Goal: Task Accomplishment & Management: Manage account settings

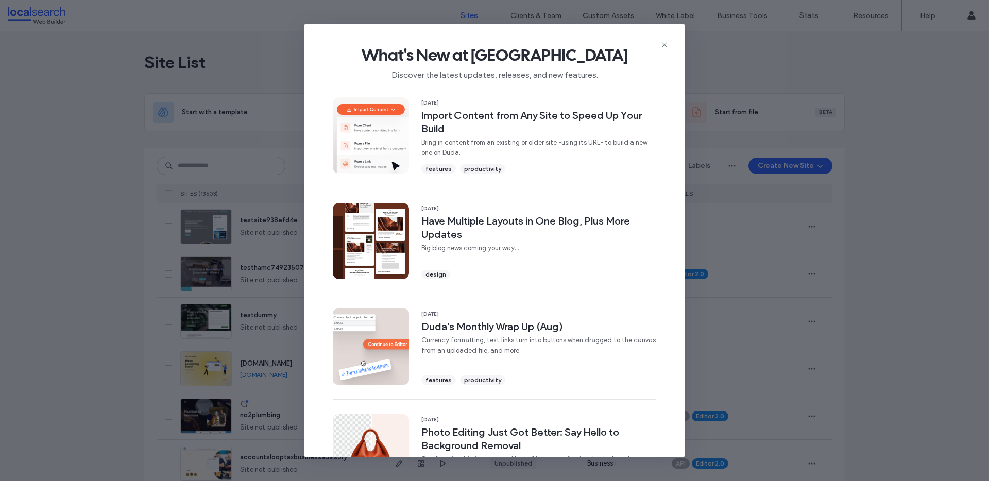
click at [661, 41] on icon at bounding box center [665, 45] width 8 height 8
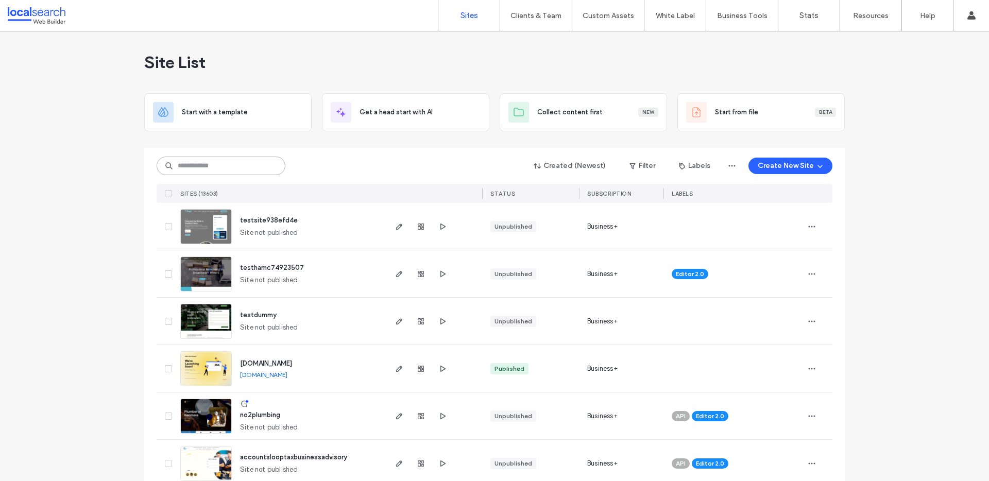
paste input "********"
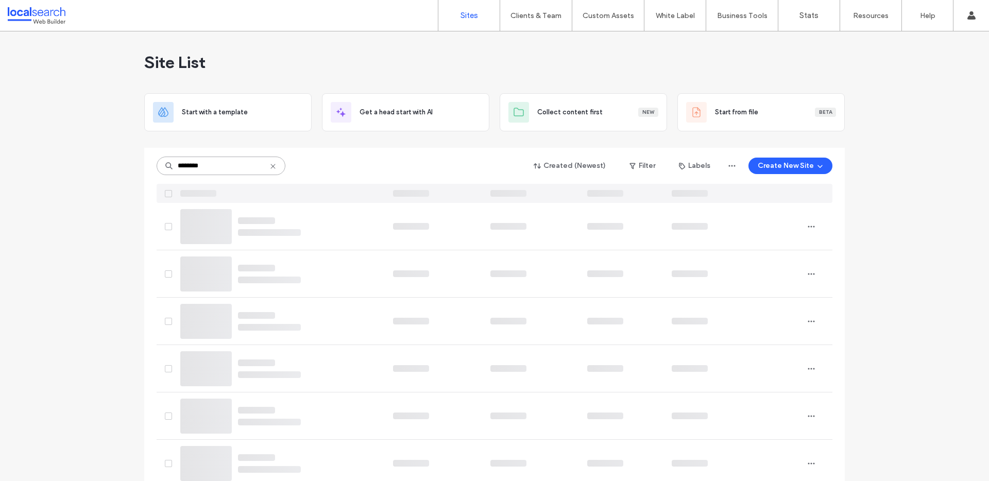
type input "********"
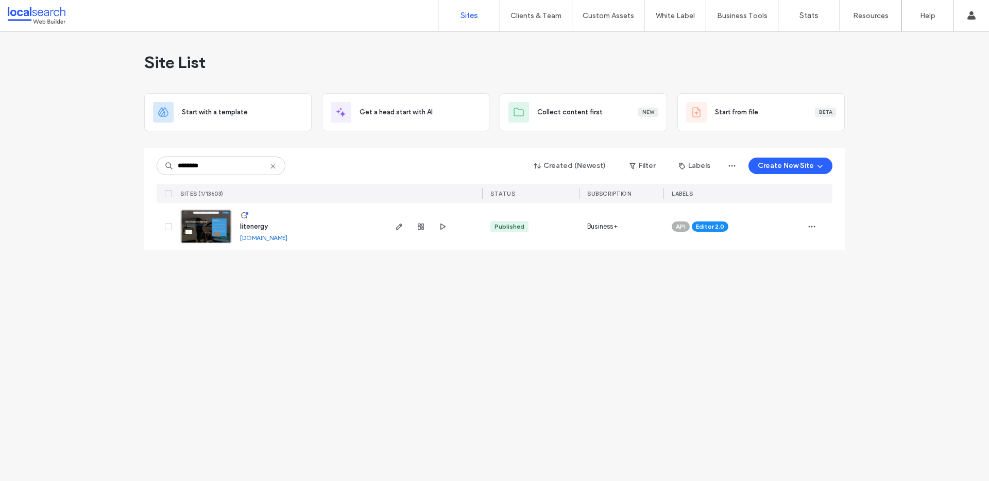
click at [210, 224] on link at bounding box center [206, 226] width 52 height 35
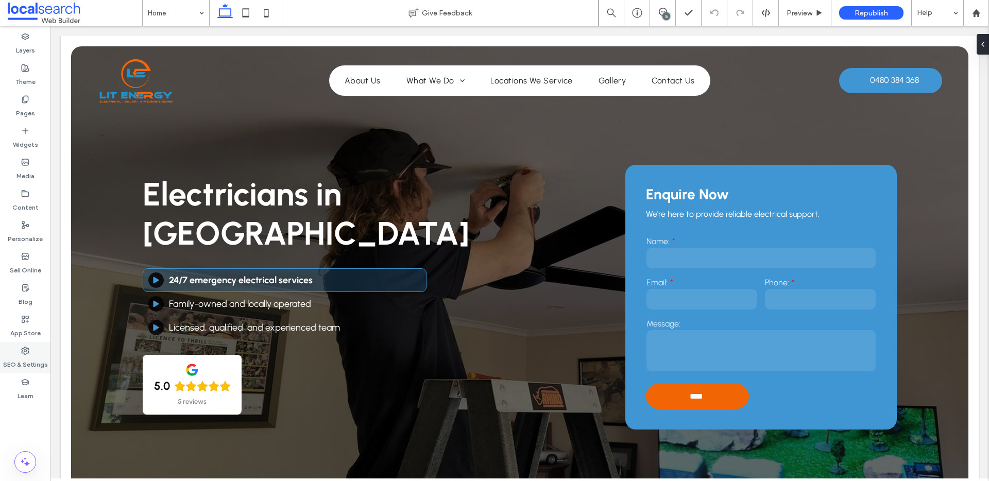
click at [23, 352] on use at bounding box center [25, 350] width 7 height 7
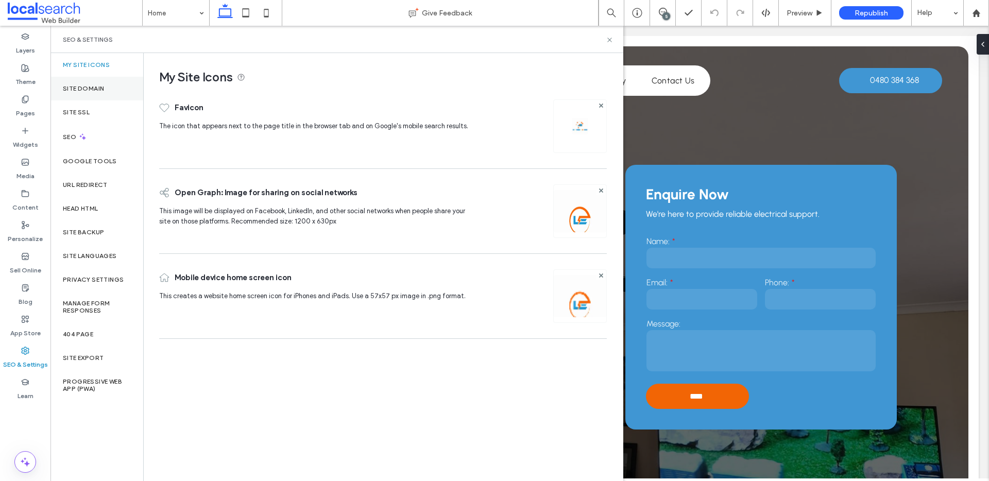
click at [112, 87] on div "Site Domain" at bounding box center [96, 89] width 93 height 24
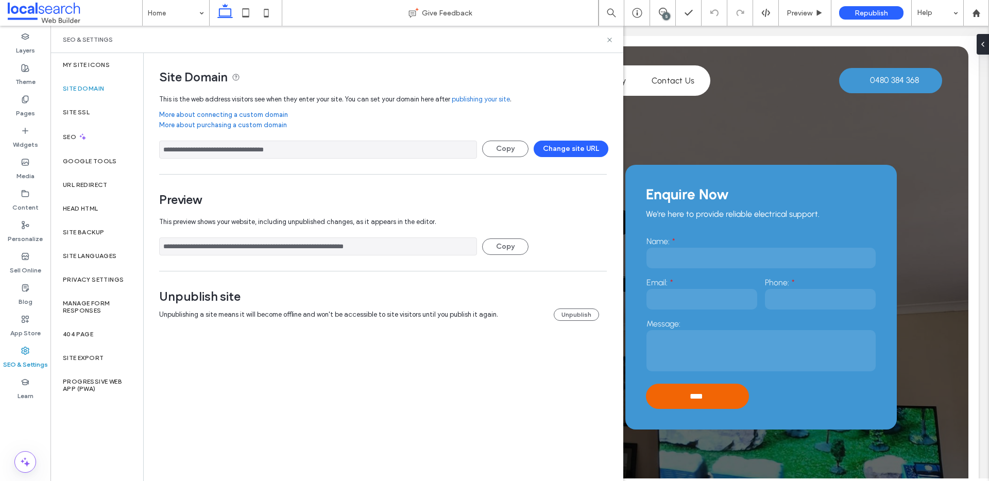
click at [333, 243] on input "**********" at bounding box center [318, 247] width 318 height 18
click at [241, 13] on icon at bounding box center [245, 13] width 21 height 21
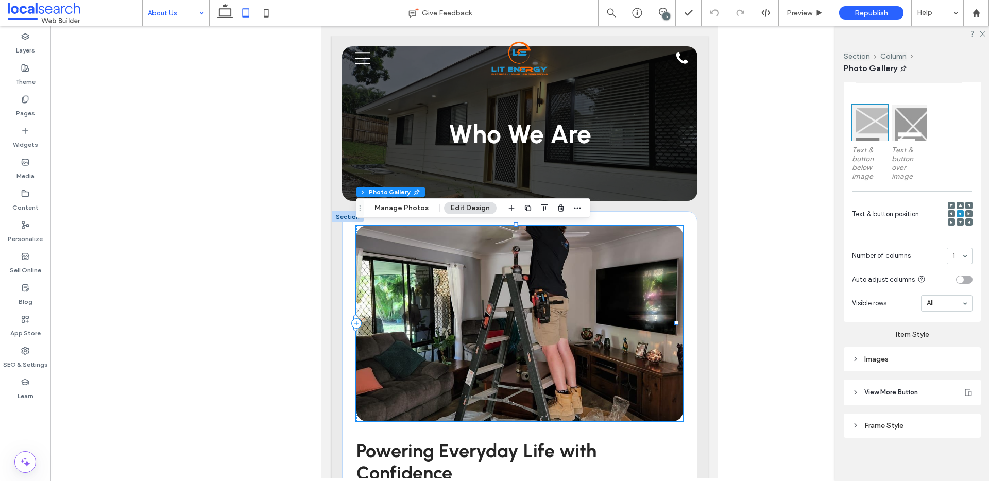
click at [893, 352] on div "Images" at bounding box center [912, 359] width 121 height 14
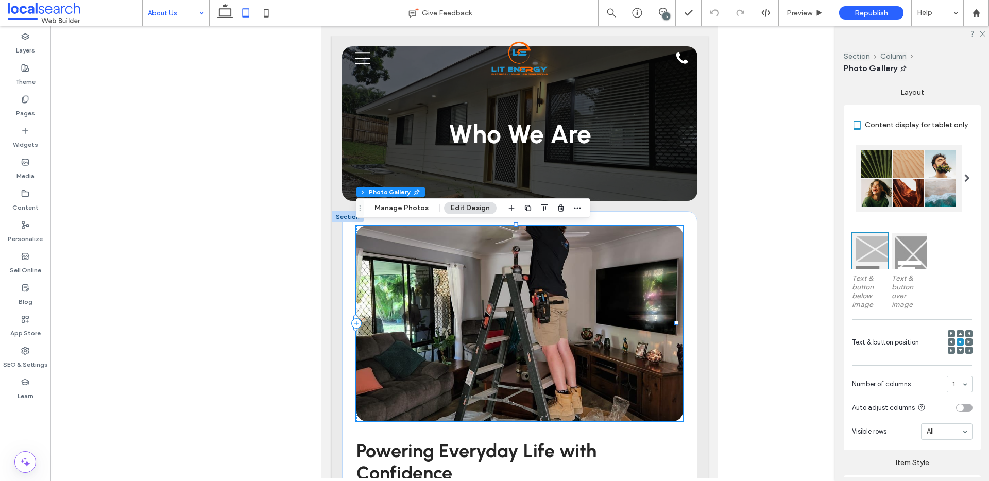
scroll to position [125, 0]
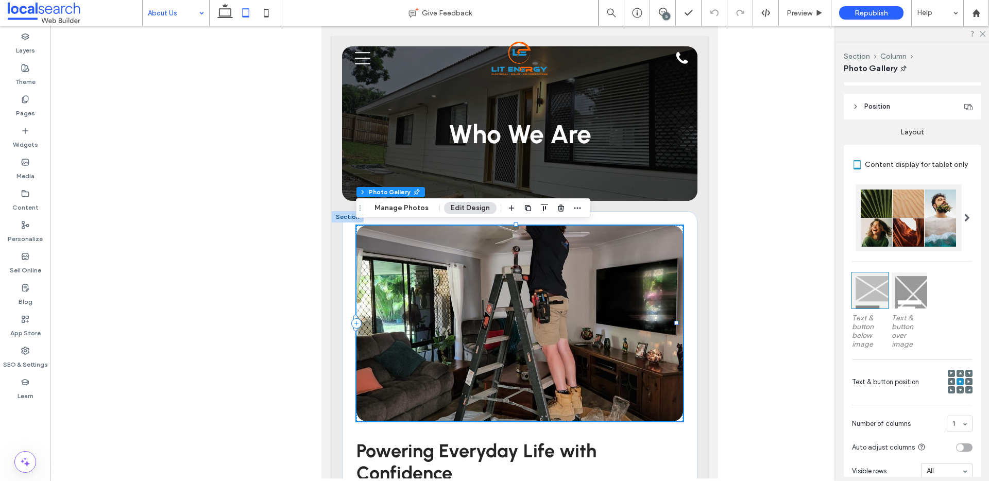
click at [959, 370] on span at bounding box center [960, 373] width 3 height 7
click at [959, 380] on icon at bounding box center [960, 381] width 3 height 3
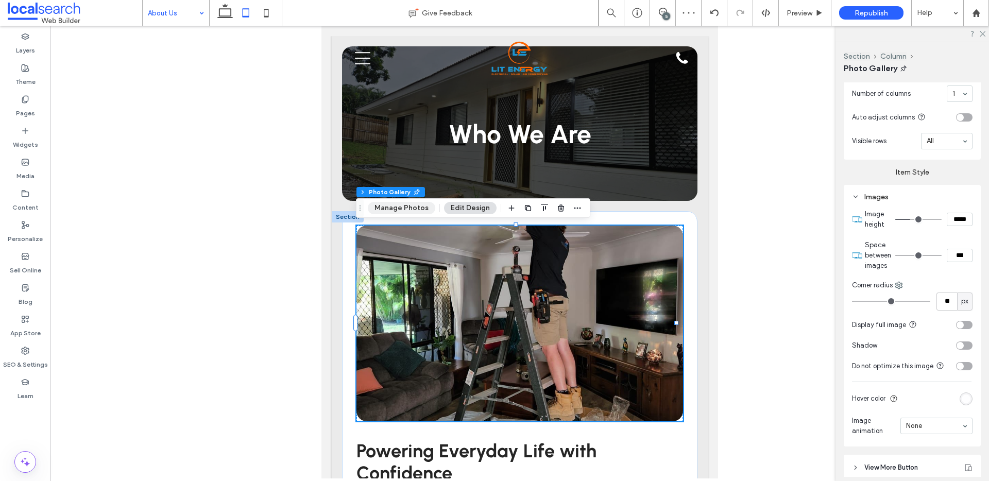
click at [388, 210] on button "Manage Photos" at bounding box center [402, 208] width 68 height 12
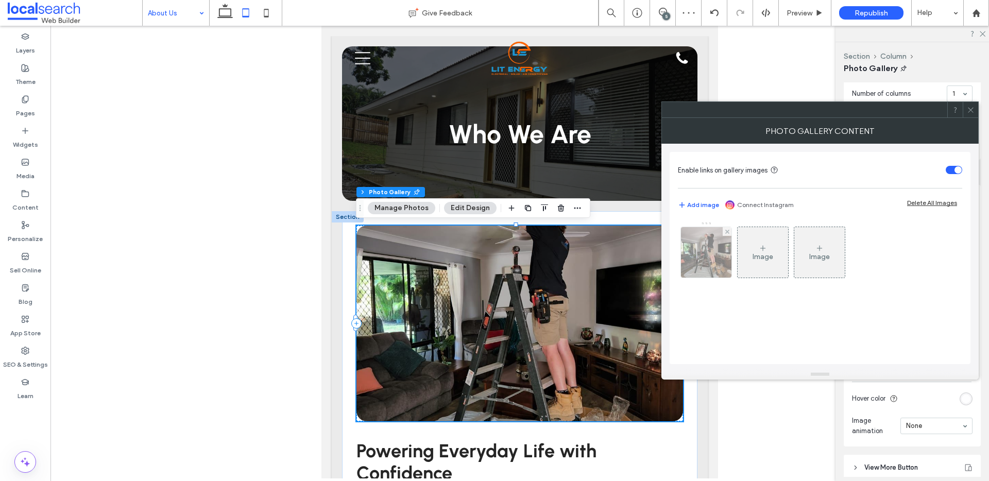
click at [714, 257] on img at bounding box center [706, 252] width 50 height 50
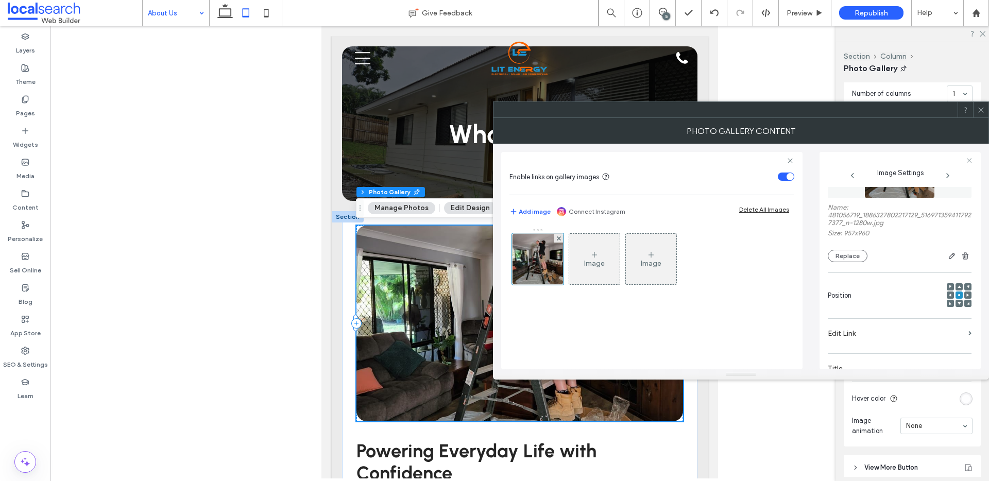
scroll to position [68, 0]
click at [958, 283] on icon at bounding box center [959, 284] width 3 height 3
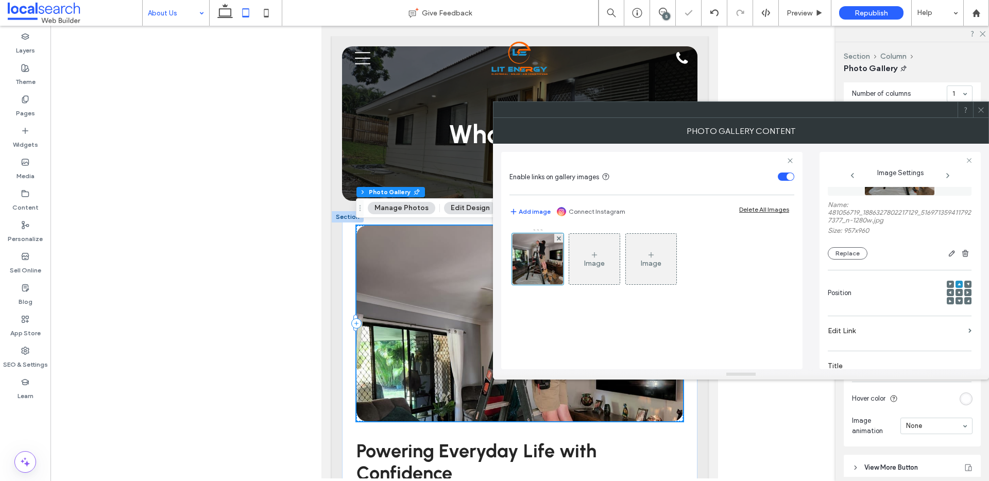
click at [979, 114] on span at bounding box center [982, 109] width 8 height 15
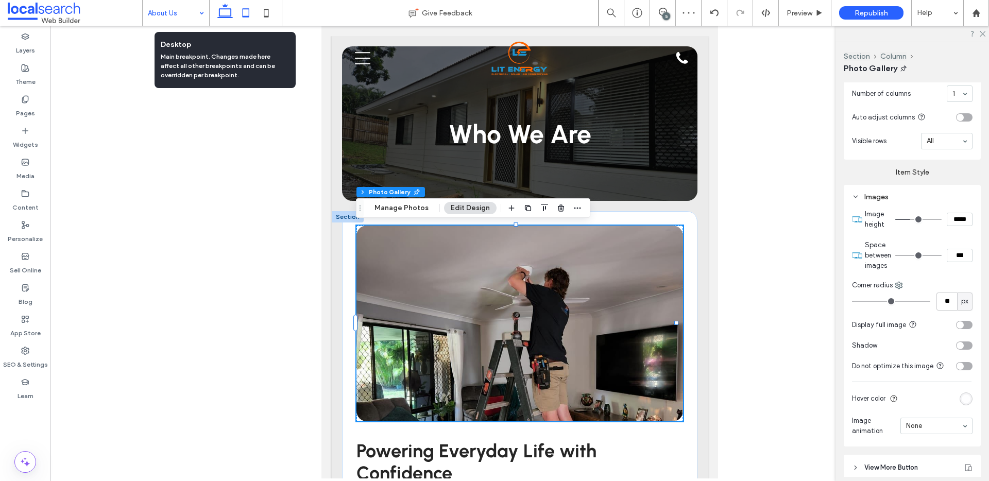
click at [223, 13] on icon at bounding box center [225, 13] width 21 height 21
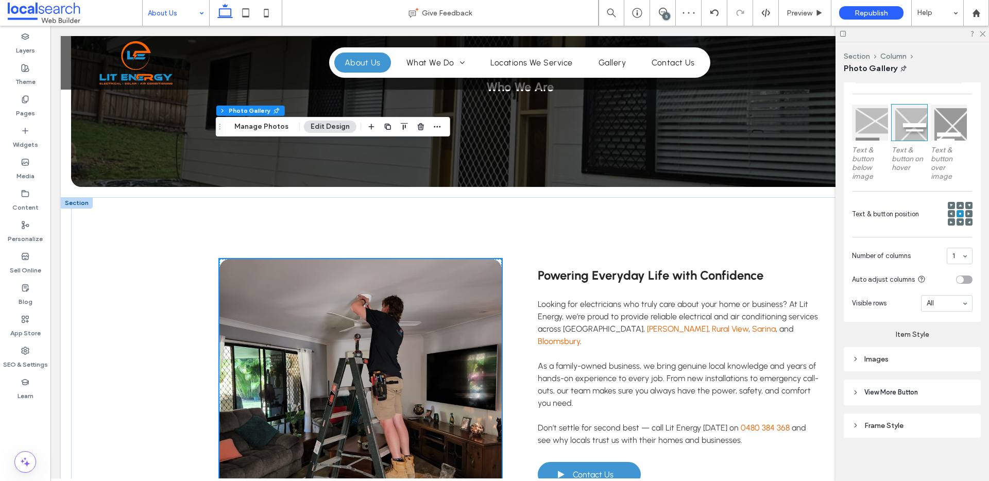
scroll to position [200, 0]
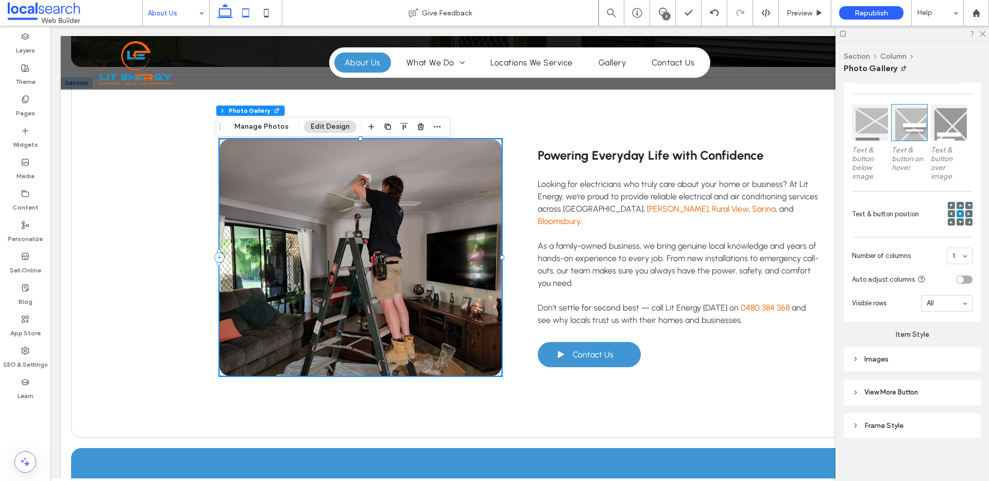
click at [248, 11] on icon at bounding box center [245, 13] width 21 height 21
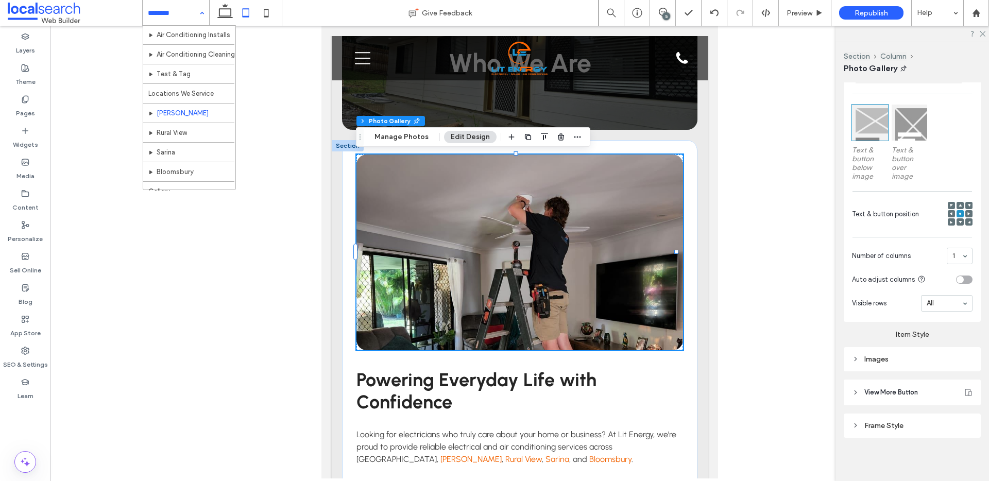
scroll to position [146, 0]
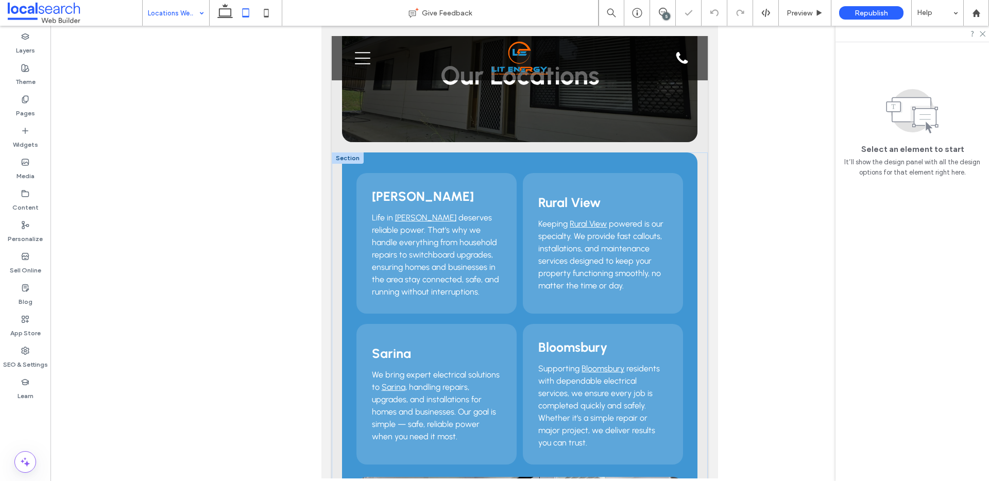
scroll to position [69, 0]
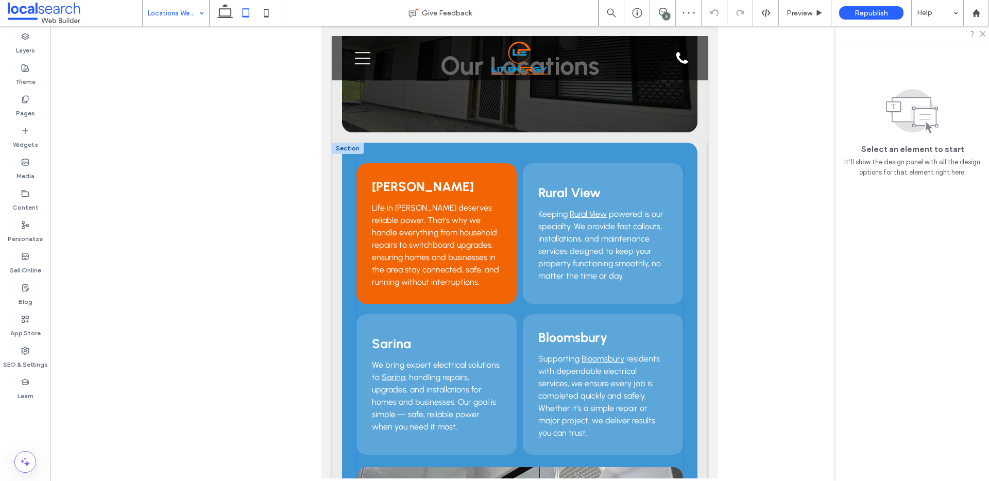
click at [402, 208] on link "Marian" at bounding box center [425, 208] width 61 height 10
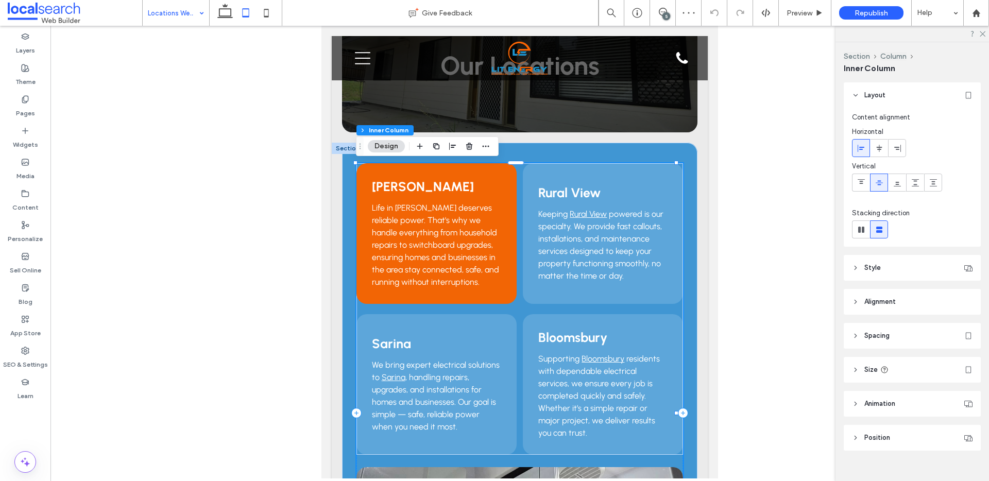
click at [402, 208] on link "Marian" at bounding box center [425, 208] width 61 height 10
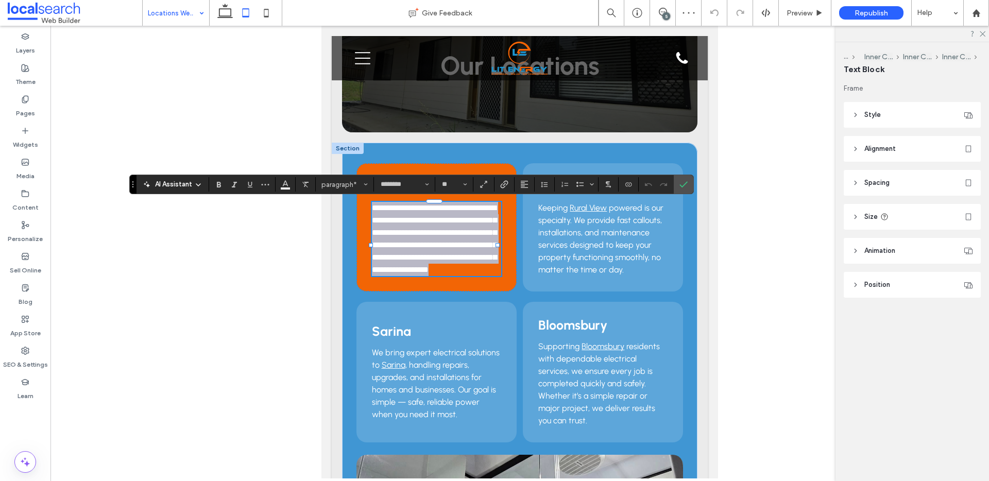
click at [402, 208] on link "******" at bounding box center [406, 208] width 19 height 8
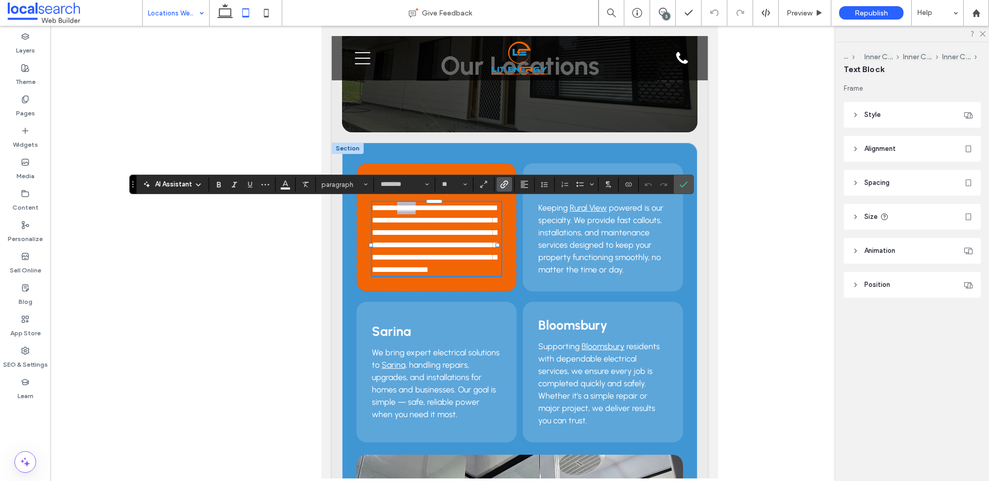
drag, startPoint x: 396, startPoint y: 207, endPoint x: 420, endPoint y: 209, distance: 23.8
click at [420, 209] on p "**********" at bounding box center [436, 239] width 129 height 74
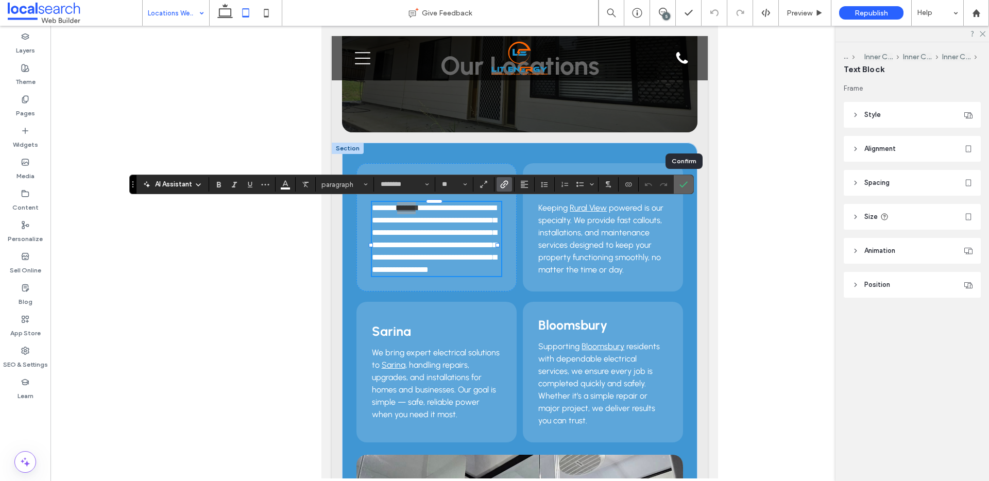
drag, startPoint x: 685, startPoint y: 188, endPoint x: 363, endPoint y: 160, distance: 323.2
click at [685, 188] on icon "Confirm" at bounding box center [684, 184] width 8 height 8
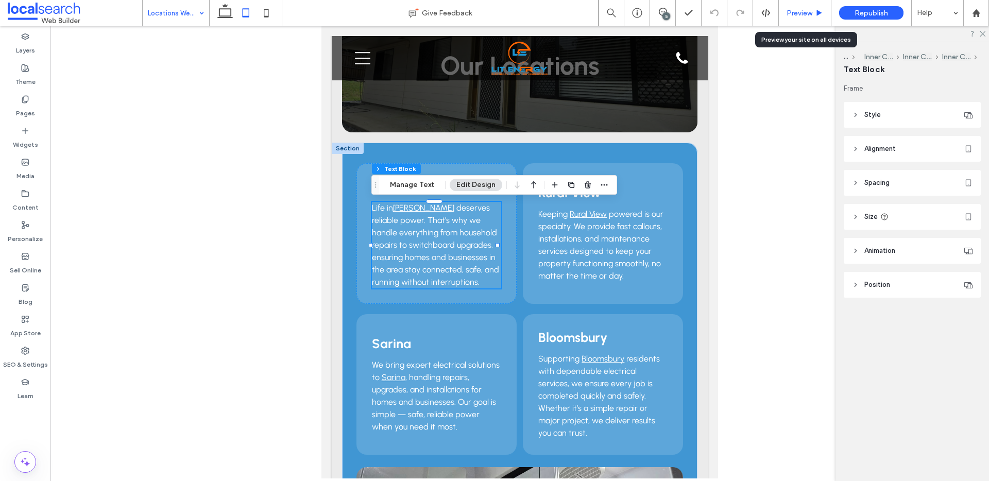
click at [791, 11] on span "Preview" at bounding box center [800, 13] width 26 height 9
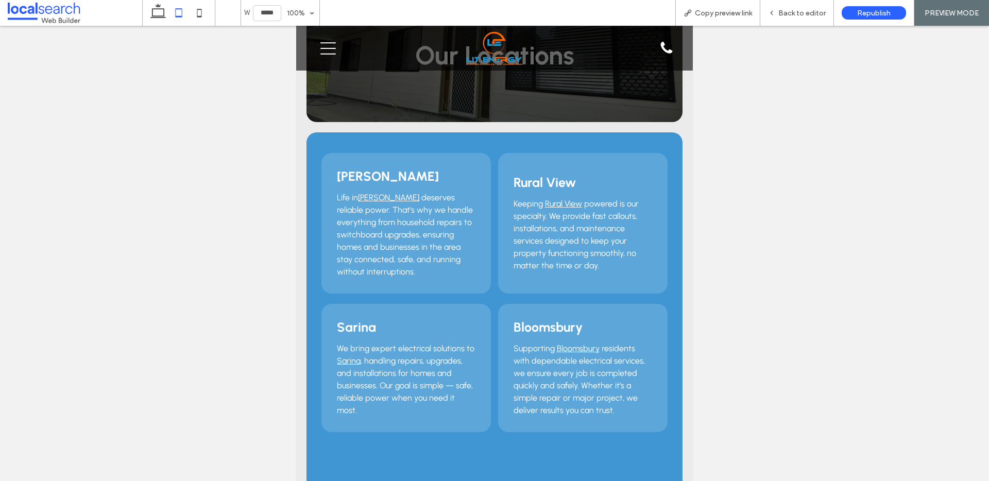
scroll to position [58, 0]
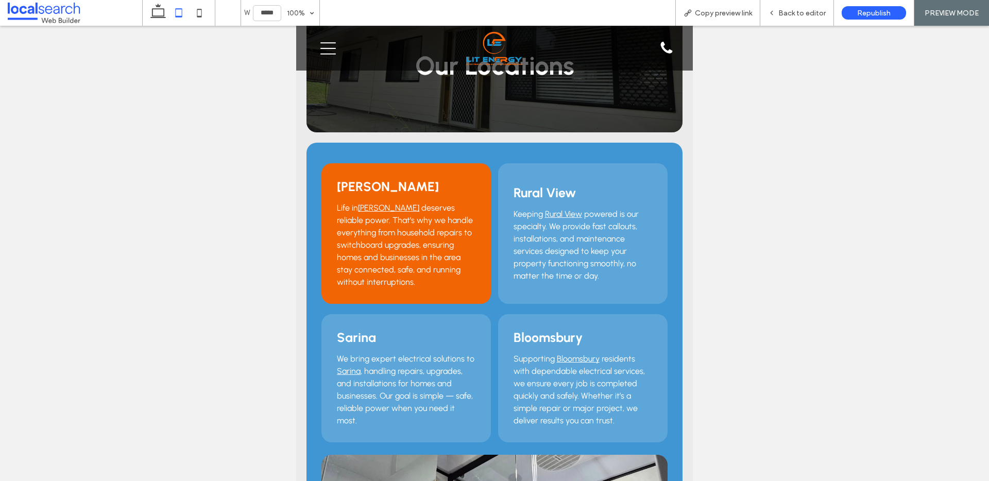
click at [466, 189] on h3 "Marian" at bounding box center [406, 186] width 139 height 15
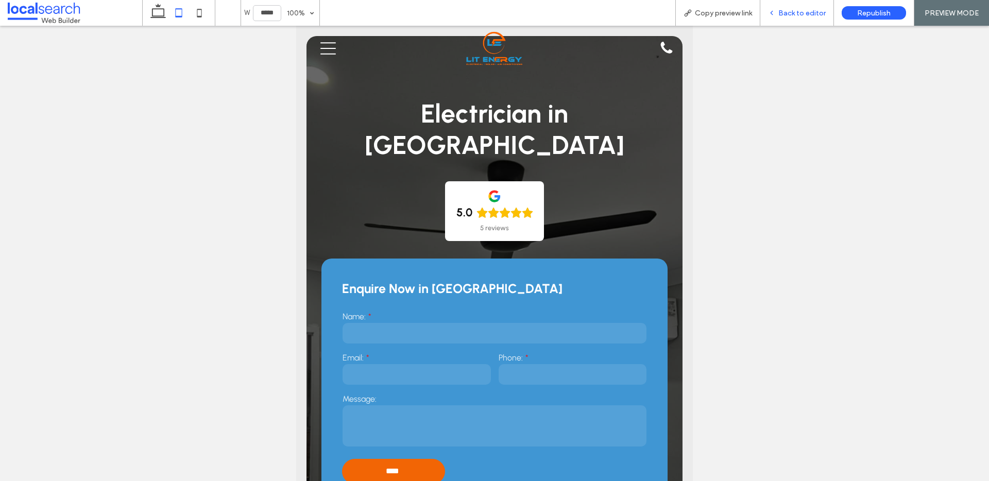
click at [807, 11] on span "Back to editor" at bounding box center [802, 13] width 47 height 9
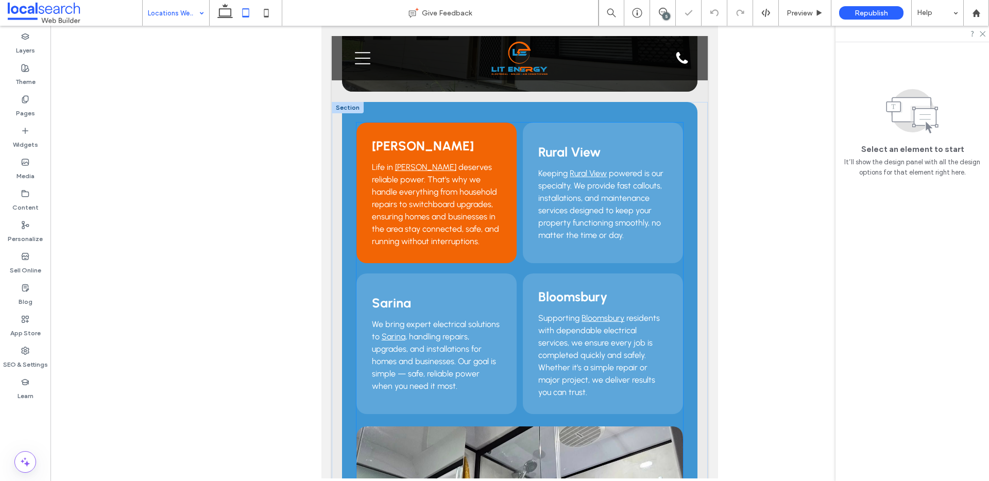
scroll to position [107, 0]
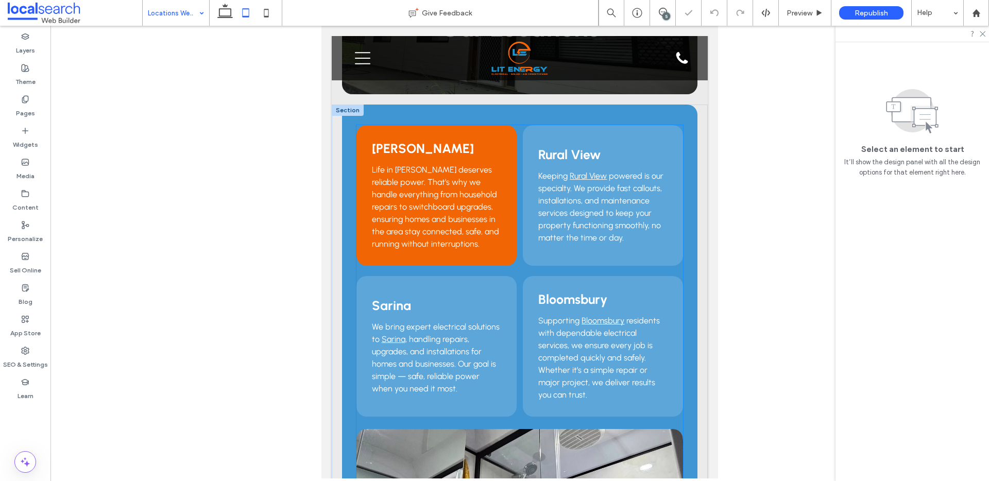
click at [418, 170] on link "Marian" at bounding box center [425, 170] width 61 height 10
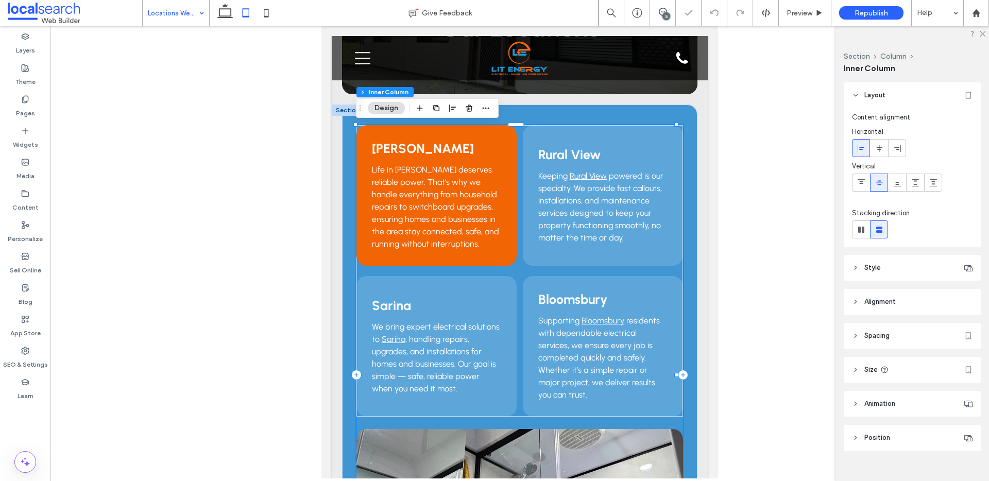
click at [418, 170] on link "Marian" at bounding box center [425, 170] width 61 height 10
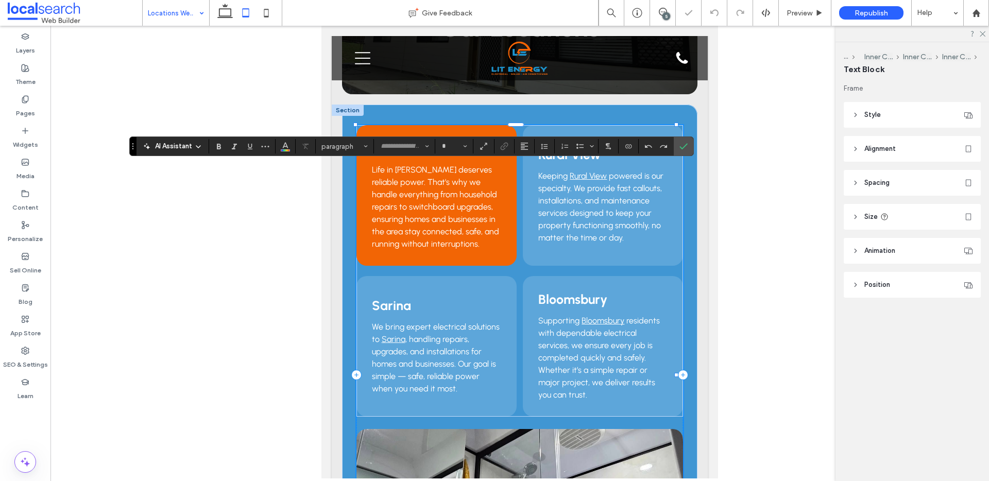
type input "********"
type input "**"
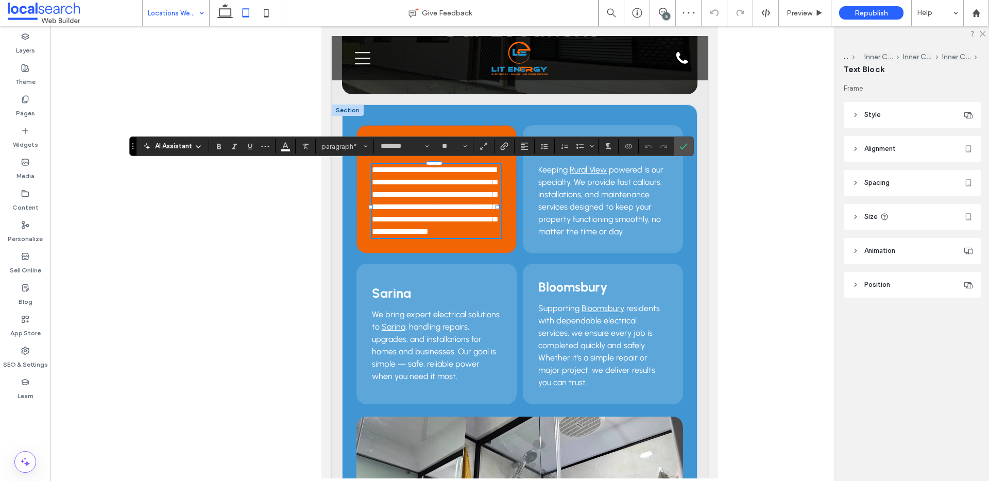
click at [402, 170] on link "******" at bounding box center [406, 170] width 19 height 8
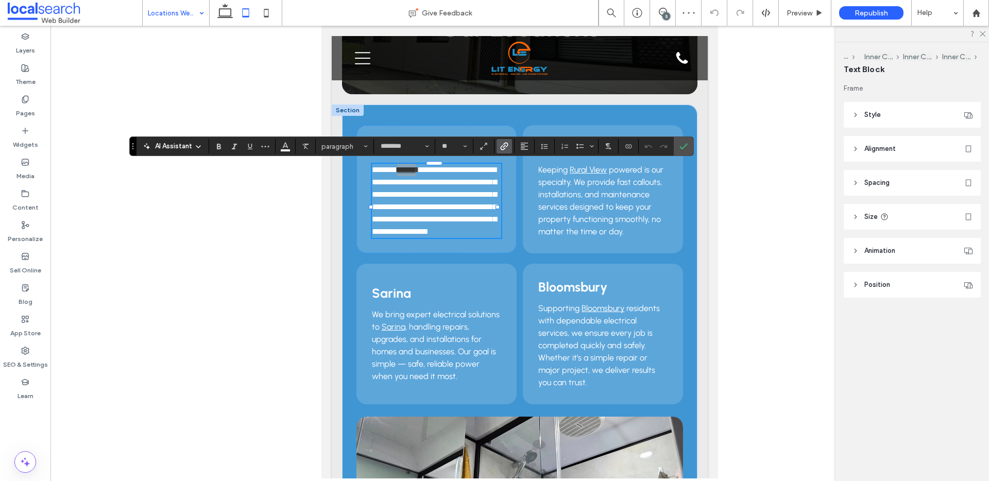
click at [506, 150] on span "Link" at bounding box center [504, 146] width 8 height 13
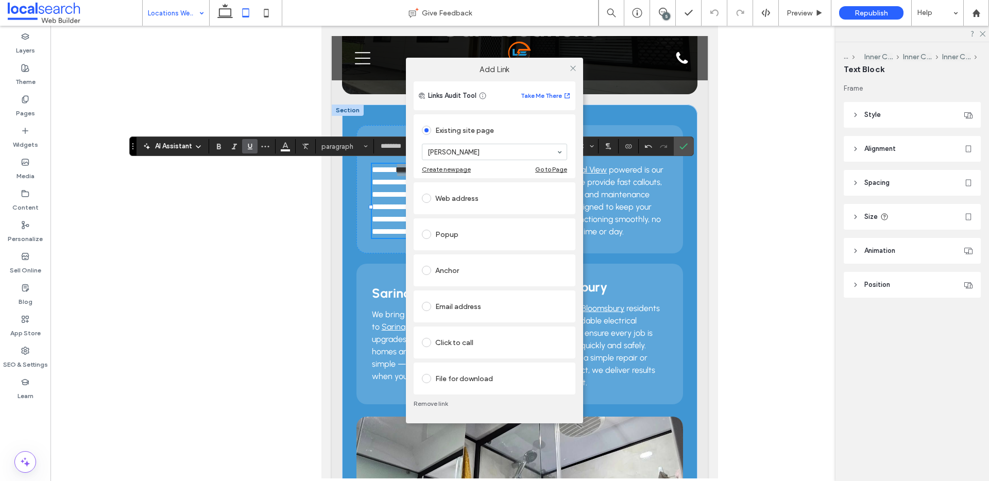
click at [438, 401] on link "Remove link" at bounding box center [495, 404] width 162 height 8
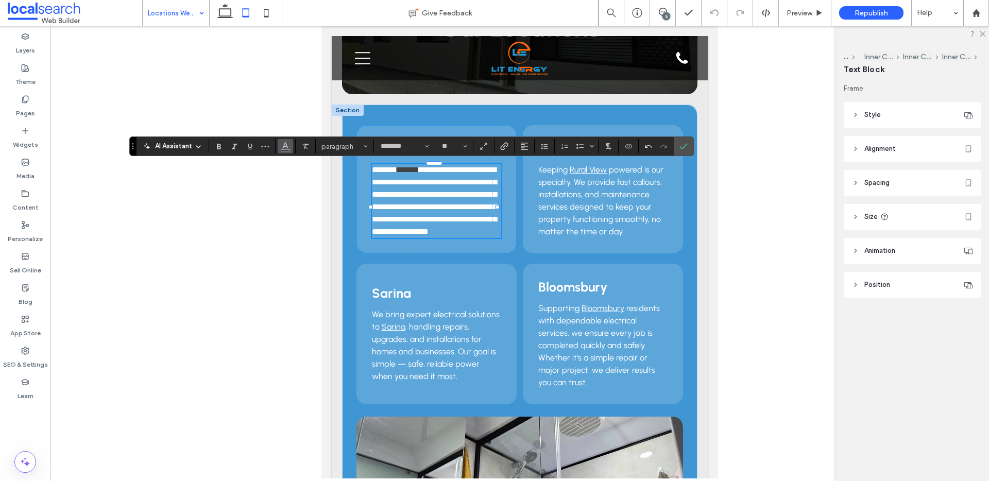
click at [282, 147] on icon "Color" at bounding box center [285, 145] width 8 height 8
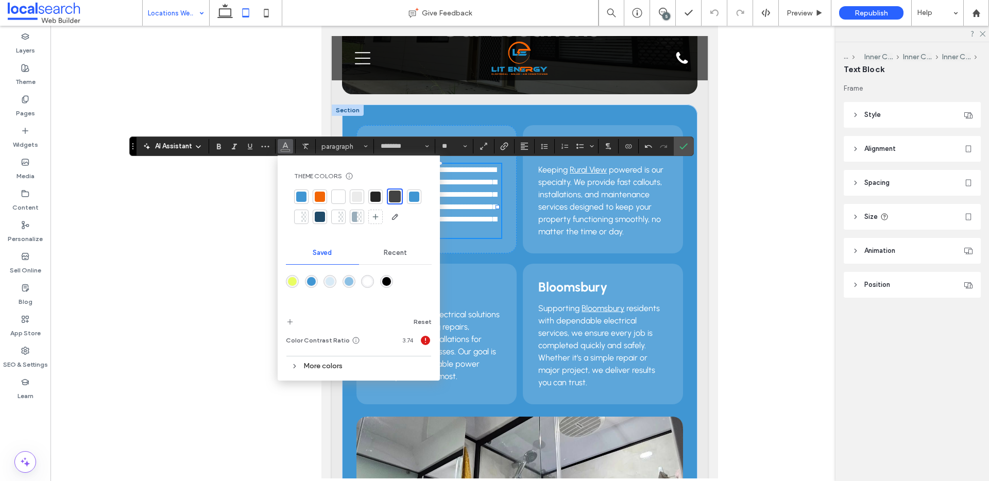
click at [339, 194] on div at bounding box center [338, 197] width 10 height 10
click at [686, 143] on icon "Confirm" at bounding box center [684, 146] width 8 height 8
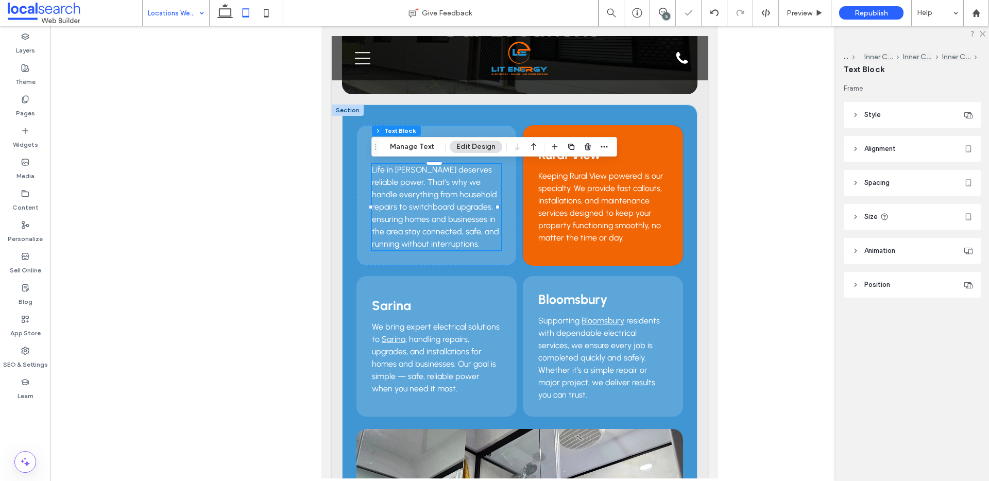
click at [592, 174] on link "Rural View" at bounding box center [588, 176] width 37 height 10
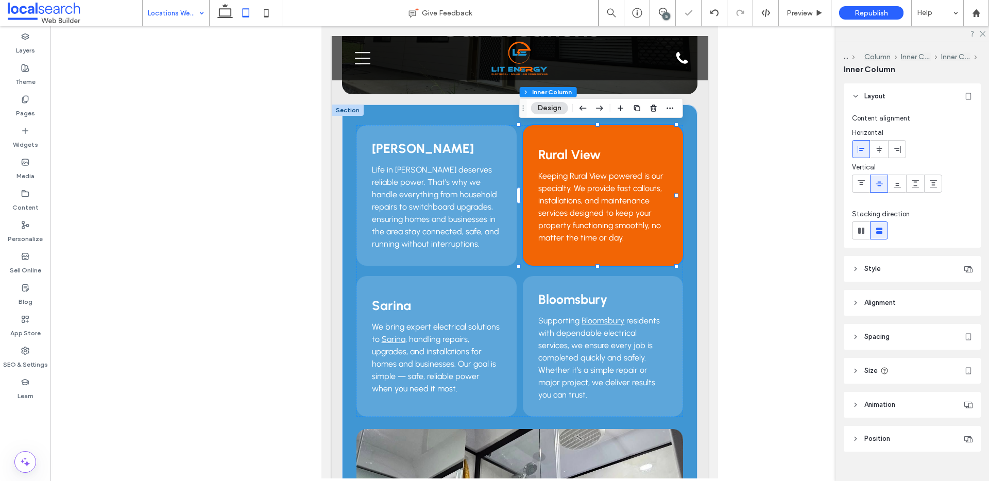
click at [592, 174] on link "Rural View" at bounding box center [588, 176] width 37 height 10
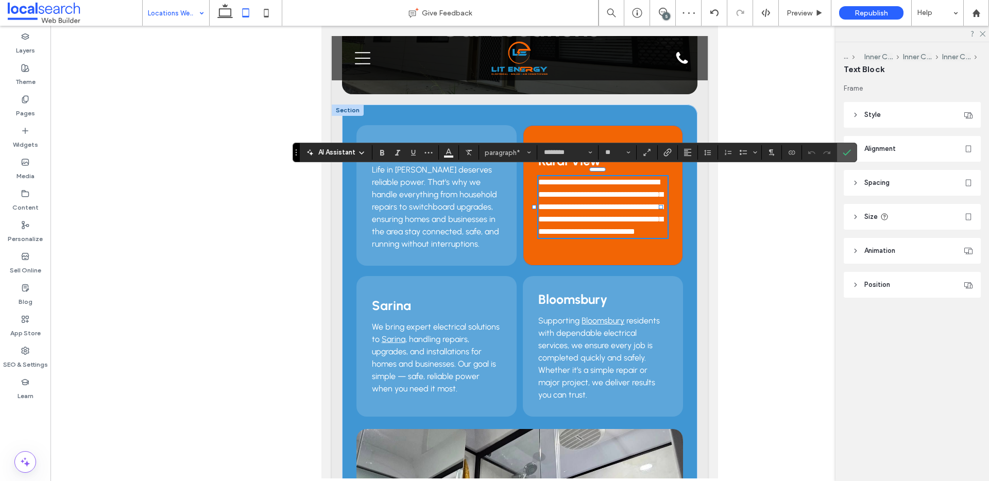
click at [592, 178] on link "**********" at bounding box center [579, 182] width 31 height 8
drag, startPoint x: 566, startPoint y: 174, endPoint x: 602, endPoint y: 175, distance: 35.6
click at [595, 178] on link "**********" at bounding box center [579, 182] width 31 height 8
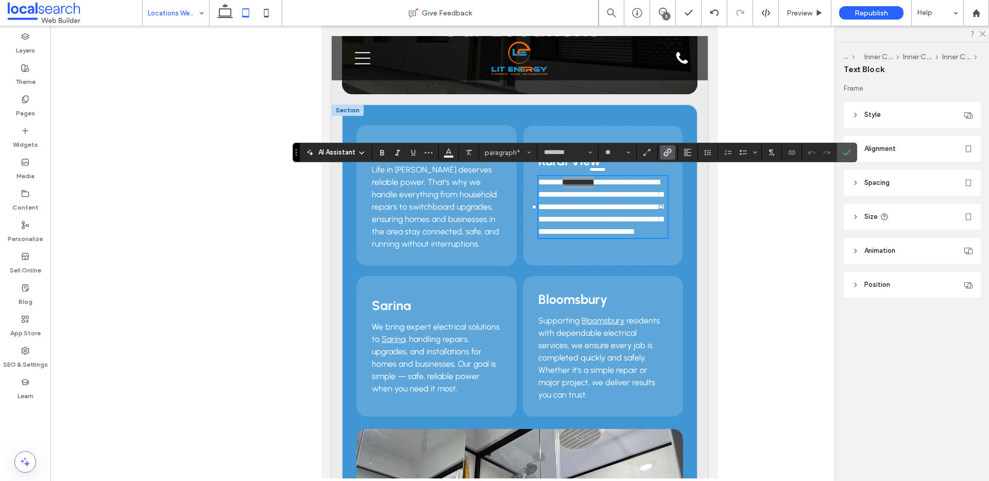
click at [663, 154] on label "Link" at bounding box center [667, 152] width 15 height 14
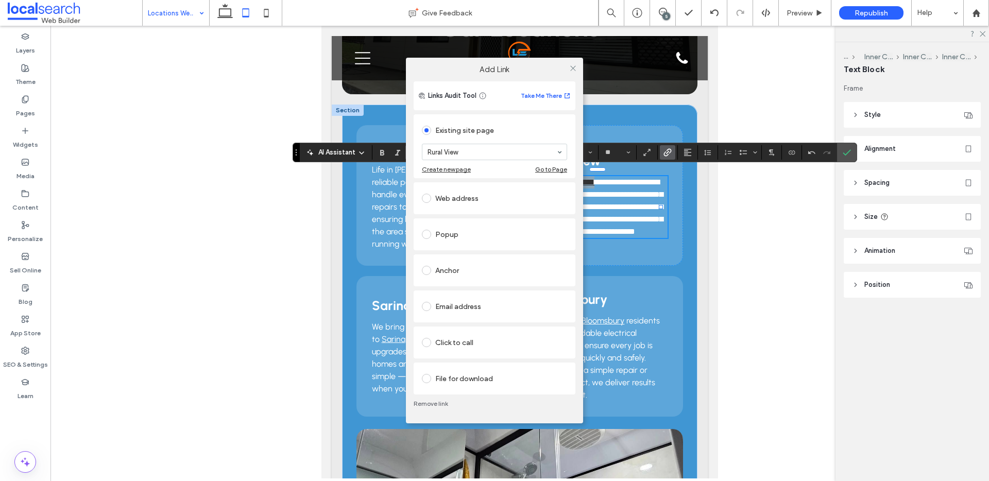
click at [436, 406] on link "Remove link" at bounding box center [495, 404] width 162 height 8
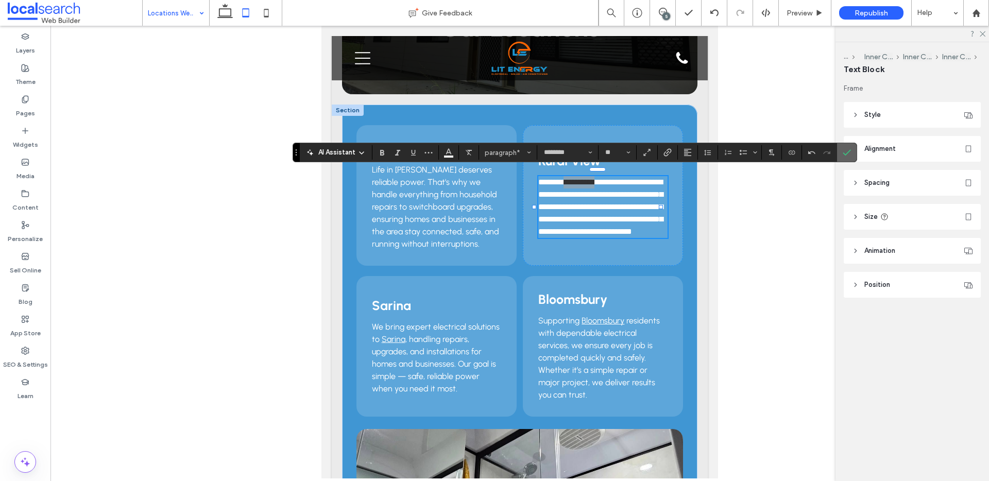
click at [842, 151] on label "Confirm" at bounding box center [846, 152] width 15 height 19
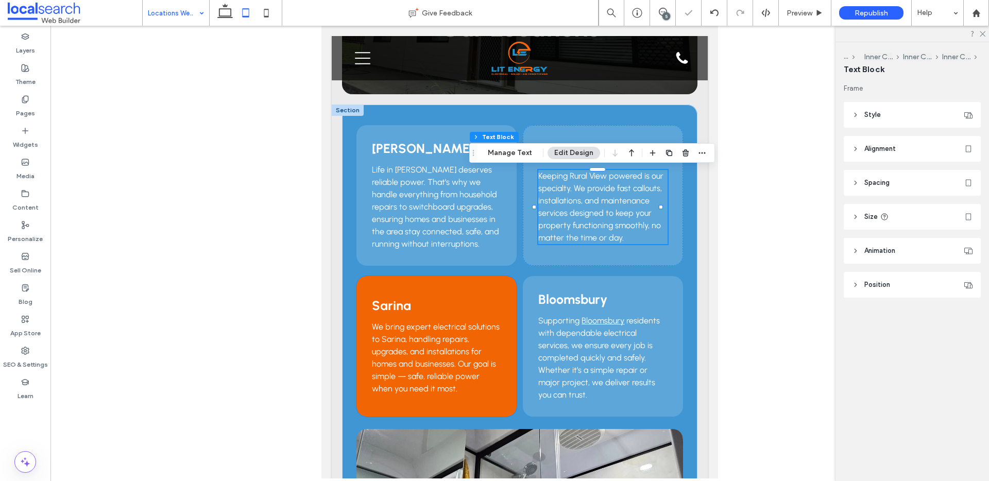
click at [393, 338] on link "Sarina" at bounding box center [394, 339] width 24 height 10
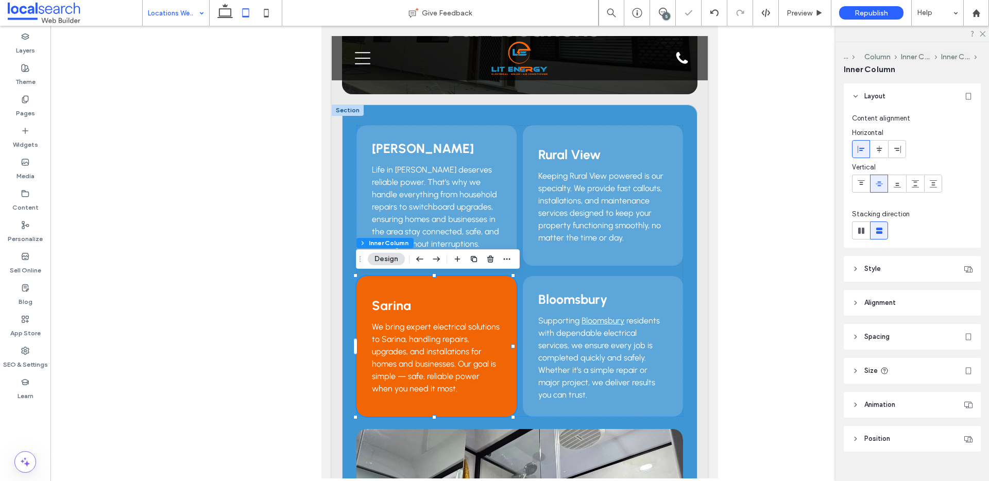
click at [393, 338] on link "Sarina" at bounding box center [394, 339] width 24 height 10
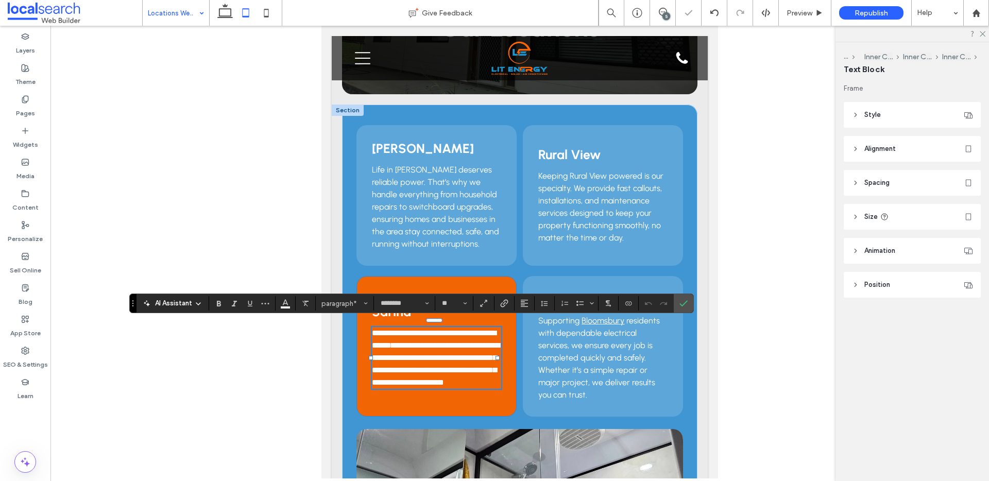
click at [392, 342] on link "******" at bounding box center [382, 346] width 20 height 8
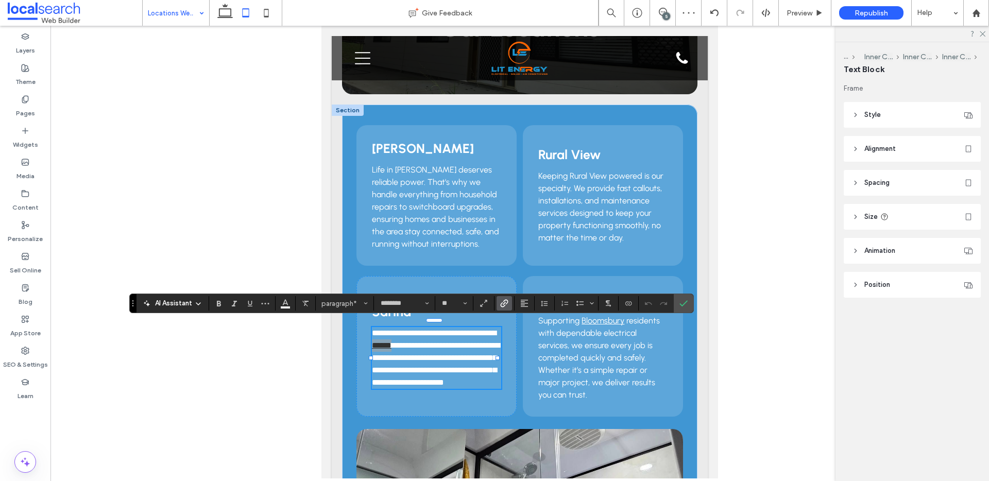
click at [502, 306] on icon "Link" at bounding box center [504, 303] width 8 height 8
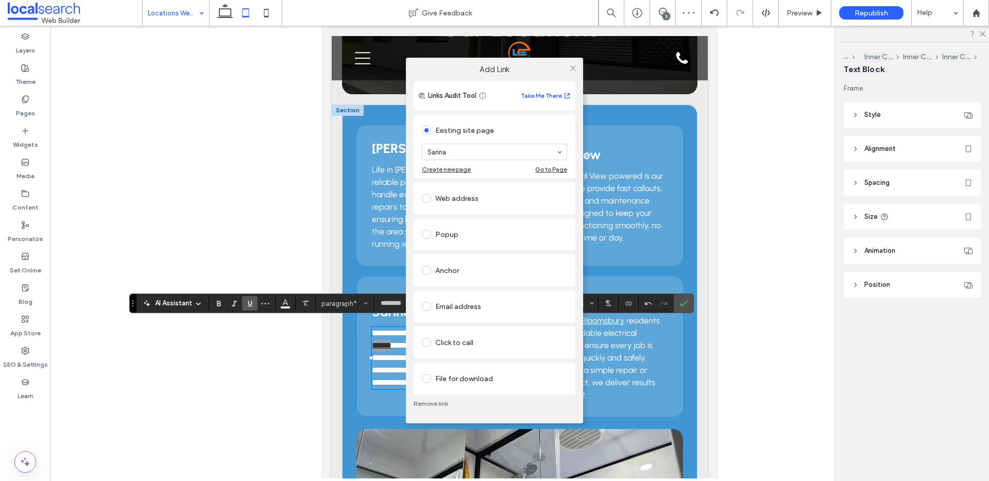
click at [440, 407] on link "Remove link" at bounding box center [495, 404] width 162 height 8
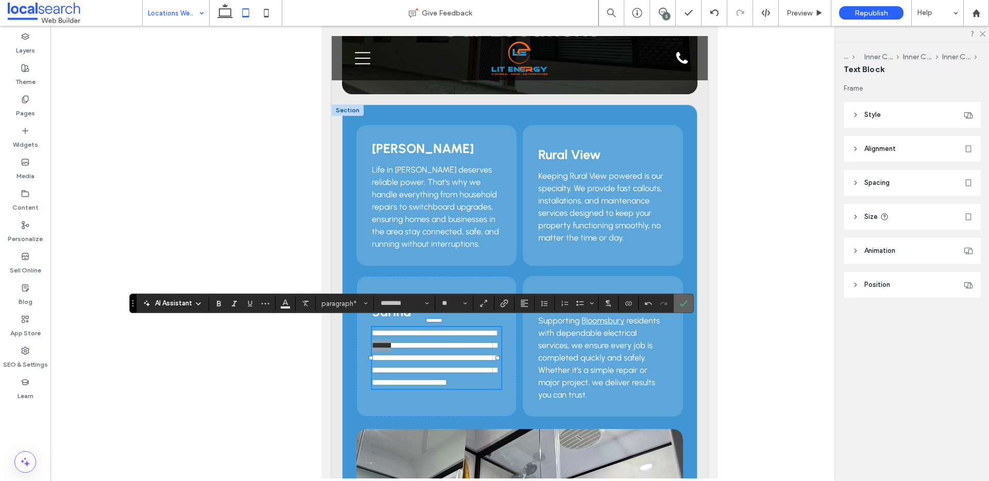
click at [684, 299] on icon "Confirm" at bounding box center [684, 303] width 8 height 8
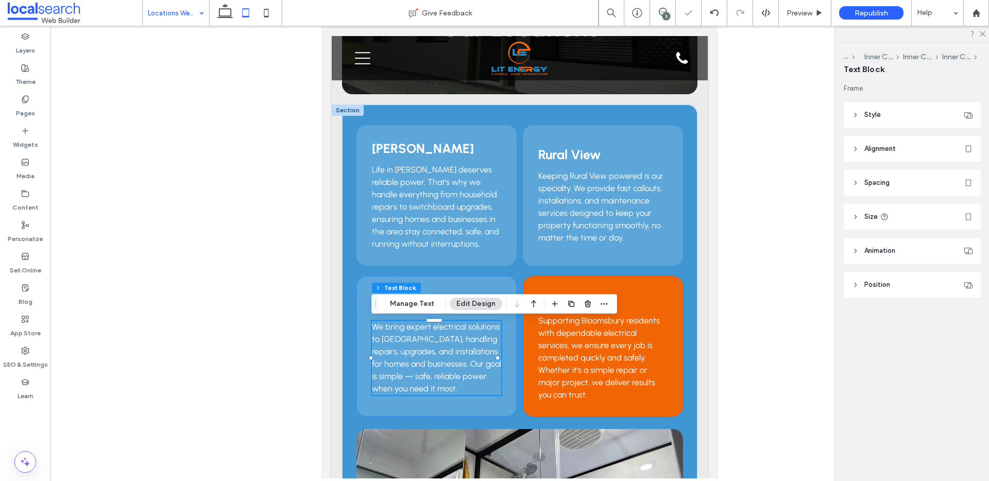
click at [601, 323] on link "Bloomsbury" at bounding box center [603, 321] width 43 height 10
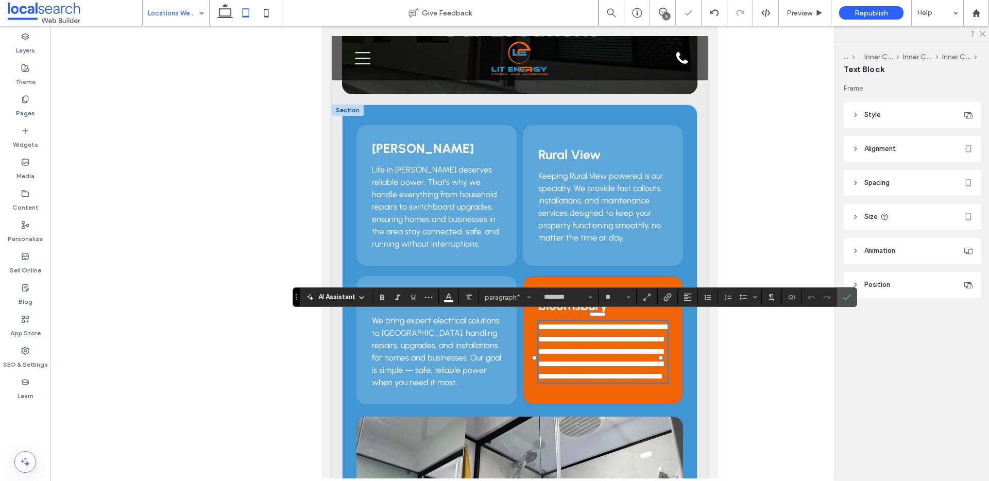
click at [600, 323] on link "**********" at bounding box center [588, 327] width 31 height 8
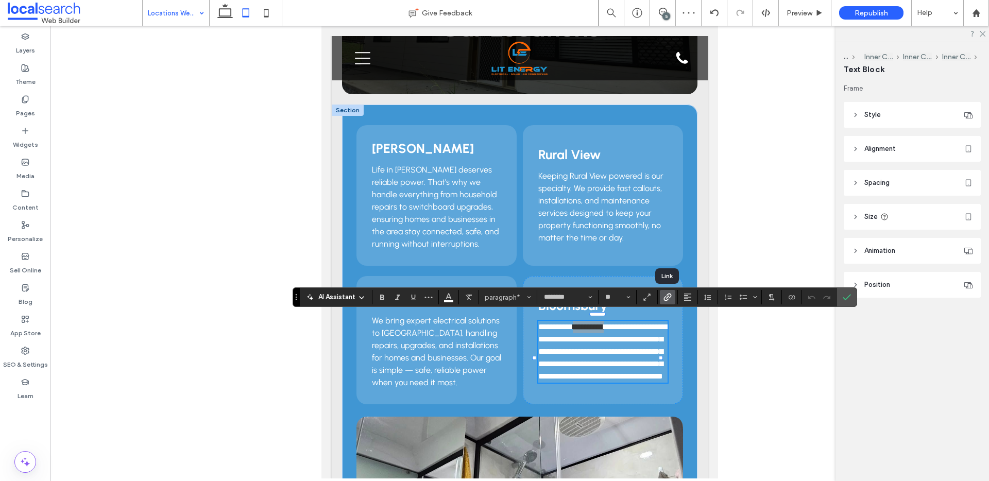
click at [667, 301] on icon "Link" at bounding box center [668, 297] width 8 height 8
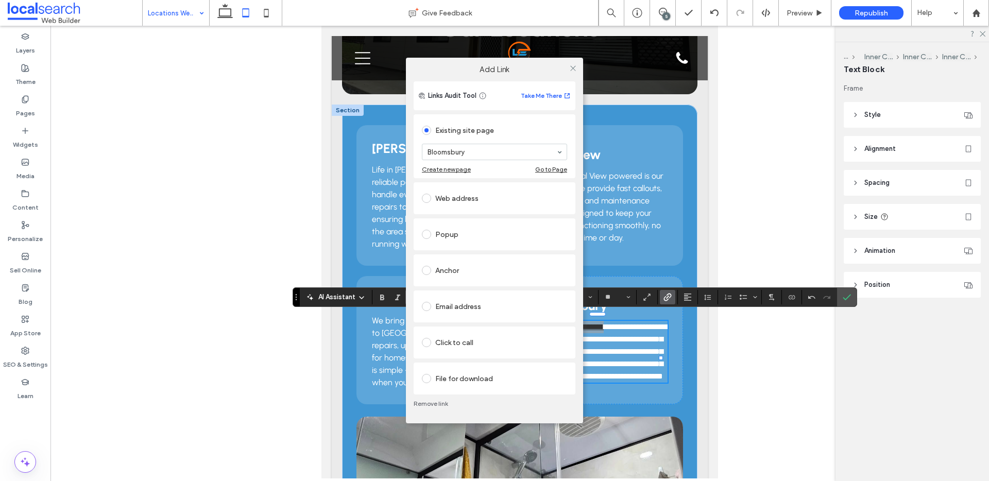
click at [445, 403] on link "Remove link" at bounding box center [495, 404] width 162 height 8
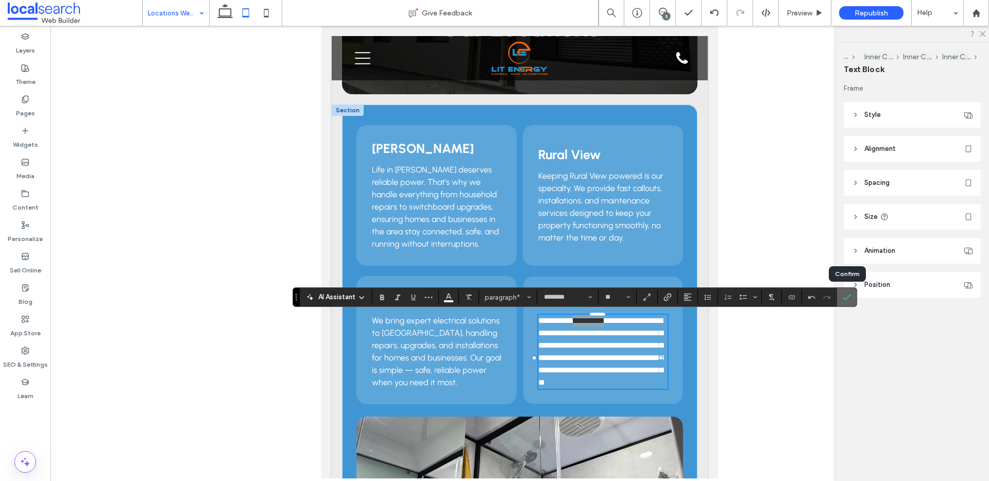
click at [842, 296] on label "Confirm" at bounding box center [846, 297] width 15 height 19
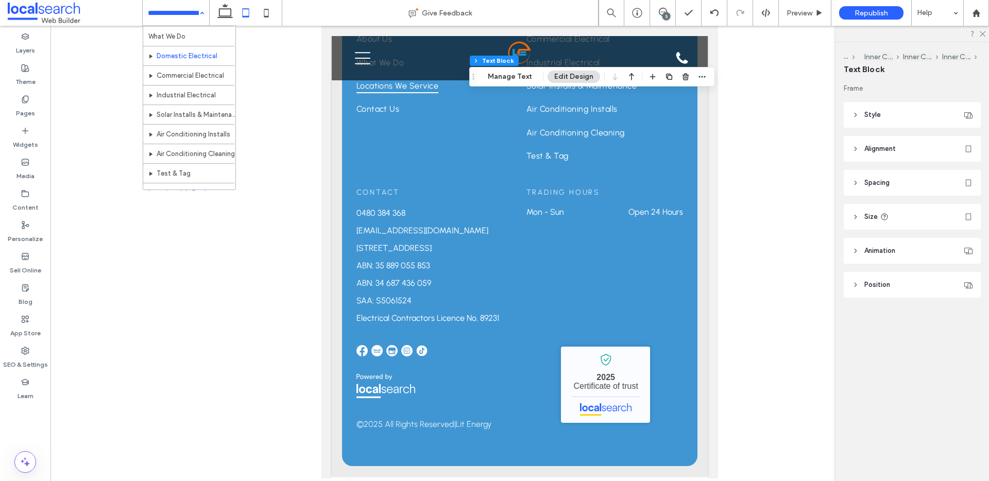
scroll to position [28, 0]
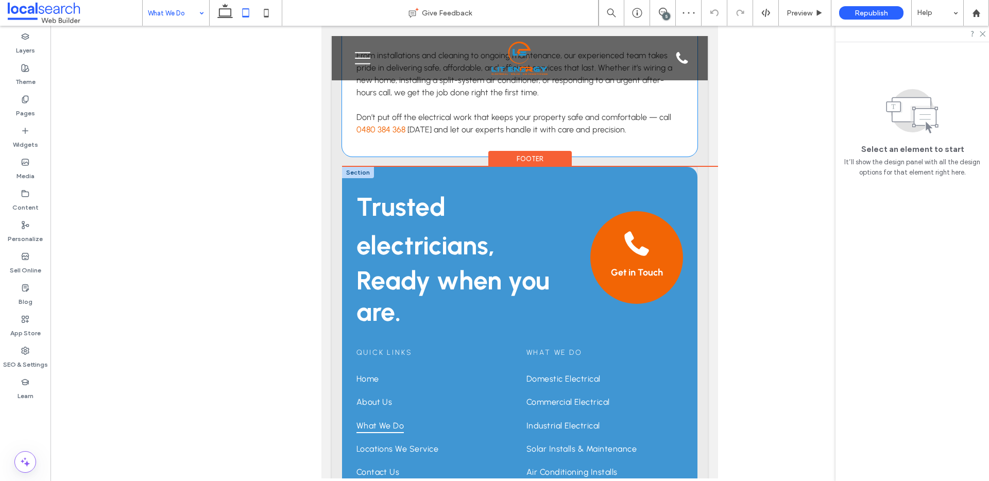
scroll to position [1728, 0]
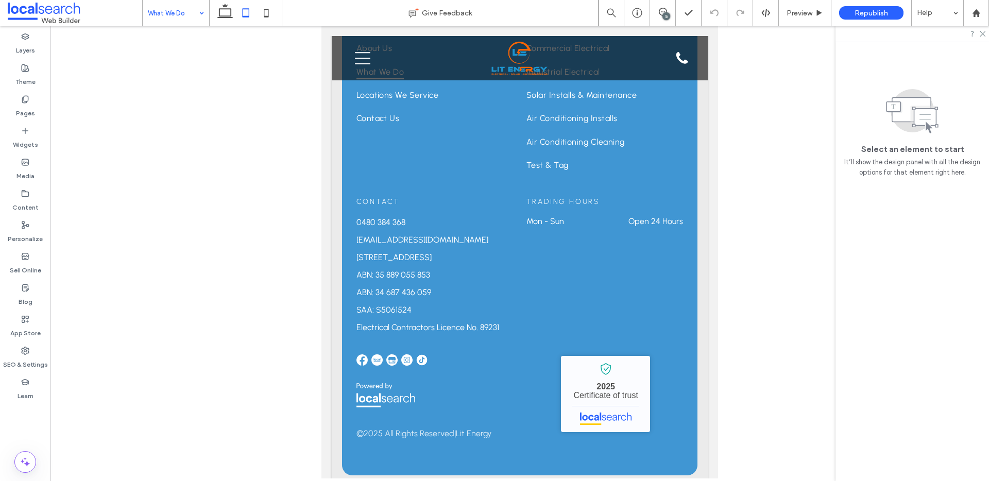
click at [184, 16] on input at bounding box center [173, 13] width 51 height 26
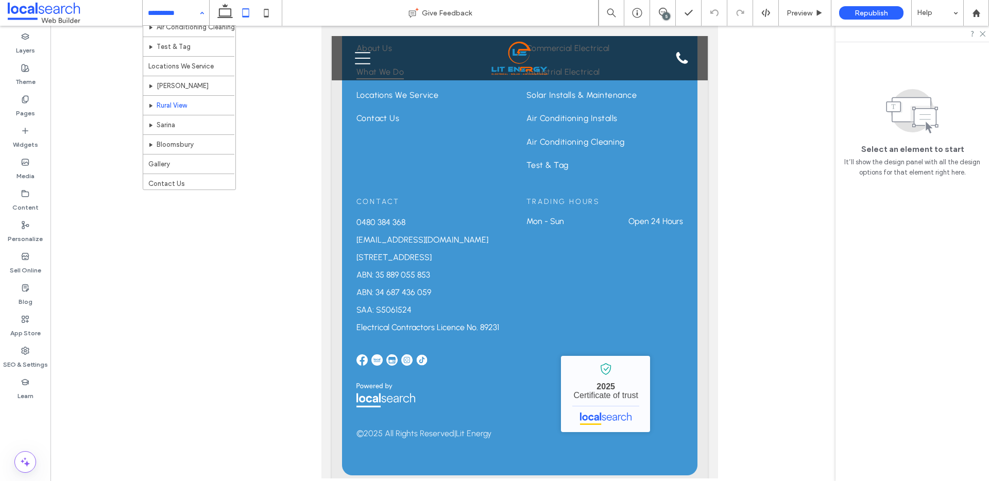
scroll to position [167, 0]
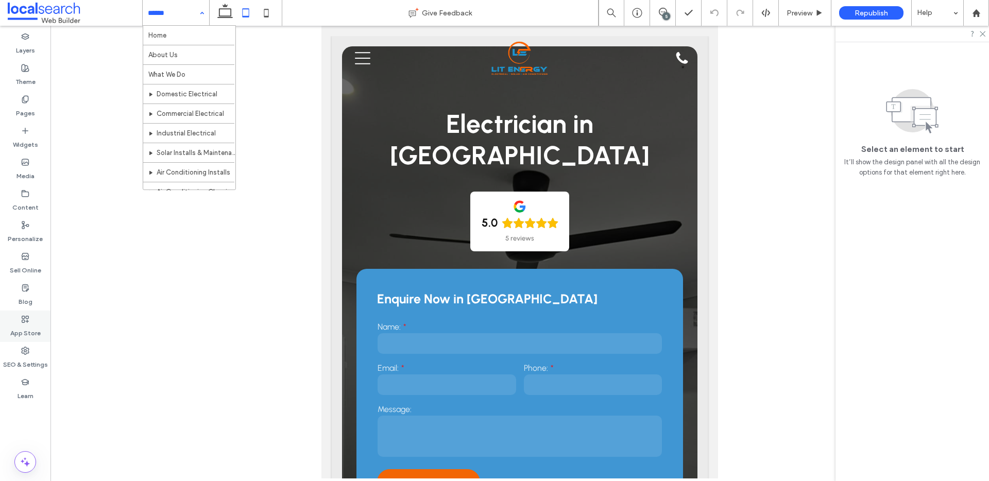
drag, startPoint x: 21, startPoint y: 354, endPoint x: 26, endPoint y: 333, distance: 21.1
click at [21, 354] on icon at bounding box center [25, 351] width 8 height 8
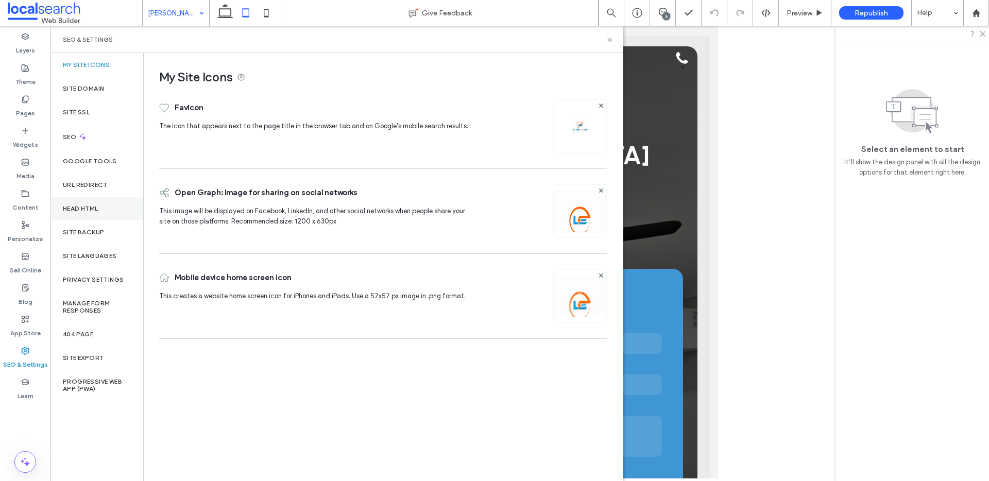
click at [100, 203] on div "Head HTML" at bounding box center [96, 209] width 93 height 24
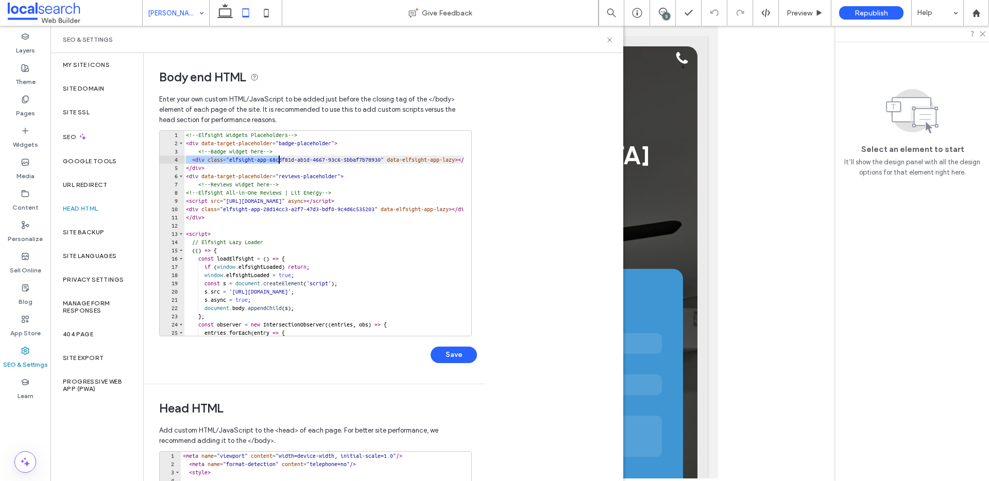
drag, startPoint x: 187, startPoint y: 159, endPoint x: 281, endPoint y: 163, distance: 93.9
click at [281, 163] on div "<!-- Elfsight Widgets Placeholders --> < div data-target-placeholder = "badge-p…" at bounding box center [484, 238] width 601 height 214
click at [254, 161] on div "<!-- Elfsight Widgets Placeholders --> < div data-target-placeholder = "badge-p…" at bounding box center [484, 238] width 601 height 214
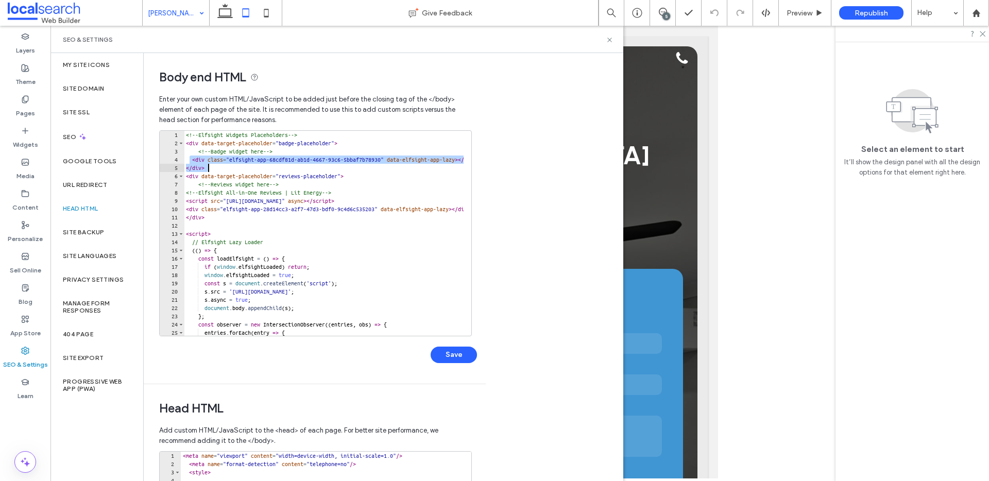
scroll to position [0, 82]
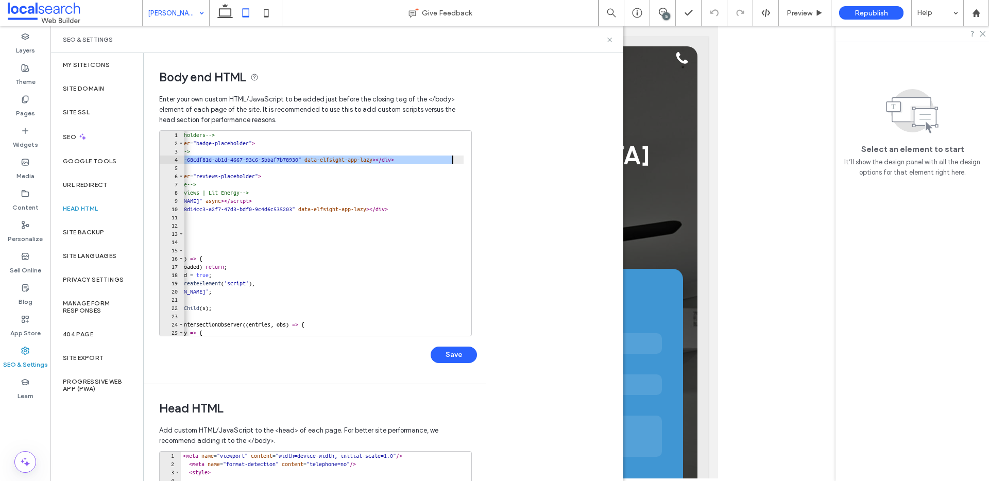
drag, startPoint x: 189, startPoint y: 159, endPoint x: 513, endPoint y: 160, distance: 324.1
click at [513, 160] on div "**********" at bounding box center [384, 267] width 480 height 428
paste textarea "Cursor at row 4"
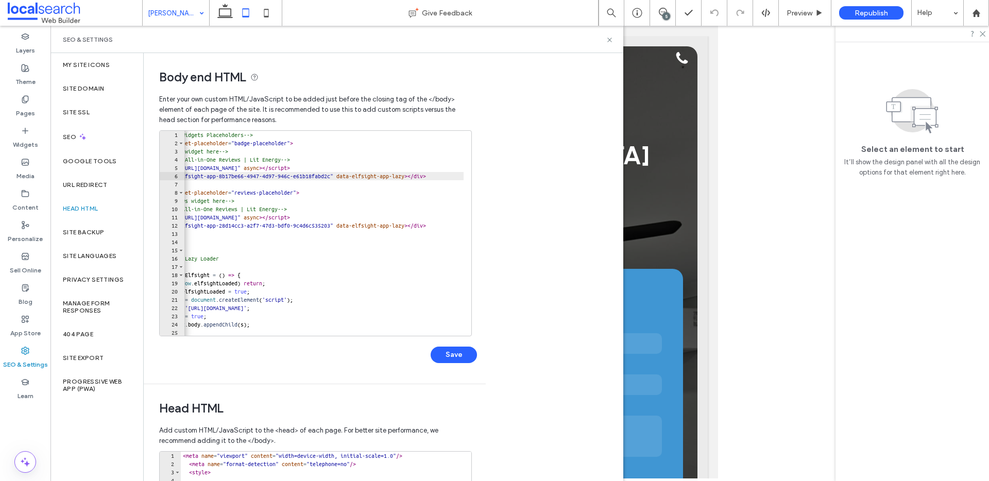
scroll to position [0, 0]
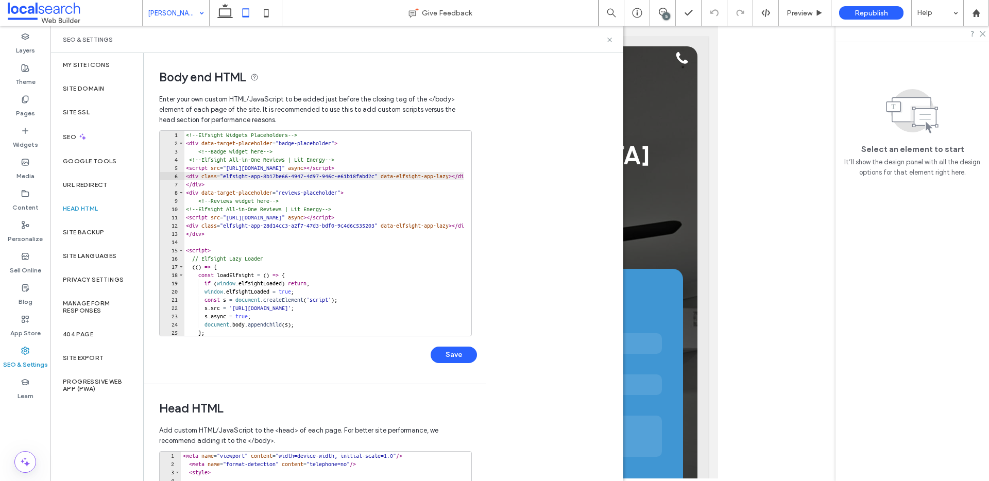
type textarea "**********"
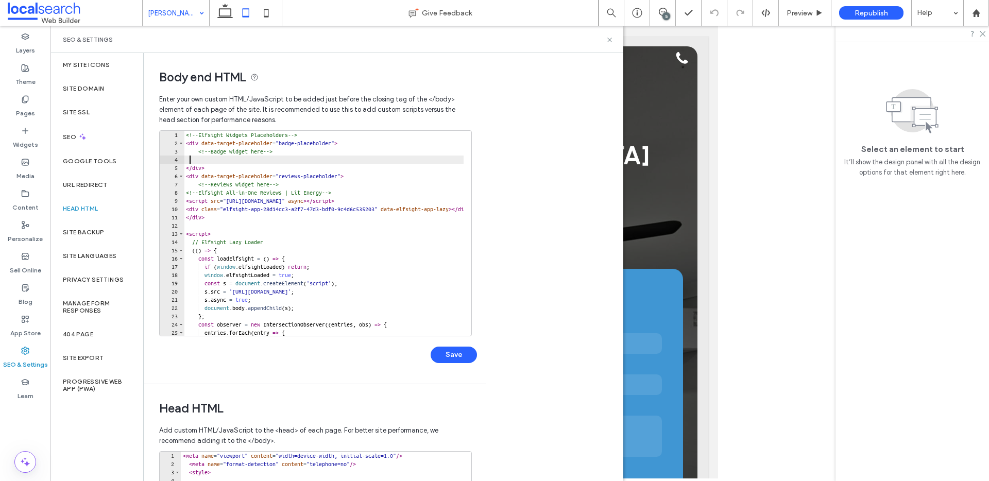
paste textarea "**********"
type textarea "**********"
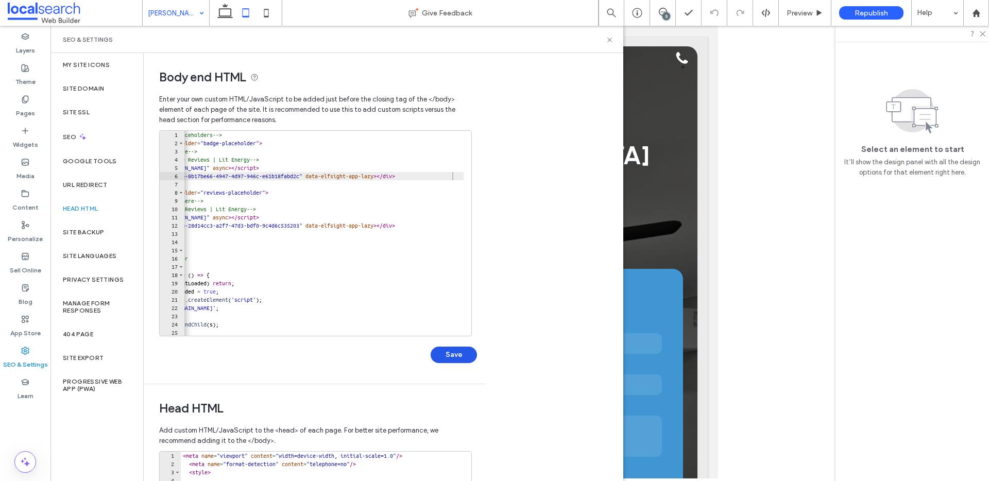
click at [456, 356] on button "Save" at bounding box center [454, 355] width 46 height 16
click at [608, 40] on icon at bounding box center [610, 40] width 8 height 8
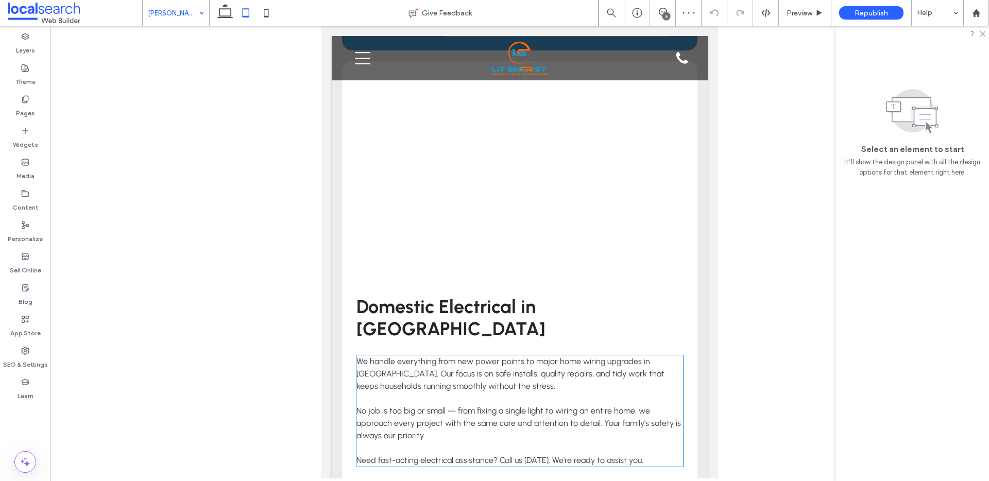
scroll to position [1360, 0]
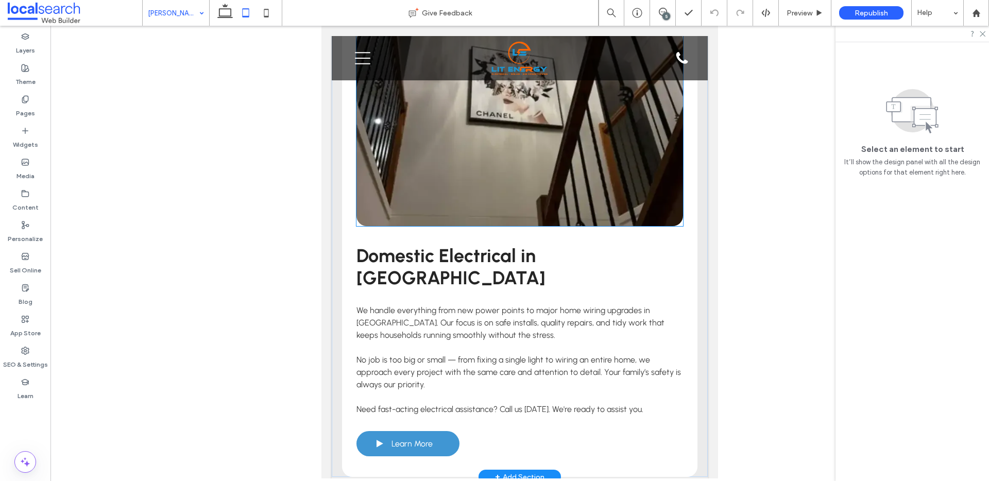
click at [525, 162] on link at bounding box center [520, 128] width 327 height 196
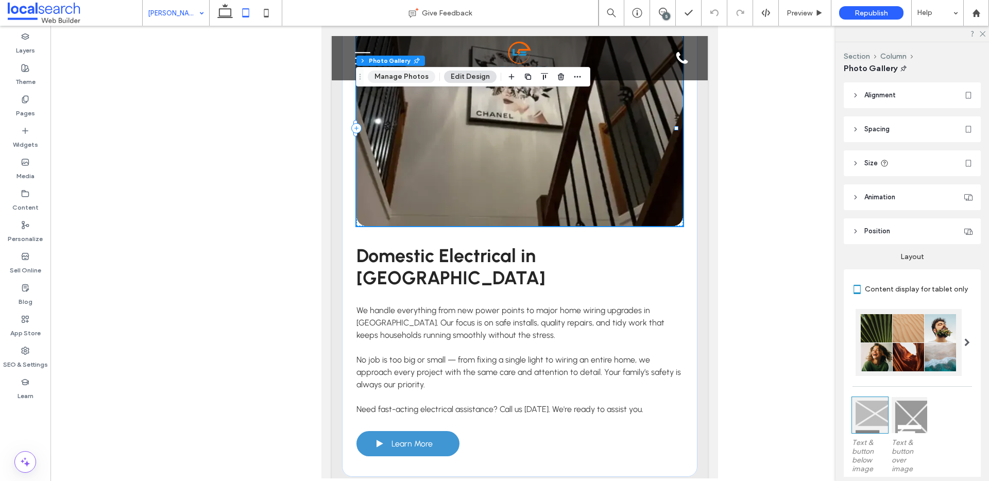
click at [396, 75] on button "Manage Photos" at bounding box center [402, 77] width 68 height 12
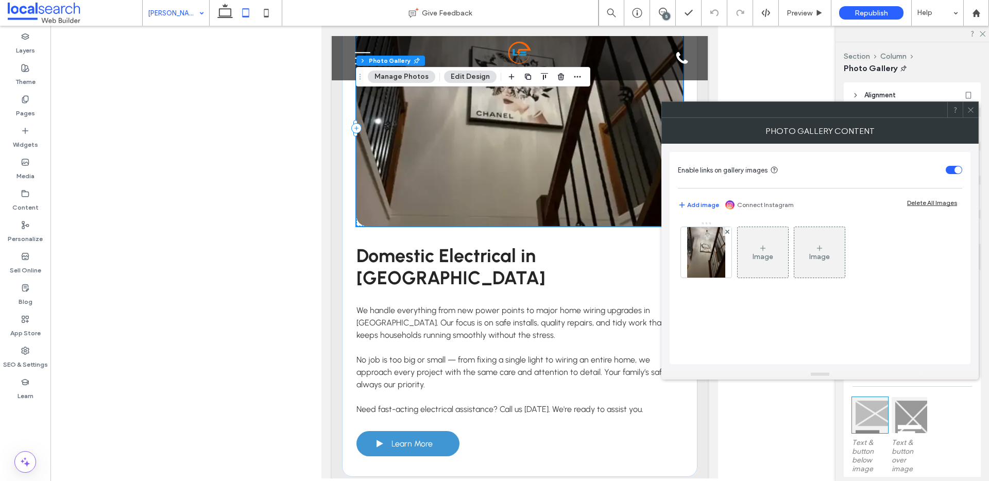
click at [972, 105] on span at bounding box center [971, 109] width 8 height 15
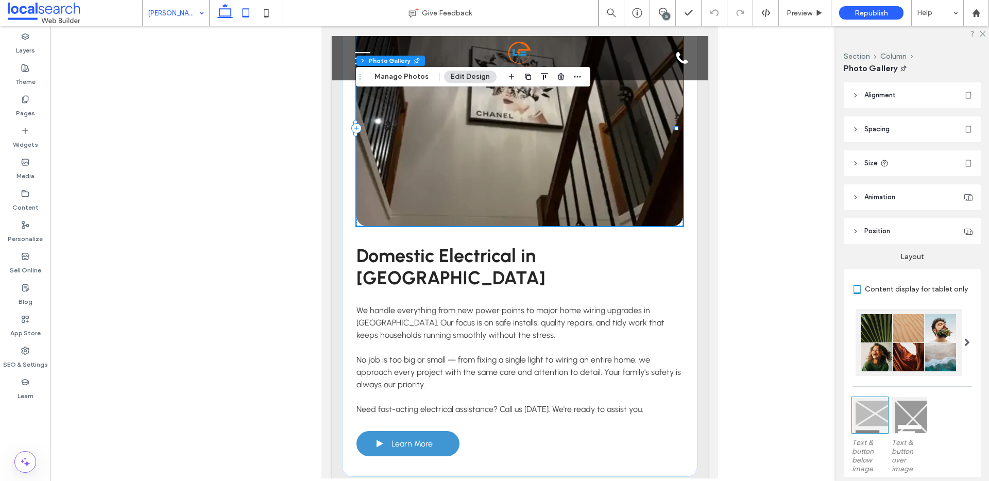
click at [227, 9] on use at bounding box center [224, 11] width 15 height 14
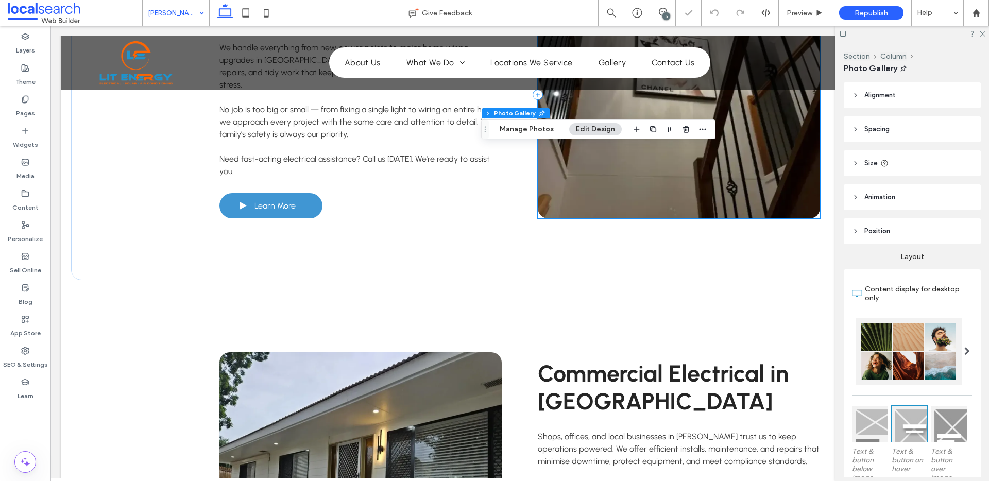
scroll to position [1150, 0]
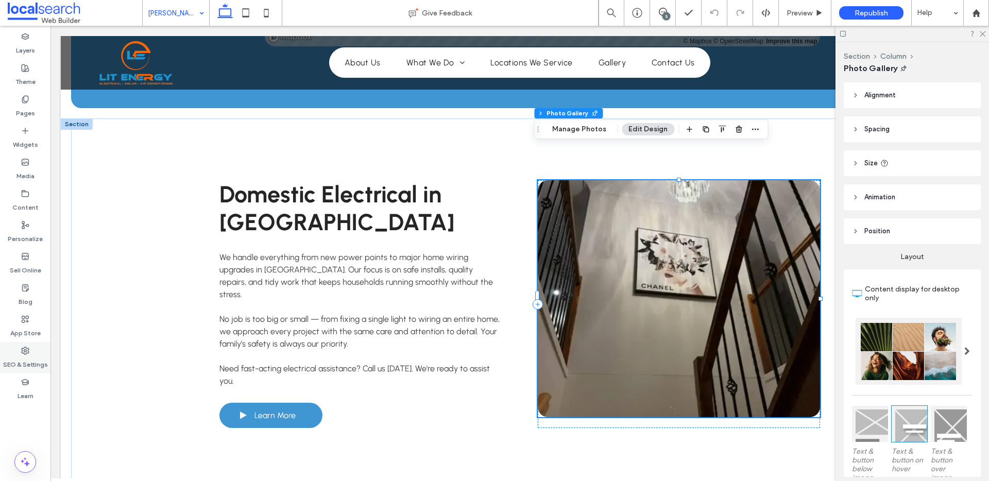
click at [27, 358] on label "SEO & Settings" at bounding box center [25, 362] width 45 height 14
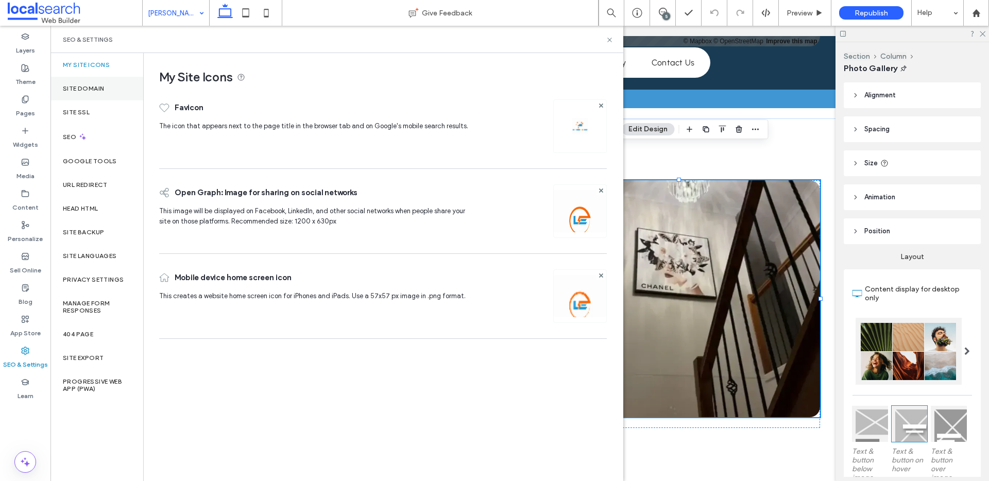
click at [83, 90] on label "Site Domain" at bounding box center [83, 88] width 41 height 7
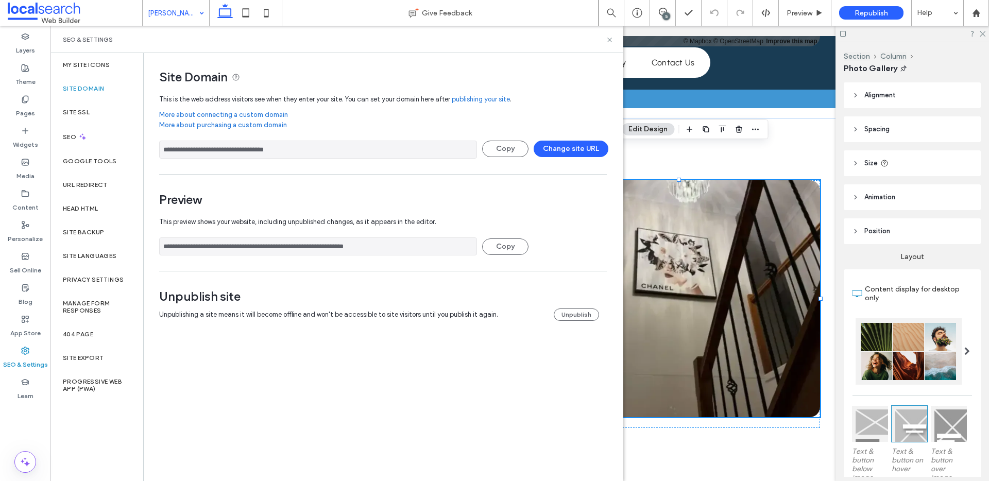
click at [303, 234] on div "**********" at bounding box center [379, 243] width 440 height 23
click at [302, 246] on input "**********" at bounding box center [318, 247] width 318 height 18
click at [607, 38] on icon at bounding box center [610, 40] width 8 height 8
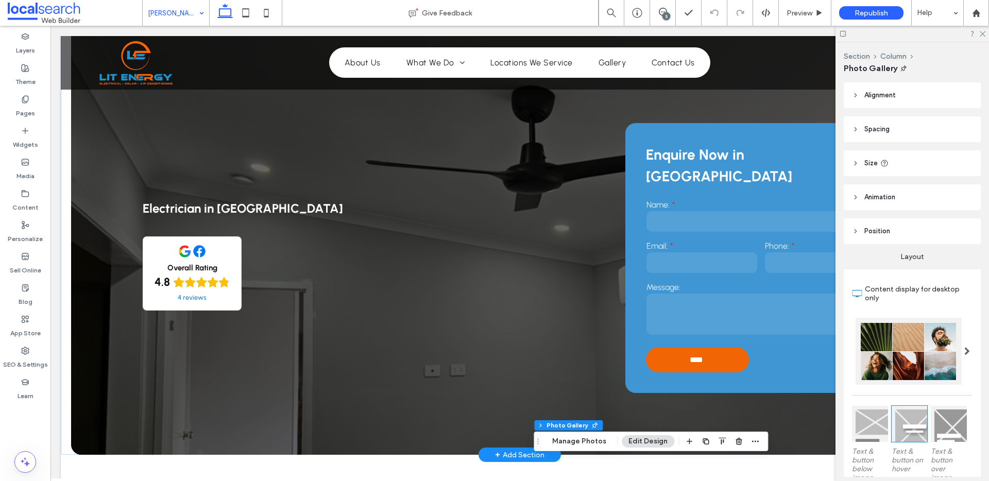
scroll to position [0, 0]
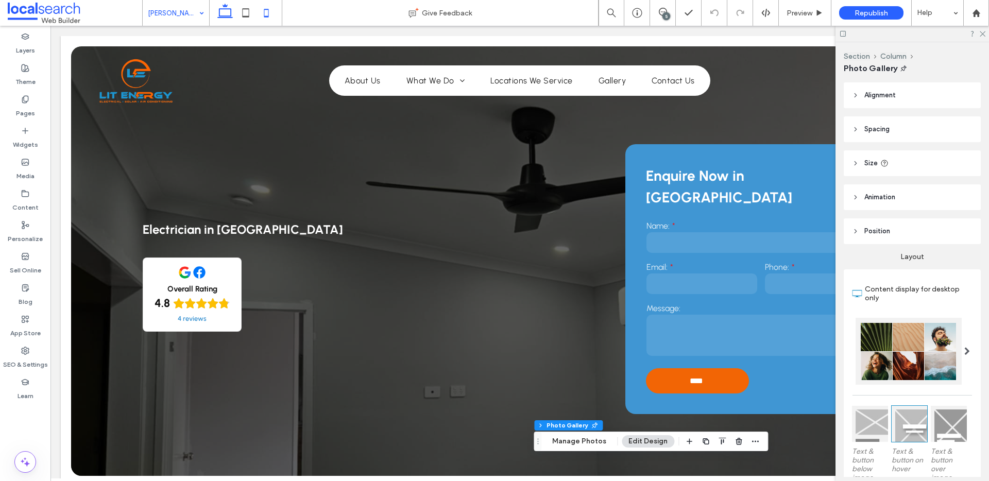
click at [267, 10] on icon at bounding box center [266, 13] width 21 height 21
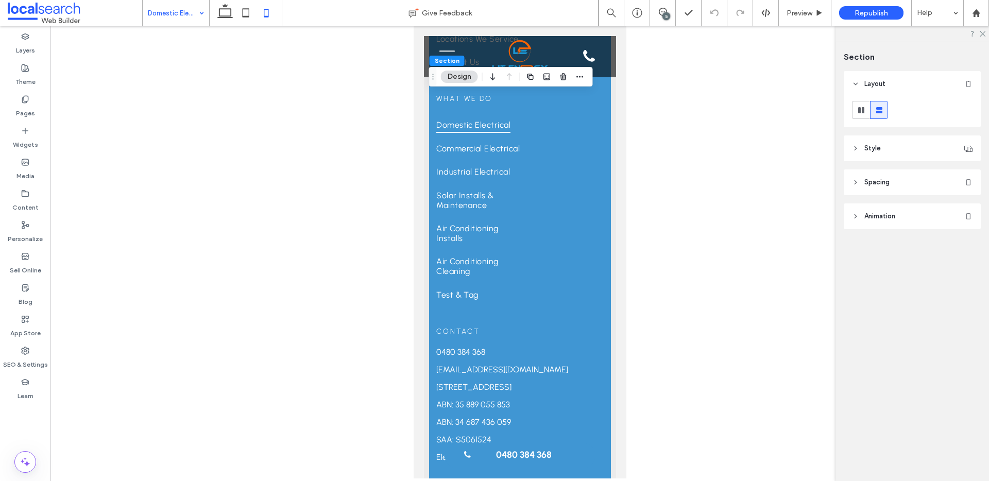
scroll to position [2262, 0]
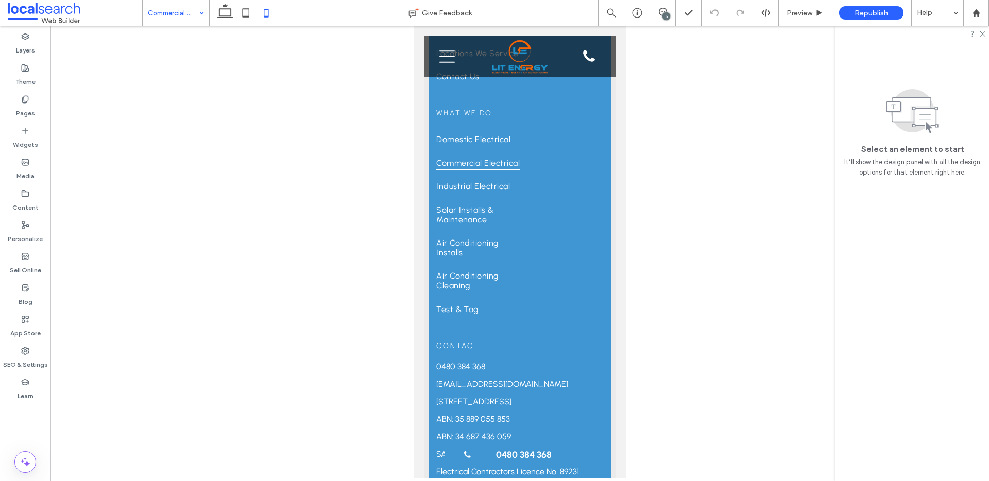
scroll to position [2200, 0]
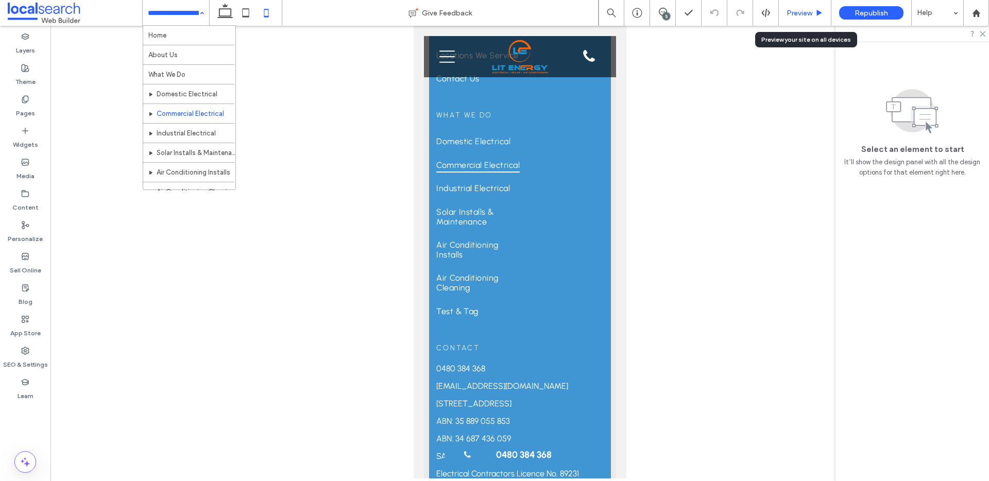
click at [792, 13] on span "Preview" at bounding box center [800, 13] width 26 height 9
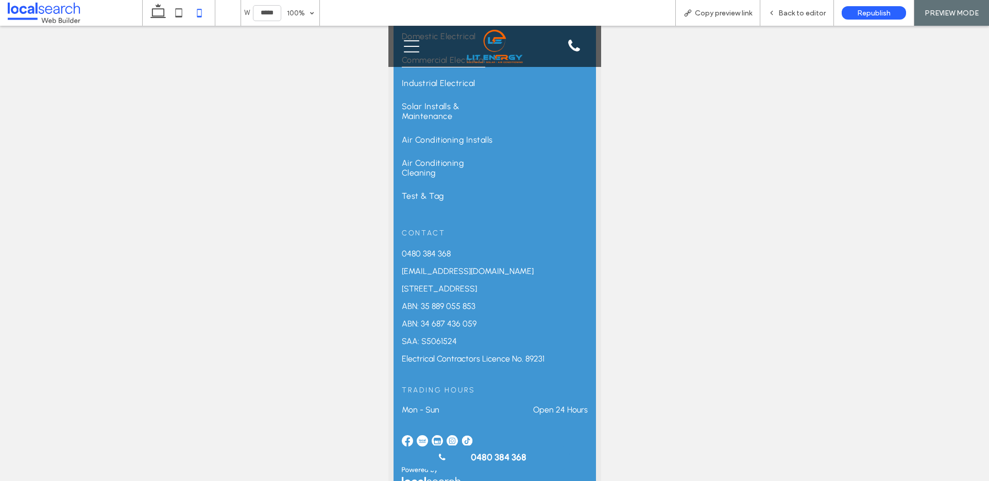
scroll to position [2125, 0]
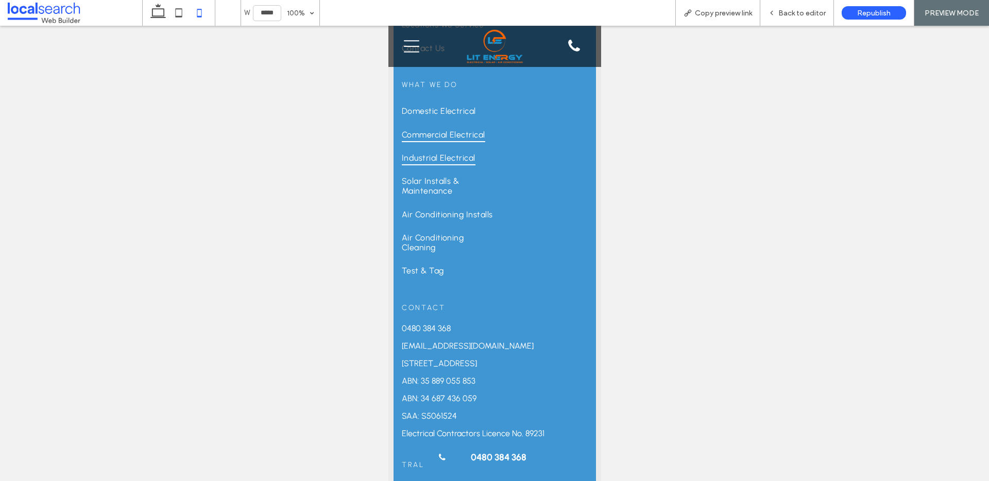
click at [464, 165] on span "Industrial Electrical" at bounding box center [438, 157] width 74 height 15
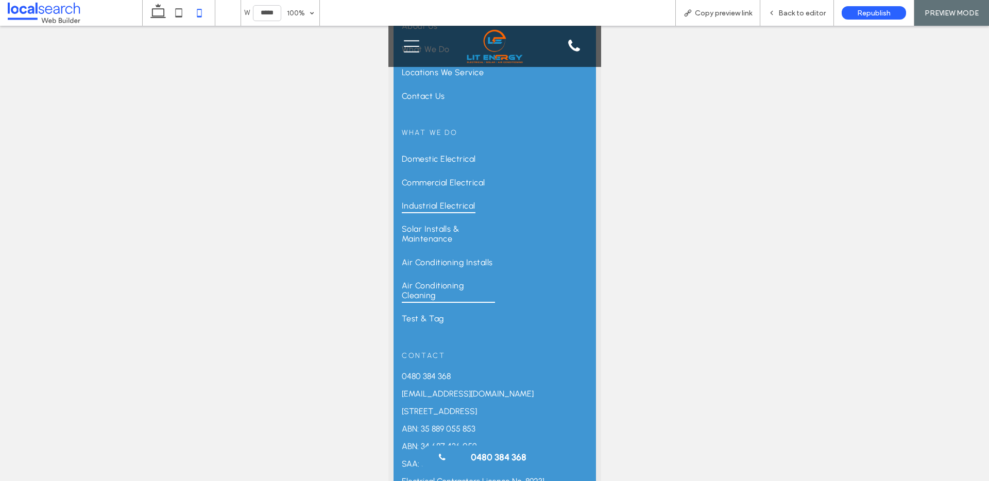
scroll to position [2093, 0]
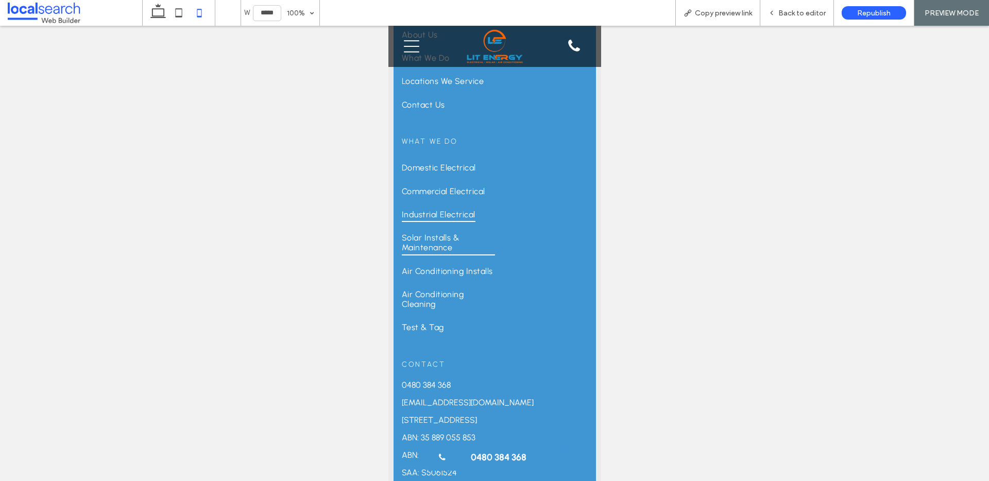
click at [448, 244] on span "Solar Installs & Maintenance" at bounding box center [447, 242] width 93 height 25
click at [807, 9] on span "Back to editor" at bounding box center [802, 13] width 47 height 9
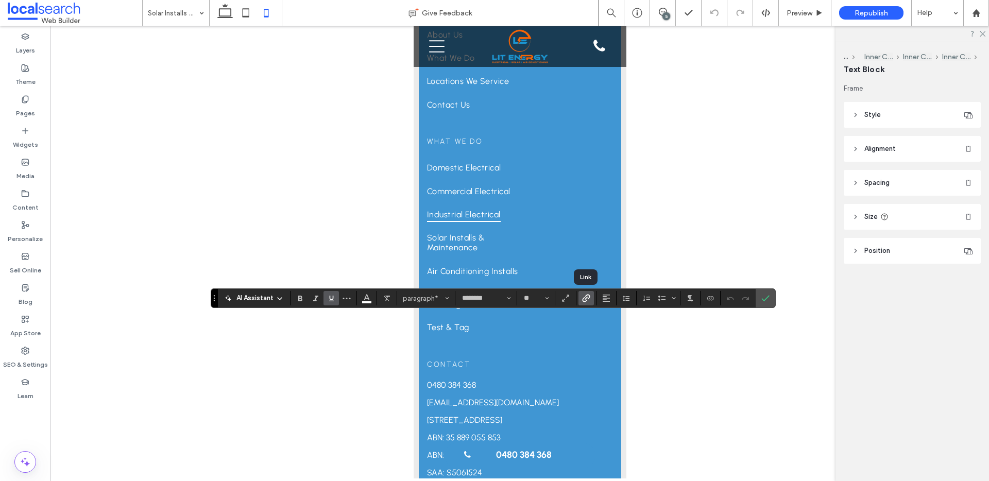
click at [583, 300] on icon "Link" at bounding box center [586, 298] width 8 height 8
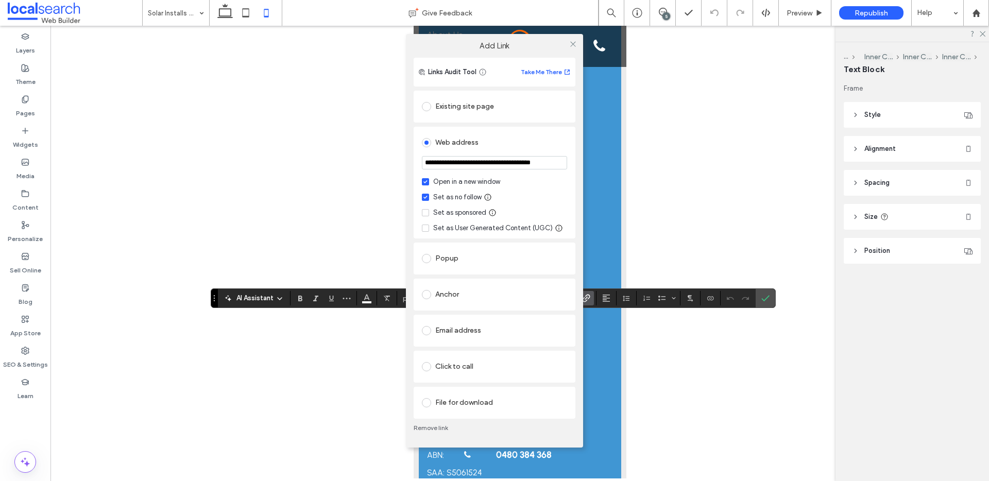
click at [567, 44] on div at bounding box center [572, 44] width 15 height 15
click at [573, 42] on icon at bounding box center [573, 44] width 8 height 8
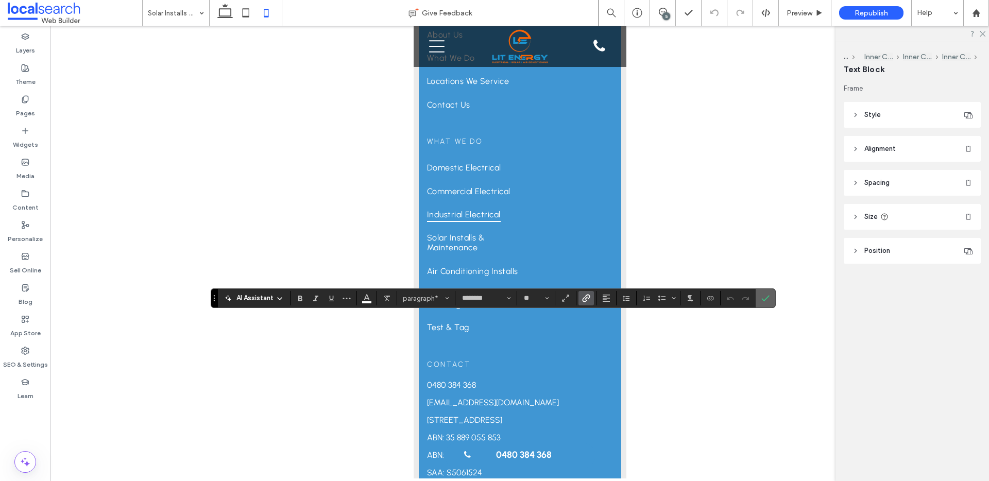
click at [767, 301] on icon "Confirm" at bounding box center [766, 298] width 8 height 8
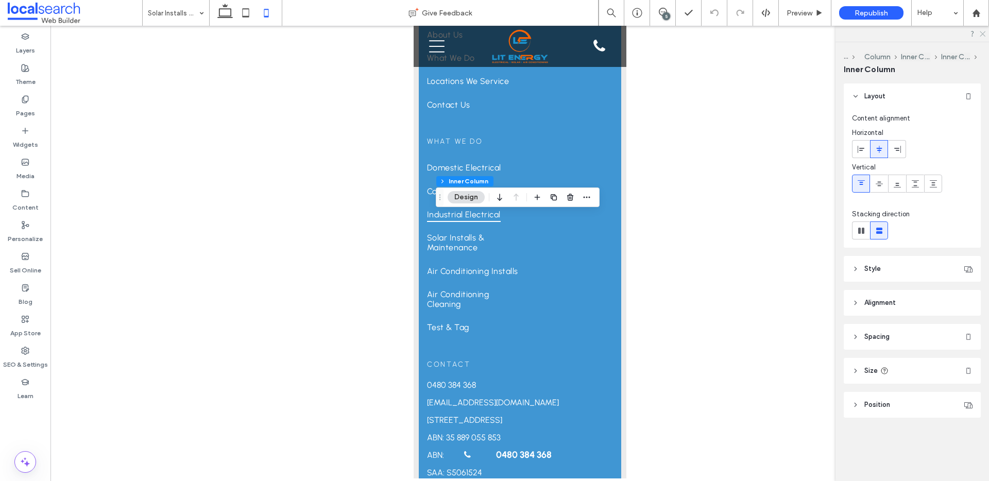
click at [982, 33] on icon at bounding box center [982, 33] width 7 height 7
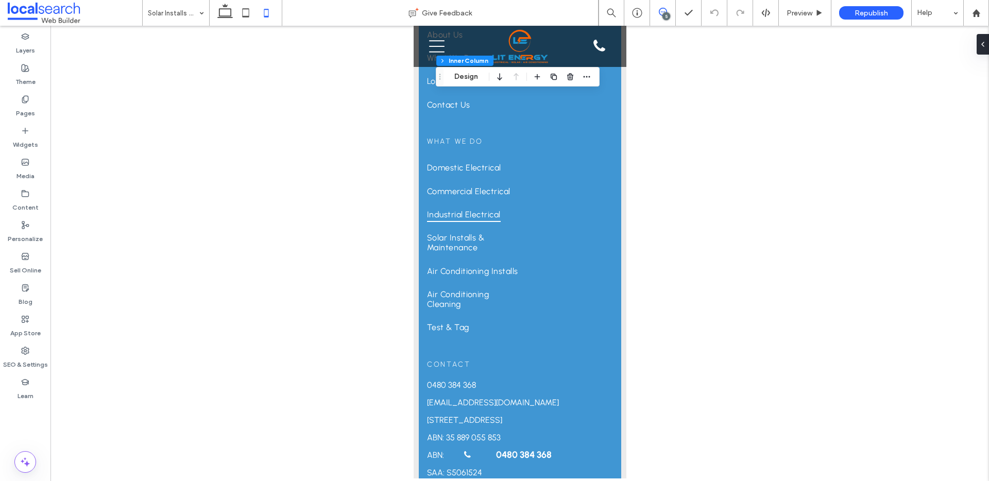
click at [664, 10] on icon at bounding box center [663, 12] width 8 height 8
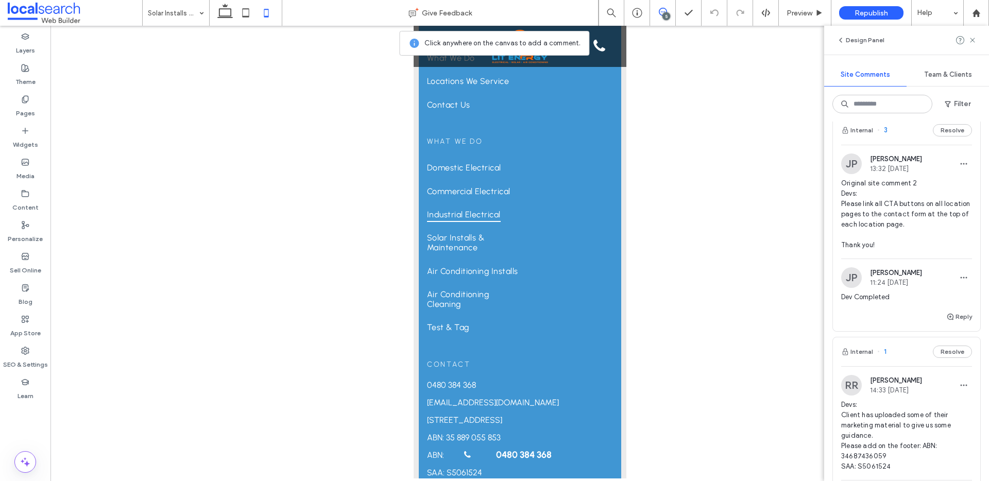
scroll to position [491, 0]
click at [852, 127] on button "Internal" at bounding box center [857, 132] width 32 height 12
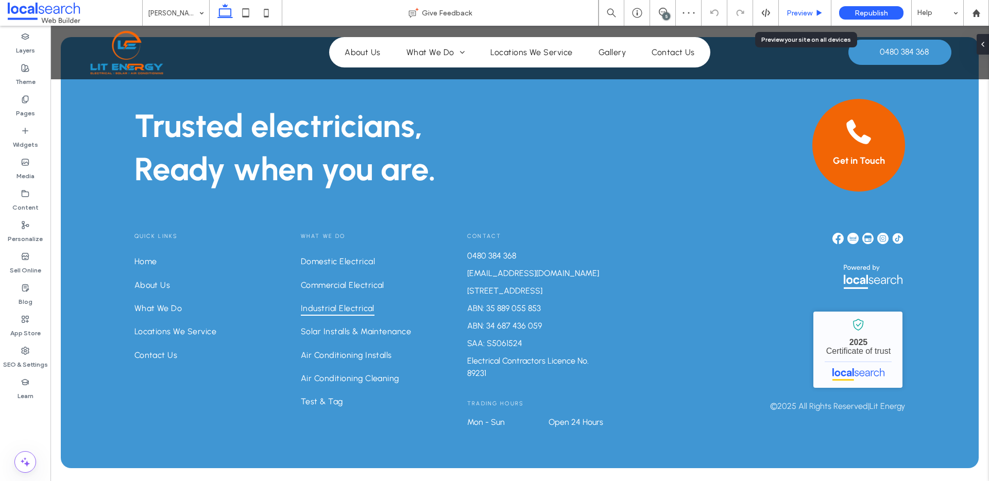
click at [812, 10] on div "Preview" at bounding box center [805, 13] width 52 height 9
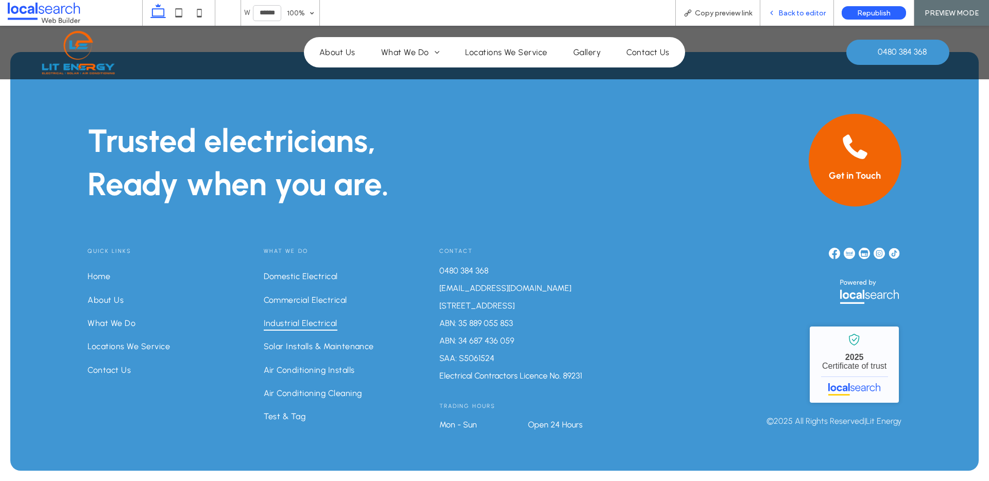
click at [798, 11] on span "Back to editor" at bounding box center [802, 13] width 47 height 9
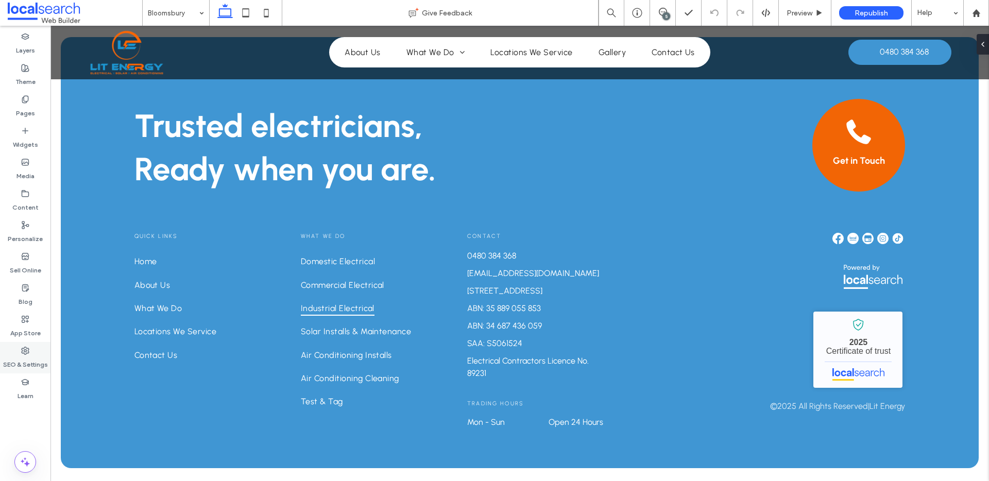
click at [6, 353] on div "SEO & Settings" at bounding box center [25, 357] width 50 height 31
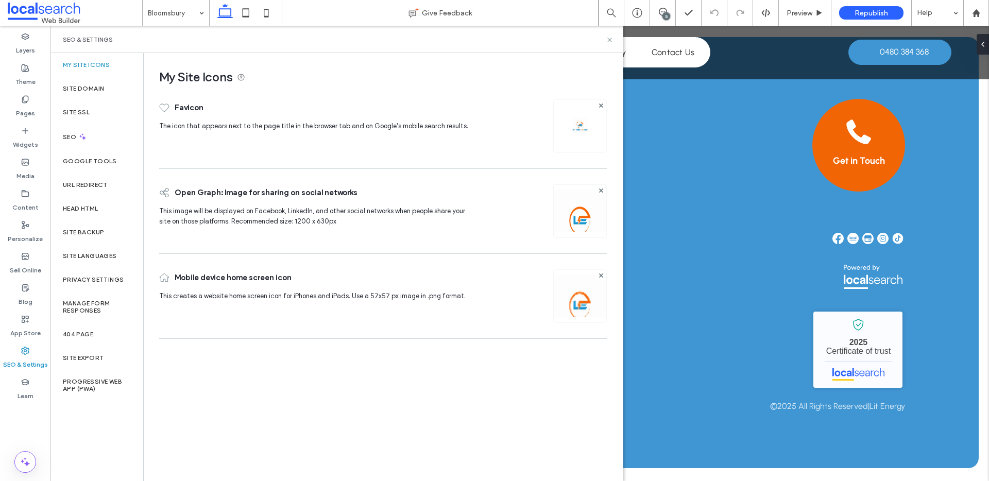
click at [144, 141] on div "My Site Icons Favicon The icon that appears next to the page title in the brows…" at bounding box center [379, 198] width 471 height 291
click at [113, 143] on div "SEO" at bounding box center [96, 136] width 93 height 25
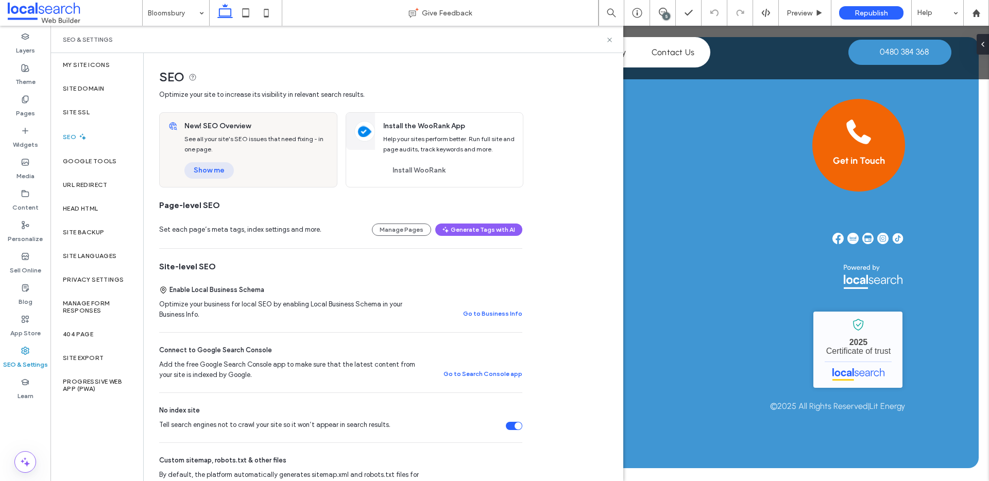
click at [200, 173] on button "Show me" at bounding box center [208, 170] width 49 height 16
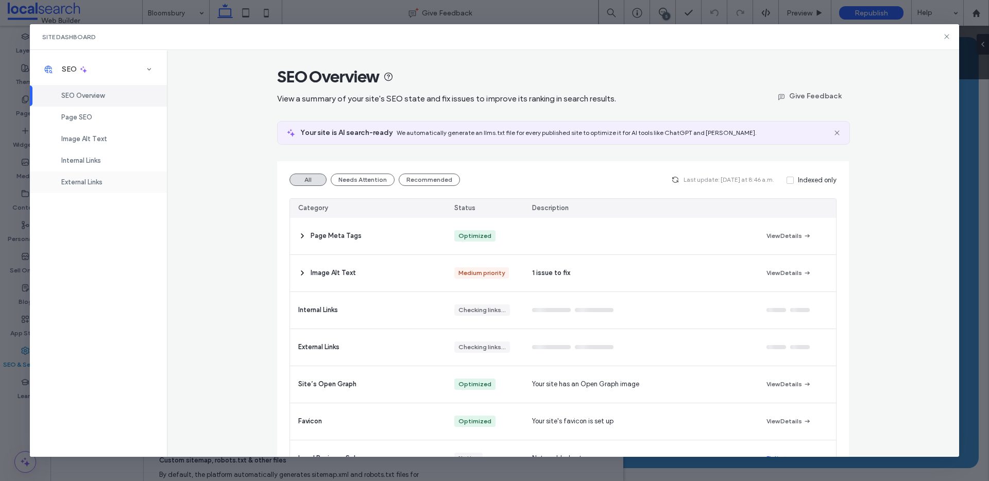
click at [120, 172] on div "External Links" at bounding box center [98, 183] width 137 height 22
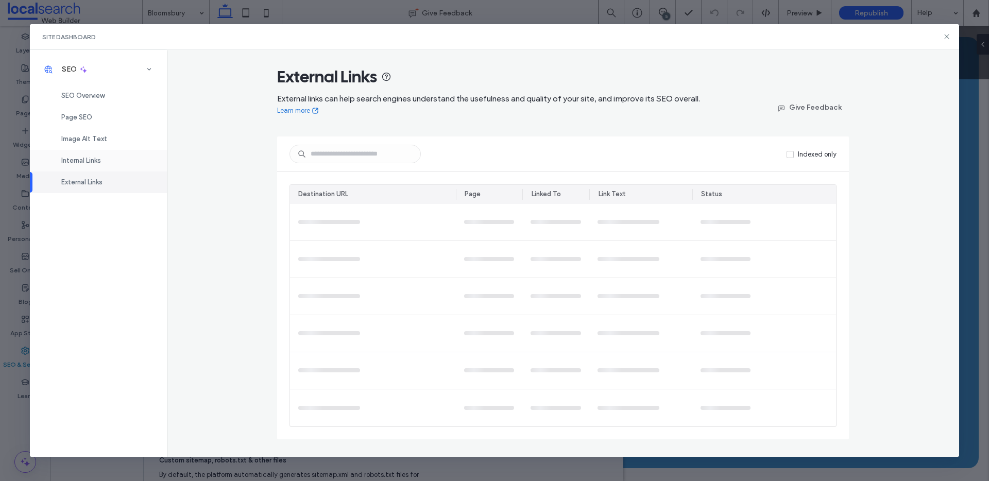
click at [120, 155] on div "Internal Links" at bounding box center [98, 161] width 137 height 22
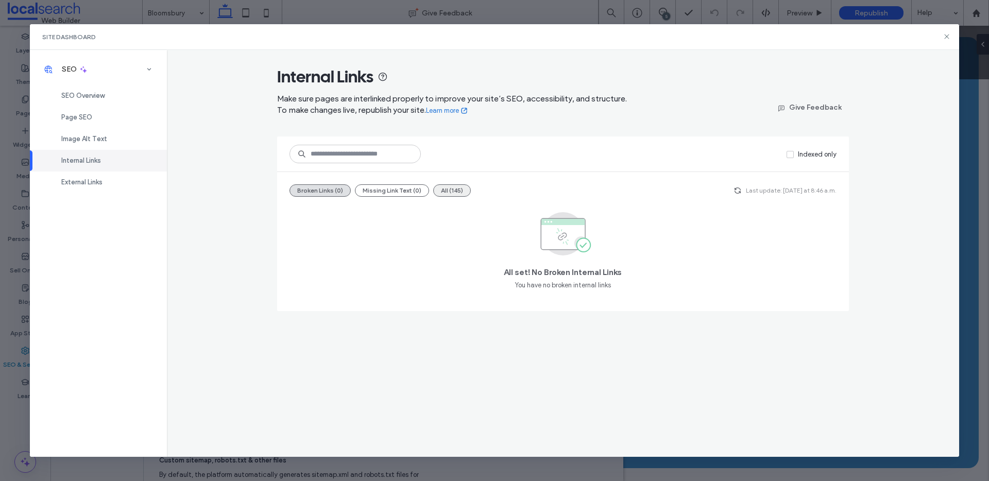
click at [460, 190] on button "All (145)" at bounding box center [452, 190] width 38 height 12
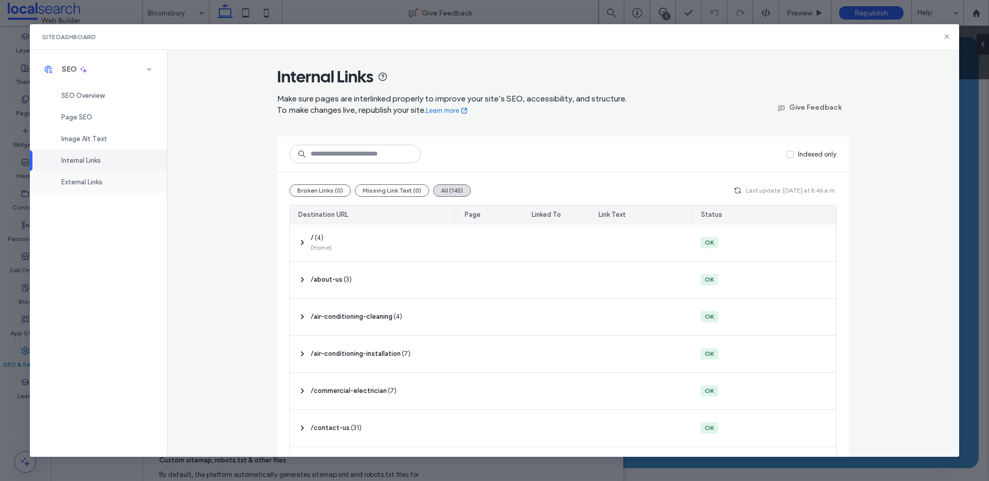
click at [138, 182] on div "External Links" at bounding box center [98, 183] width 137 height 22
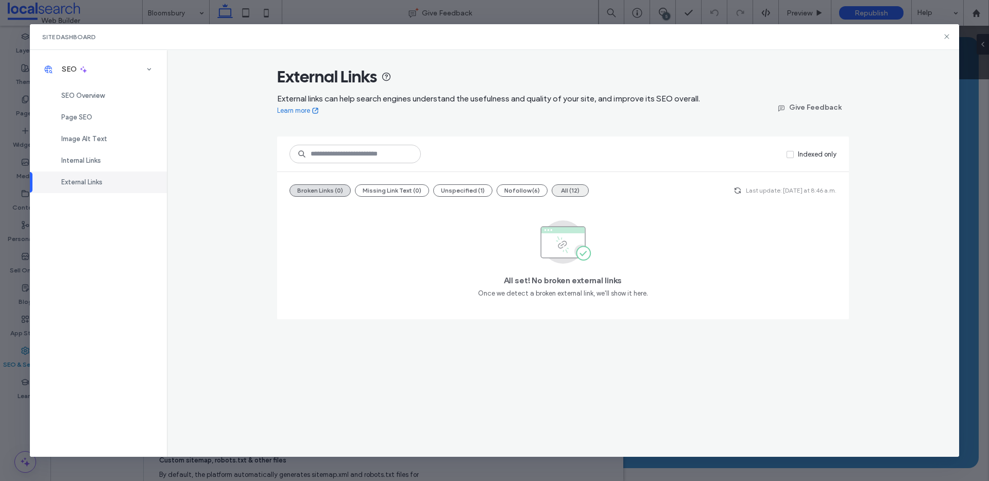
click at [554, 189] on button "All (12)" at bounding box center [570, 190] width 37 height 12
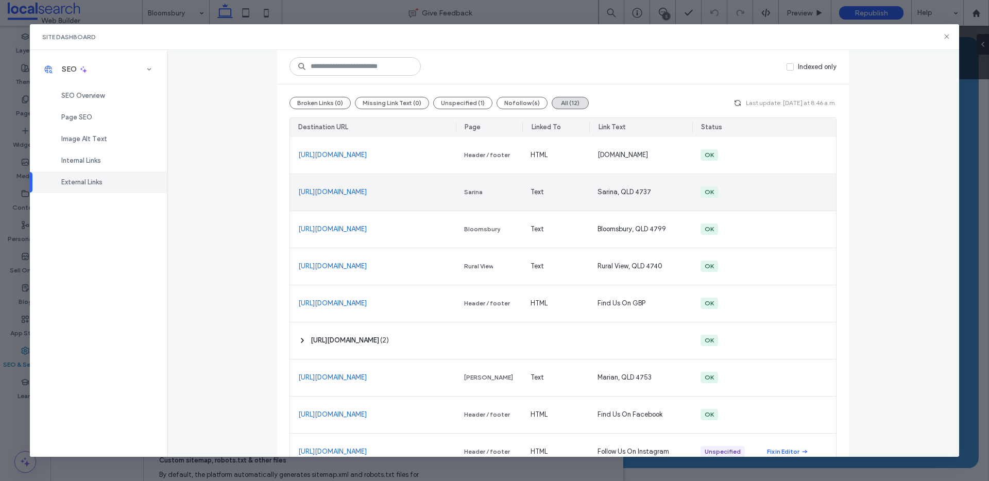
scroll to position [188, 0]
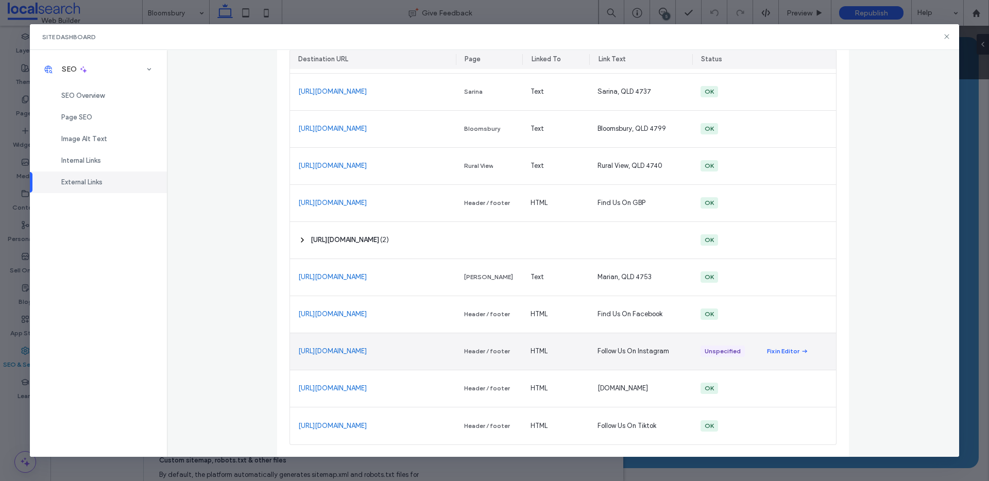
click at [367, 353] on link "https://www.instagram.com/litenergy_qld" at bounding box center [332, 351] width 69 height 10
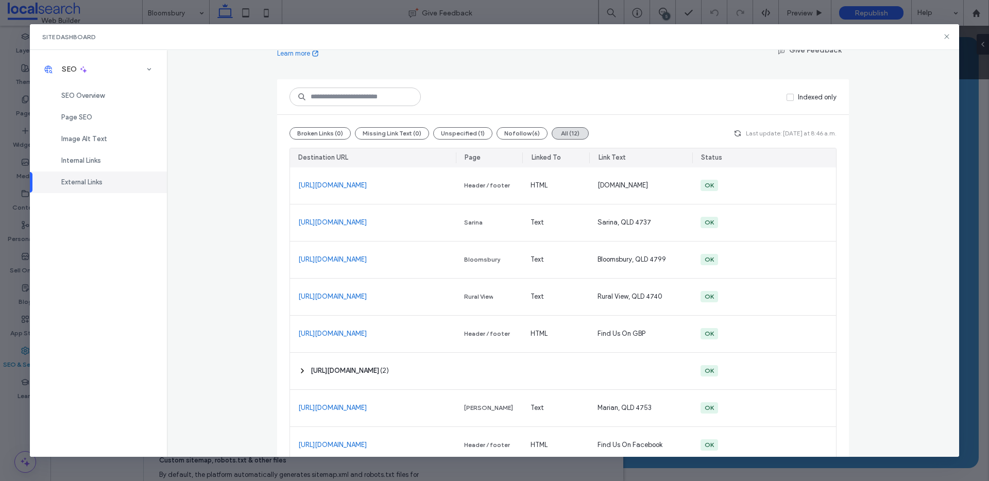
scroll to position [46, 0]
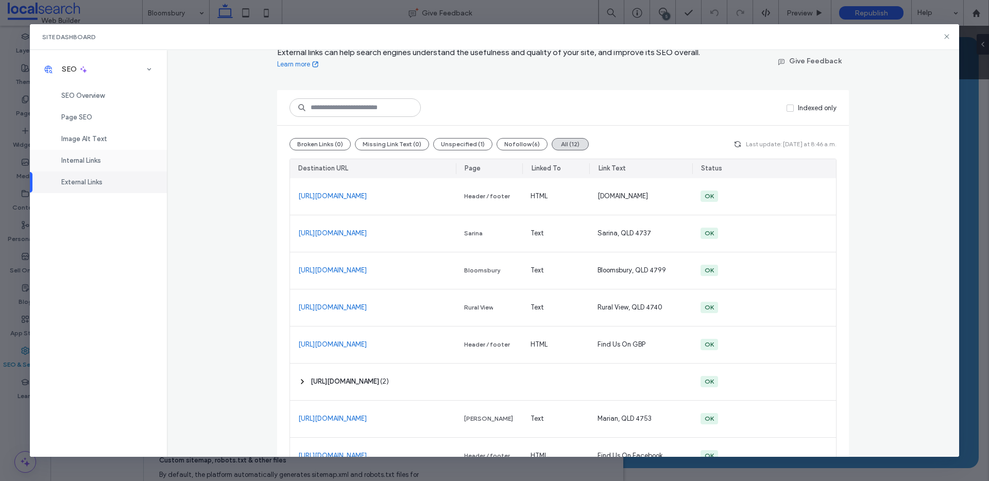
click at [95, 159] on span "Internal Links" at bounding box center [81, 161] width 40 height 8
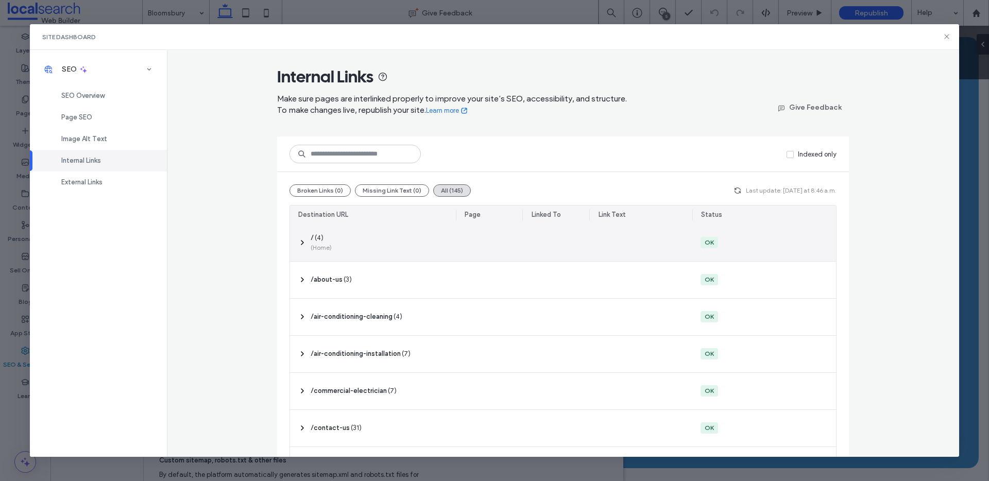
click at [322, 257] on div "‎ / ‎ ( 4 ) (Home)" at bounding box center [373, 243] width 166 height 37
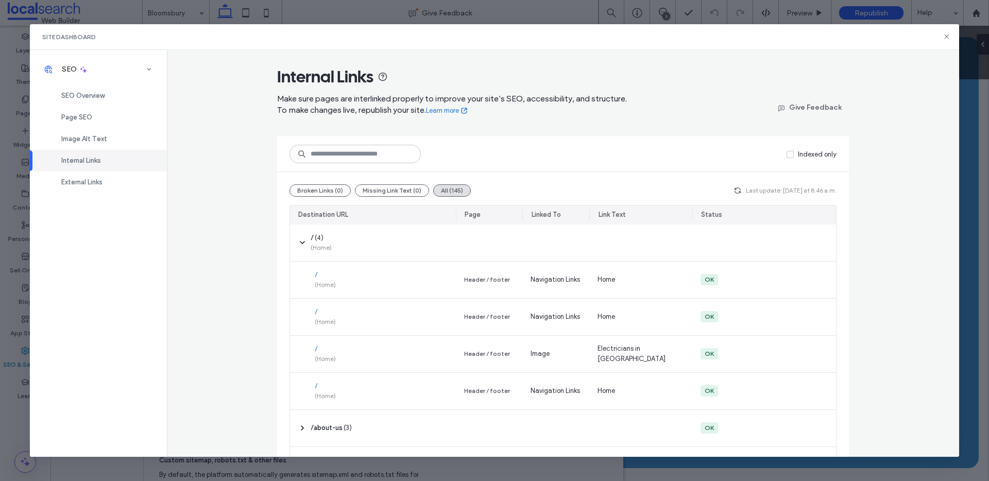
scroll to position [208, 0]
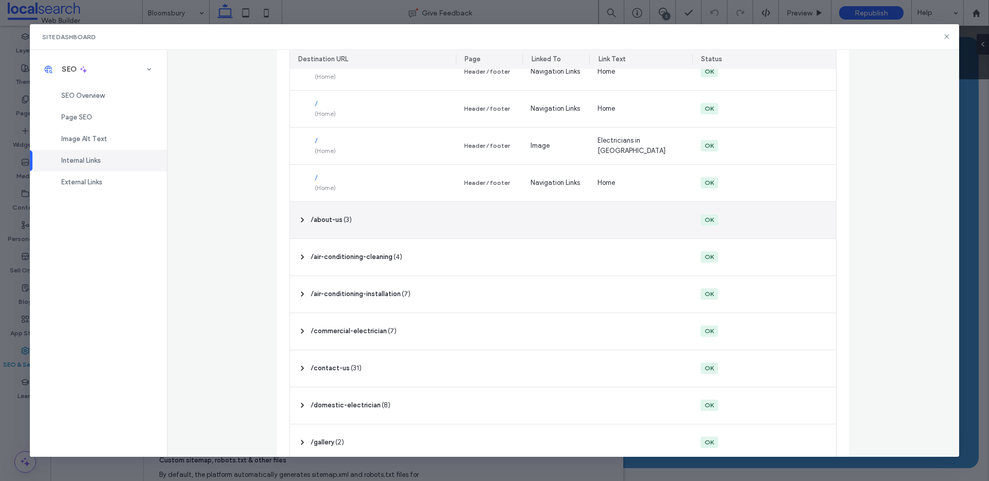
drag, startPoint x: 335, startPoint y: 218, endPoint x: 338, endPoint y: 212, distance: 6.7
click at [336, 218] on span "‎ /about-us ‎" at bounding box center [327, 220] width 32 height 10
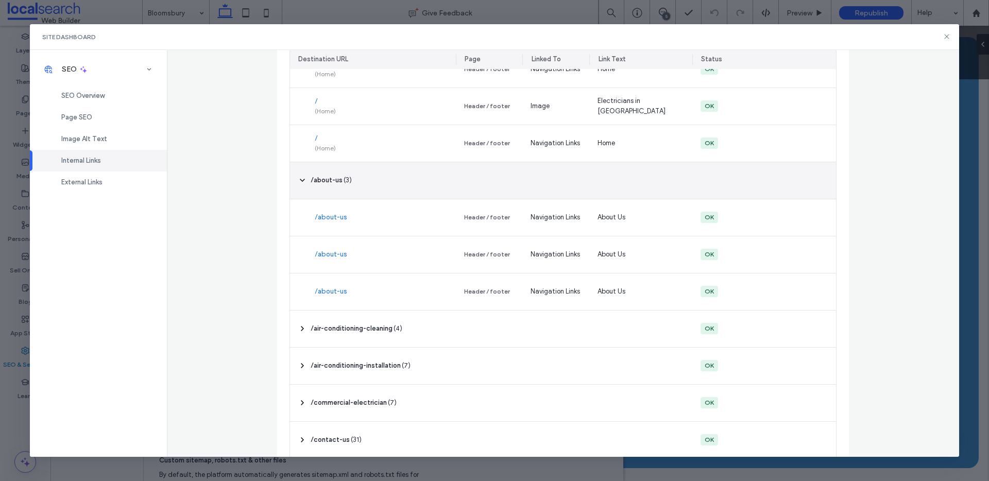
scroll to position [281, 0]
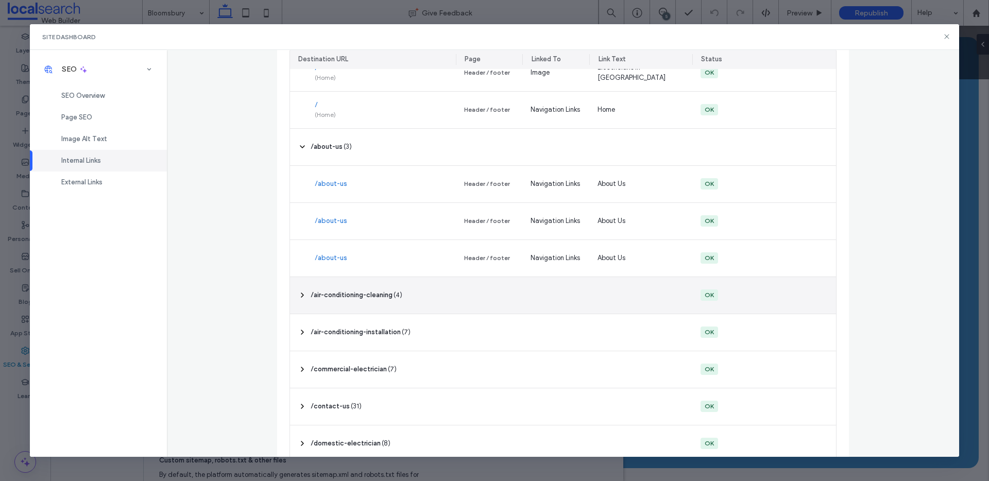
click at [331, 293] on span "‎ /air-conditioning-cleaning ‎" at bounding box center [352, 295] width 82 height 10
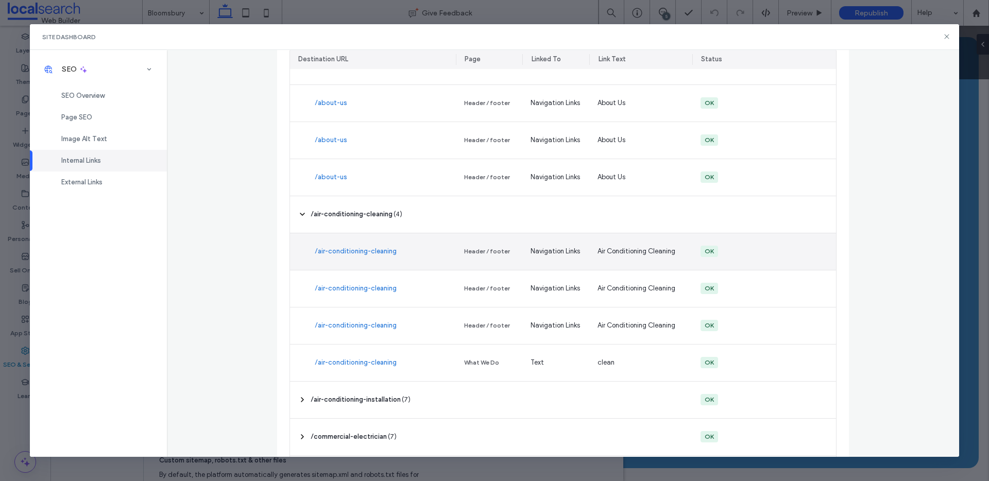
scroll to position [371, 0]
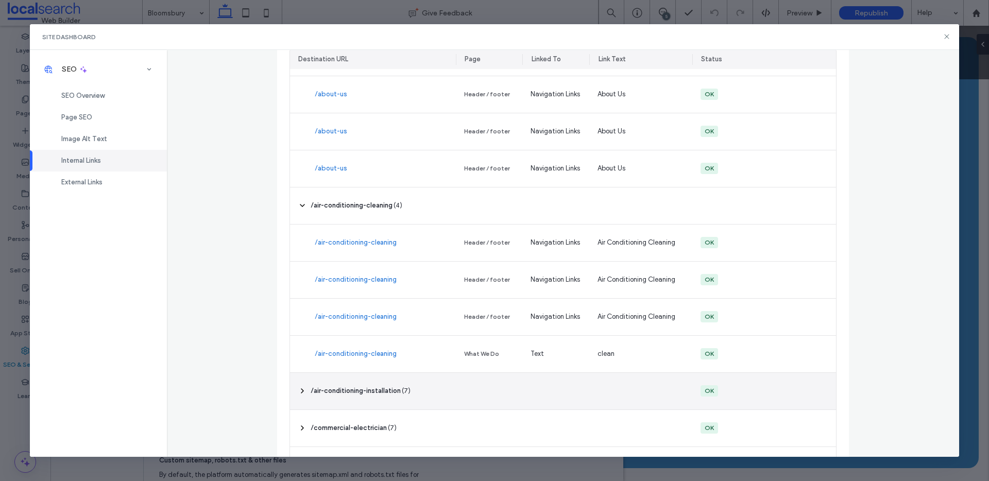
click at [320, 394] on span "‎ /air-conditioning-installation ‎" at bounding box center [356, 391] width 90 height 10
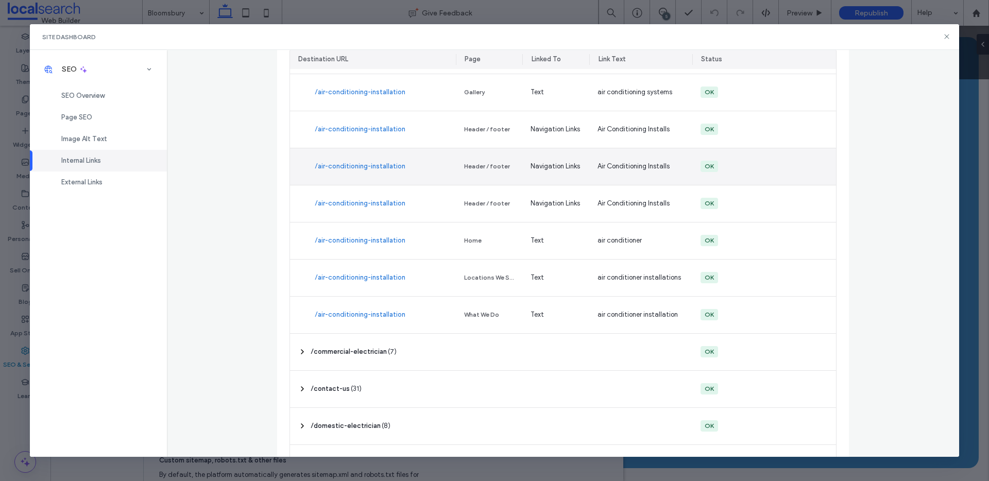
scroll to position [714, 0]
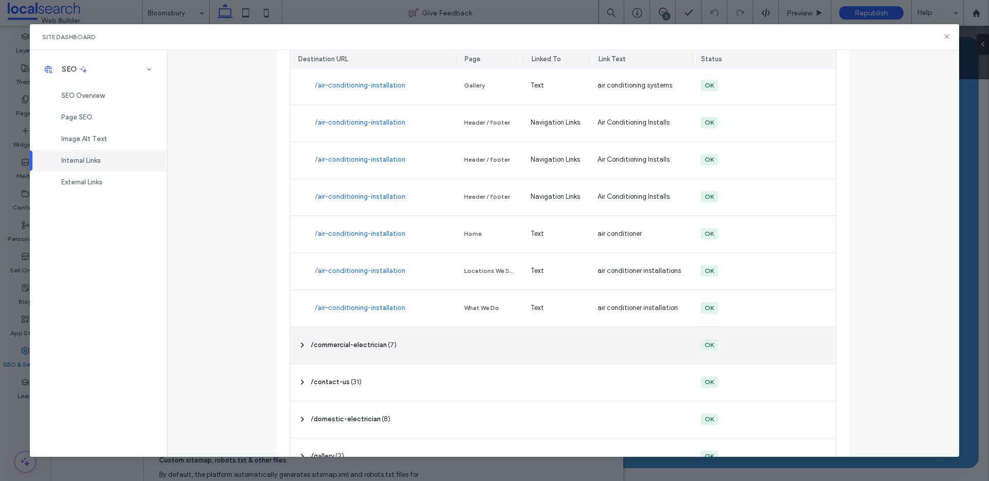
drag, startPoint x: 380, startPoint y: 352, endPoint x: 383, endPoint y: 342, distance: 11.3
click at [380, 352] on div "‎ /commercial-electrician ‎ ( 7 )" at bounding box center [373, 345] width 166 height 37
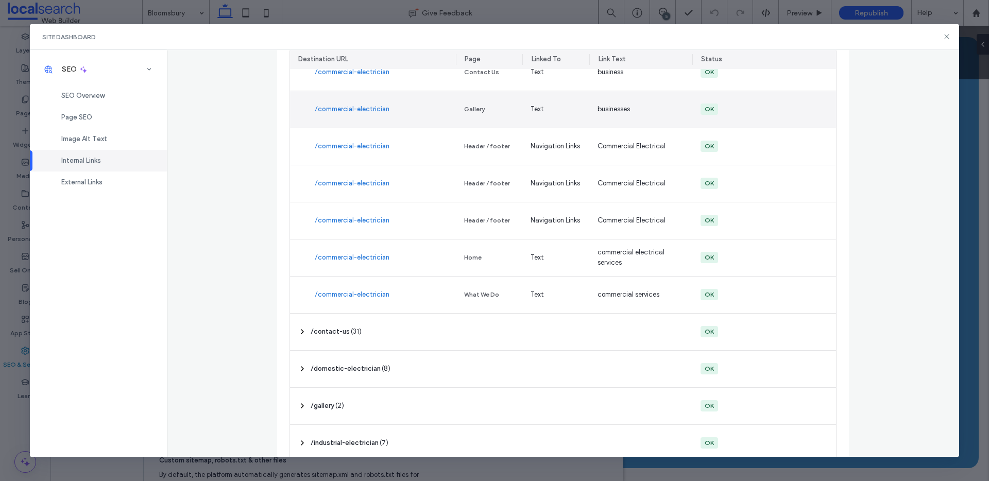
scroll to position [1037, 0]
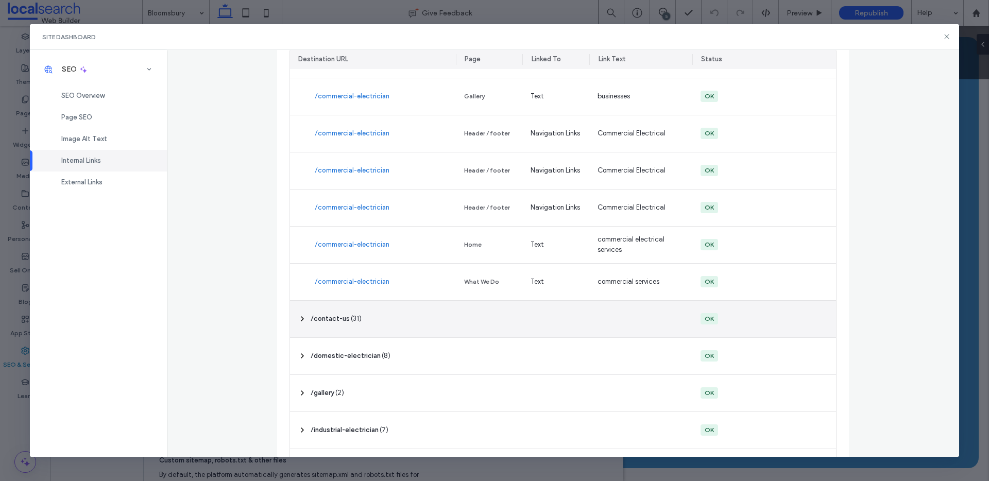
click at [382, 318] on div "‎ /contact-us ‎ ( 31 )" at bounding box center [373, 319] width 166 height 37
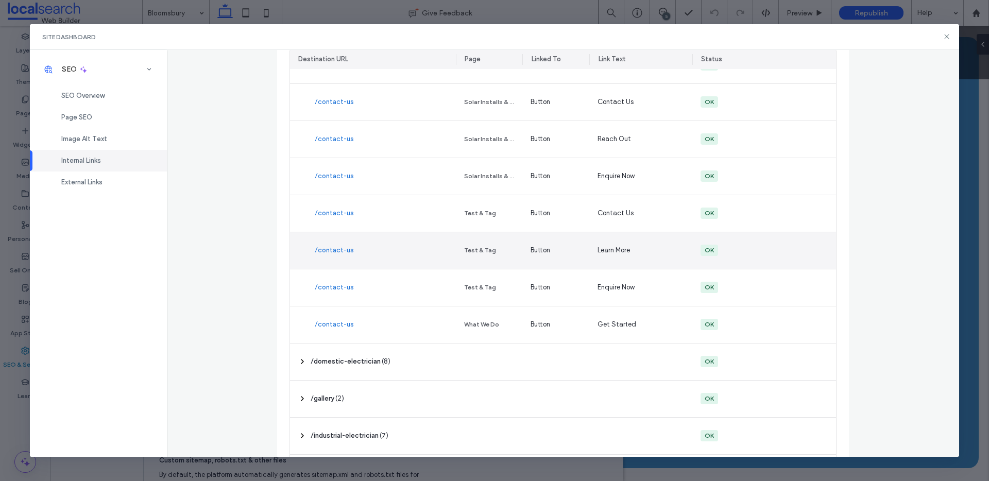
scroll to position [2236, 0]
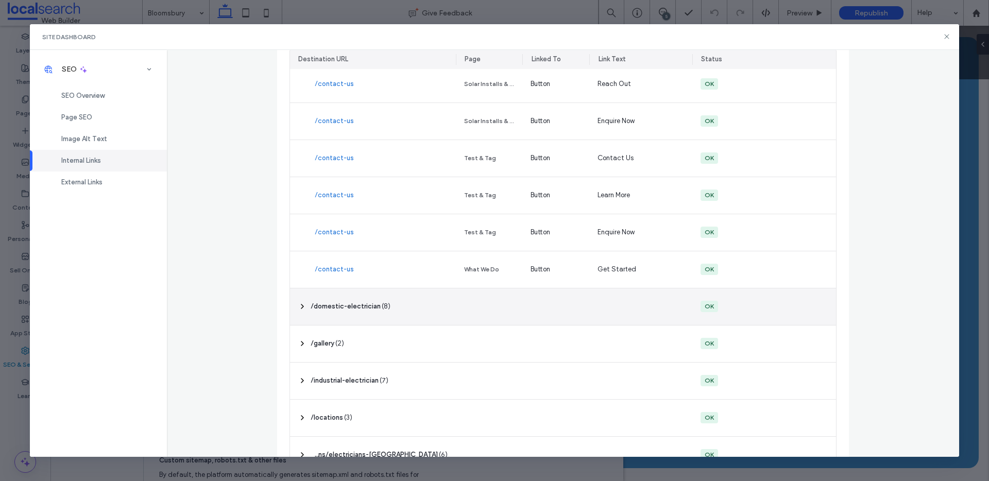
drag, startPoint x: 388, startPoint y: 310, endPoint x: 393, endPoint y: 295, distance: 16.0
click at [388, 310] on div "‎ /domestic-electrician ‎ ( 8 )" at bounding box center [373, 307] width 166 height 37
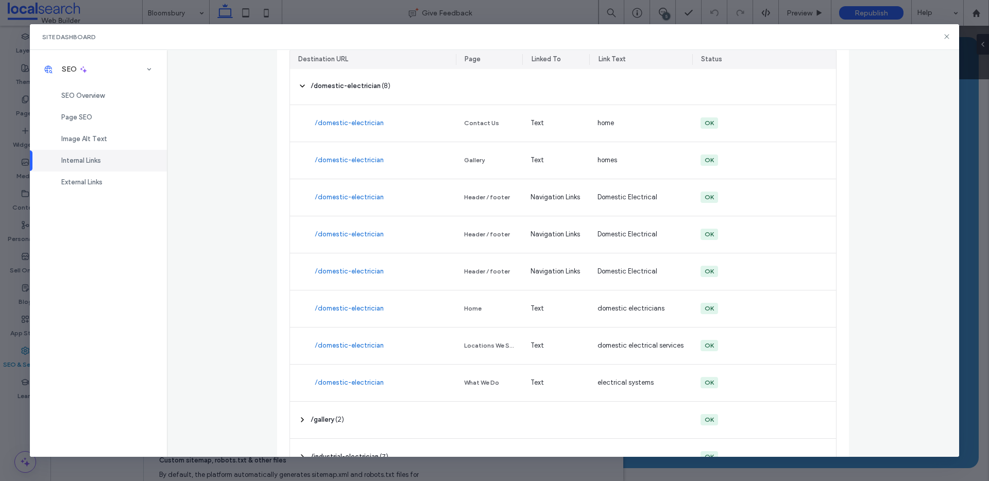
scroll to position [2600, 0]
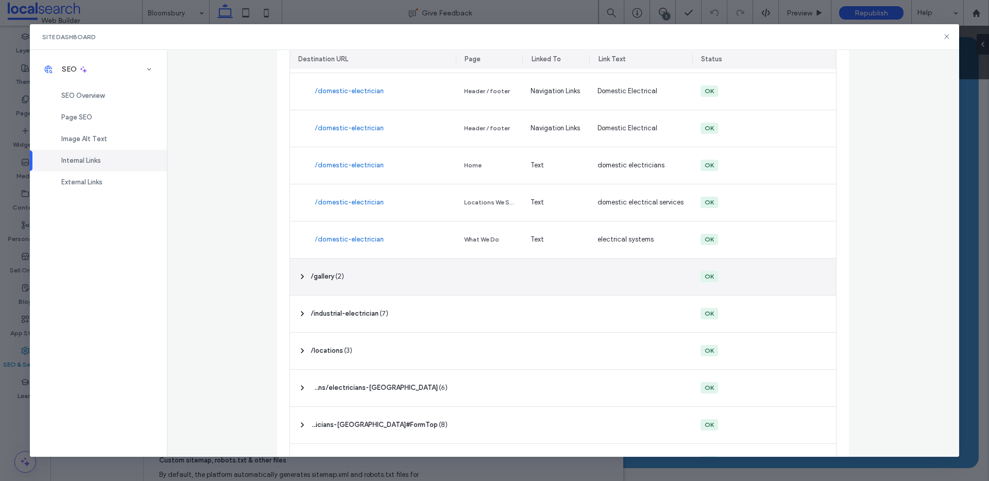
click at [406, 284] on div "‎ /gallery ‎ ( 2 )" at bounding box center [373, 277] width 166 height 37
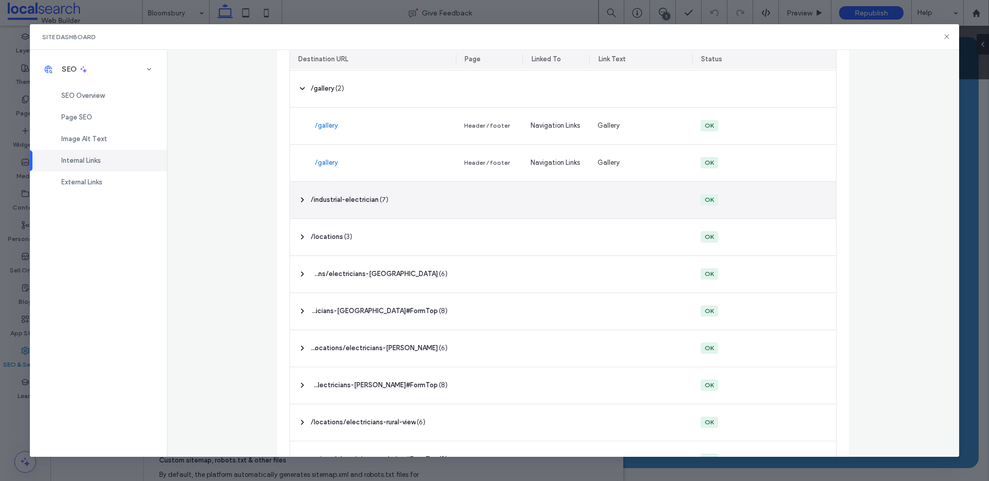
click at [414, 214] on div "‎ /industrial-electrician ‎ ( 7 )" at bounding box center [373, 200] width 166 height 37
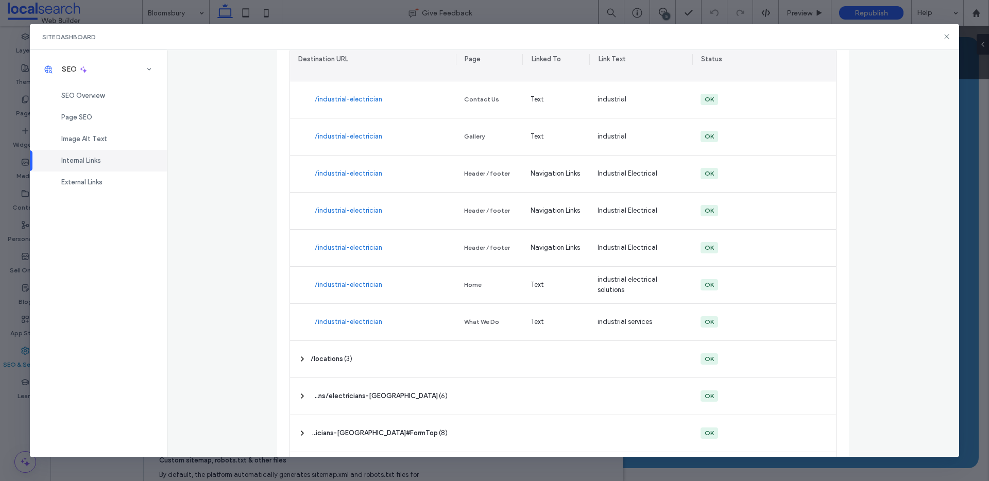
scroll to position [2962, 0]
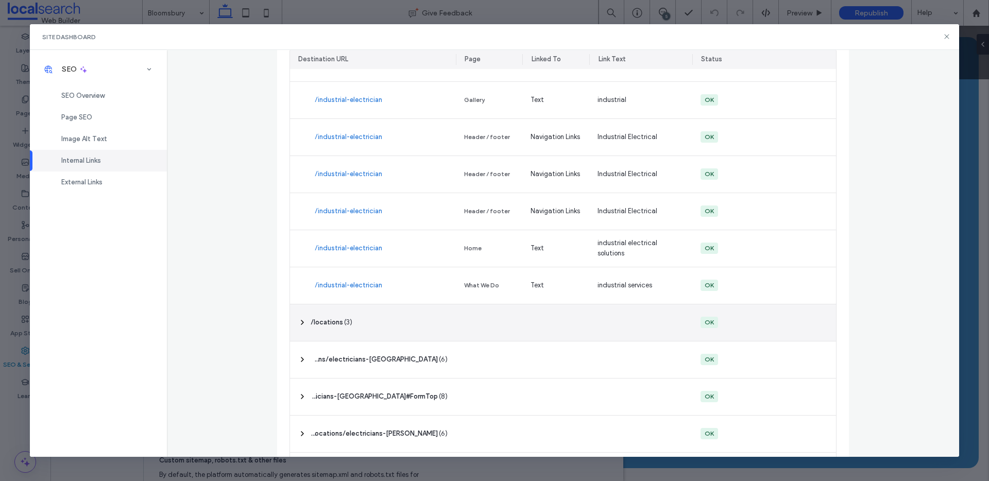
click at [381, 321] on div "‎ /locations ‎ ( 3 )" at bounding box center [373, 323] width 166 height 37
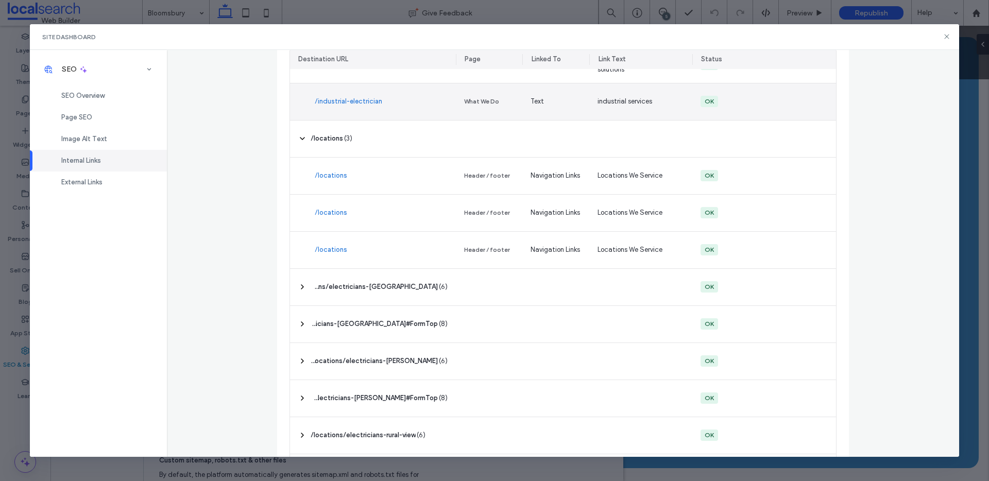
scroll to position [3148, 0]
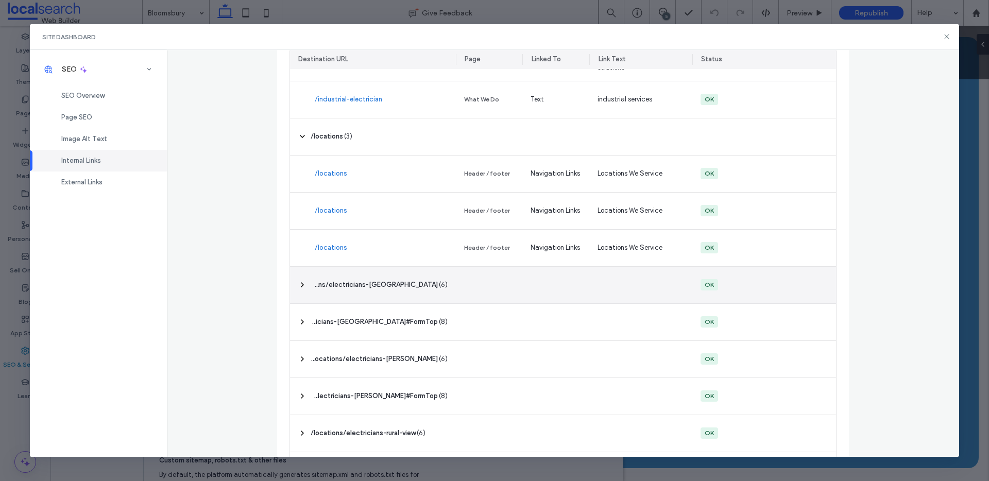
click at [393, 291] on div "‎ /locations/electricians-bloomsbury ‎ ( 6 )" at bounding box center [373, 285] width 166 height 37
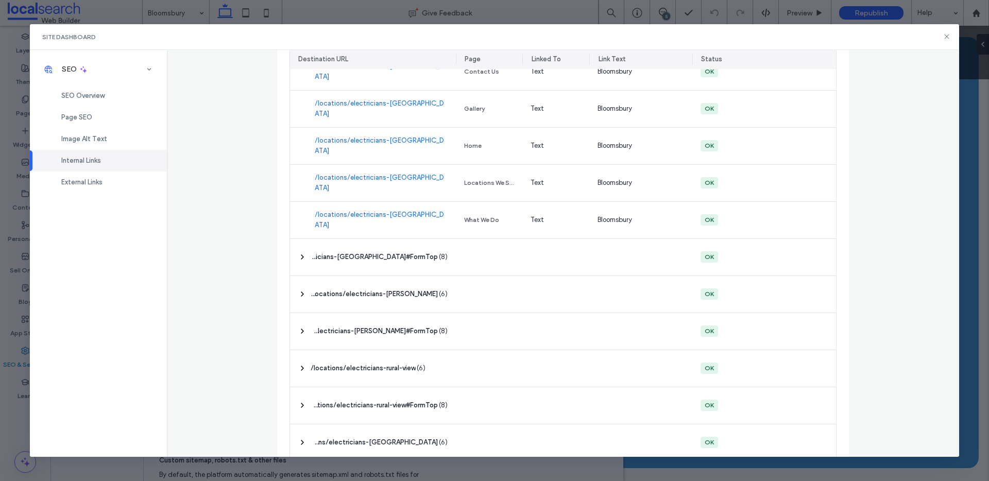
scroll to position [3445, 0]
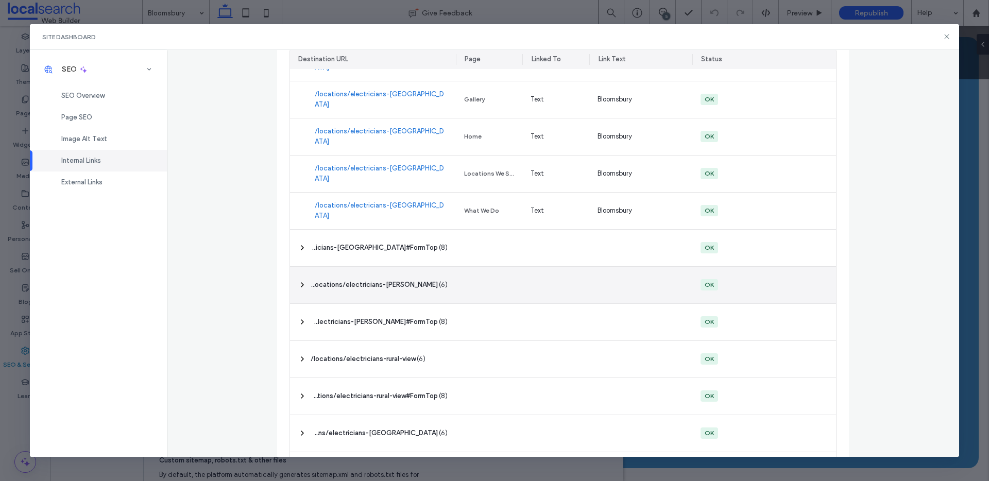
click at [393, 287] on span "‎ /locations/electricians-marian ‎" at bounding box center [374, 285] width 127 height 10
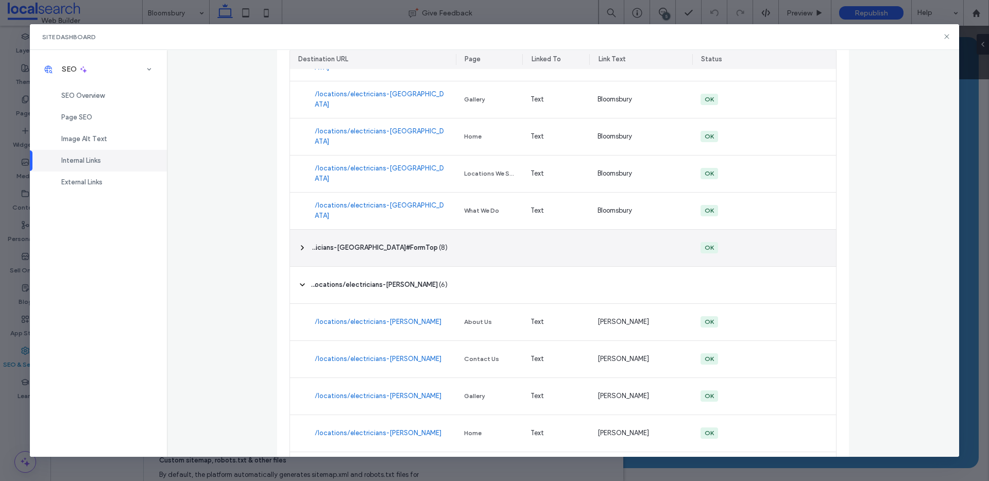
click at [399, 258] on div "‎ /locations/electricians-bloomsbury#FormTop ‎ ( 8 )" at bounding box center [373, 248] width 166 height 37
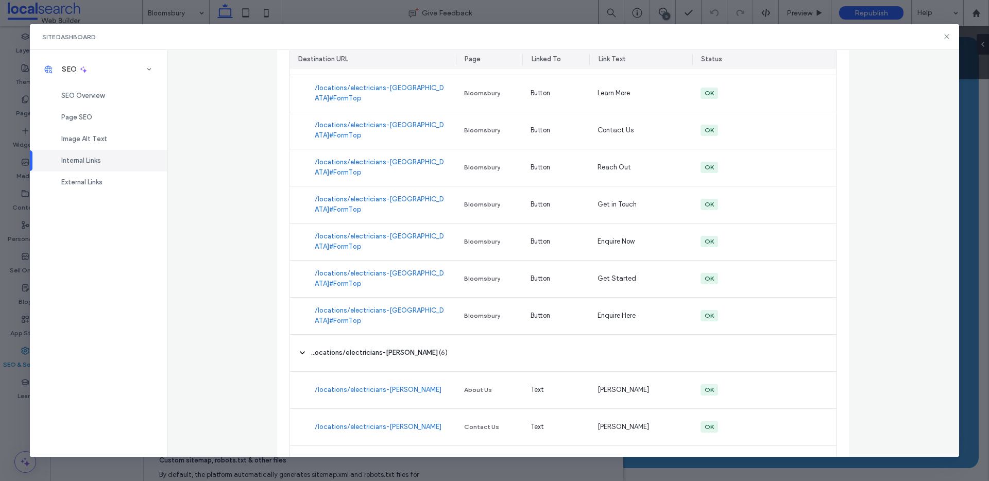
scroll to position [3743, 0]
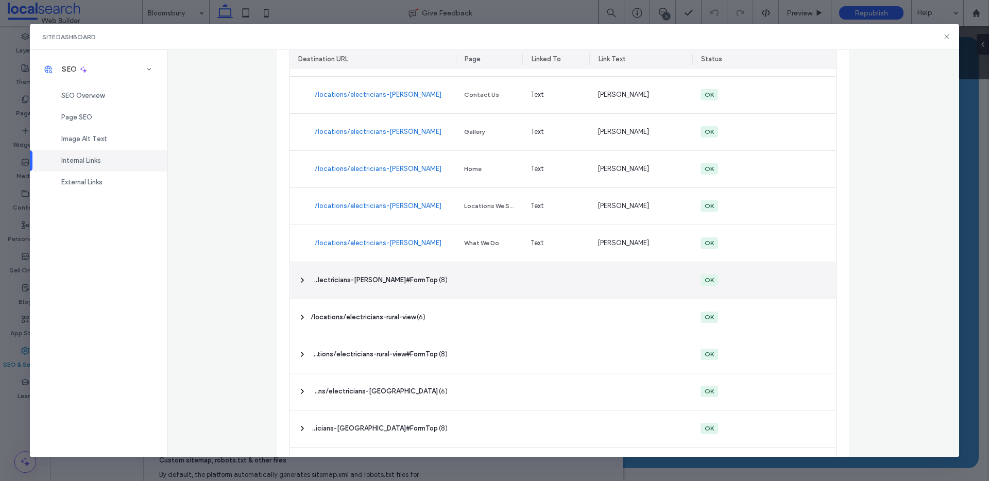
click at [368, 291] on div "‎ /locations/electricians-marian#FormTop ‎ ( 8 )" at bounding box center [373, 280] width 166 height 37
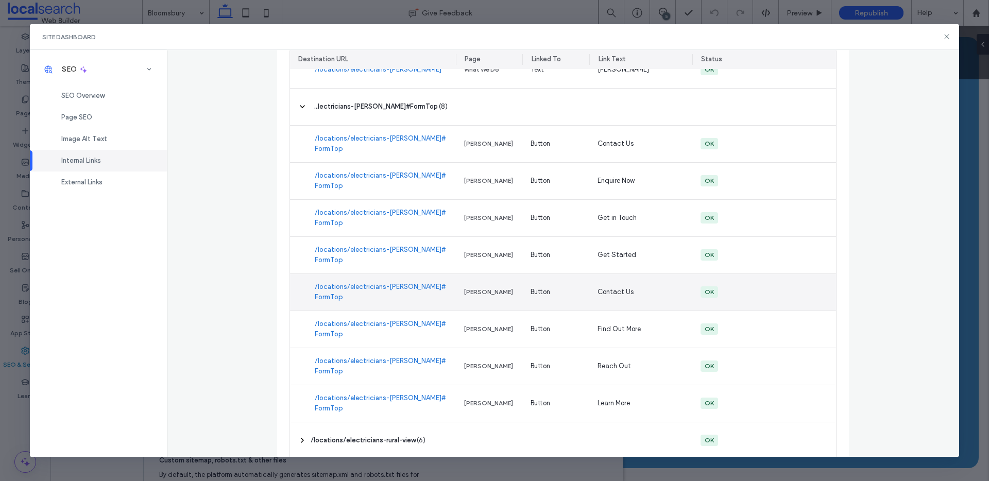
scroll to position [4346, 0]
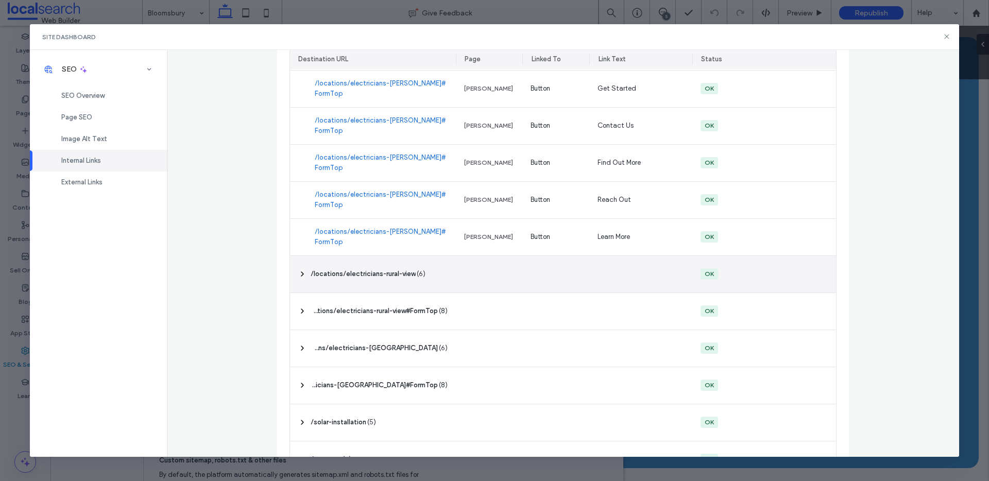
click at [377, 283] on div "‎ /locations/electricians-rural-view ‎ ( 6 )" at bounding box center [373, 274] width 166 height 37
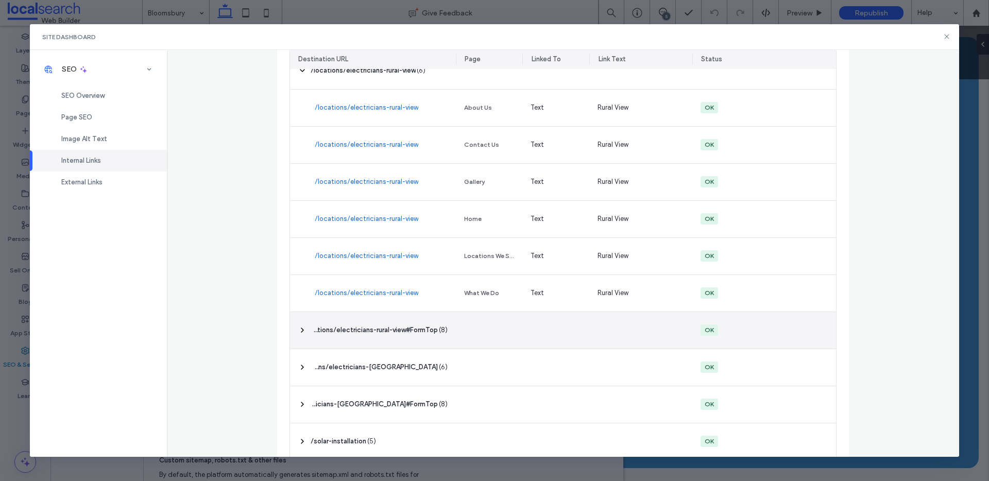
click at [359, 322] on div "‎ /locations/electricians-rural-view#FormTop ‎ ( 8 )" at bounding box center [373, 330] width 166 height 37
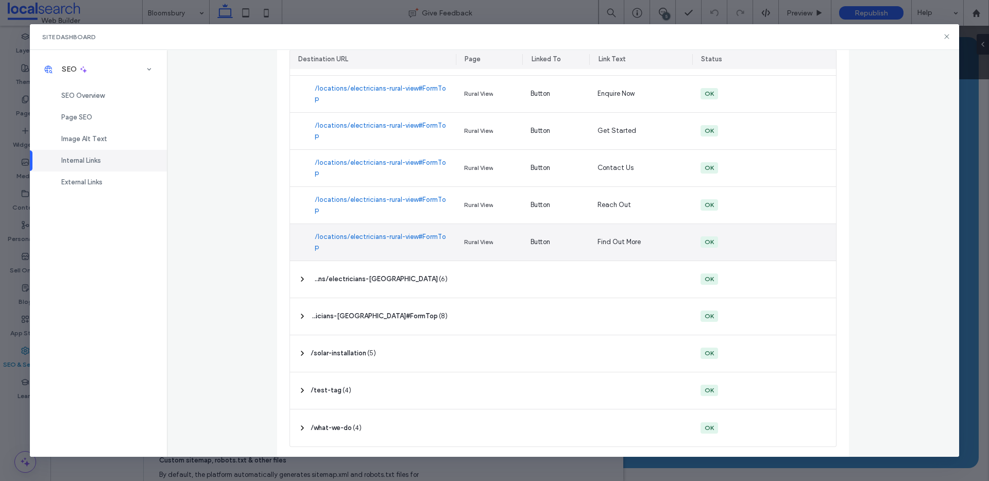
scroll to position [4937, 0]
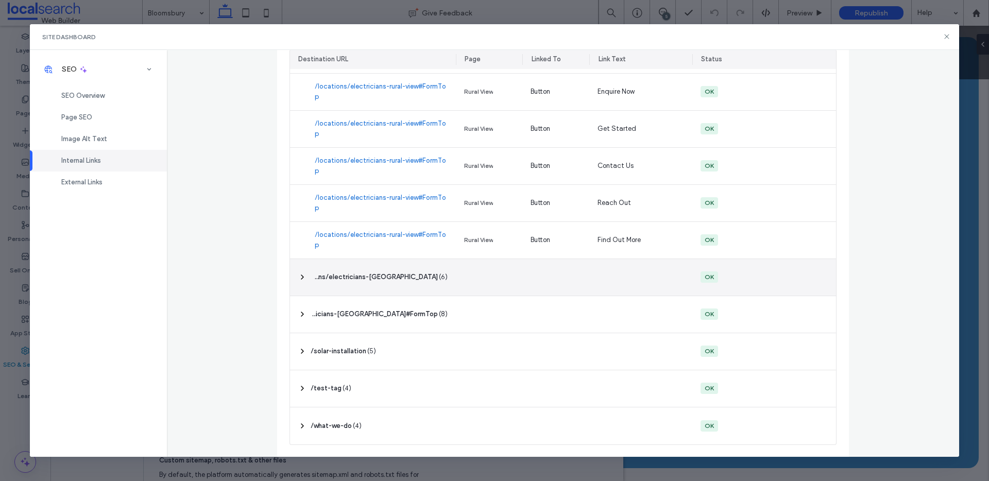
click at [365, 287] on div "‎ /locations/electricians-sarina ‎ ( 6 )" at bounding box center [373, 277] width 166 height 37
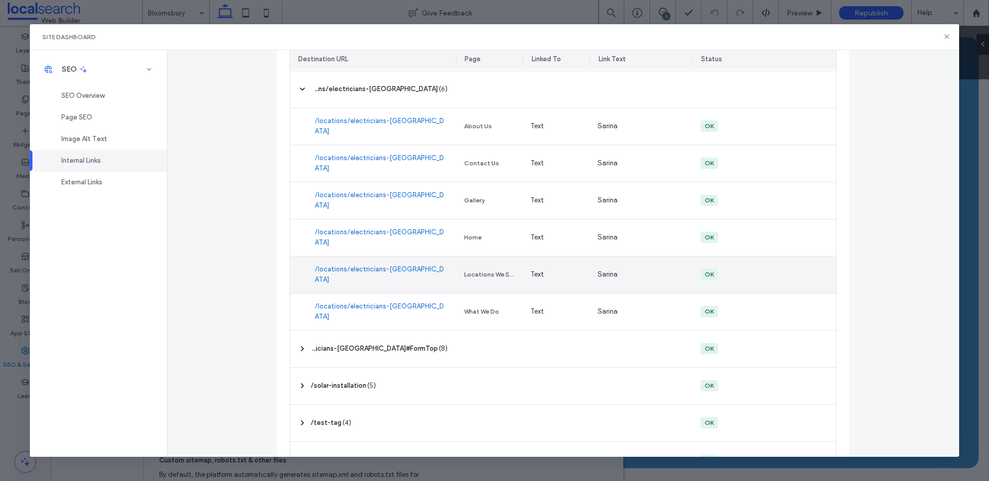
scroll to position [5160, 0]
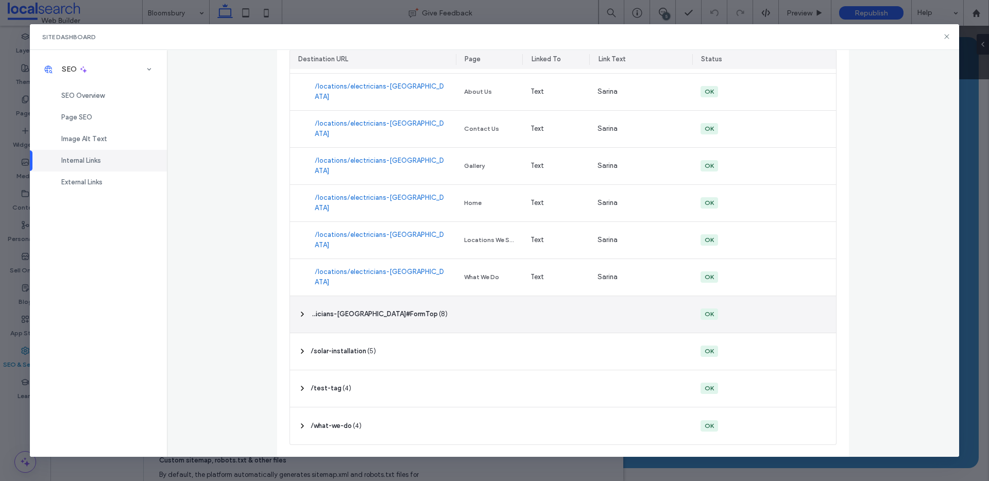
click at [357, 309] on div "‎ /locations/electricians-sarina#FormTop ‎ ( 8 )" at bounding box center [373, 314] width 166 height 37
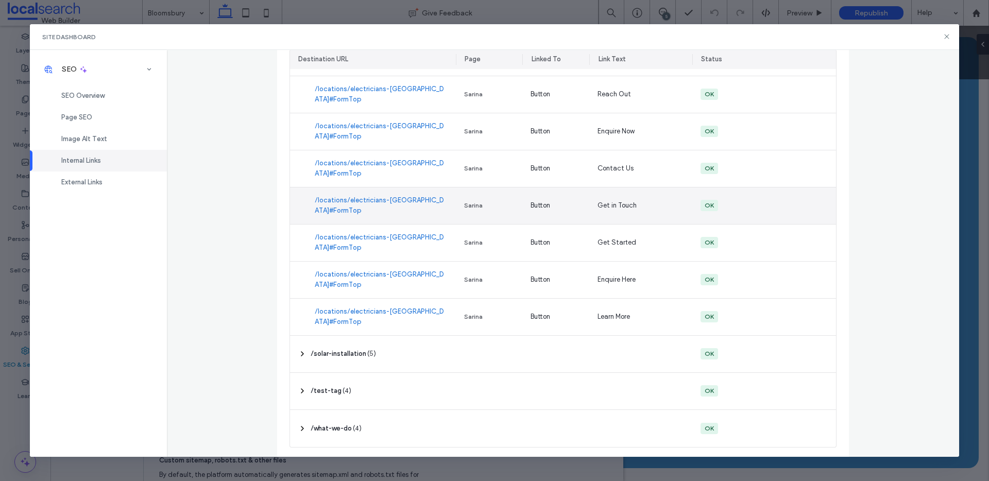
scroll to position [5456, 0]
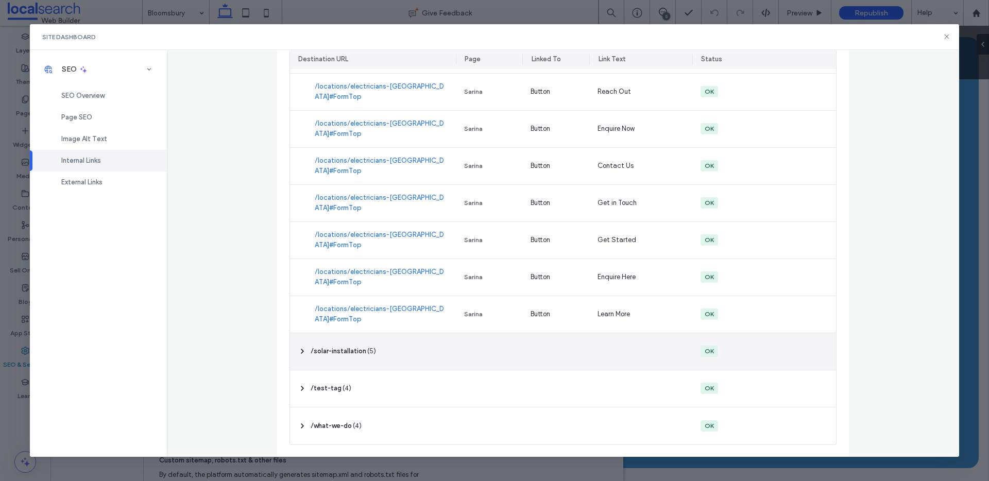
drag, startPoint x: 359, startPoint y: 357, endPoint x: 364, endPoint y: 341, distance: 17.4
click at [359, 358] on div "‎ /solar-installation ‎ ( 5 )" at bounding box center [373, 351] width 166 height 37
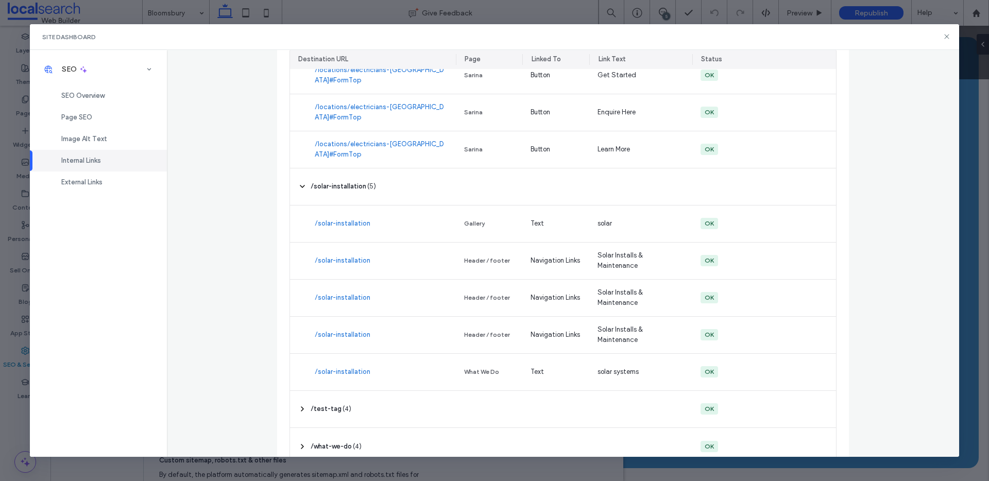
scroll to position [5642, 0]
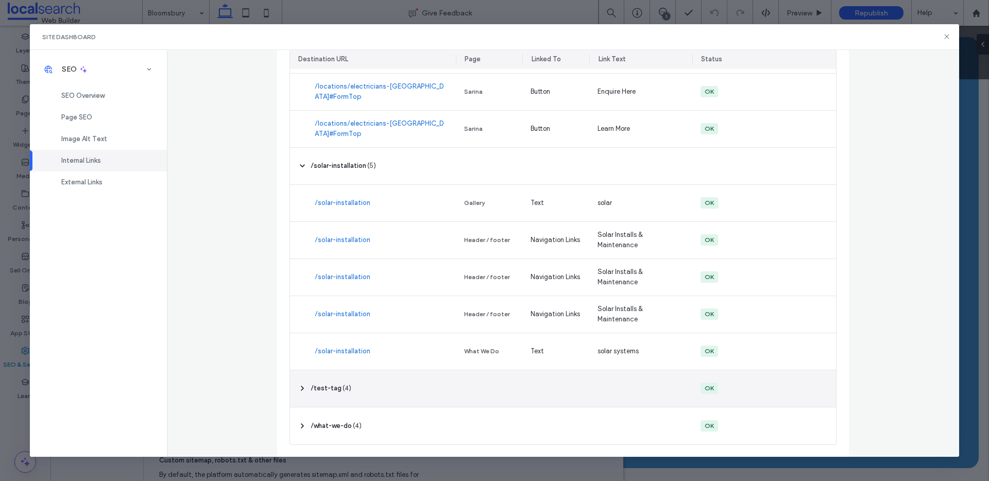
drag, startPoint x: 372, startPoint y: 390, endPoint x: 378, endPoint y: 358, distance: 31.9
click at [372, 390] on div "‎ /test-tag ‎ ( 4 )" at bounding box center [373, 388] width 166 height 37
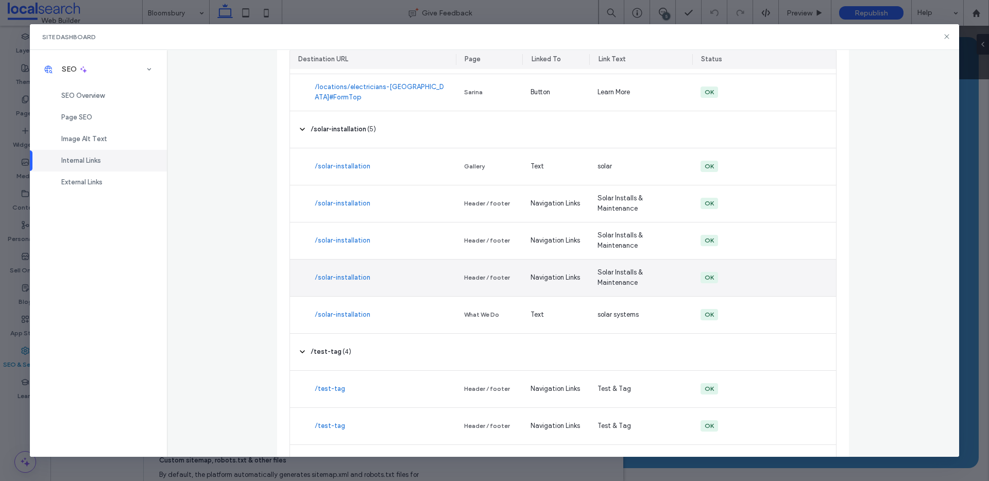
scroll to position [5790, 0]
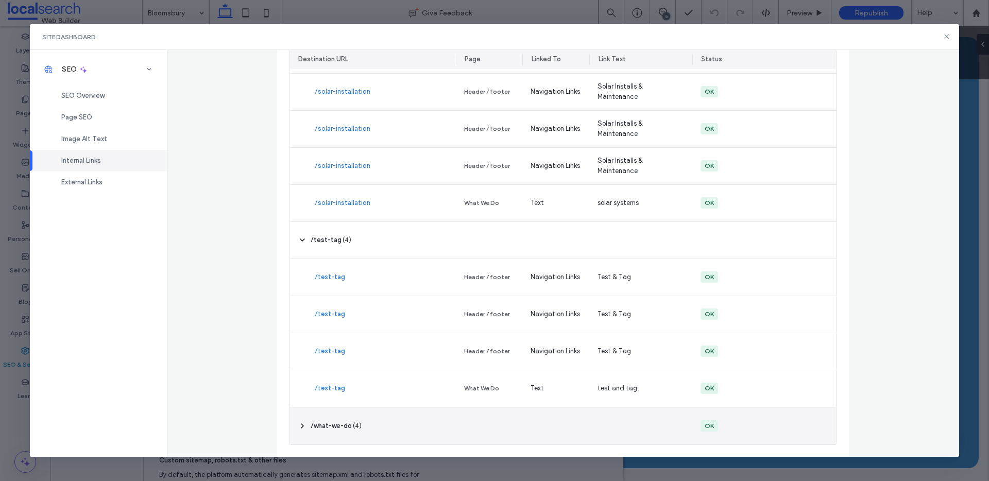
click at [358, 424] on span "( 4 )" at bounding box center [357, 426] width 9 height 10
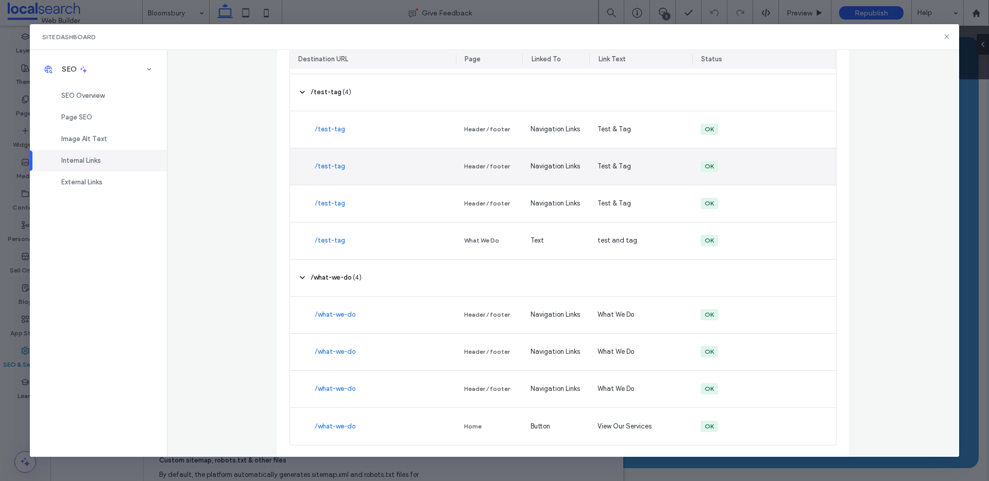
scroll to position [5939, 0]
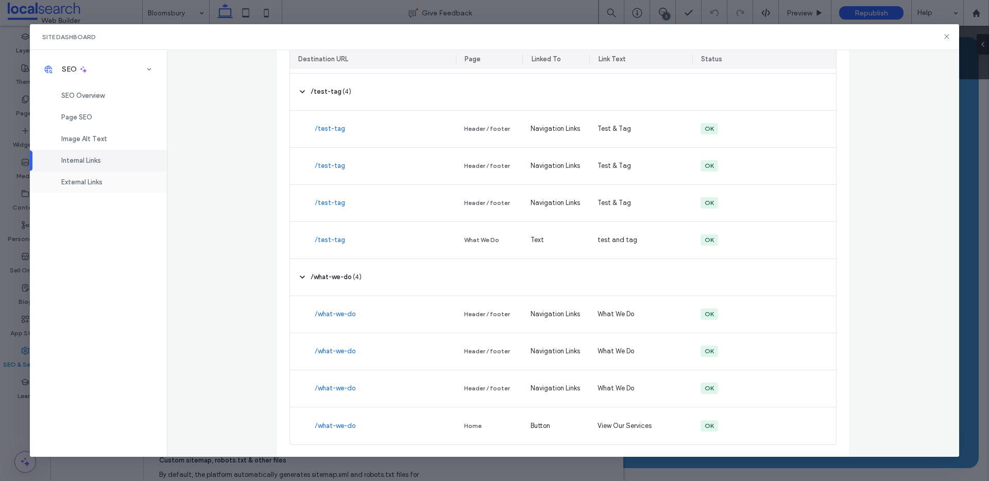
click at [108, 182] on div "External Links" at bounding box center [98, 183] width 137 height 22
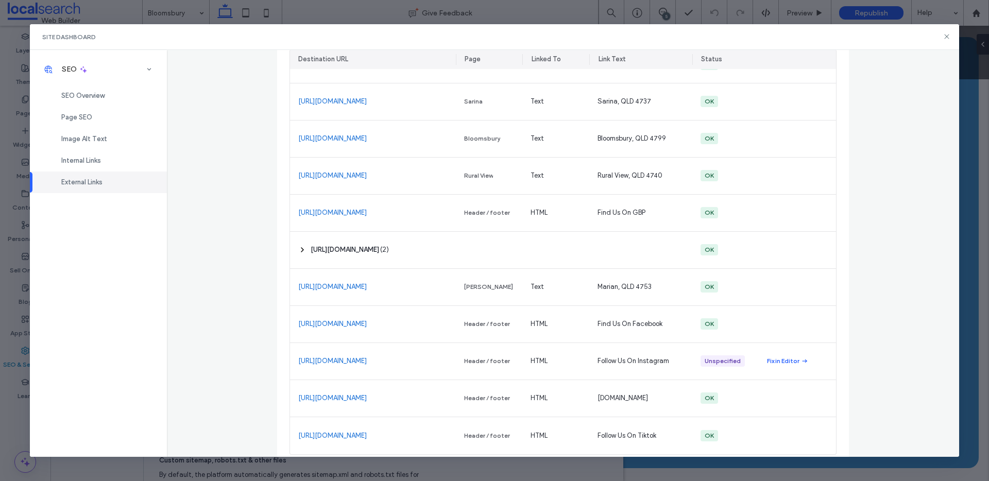
scroll to position [188, 0]
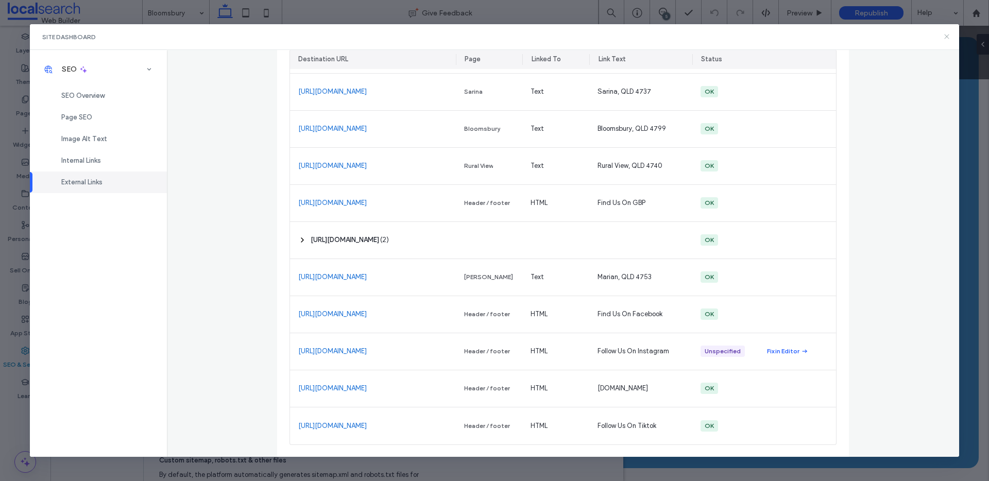
click at [947, 35] on icon at bounding box center [947, 36] width 8 height 8
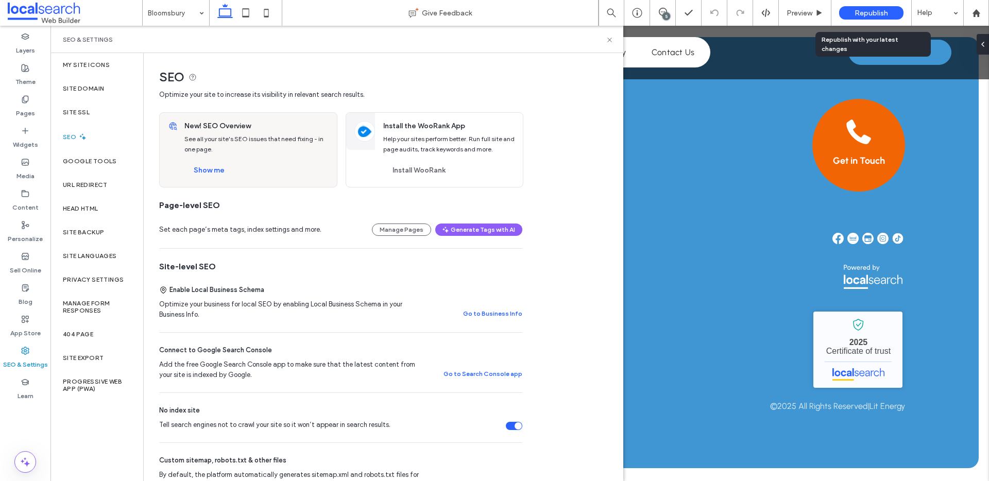
click at [874, 7] on div "Republish" at bounding box center [871, 12] width 64 height 13
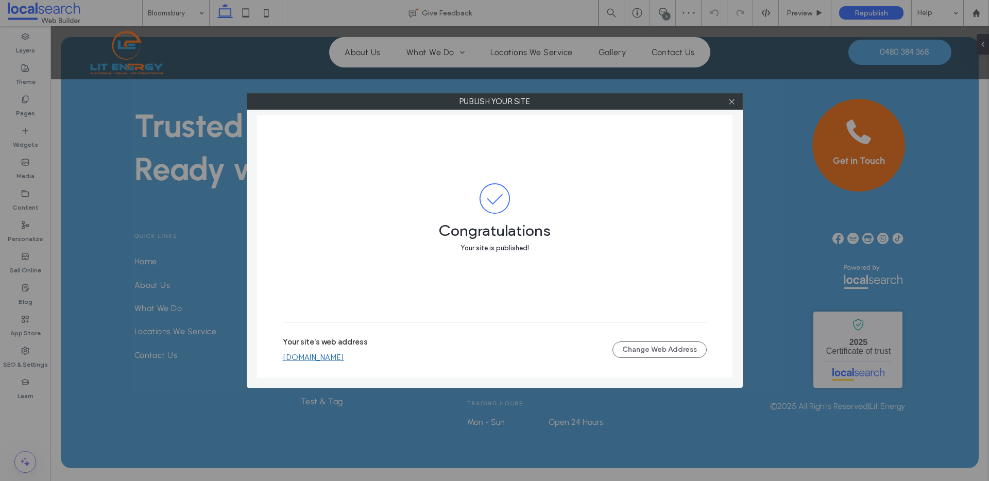
drag, startPoint x: 377, startPoint y: 349, endPoint x: 375, endPoint y: 357, distance: 8.5
click at [377, 351] on div "Your site's web address litenergy.webbuilder.localsearch.com.au" at bounding box center [448, 350] width 330 height 25
click at [344, 357] on link "litenergy.webbuilder.localsearch.com.au" at bounding box center [313, 357] width 61 height 9
drag, startPoint x: 729, startPoint y: 105, endPoint x: 678, endPoint y: 36, distance: 86.2
click at [729, 103] on icon at bounding box center [732, 102] width 8 height 8
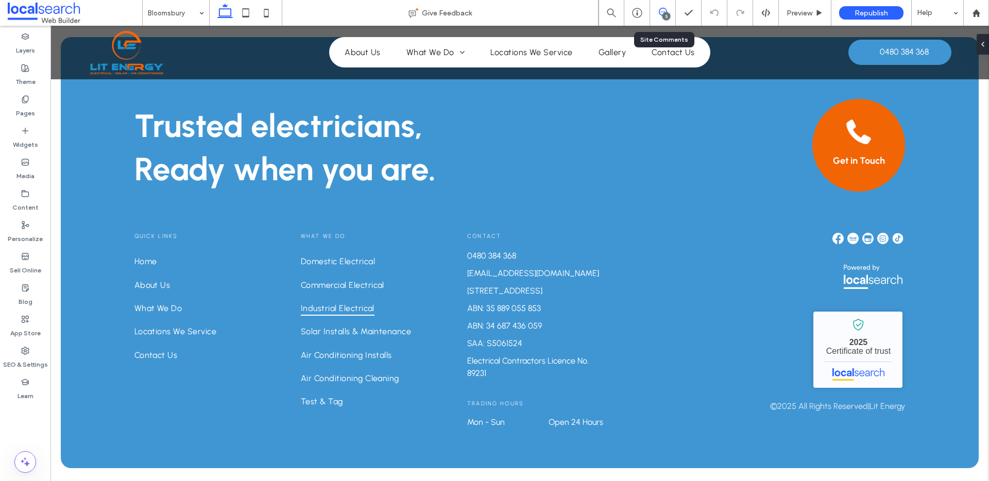
click at [659, 14] on icon at bounding box center [663, 12] width 8 height 8
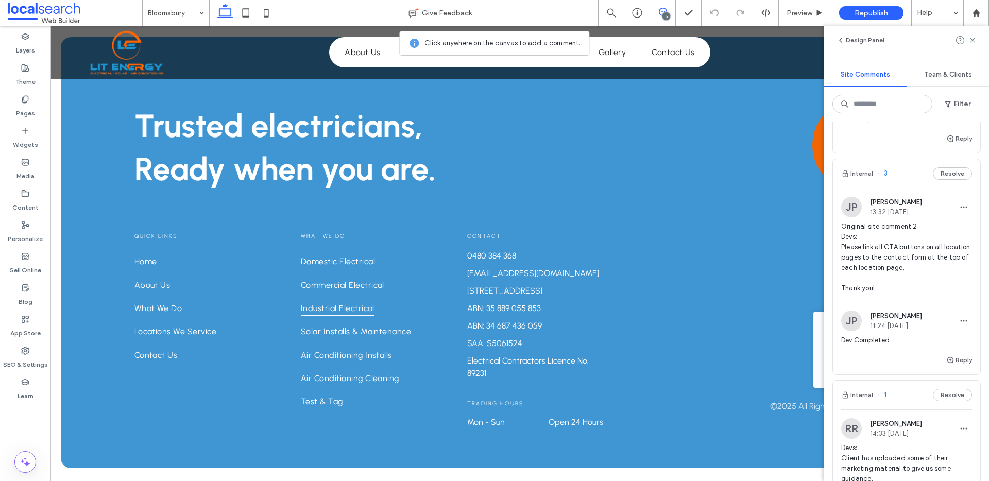
scroll to position [448, 0]
click at [950, 363] on button "Reply" at bounding box center [960, 362] width 26 height 12
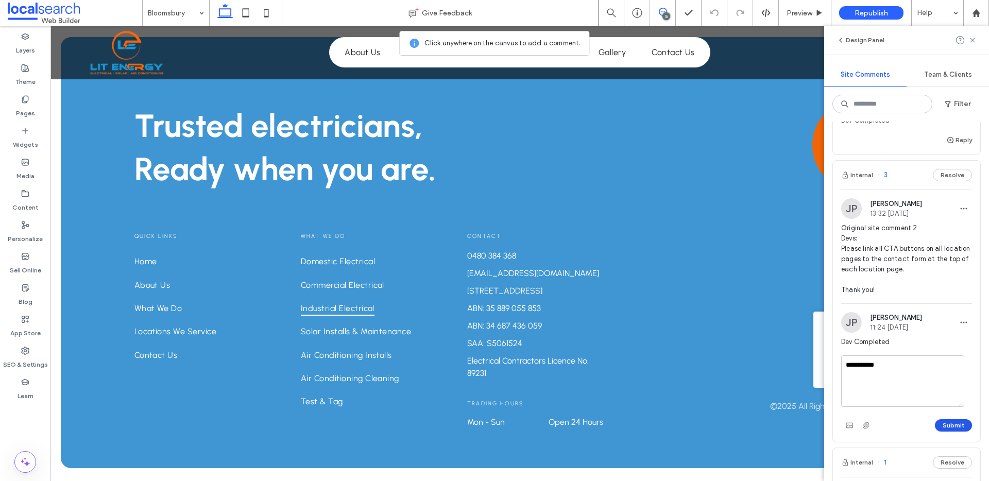
type textarea "**********"
click at [949, 420] on button "Submit" at bounding box center [953, 425] width 37 height 12
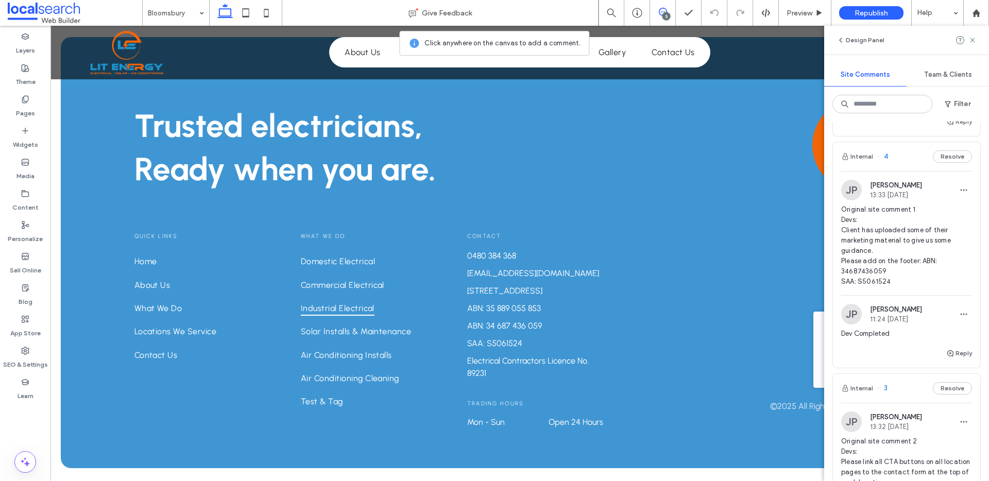
scroll to position [218, 0]
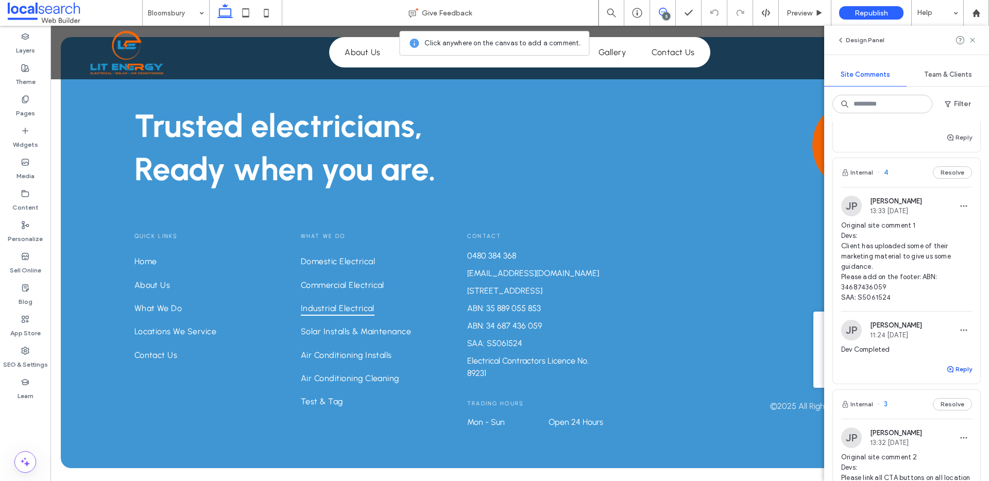
click at [951, 366] on button "Reply" at bounding box center [960, 369] width 26 height 12
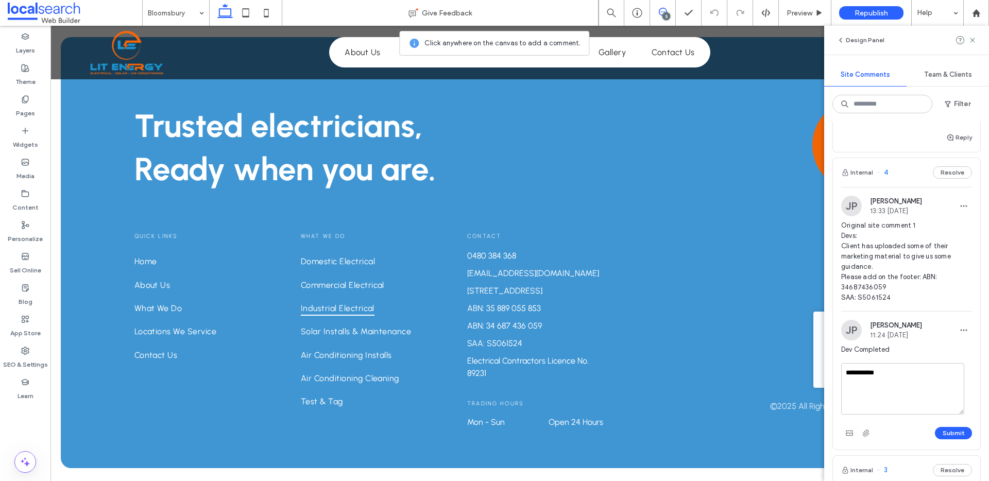
type textarea "**********"
click at [948, 426] on div "Submit" at bounding box center [906, 433] width 131 height 16
click at [947, 432] on div at bounding box center [494, 240] width 989 height 481
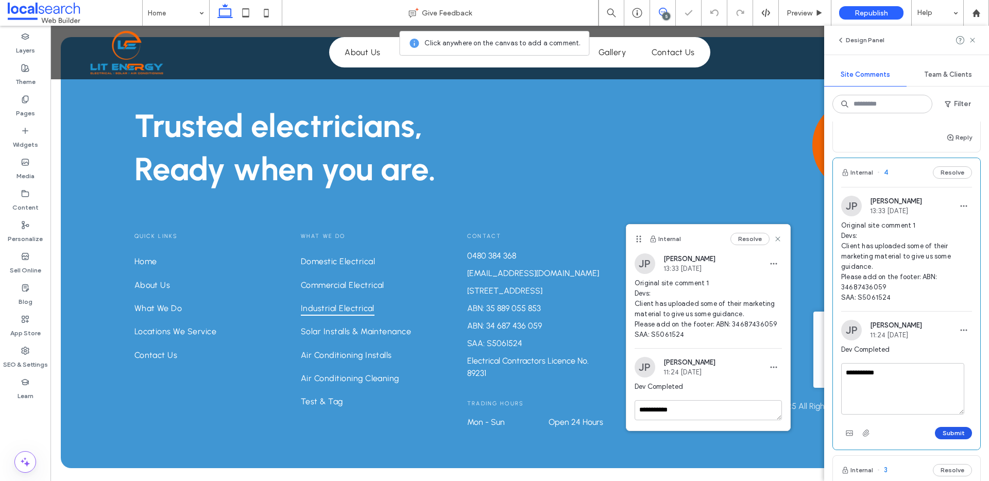
click at [952, 433] on button "Submit" at bounding box center [953, 433] width 37 height 12
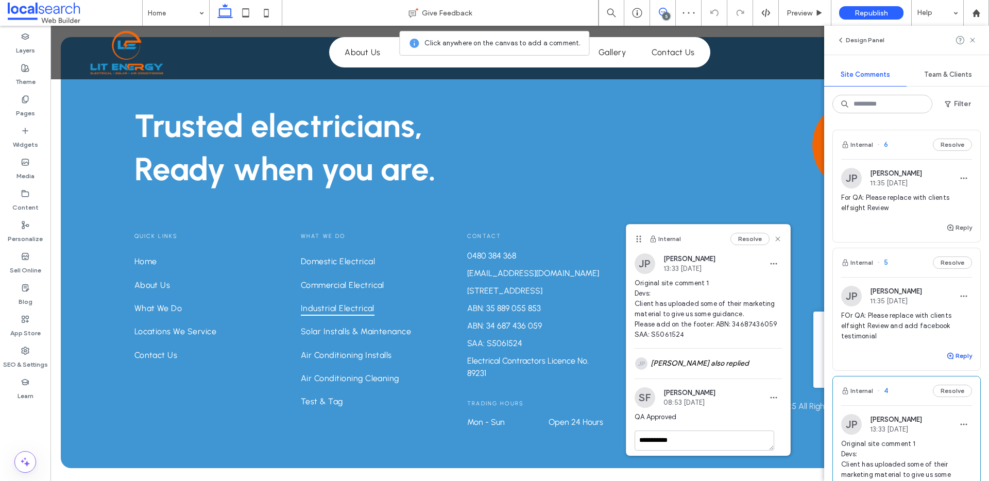
click at [949, 354] on button "Reply" at bounding box center [960, 356] width 26 height 12
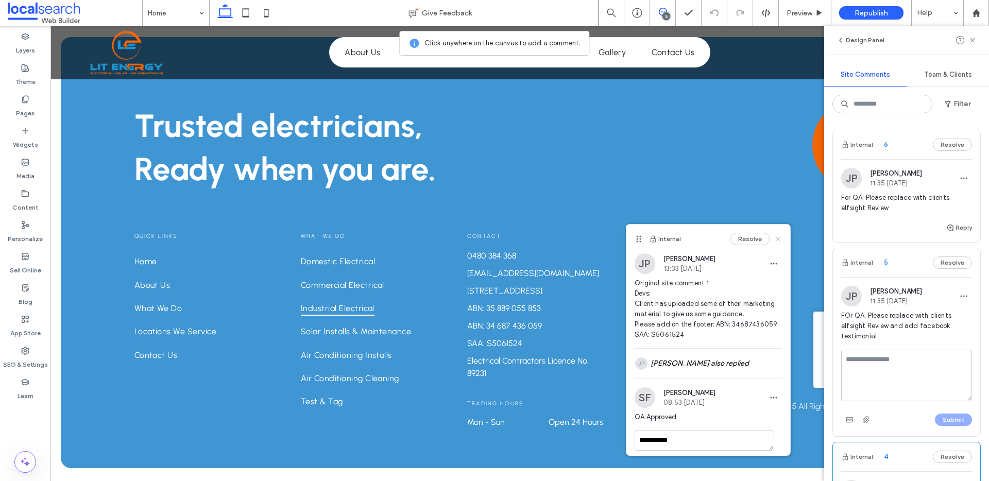
click at [776, 238] on use at bounding box center [778, 239] width 5 height 5
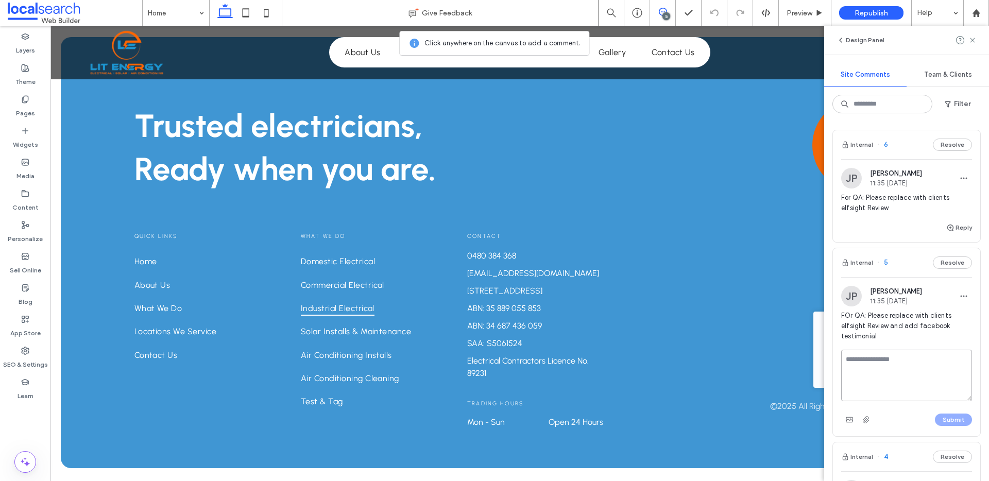
click at [919, 369] on textarea at bounding box center [906, 376] width 131 height 52
type textarea "**********"
click at [946, 421] on button "Submit" at bounding box center [953, 420] width 37 height 12
click at [948, 224] on button "Reply" at bounding box center [960, 228] width 26 height 12
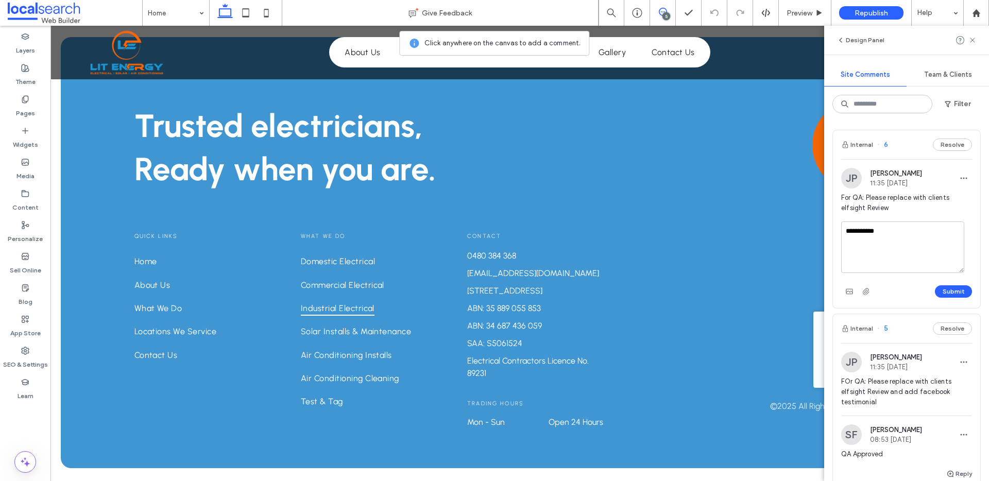
drag, startPoint x: 894, startPoint y: 229, endPoint x: 859, endPoint y: 229, distance: 34.5
click at [859, 229] on textarea "**********" at bounding box center [902, 248] width 123 height 52
type textarea "*******"
drag, startPoint x: 931, startPoint y: 291, endPoint x: 928, endPoint y: 284, distance: 7.4
click at [935, 291] on button "Submit" at bounding box center [953, 291] width 37 height 12
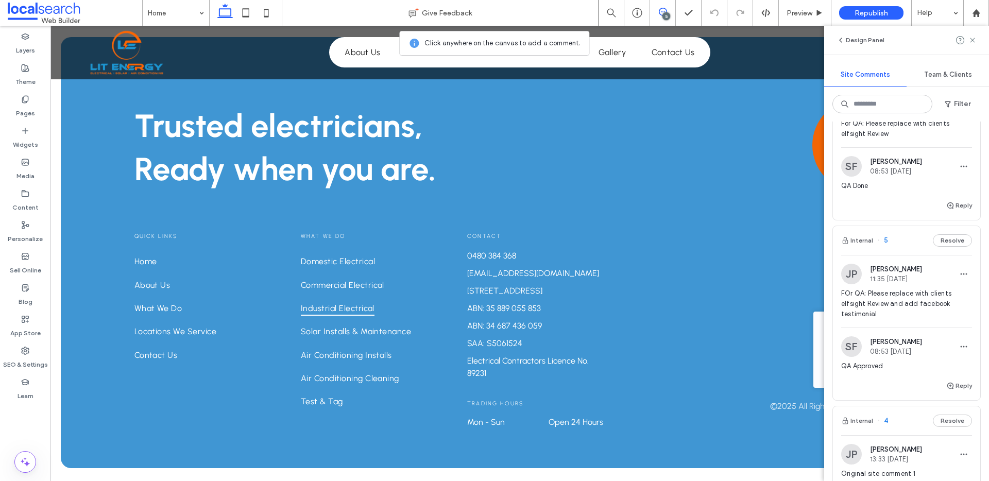
scroll to position [191, 0]
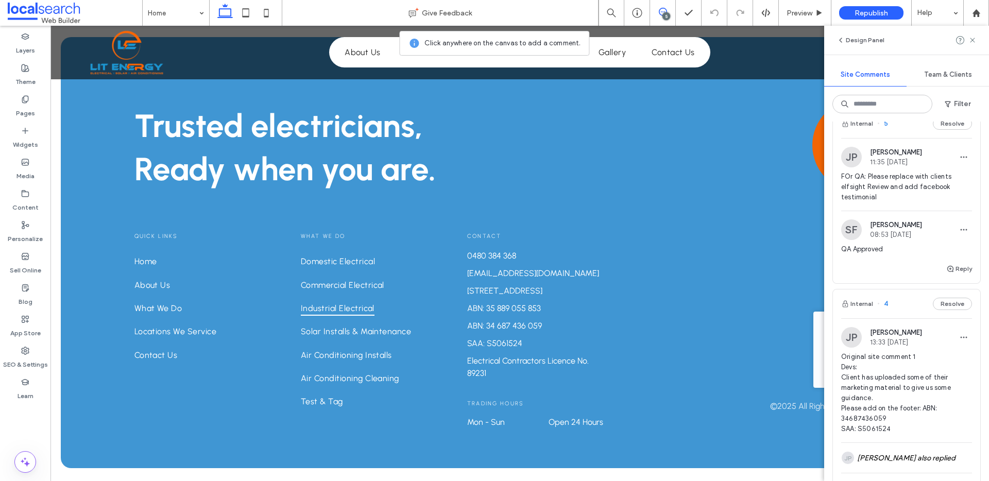
click at [958, 220] on div "SF Sebastian Focas 08:53 Sep 17 2025" at bounding box center [906, 230] width 131 height 21
click at [960, 228] on icon "button" at bounding box center [964, 230] width 8 height 8
click at [926, 255] on div "Edit" at bounding box center [918, 257] width 92 height 20
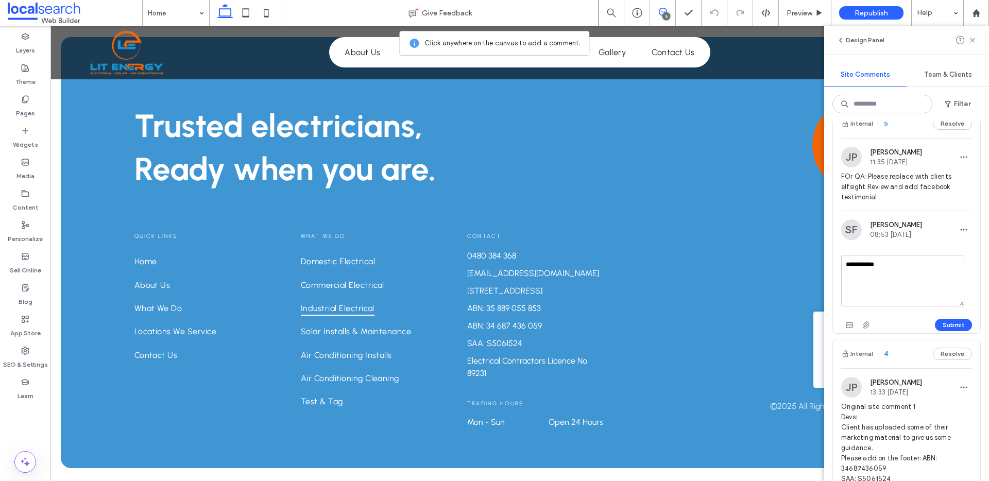
drag, startPoint x: 895, startPoint y: 269, endPoint x: 858, endPoint y: 265, distance: 37.4
click at [858, 265] on textarea "**********" at bounding box center [902, 281] width 123 height 52
type textarea "*******"
click at [935, 324] on button "Submit" at bounding box center [953, 325] width 37 height 12
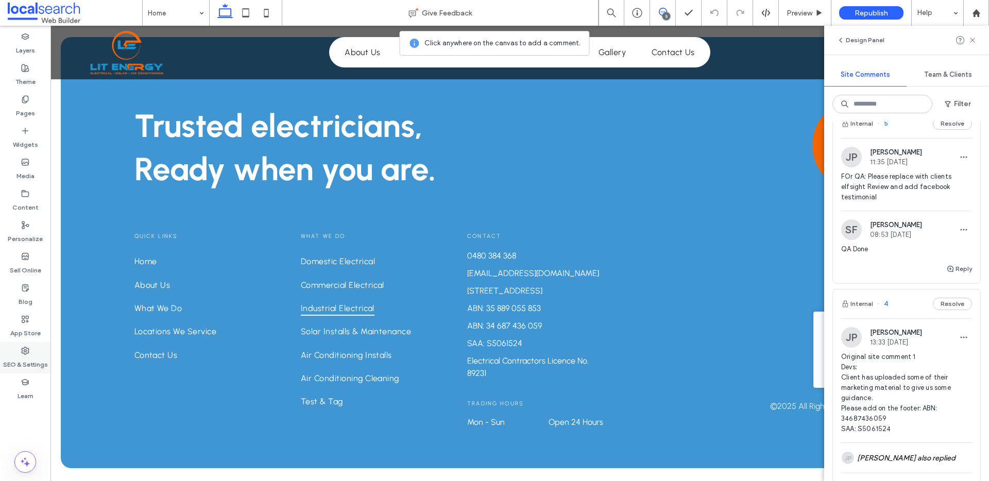
click at [26, 356] on label "SEO & Settings" at bounding box center [25, 362] width 45 height 14
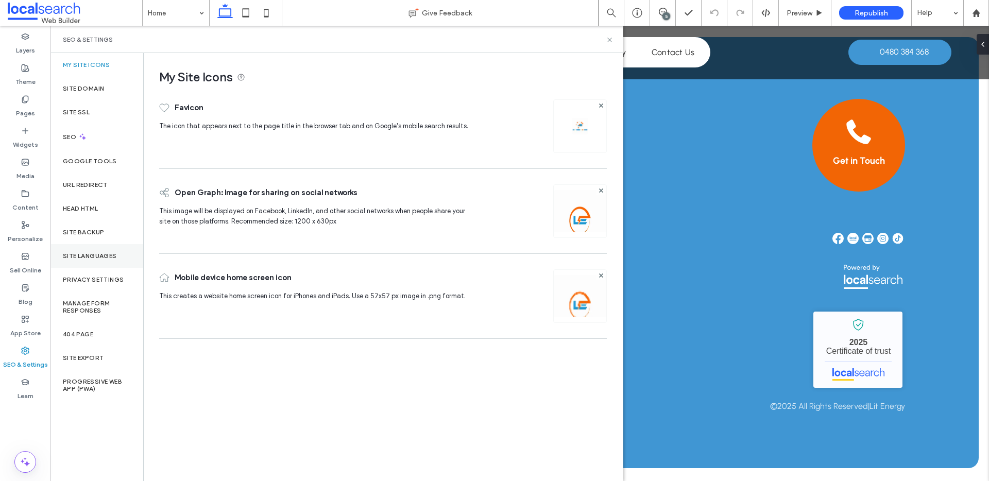
scroll to position [0, 0]
click at [91, 230] on label "Site Backup" at bounding box center [83, 232] width 41 height 7
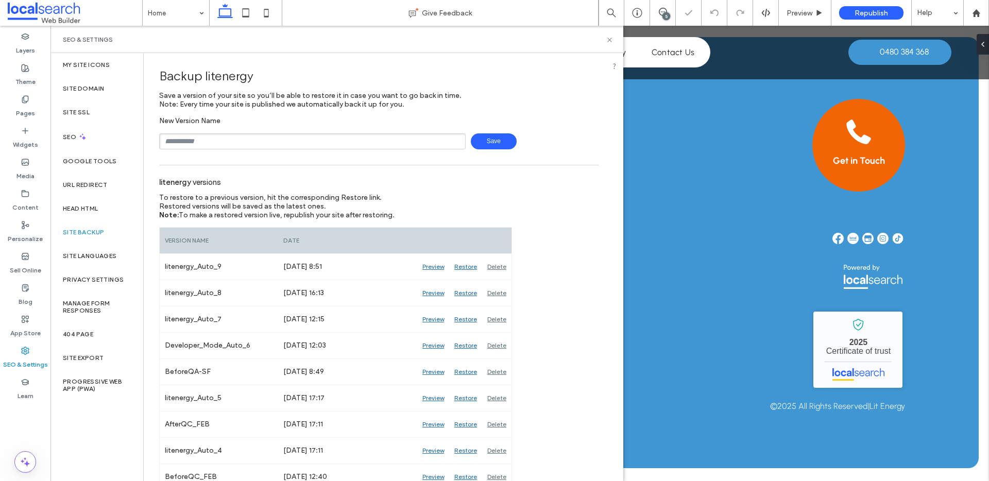
click at [206, 136] on input "text" at bounding box center [312, 141] width 307 height 16
type input "**********"
drag, startPoint x: 482, startPoint y: 147, endPoint x: 475, endPoint y: 142, distance: 8.9
click at [482, 145] on span "Save" at bounding box center [494, 141] width 46 height 16
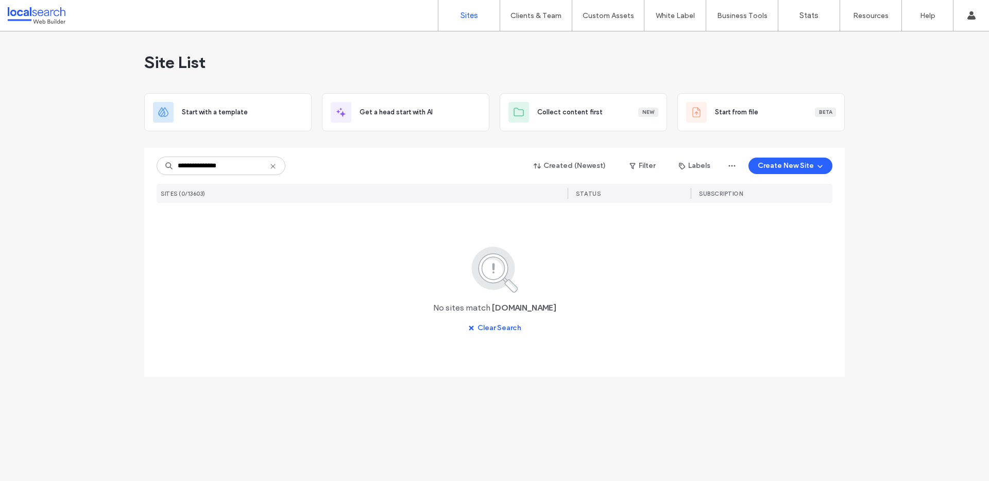
type input "**********"
click at [275, 165] on icon at bounding box center [273, 166] width 8 height 8
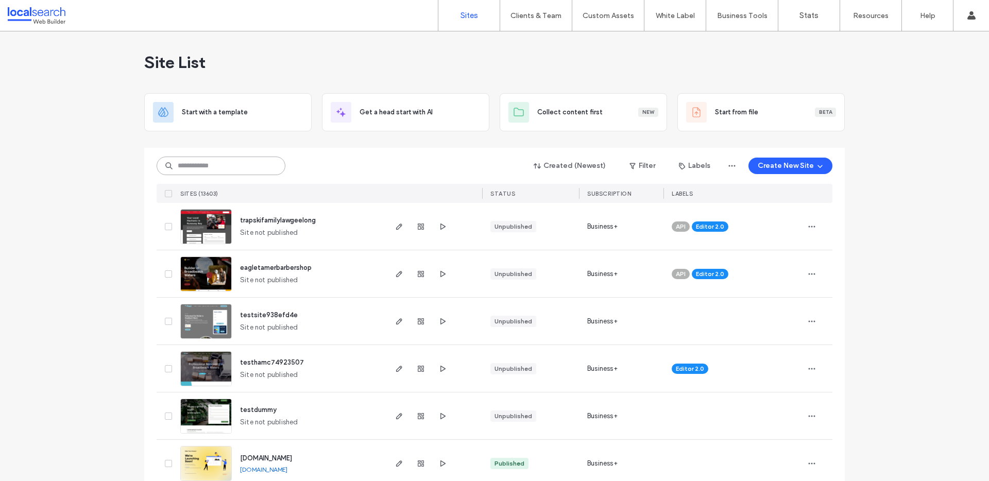
paste input "********"
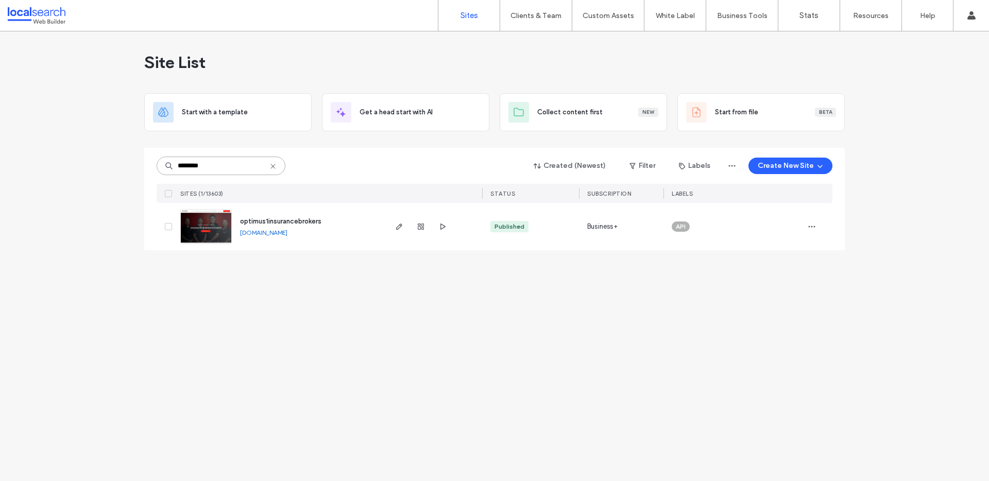
type input "********"
click at [223, 239] on img at bounding box center [206, 245] width 50 height 70
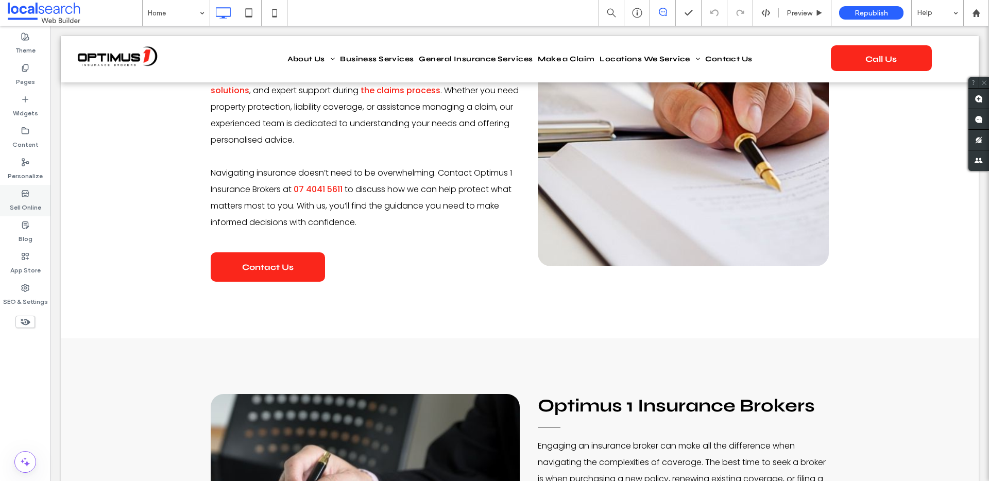
scroll to position [936, 0]
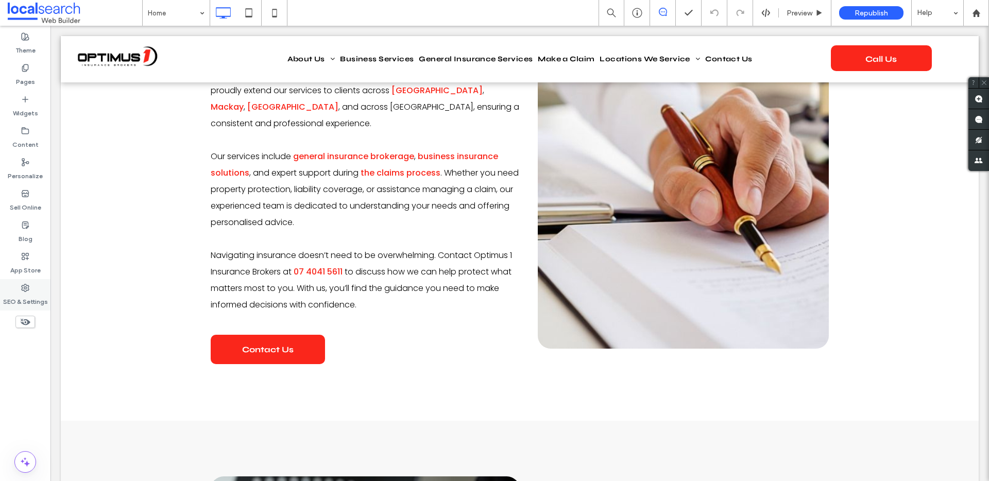
click at [32, 289] on div "SEO & Settings" at bounding box center [25, 294] width 50 height 31
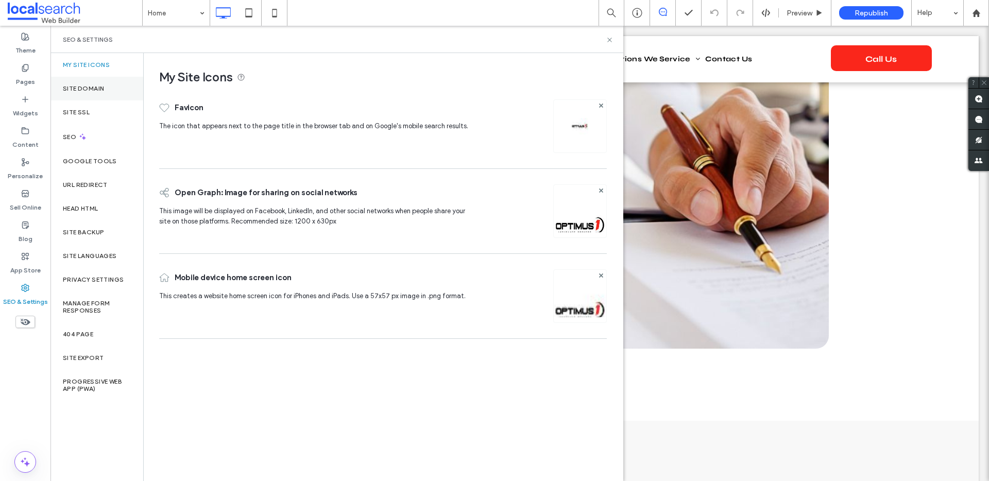
click at [106, 96] on div "Site Domain" at bounding box center [96, 89] width 93 height 24
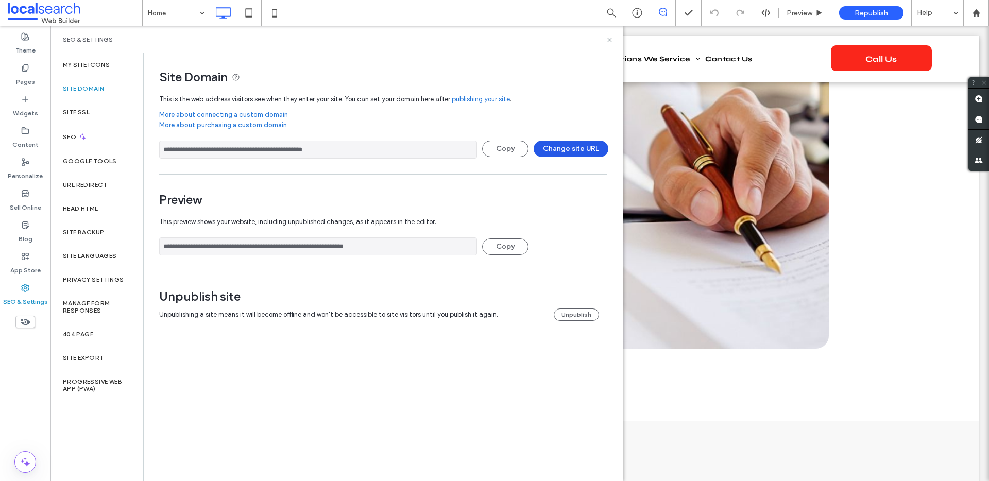
click at [556, 153] on button "Change site URL" at bounding box center [571, 149] width 75 height 16
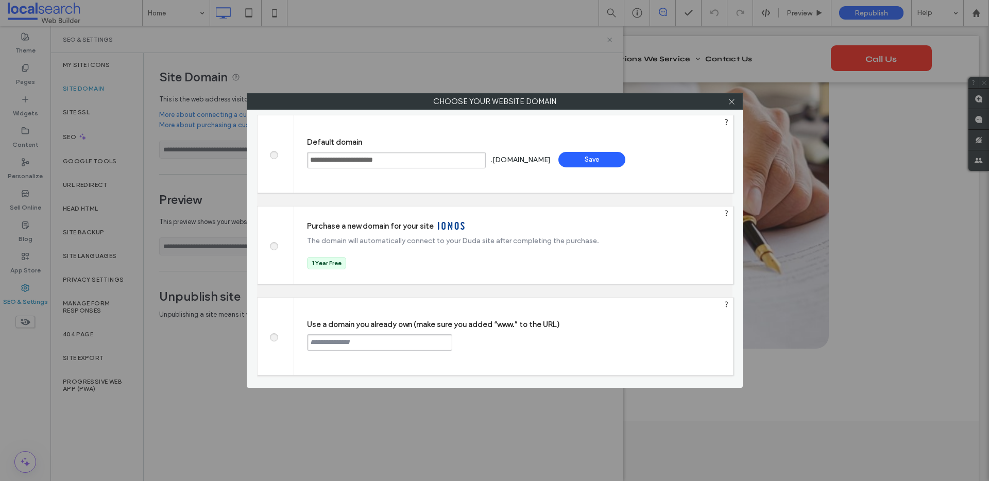
click at [274, 338] on span at bounding box center [274, 336] width 0 height 8
paste input "**********"
drag, startPoint x: 337, startPoint y: 343, endPoint x: 208, endPoint y: 318, distance: 131.6
click at [208, 318] on div "**********" at bounding box center [494, 240] width 989 height 481
type input "**********"
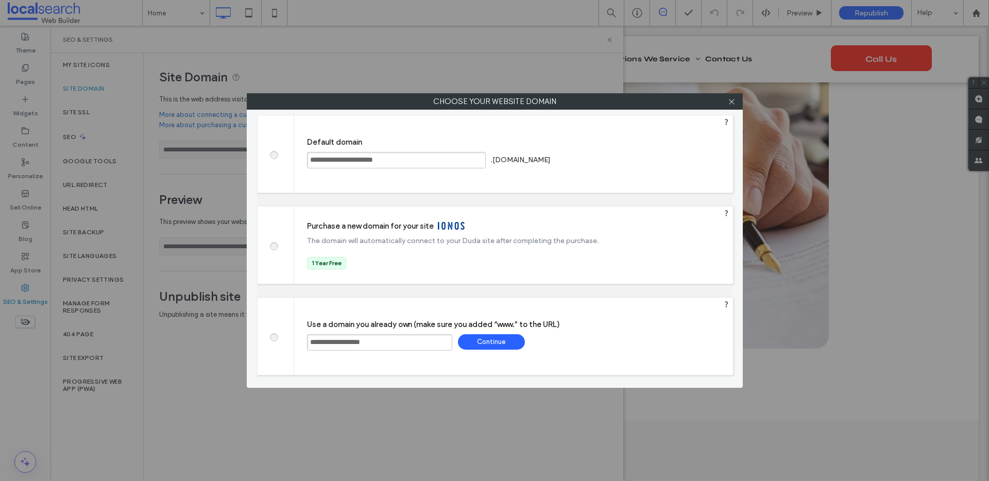
click at [499, 340] on div "Continue" at bounding box center [491, 341] width 67 height 15
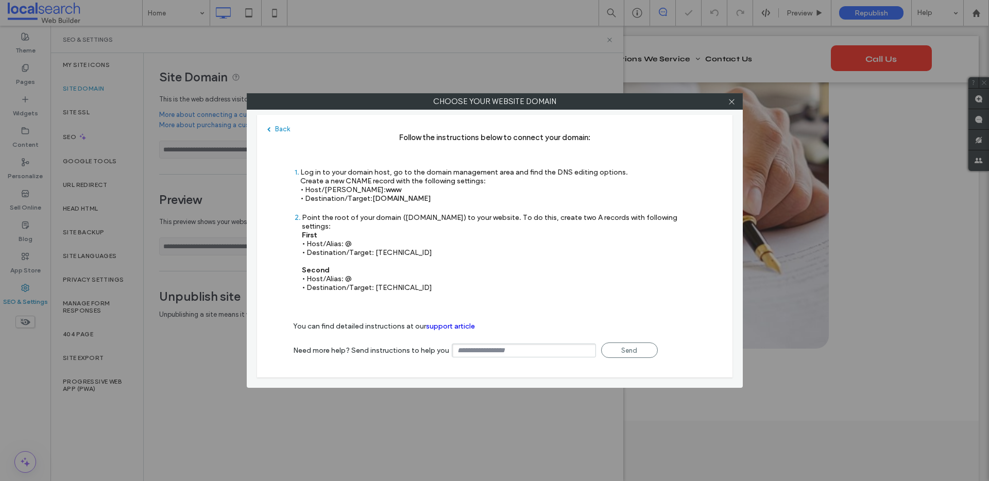
type input "**********"
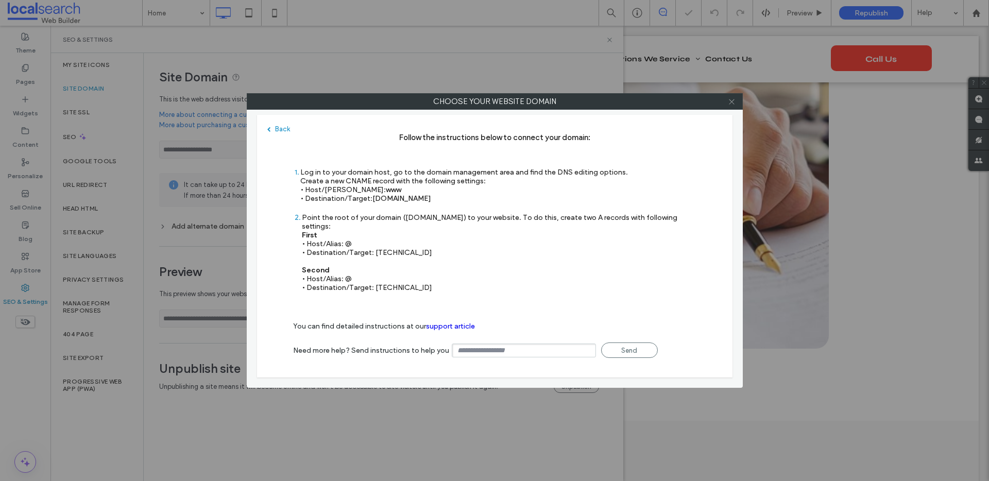
click at [732, 108] on span at bounding box center [732, 101] width 8 height 15
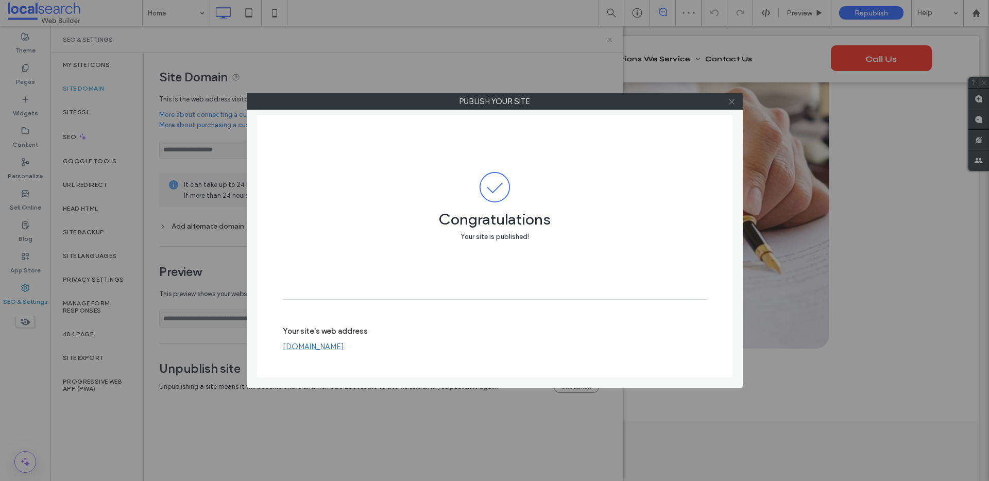
click at [735, 106] on span at bounding box center [732, 101] width 8 height 15
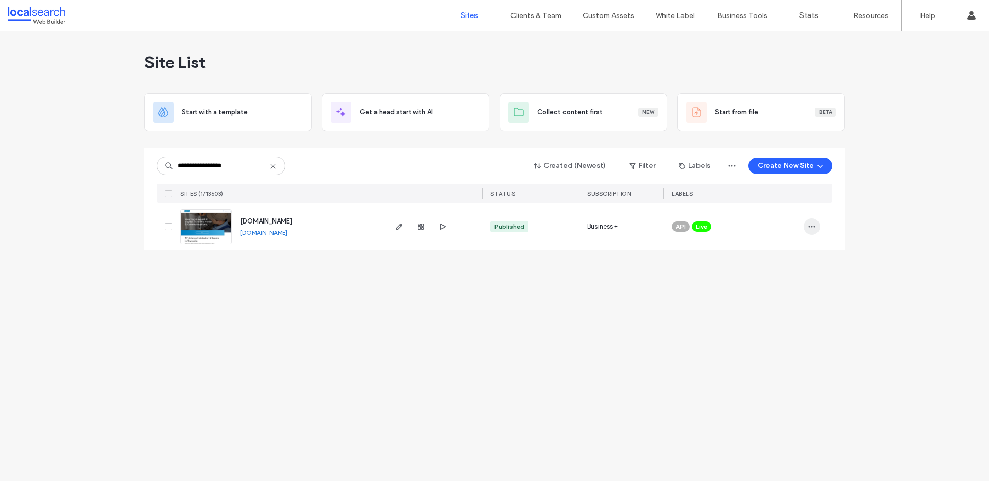
type input "**********"
click at [815, 227] on icon "button" at bounding box center [812, 227] width 8 height 8
click at [779, 311] on span "Unassign Label" at bounding box center [771, 312] width 46 height 10
click at [720, 218] on icon at bounding box center [718, 219] width 5 height 5
click at [807, 228] on span "button" at bounding box center [812, 226] width 16 height 16
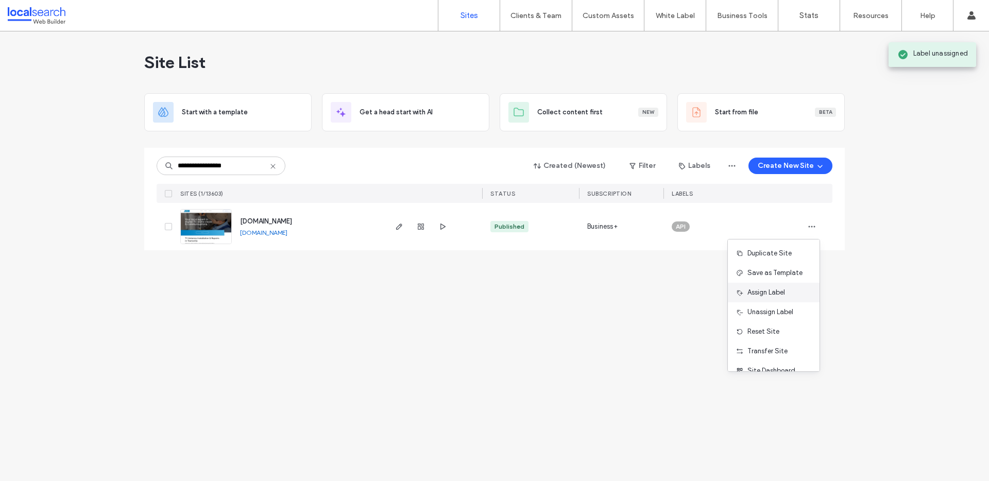
click at [770, 291] on span "Assign Label" at bounding box center [767, 293] width 38 height 10
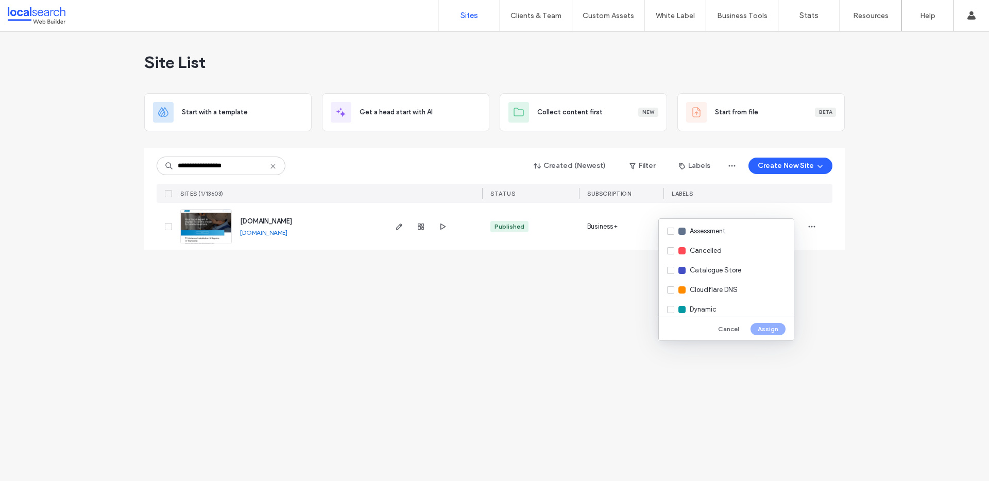
scroll to position [41, 0]
click at [739, 254] on div "Cancelled" at bounding box center [726, 251] width 135 height 20
click at [767, 328] on button "Assign" at bounding box center [768, 329] width 35 height 12
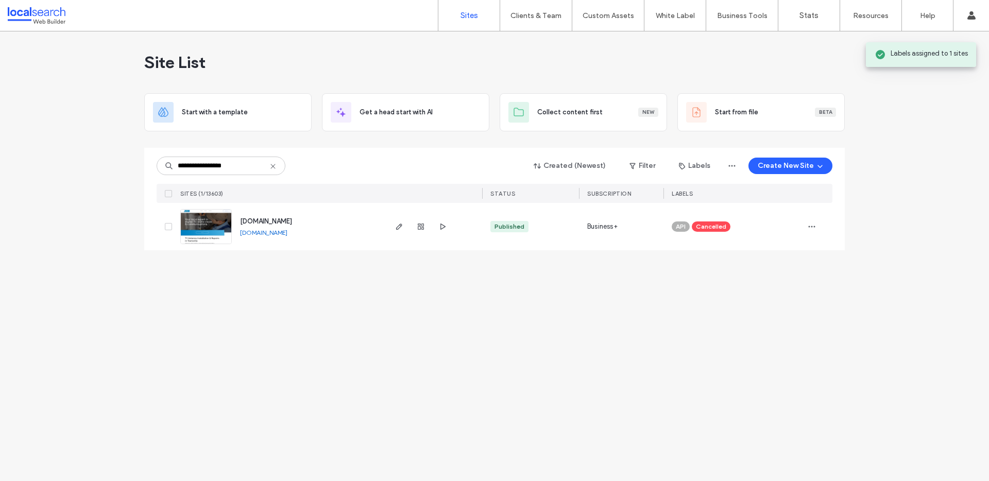
click at [216, 230] on img at bounding box center [206, 245] width 50 height 70
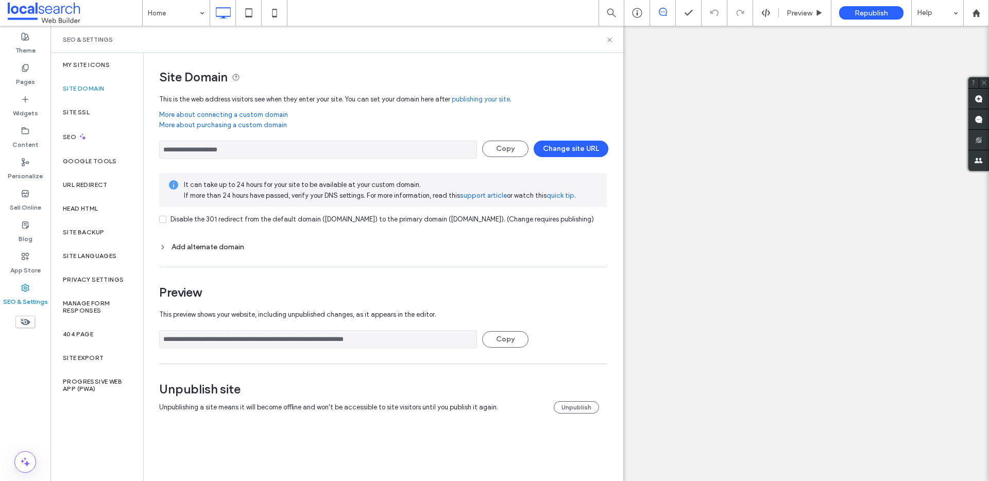
click at [184, 251] on div "Add alternate domain" at bounding box center [383, 247] width 448 height 9
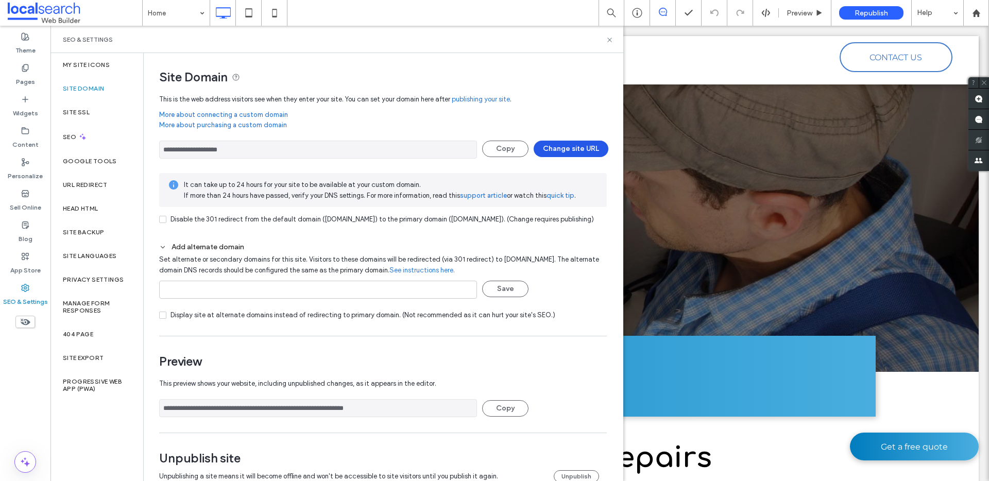
click at [587, 152] on button "Change site URL" at bounding box center [571, 149] width 75 height 16
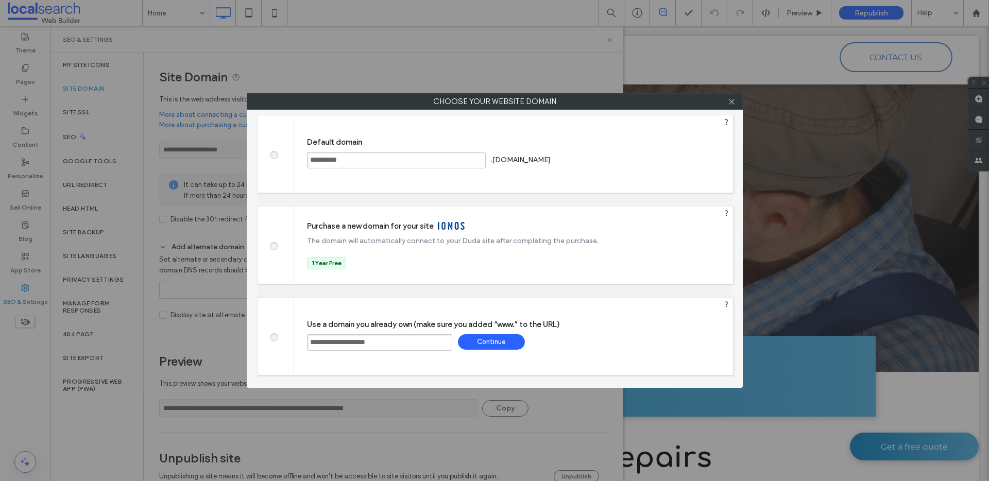
click at [274, 153] on span at bounding box center [274, 154] width 0 height 8
click at [616, 166] on div "Save" at bounding box center [592, 159] width 67 height 15
type input "**********"
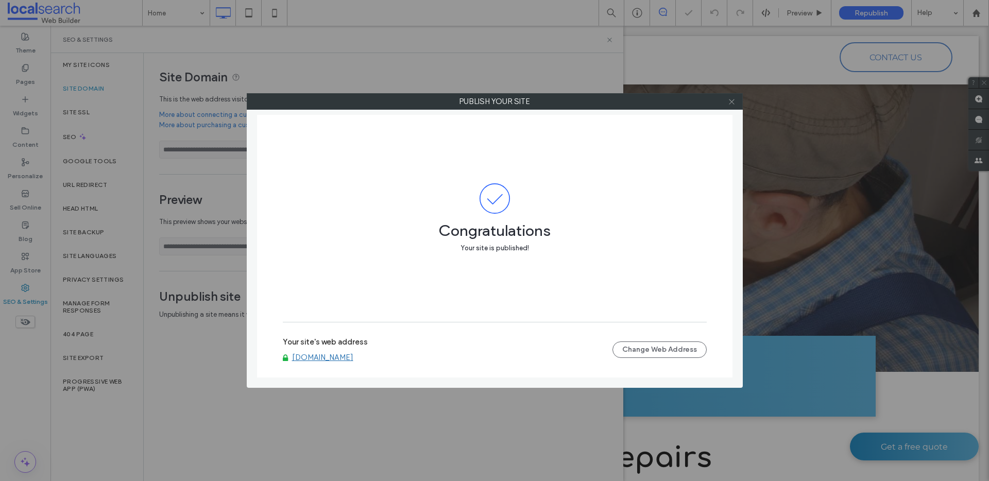
drag, startPoint x: 734, startPoint y: 103, endPoint x: 729, endPoint y: 104, distance: 5.4
click at [733, 102] on icon at bounding box center [732, 102] width 8 height 8
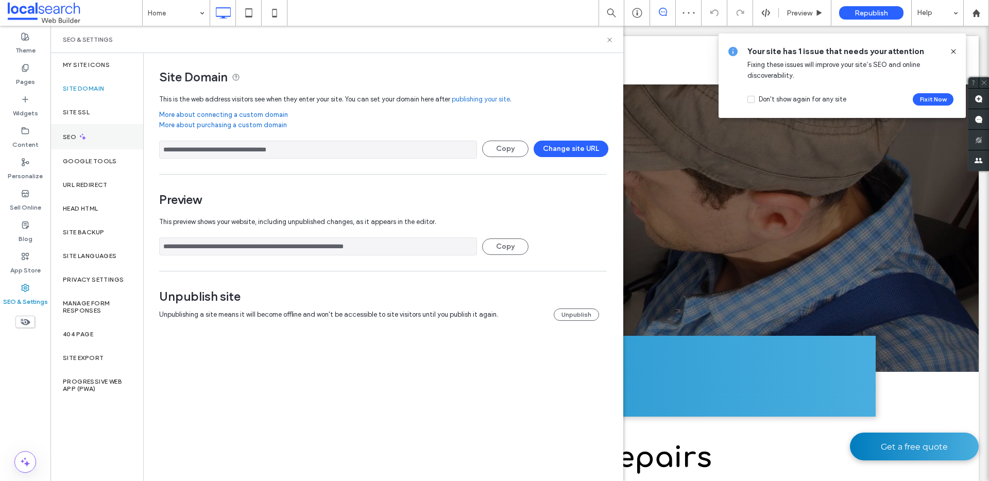
click at [123, 138] on div "SEO" at bounding box center [96, 136] width 93 height 25
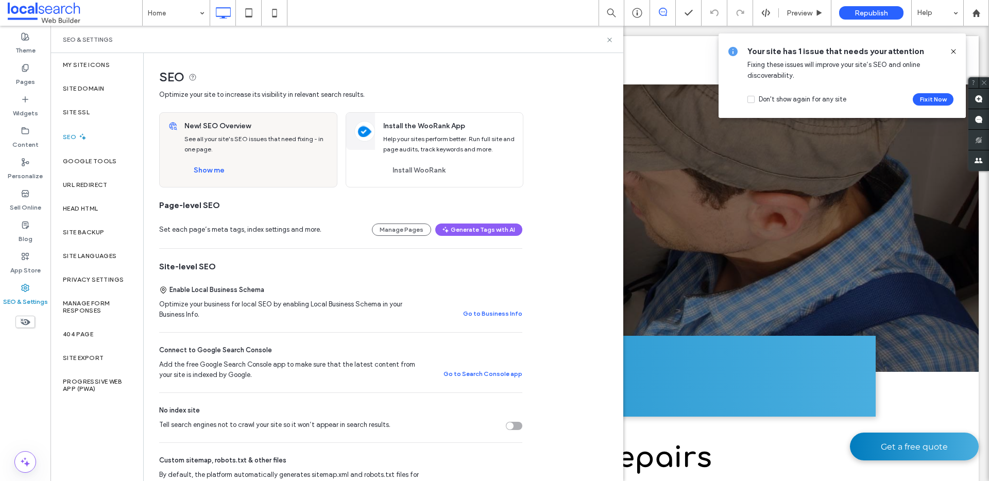
click at [513, 428] on div "Tell search engines not to crawl your site so it won’t appear in search results." at bounding box center [514, 426] width 16 height 8
click at [121, 87] on div "Site Domain" at bounding box center [96, 89] width 93 height 24
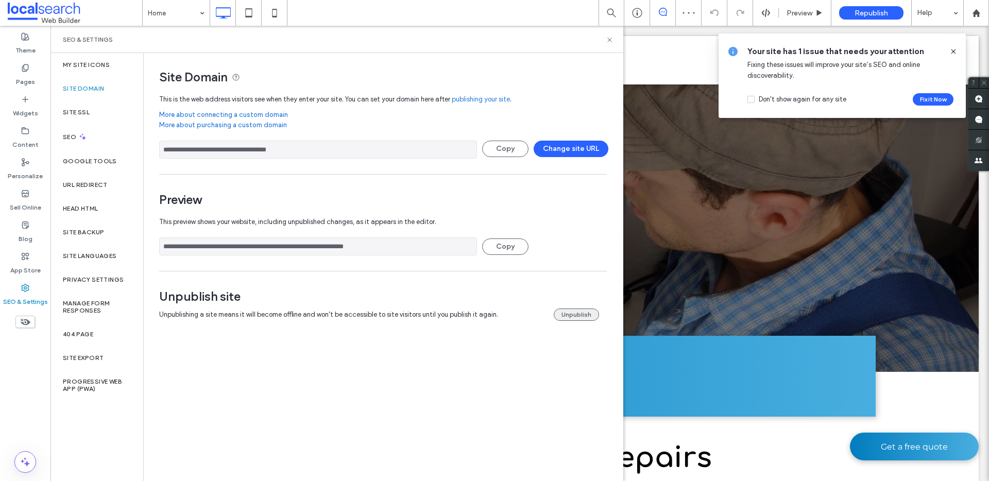
click at [588, 313] on button "Unpublish" at bounding box center [576, 315] width 45 height 12
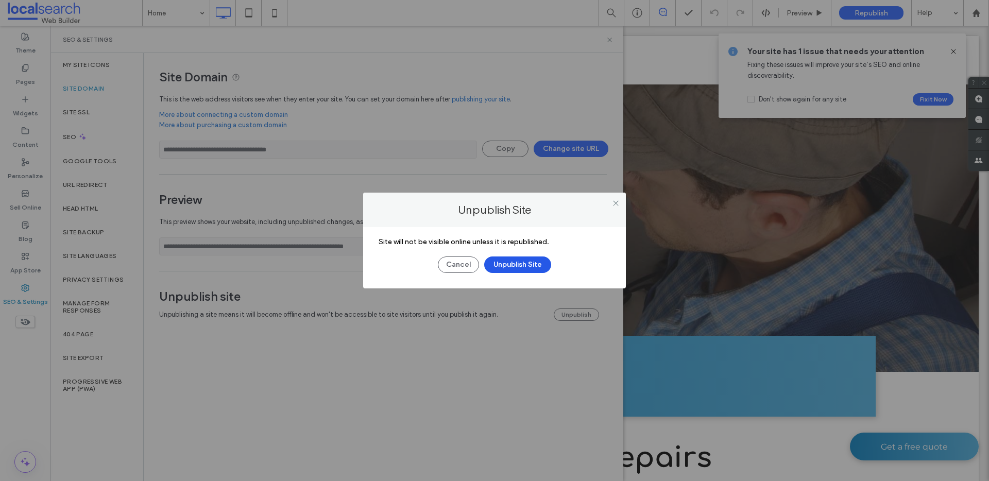
click at [539, 269] on button "Unpublish Site" at bounding box center [517, 265] width 67 height 16
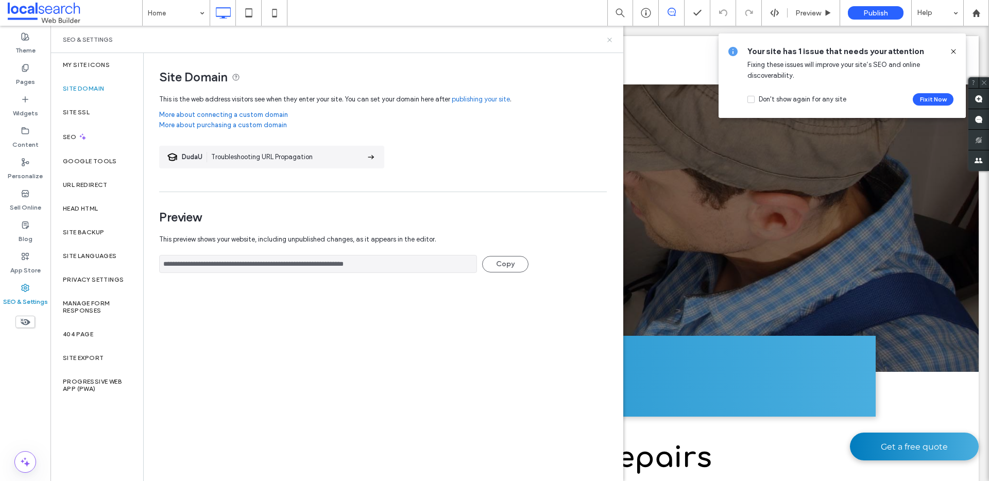
click at [612, 41] on use at bounding box center [610, 40] width 4 height 4
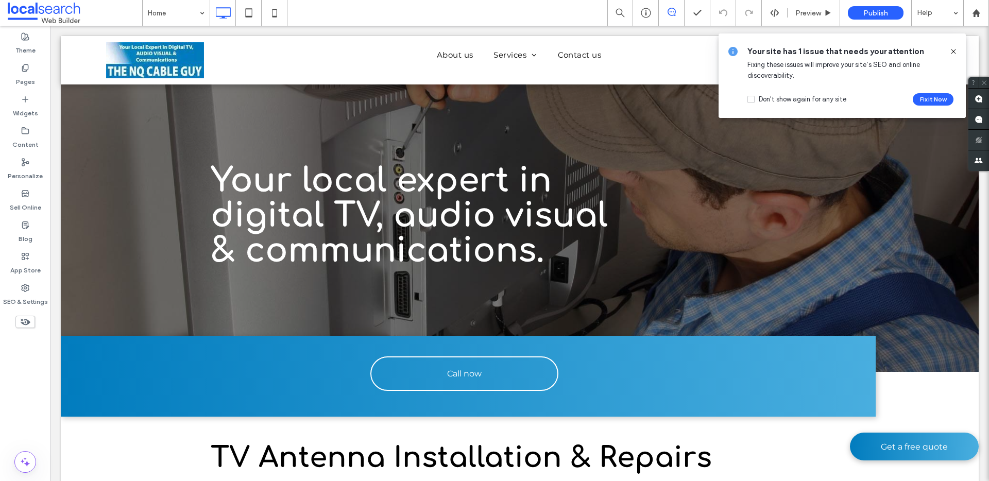
drag, startPoint x: 950, startPoint y: 52, endPoint x: 899, endPoint y: 26, distance: 57.4
click at [950, 52] on icon at bounding box center [954, 51] width 8 height 8
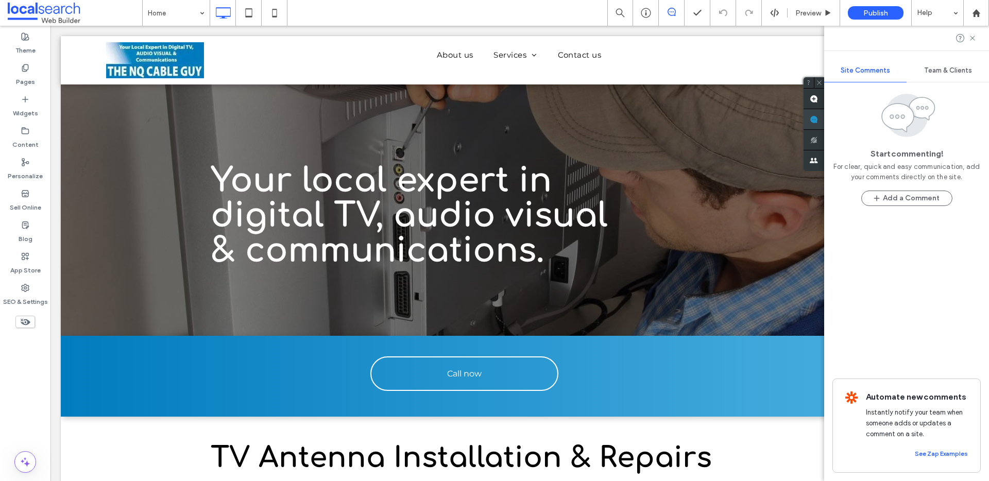
click at [975, 120] on div "Site Comments Team & Clients Start commenting! For clear, quick and easy commun…" at bounding box center [906, 254] width 165 height 456
click at [972, 40] on icon at bounding box center [973, 38] width 8 height 8
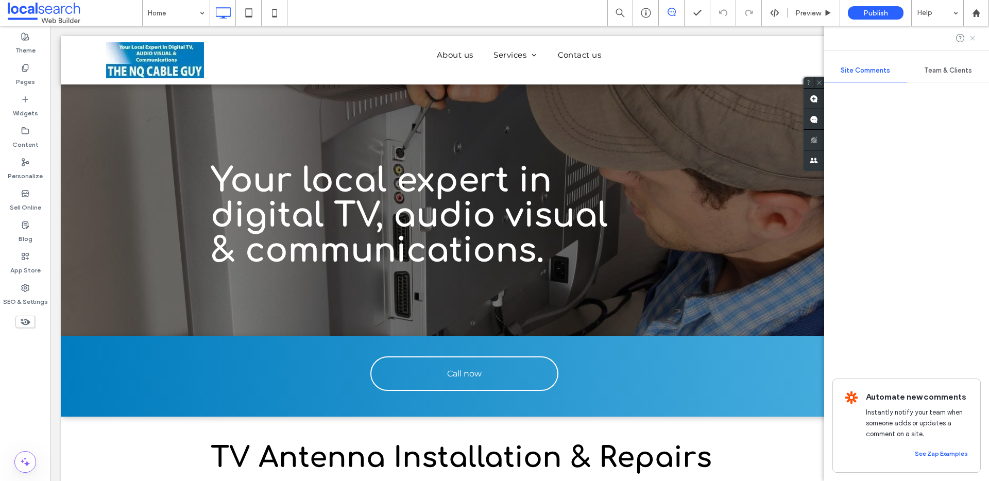
click at [973, 39] on icon at bounding box center [973, 38] width 8 height 8
click at [969, 36] on icon at bounding box center [973, 38] width 8 height 8
click at [972, 39] on icon at bounding box center [973, 38] width 8 height 8
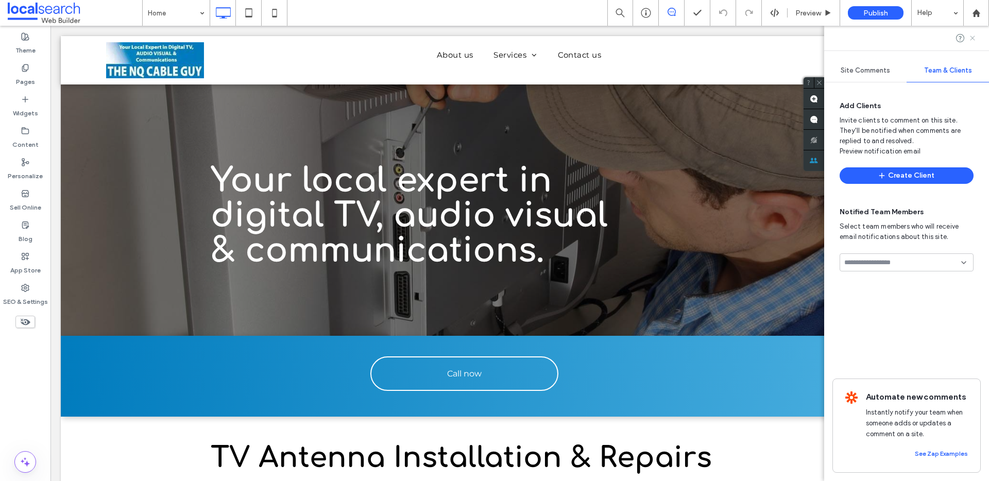
click at [973, 41] on icon at bounding box center [973, 38] width 8 height 8
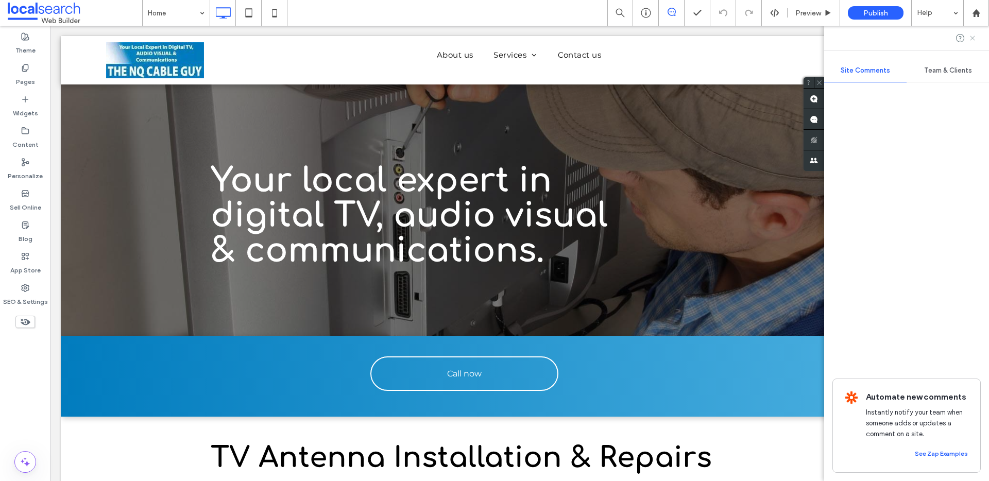
click at [972, 38] on use at bounding box center [972, 38] width 5 height 5
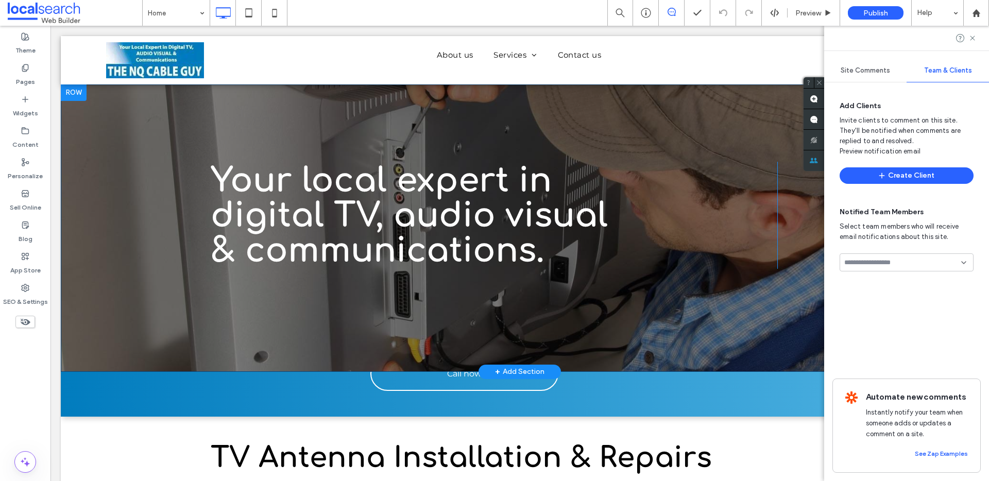
click at [490, 142] on div "Your local expert in digital TV, audio visual & communications. Click To Paste …" at bounding box center [520, 229] width 918 height 288
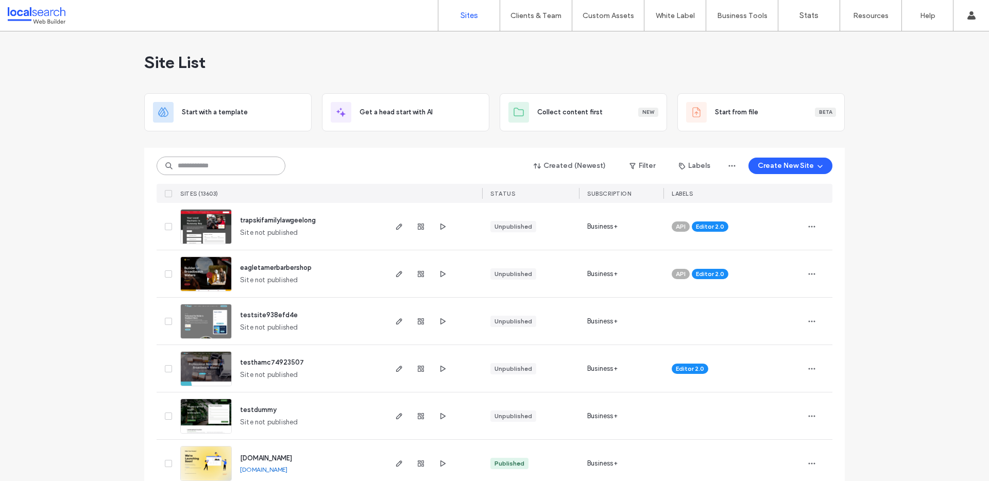
paste input "**********"
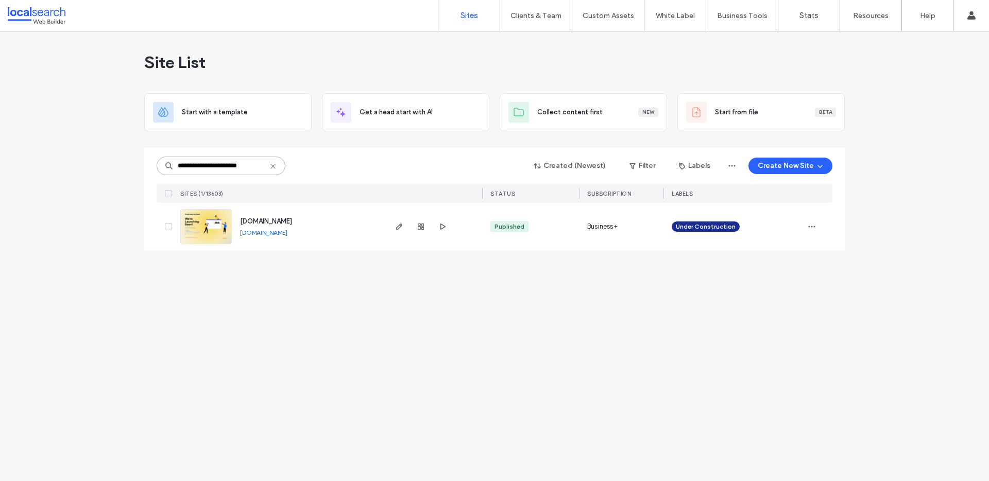
type input "**********"
click at [213, 228] on img at bounding box center [206, 245] width 50 height 70
type input "********"
click at [426, 226] on span "button" at bounding box center [421, 227] width 12 height 12
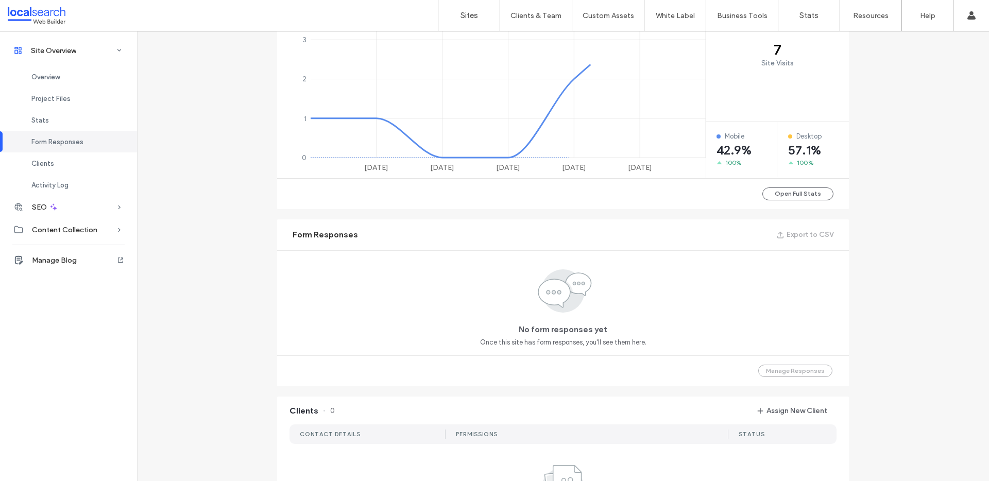
scroll to position [791, 0]
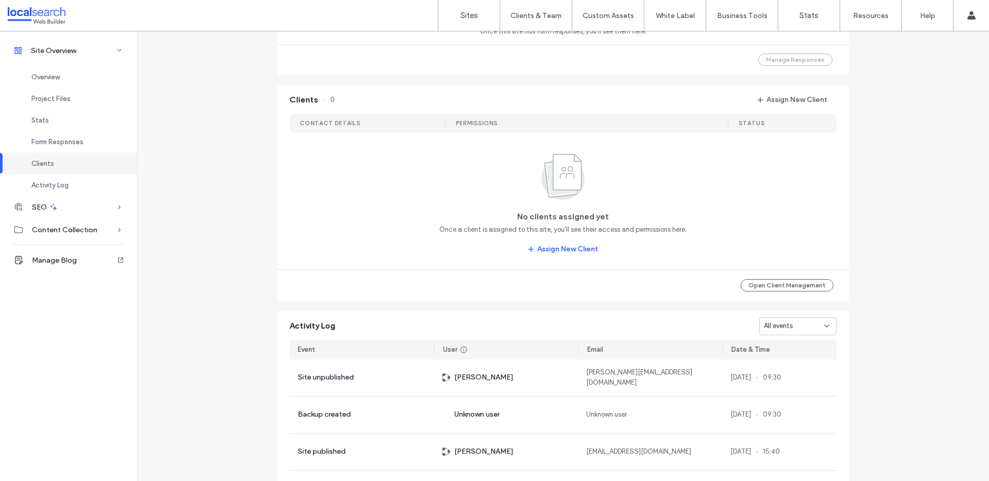
scroll to position [941, 0]
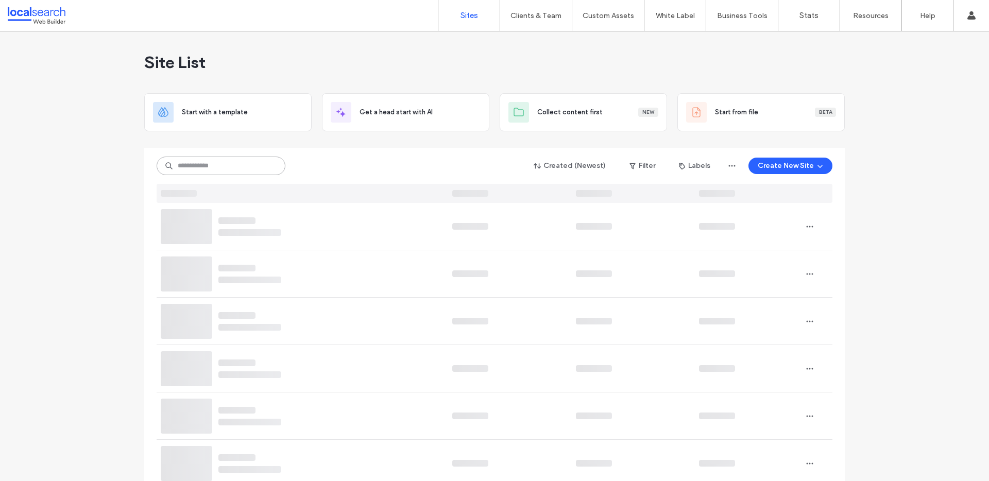
click at [232, 170] on input at bounding box center [221, 166] width 129 height 19
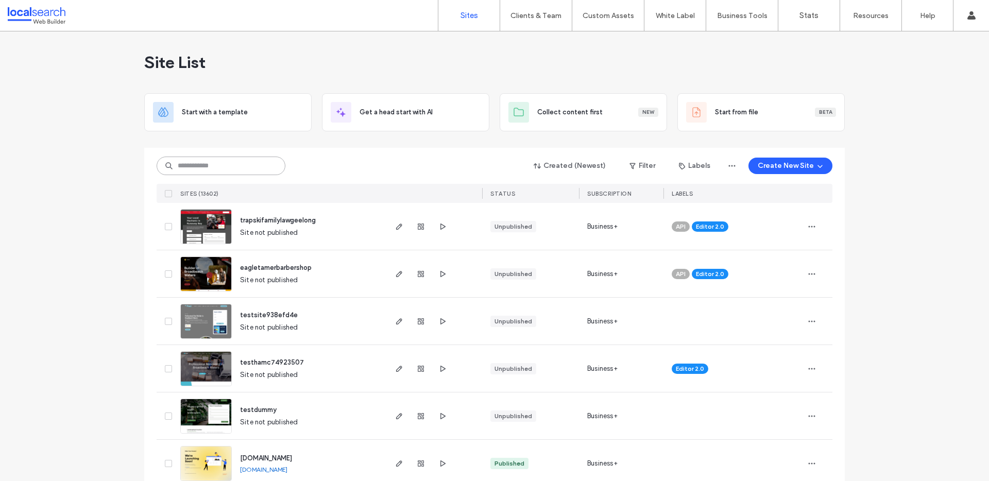
paste input "********"
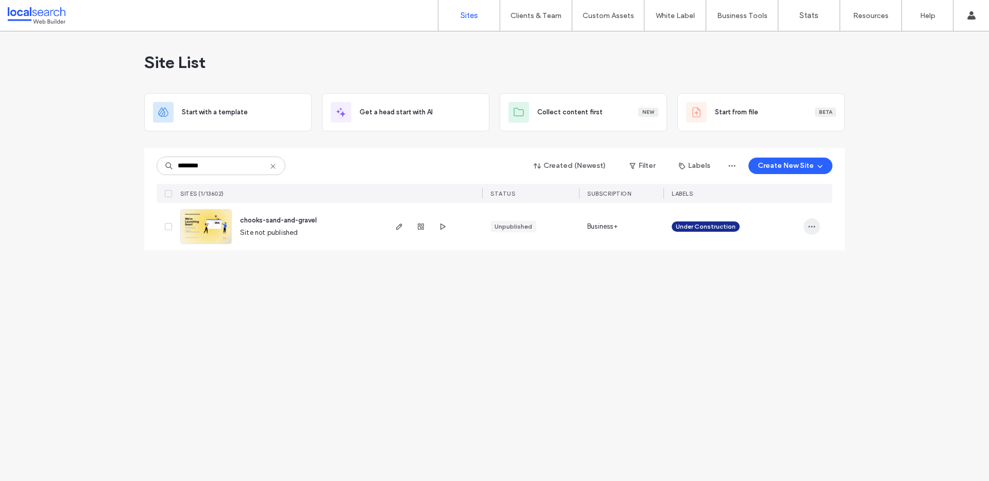
click at [820, 228] on span "button" at bounding box center [812, 226] width 16 height 16
click at [785, 359] on div "Delete Site" at bounding box center [774, 358] width 92 height 20
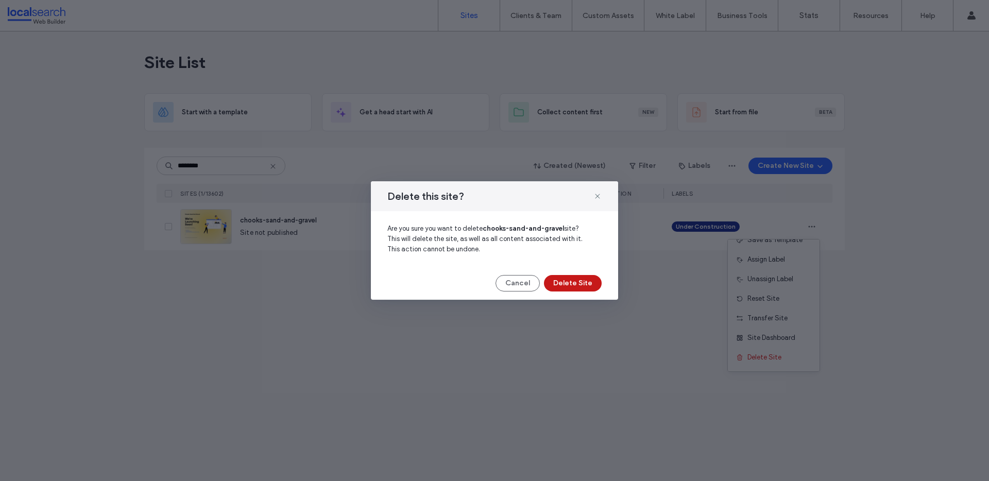
click at [595, 283] on button "Delete Site" at bounding box center [573, 283] width 58 height 16
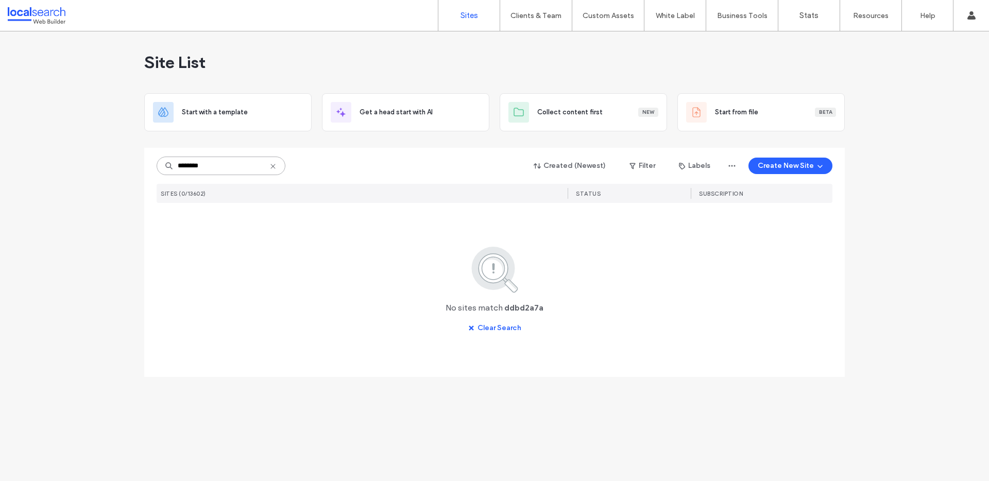
click at [232, 164] on input "********" at bounding box center [221, 166] width 129 height 19
paste input
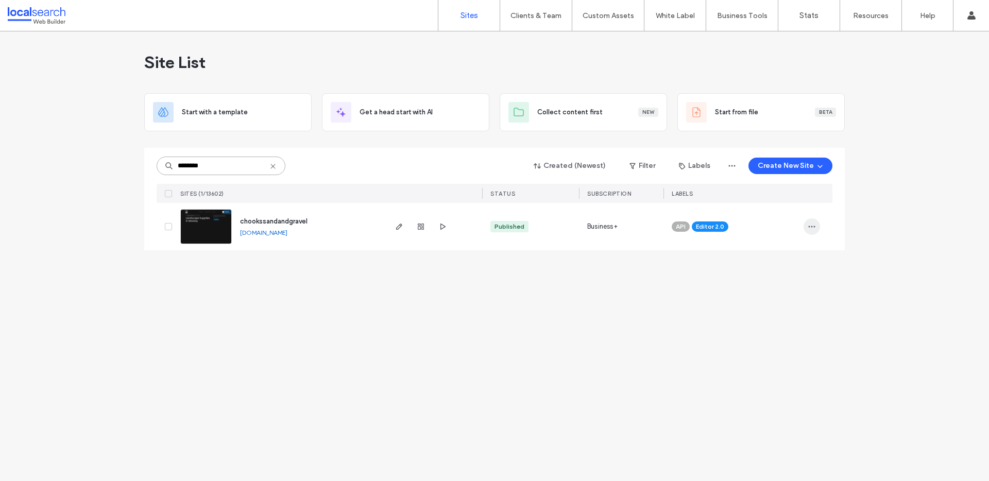
type input "********"
click at [817, 230] on span "button" at bounding box center [812, 226] width 16 height 16
click at [777, 287] on div "Assign Label" at bounding box center [774, 293] width 92 height 20
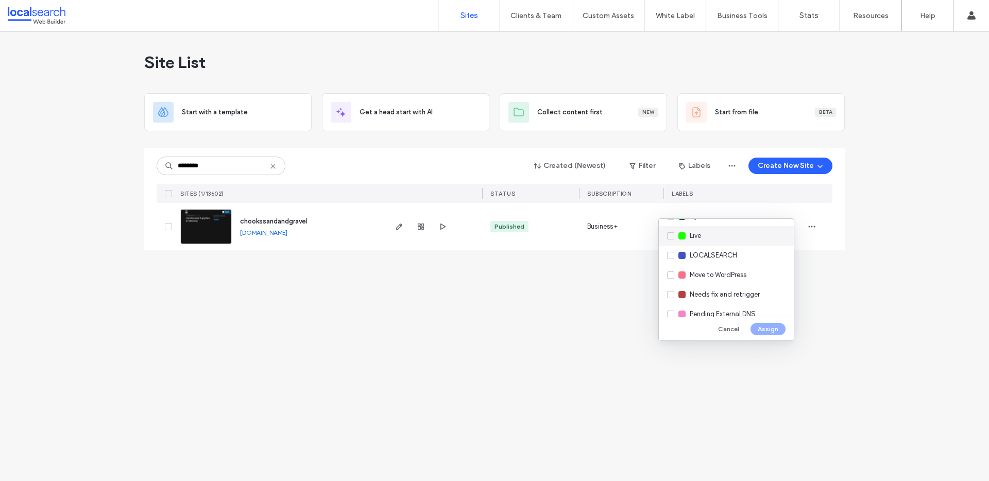
scroll to position [188, 0]
click at [711, 248] on div "Live" at bounding box center [726, 241] width 135 height 20
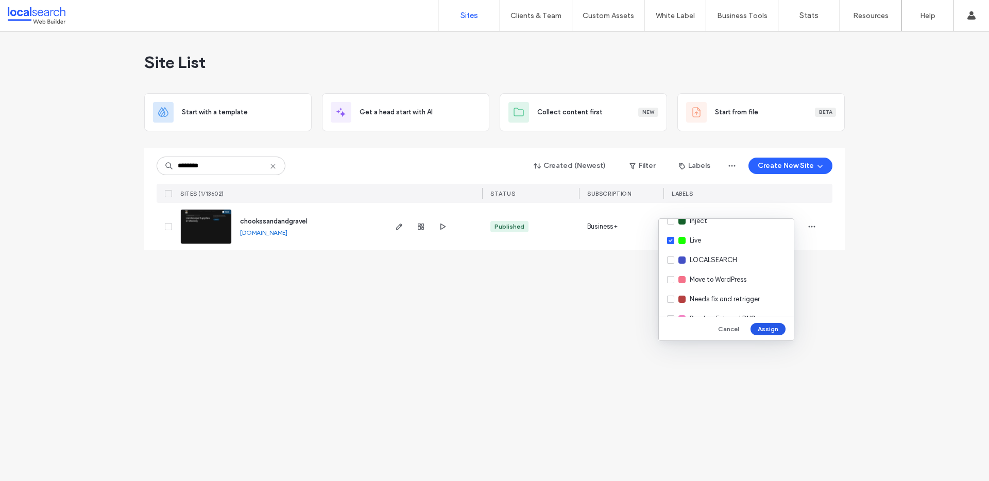
click at [765, 327] on button "Assign" at bounding box center [768, 329] width 35 height 12
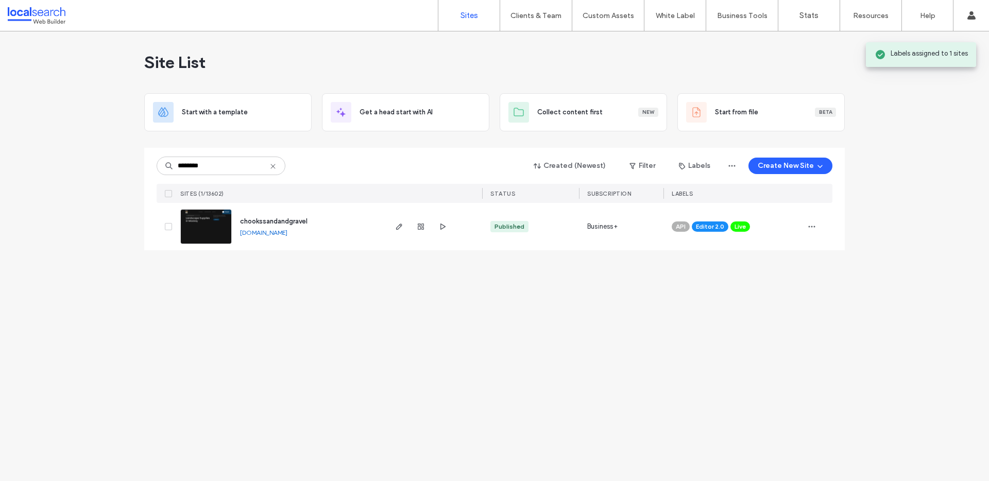
click at [217, 227] on img at bounding box center [206, 245] width 50 height 70
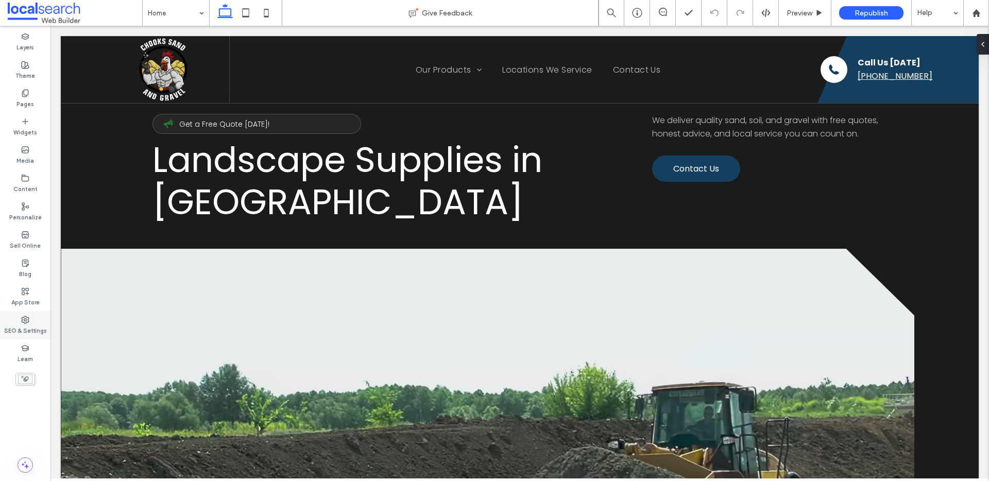
click at [32, 318] on div "SEO & Settings" at bounding box center [25, 325] width 50 height 28
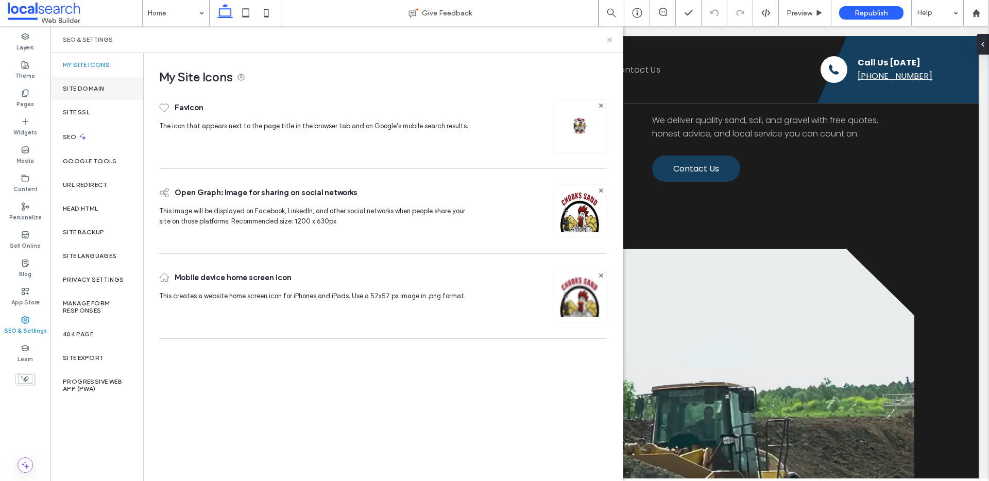
click at [97, 91] on label "Site Domain" at bounding box center [83, 88] width 41 height 7
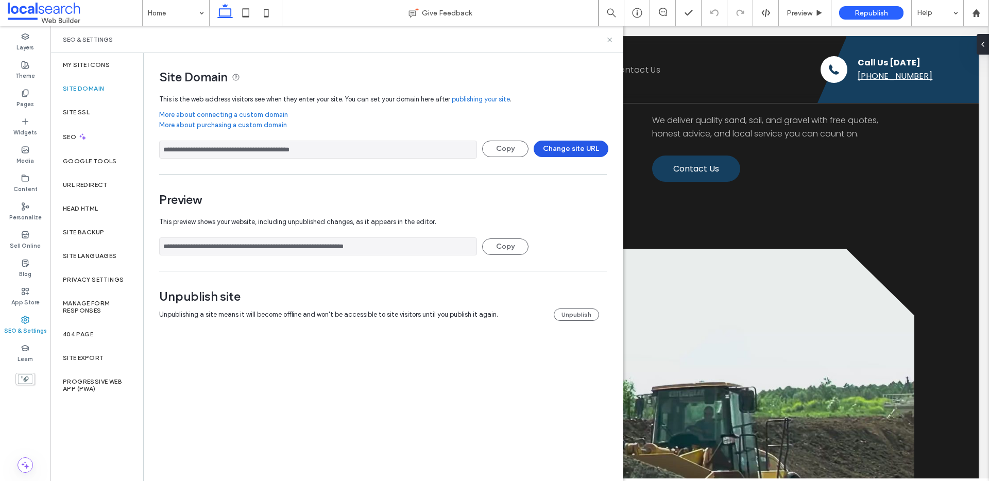
click at [565, 141] on button "Change site URL" at bounding box center [571, 149] width 75 height 16
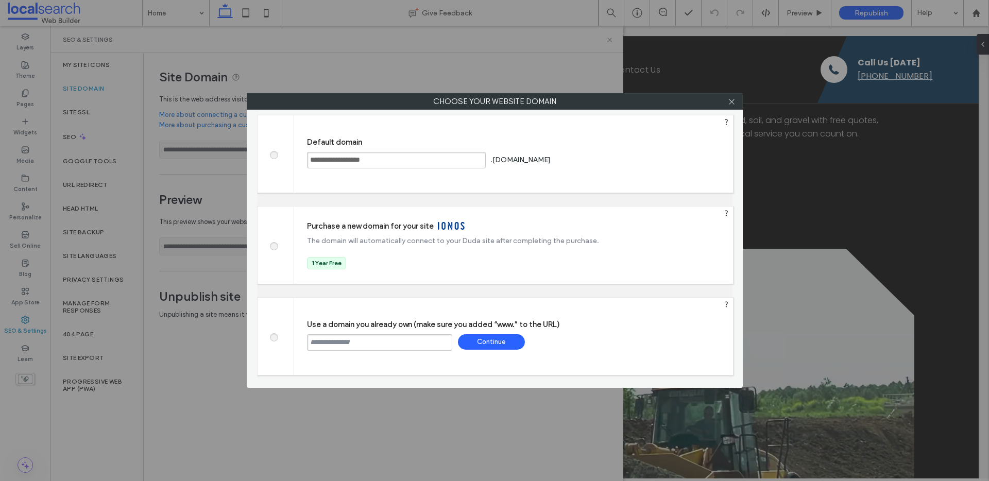
click at [366, 343] on input "text" at bounding box center [379, 342] width 145 height 16
paste input "**********"
click at [312, 344] on input "**********" at bounding box center [379, 342] width 145 height 16
click at [310, 342] on input "**********" at bounding box center [379, 342] width 145 height 16
type input "**********"
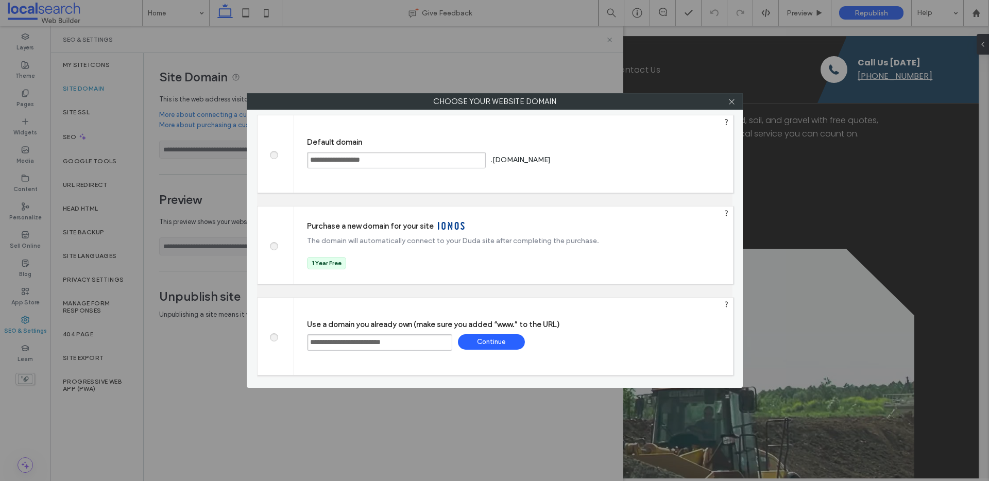
drag, startPoint x: 473, startPoint y: 351, endPoint x: 475, endPoint y: 346, distance: 5.5
click at [473, 351] on div "**********" at bounding box center [513, 336] width 439 height 77
click at [475, 346] on div "Continue" at bounding box center [491, 341] width 67 height 15
type input "**********"
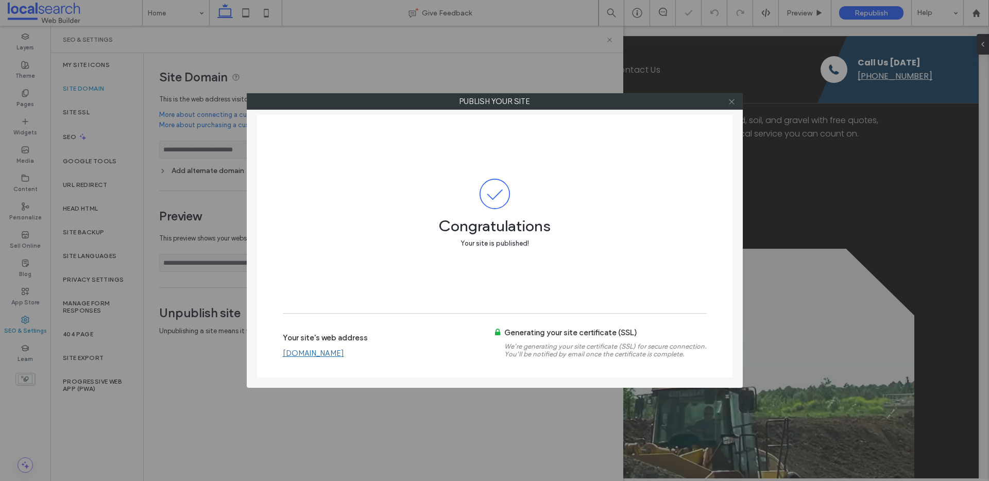
click at [731, 102] on icon at bounding box center [732, 102] width 8 height 8
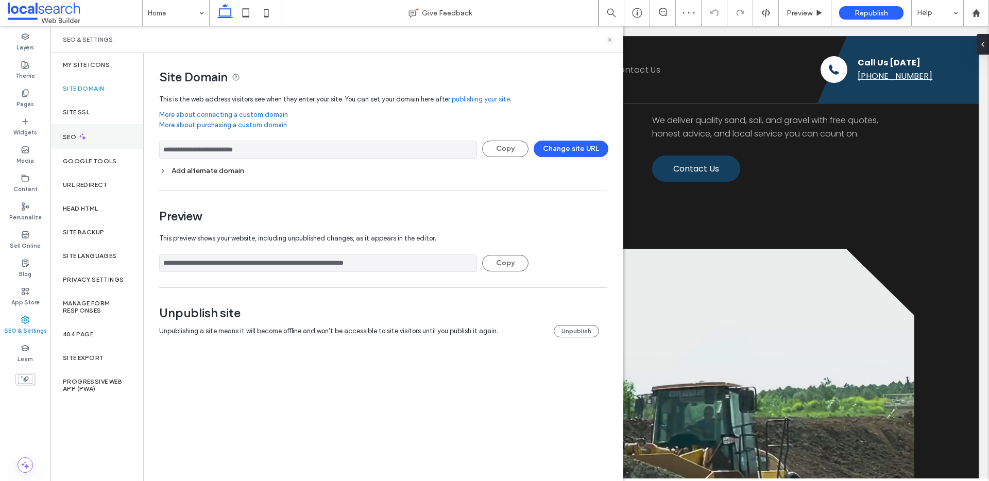
click at [98, 133] on div "SEO" at bounding box center [96, 136] width 93 height 25
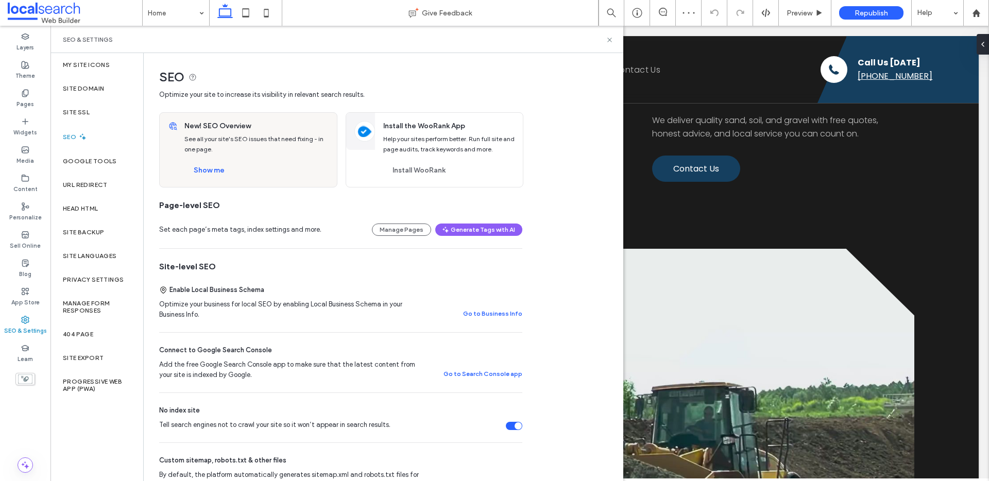
click at [517, 430] on div "No index site Tell search engines not to crawl your site so it won’t appear in …" at bounding box center [340, 417] width 363 height 49
click at [515, 427] on div "Tell search engines not to crawl your site so it won’t appear in search results." at bounding box center [518, 426] width 7 height 7
click at [110, 91] on div "Site Domain" at bounding box center [96, 89] width 93 height 24
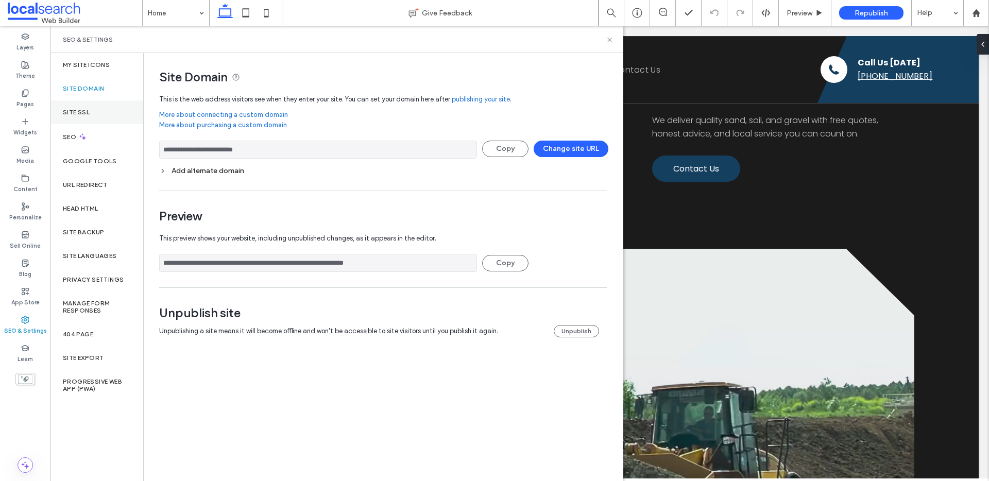
click at [91, 110] on div "Site SSL" at bounding box center [96, 112] width 93 height 24
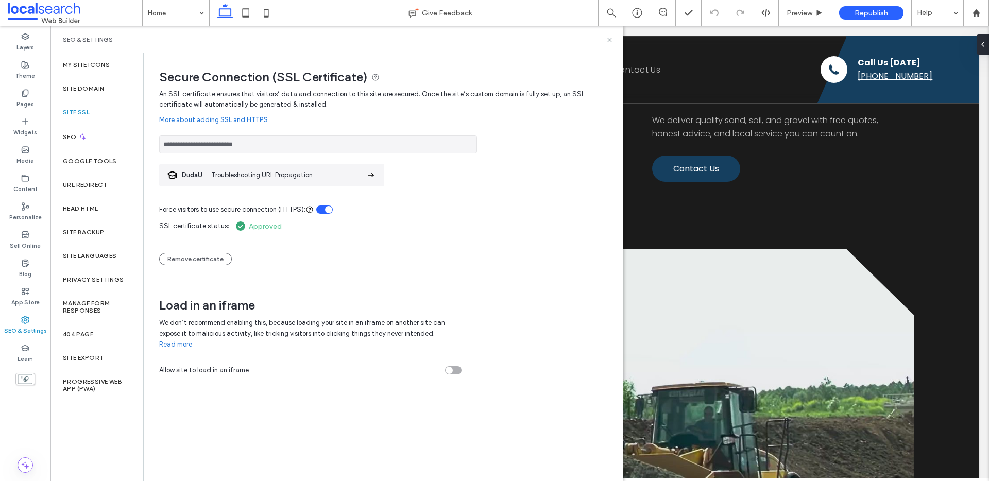
click at [255, 141] on input "**********" at bounding box center [318, 145] width 318 height 18
click at [25, 300] on label "App Store" at bounding box center [25, 301] width 28 height 11
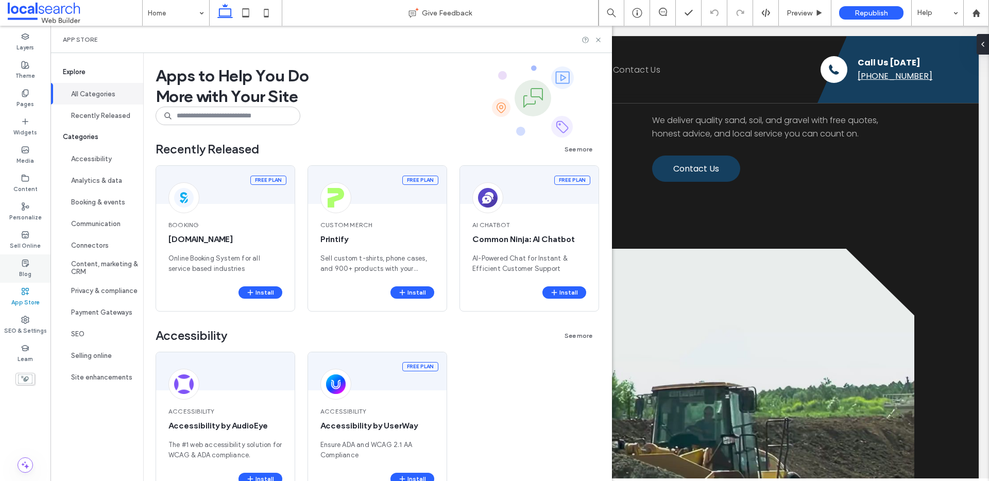
click at [33, 276] on div "Blog" at bounding box center [25, 269] width 50 height 28
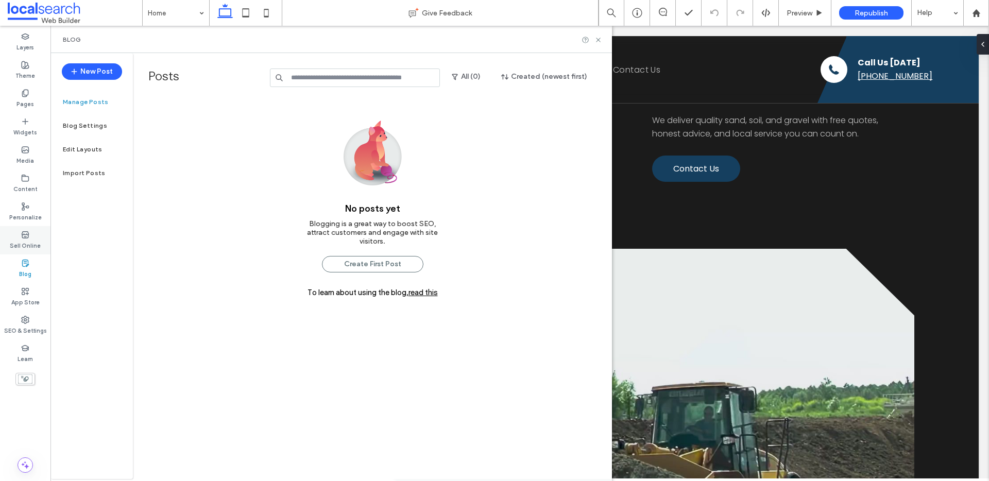
click at [28, 233] on use at bounding box center [25, 234] width 7 height 6
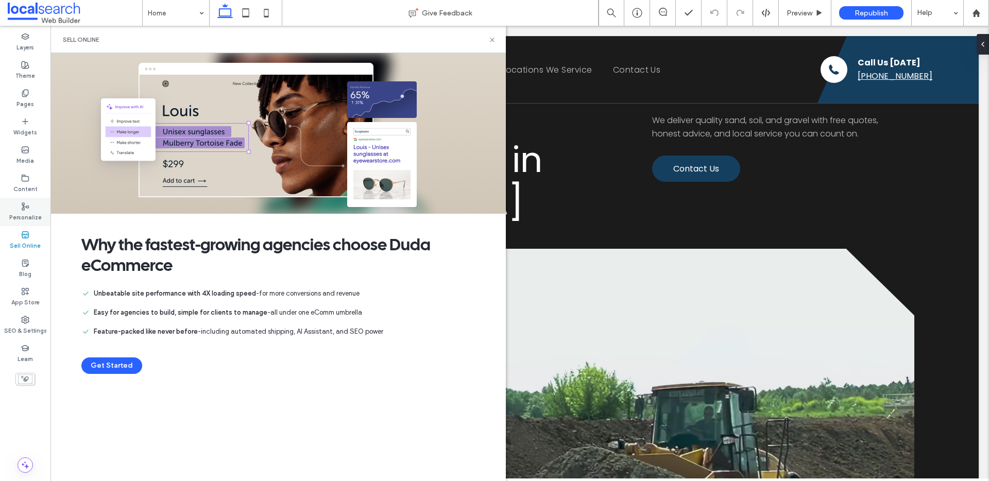
click at [24, 213] on label "Personalize" at bounding box center [25, 216] width 32 height 11
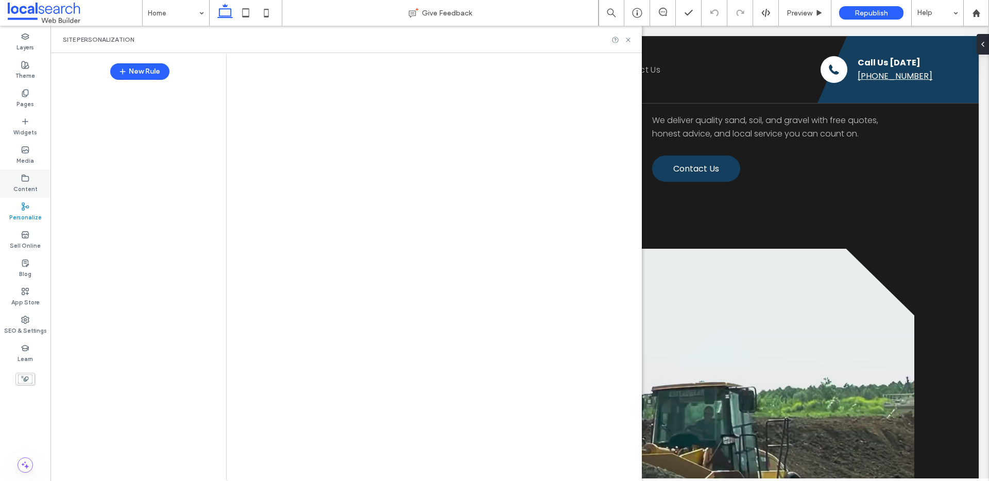
click at [28, 187] on label "Content" at bounding box center [25, 187] width 24 height 11
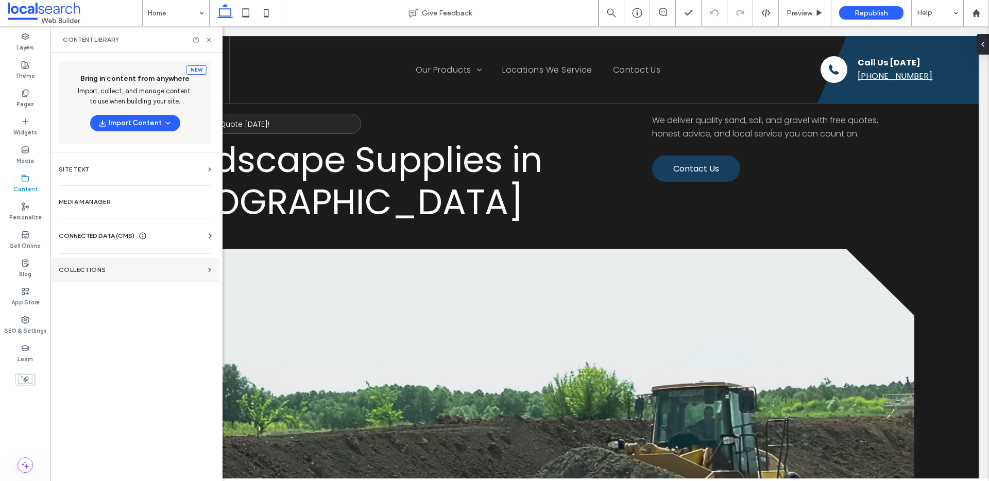
click at [84, 270] on label "Collections" at bounding box center [131, 269] width 145 height 7
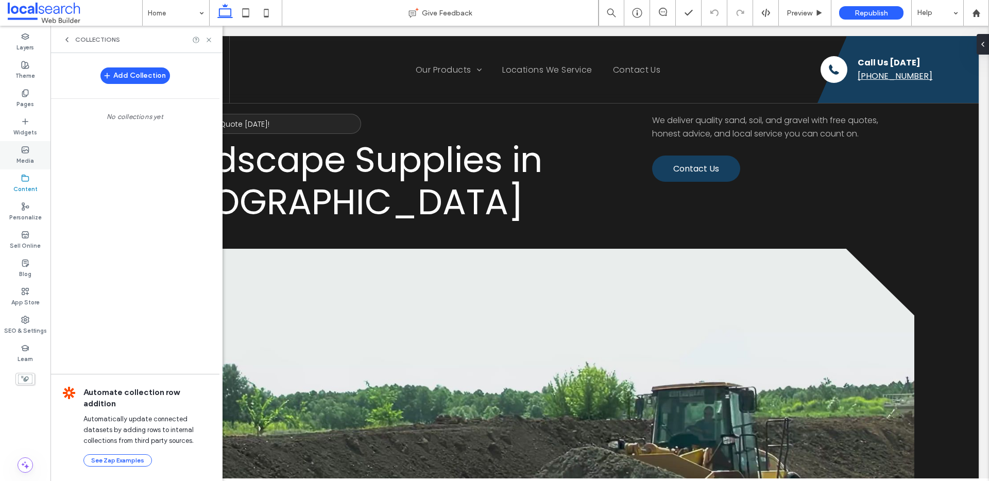
click at [20, 149] on div "Media" at bounding box center [25, 155] width 50 height 28
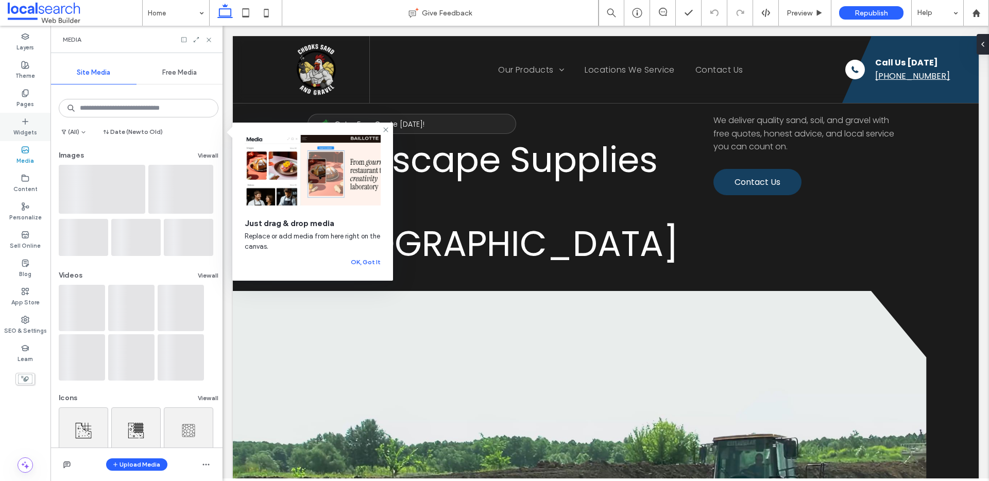
click at [23, 126] on label "Widgets" at bounding box center [25, 131] width 24 height 11
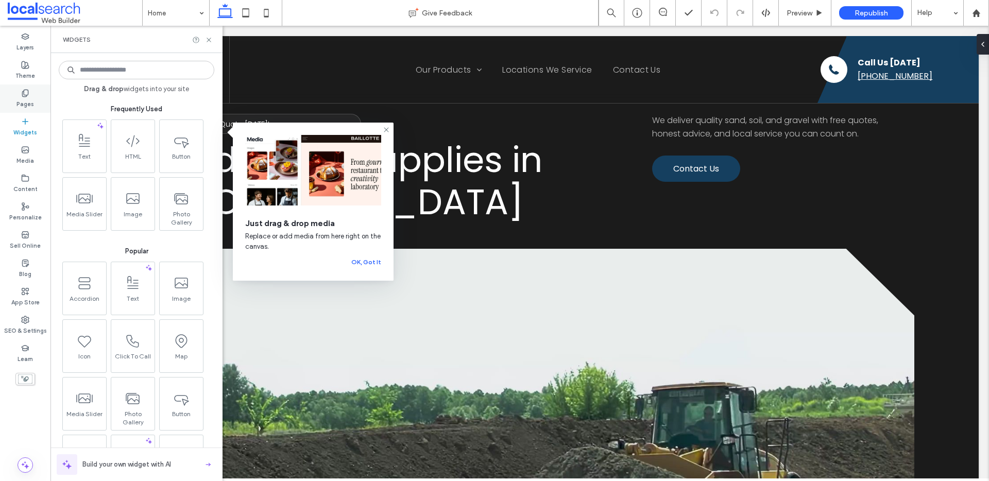
click at [24, 102] on label "Pages" at bounding box center [25, 102] width 18 height 11
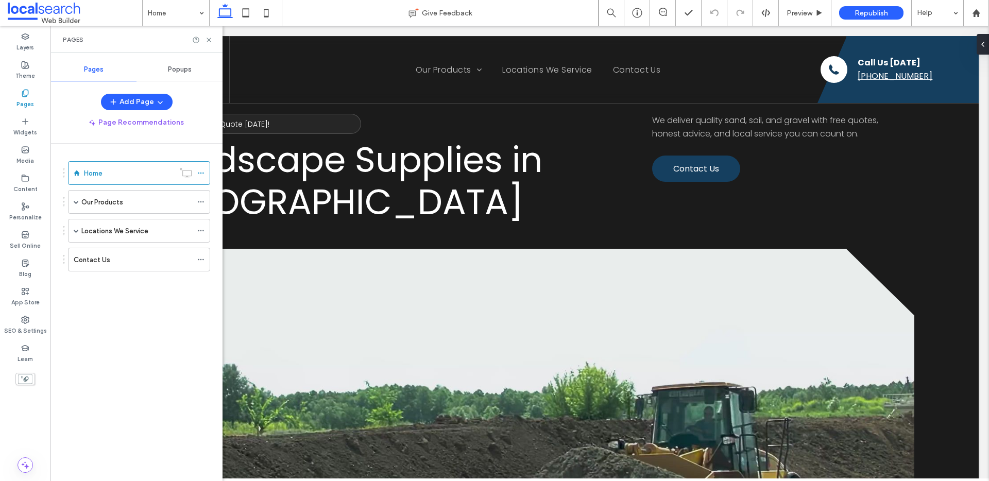
click at [167, 69] on div "Popups" at bounding box center [180, 69] width 86 height 23
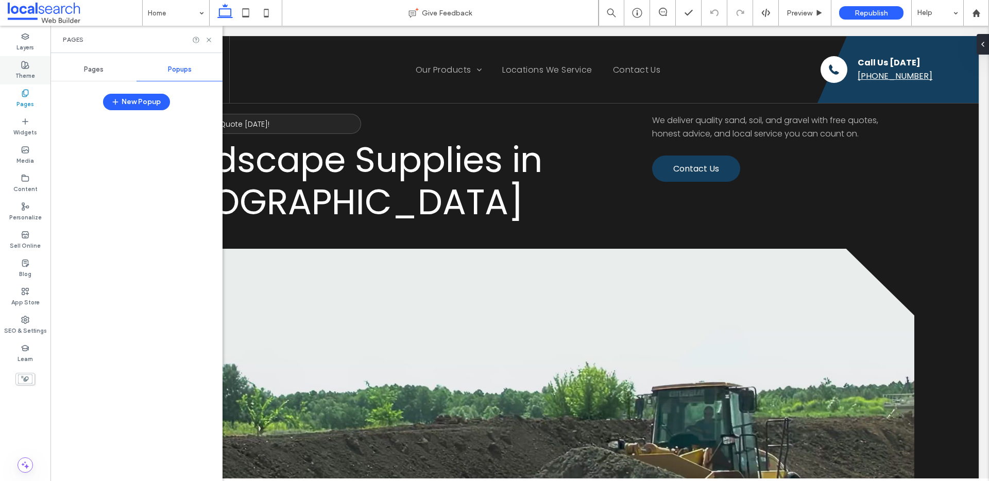
click at [30, 75] on label "Theme" at bounding box center [25, 74] width 20 height 11
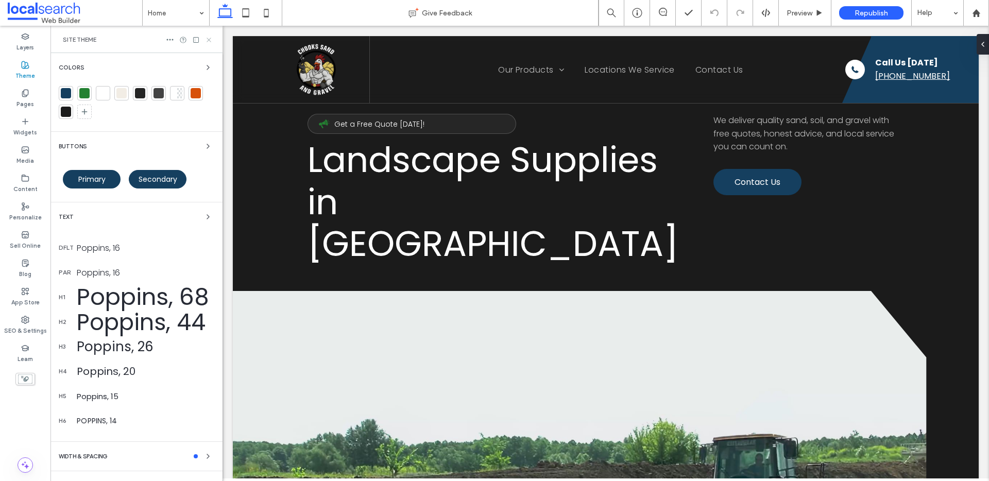
click at [205, 38] on icon at bounding box center [209, 40] width 8 height 8
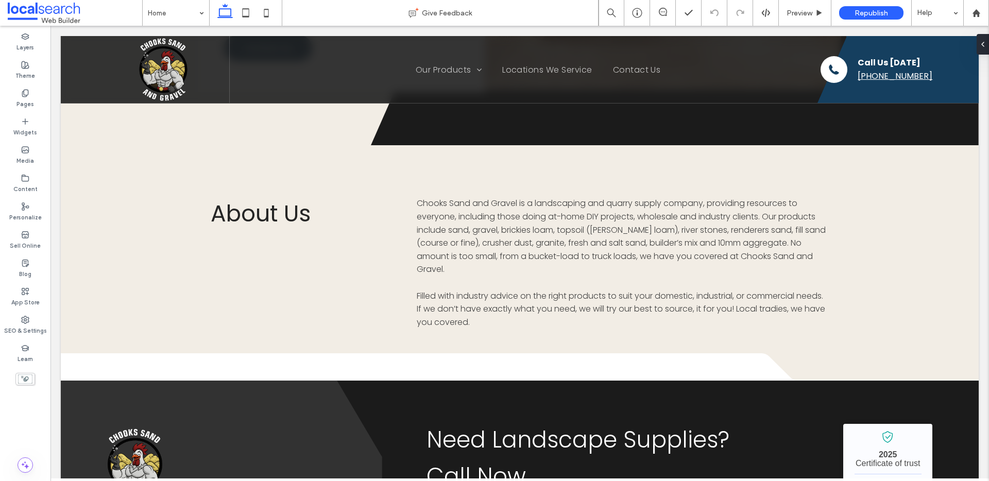
scroll to position [3138, 0]
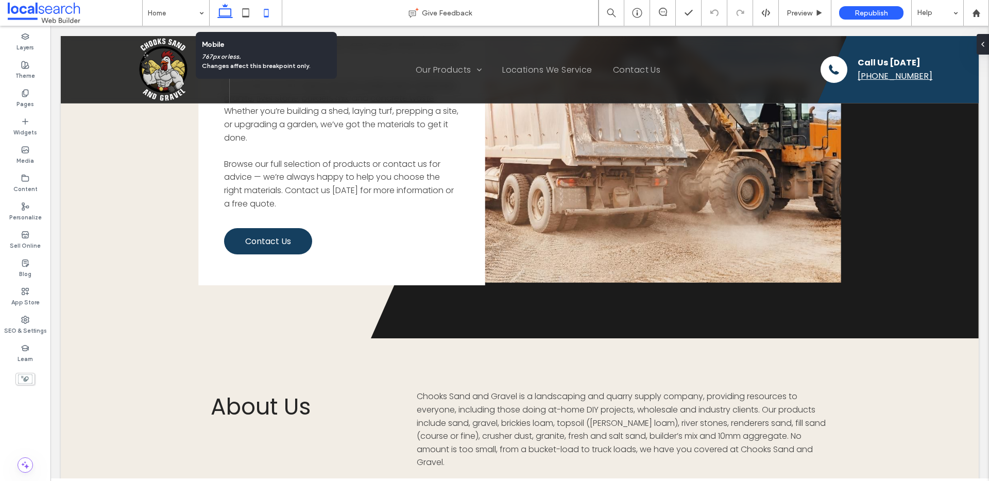
click at [267, 7] on icon at bounding box center [266, 13] width 21 height 21
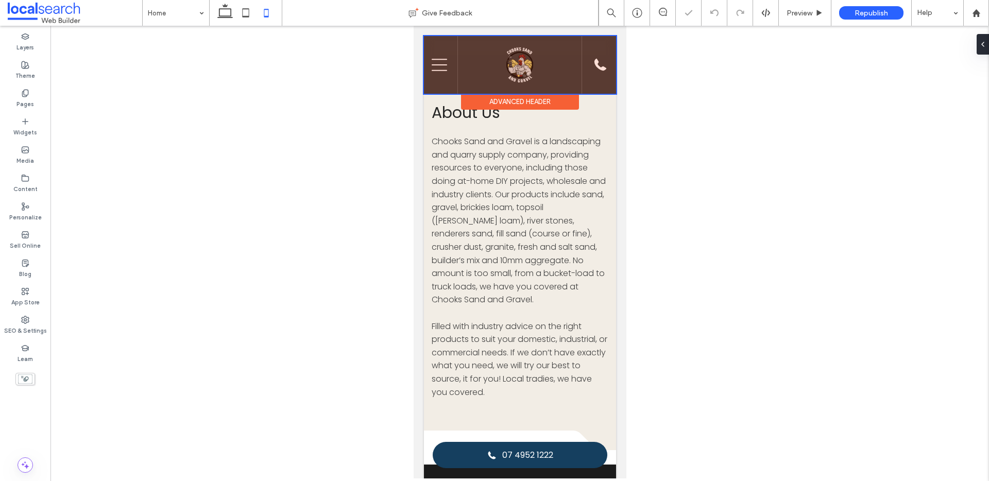
click at [517, 54] on div at bounding box center [520, 65] width 192 height 58
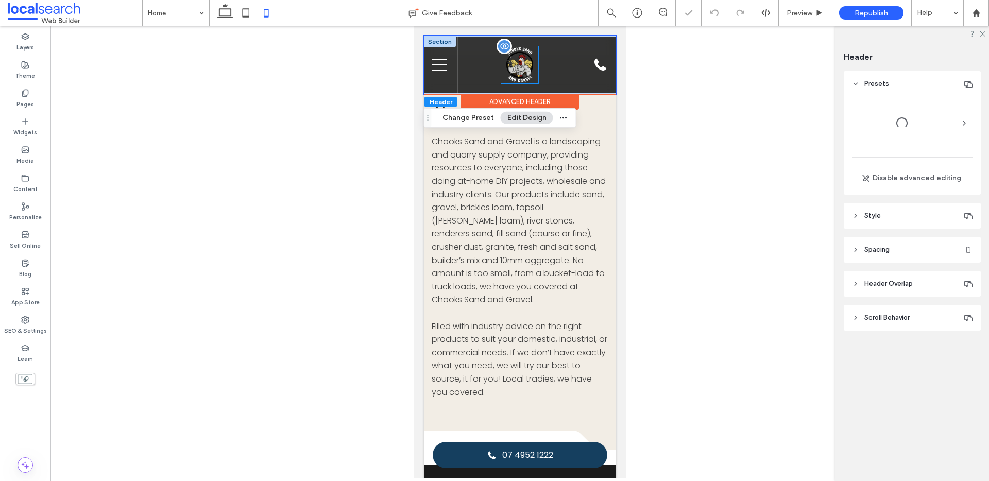
click at [510, 65] on img at bounding box center [519, 64] width 37 height 37
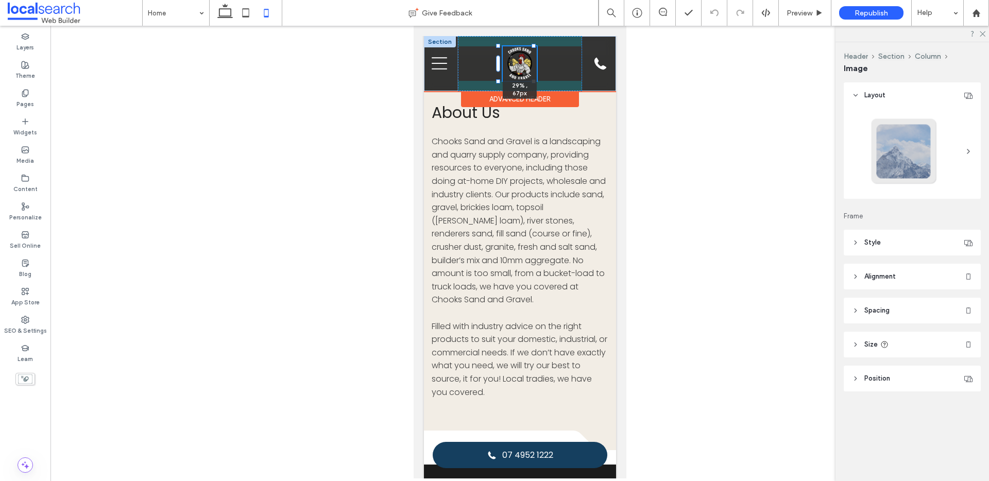
click at [531, 80] on div at bounding box center [533, 81] width 4 height 4
type input "**"
type input "****"
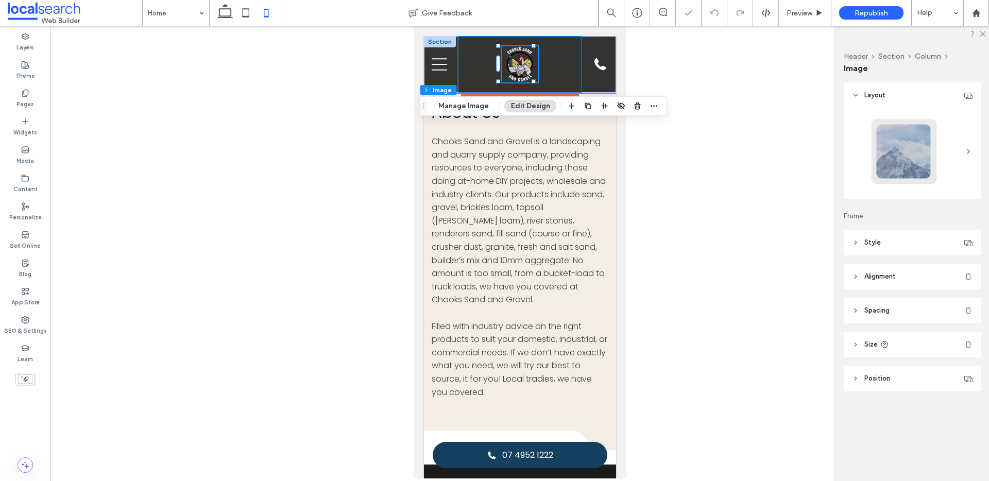
click at [559, 64] on div "29% , 67px" at bounding box center [520, 64] width 124 height 57
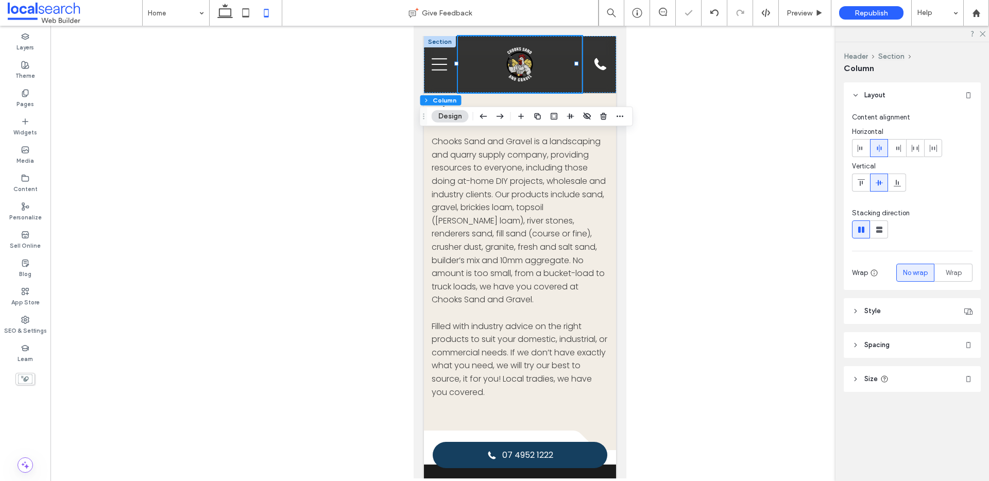
click at [912, 343] on header "Spacing" at bounding box center [912, 345] width 137 height 26
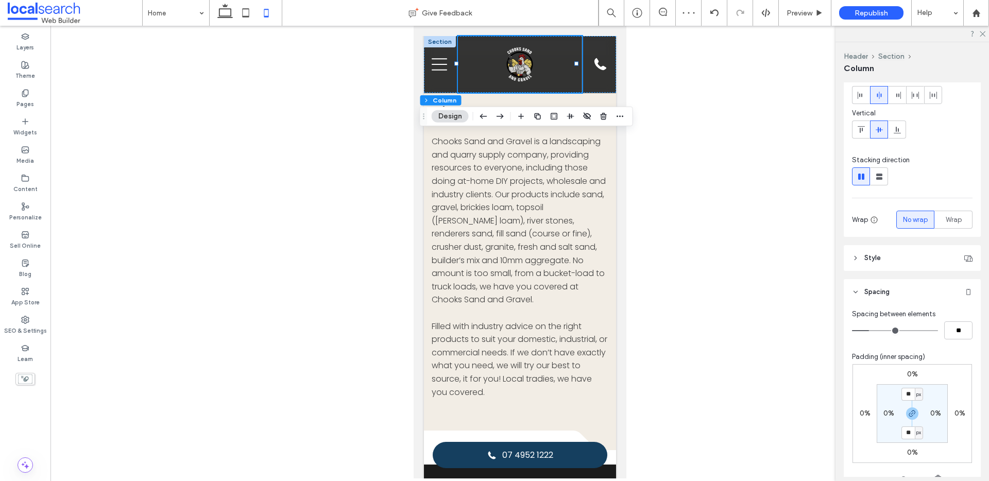
scroll to position [97, 0]
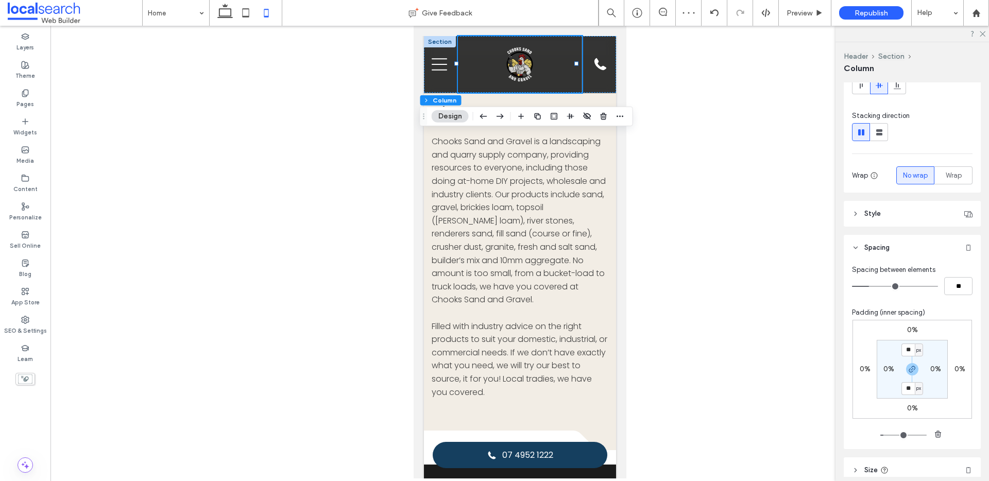
click at [908, 342] on section "** px 0% ** px 0%" at bounding box center [912, 369] width 71 height 59
click at [908, 346] on input "**" at bounding box center [908, 350] width 13 height 13
type input "**"
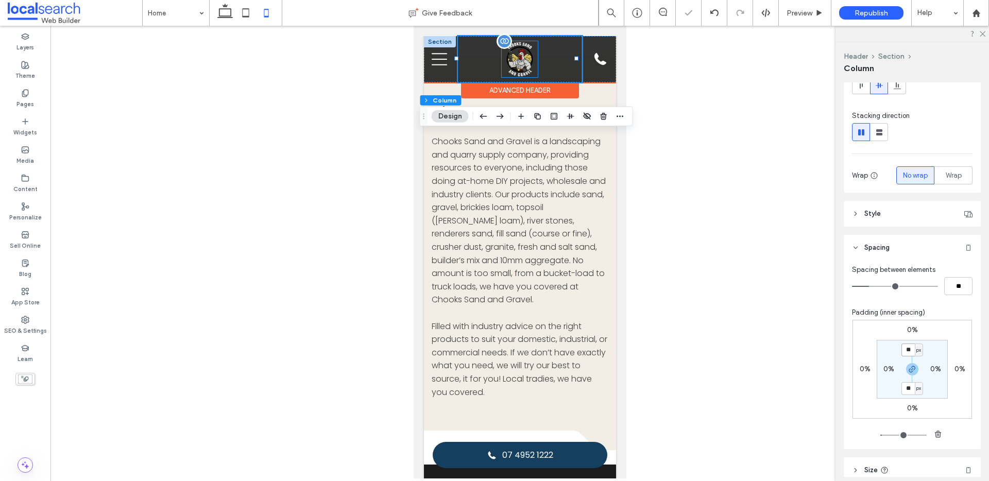
click at [521, 49] on div at bounding box center [519, 59] width 36 height 36
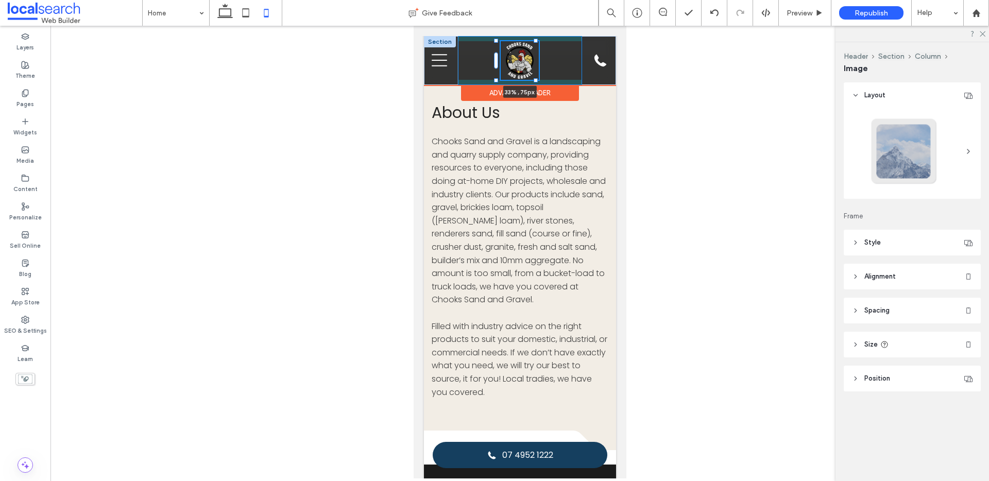
click at [537, 77] on div "33% , 75px Home Our Products Sand Brickies Loam Dune Sand Playground Sand Build…" at bounding box center [520, 60] width 192 height 49
type input "**"
type input "****"
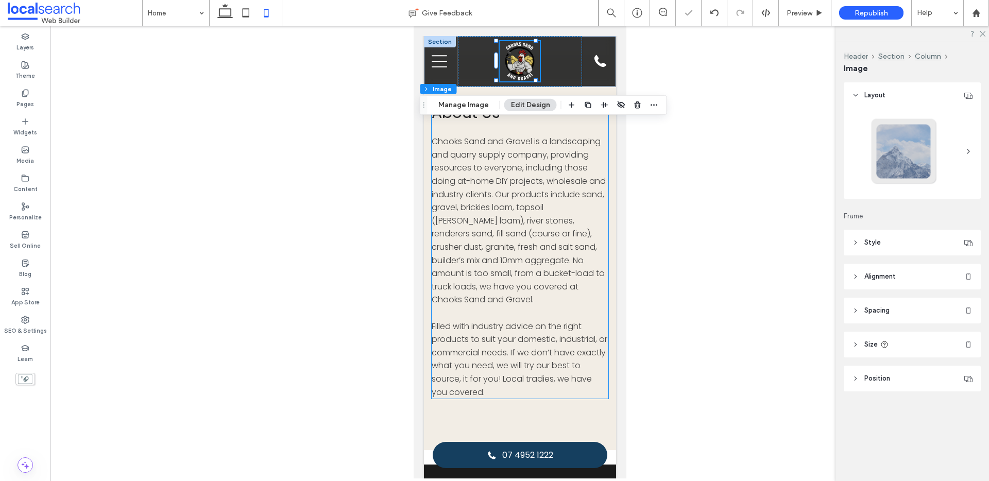
click at [570, 180] on span "Chooks Sand and Gravel is a landscaping and quarry supply company, providing re…" at bounding box center [518, 221] width 174 height 170
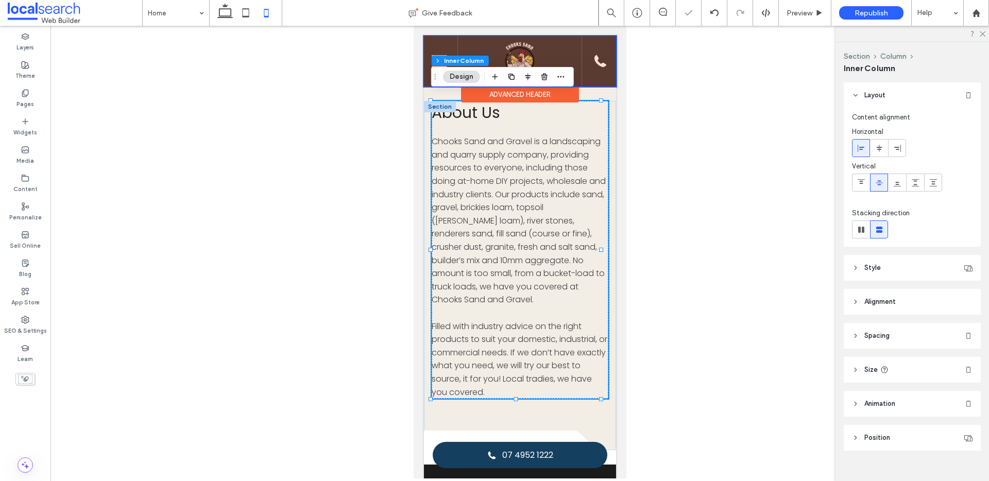
click at [512, 46] on div at bounding box center [520, 61] width 192 height 50
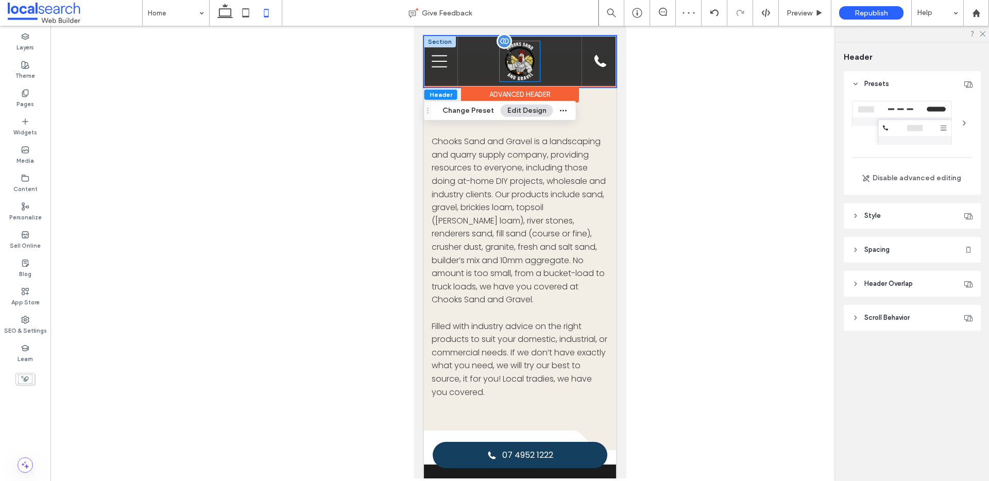
click at [525, 55] on img at bounding box center [519, 61] width 40 height 40
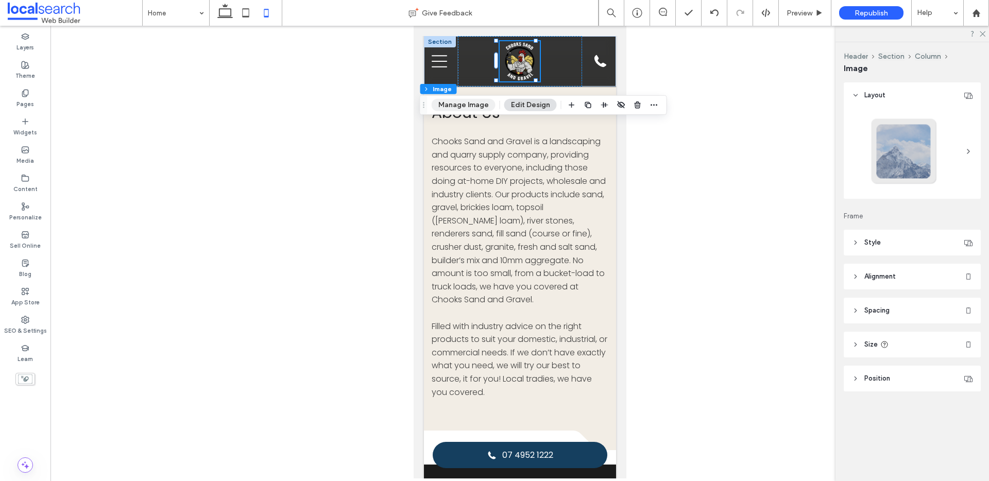
click at [463, 104] on button "Manage Image" at bounding box center [464, 105] width 64 height 12
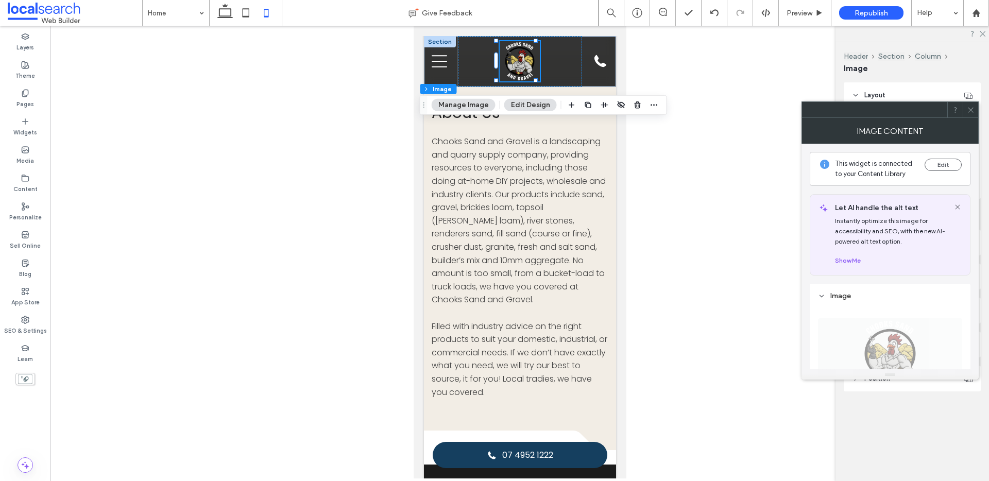
click at [972, 111] on icon at bounding box center [971, 110] width 8 height 8
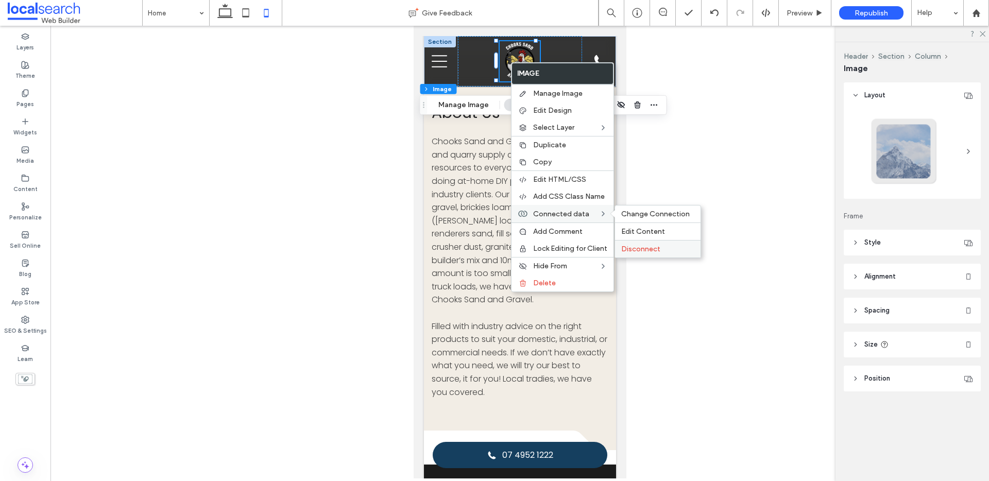
click at [648, 245] on span "Disconnect" at bounding box center [640, 249] width 39 height 9
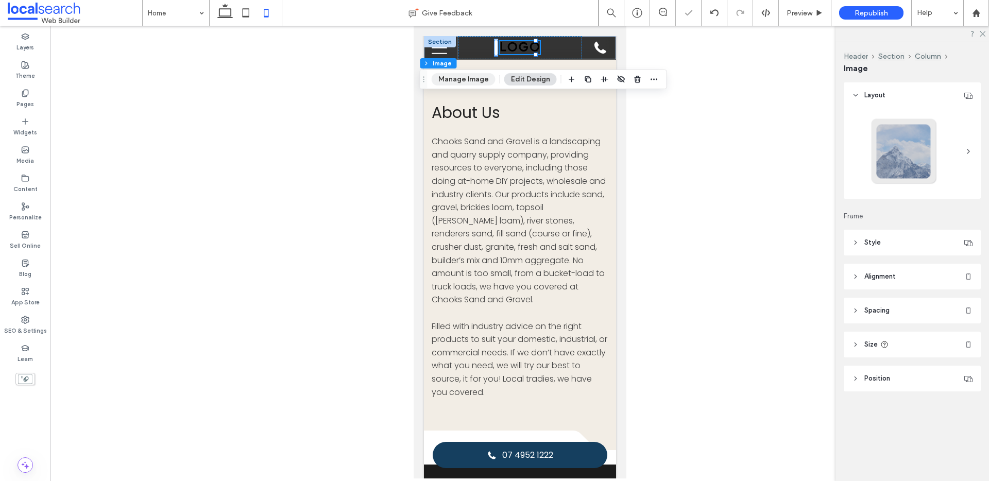
click at [457, 83] on button "Manage Image" at bounding box center [464, 79] width 64 height 12
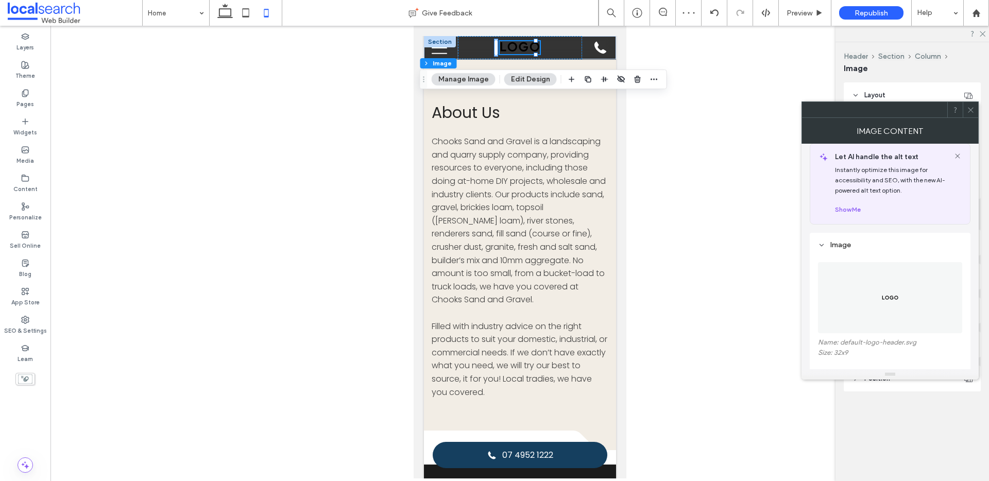
scroll to position [20, 0]
click at [843, 361] on button "Replace" at bounding box center [838, 364] width 40 height 12
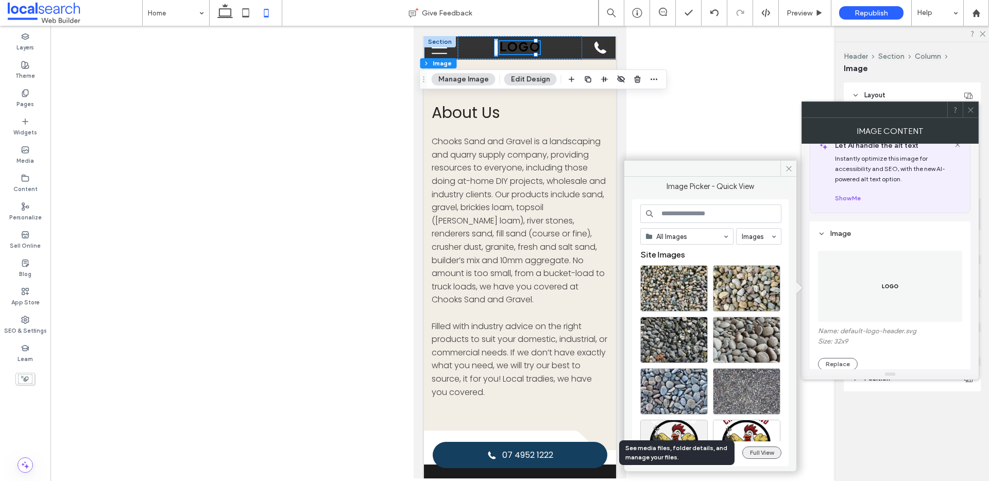
click at [751, 451] on button "Full View" at bounding box center [762, 453] width 39 height 12
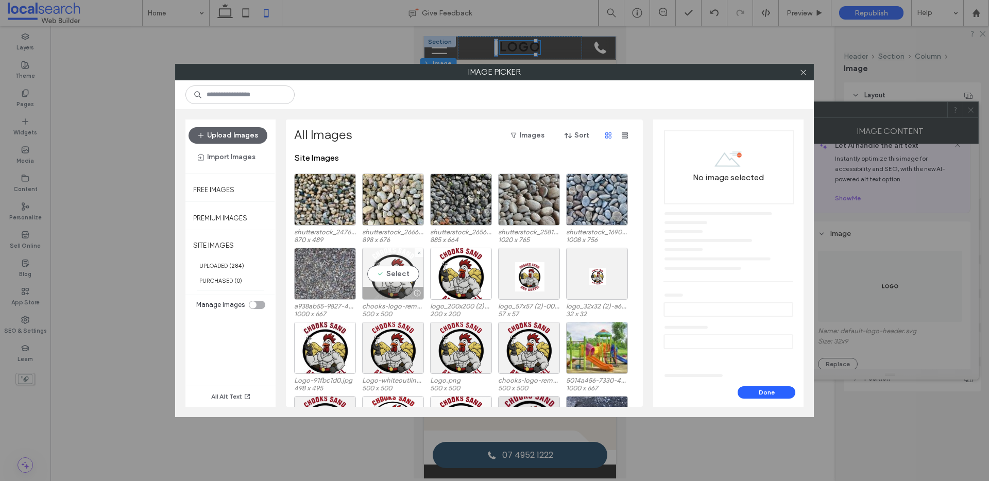
click at [405, 272] on div "Select" at bounding box center [393, 274] width 62 height 52
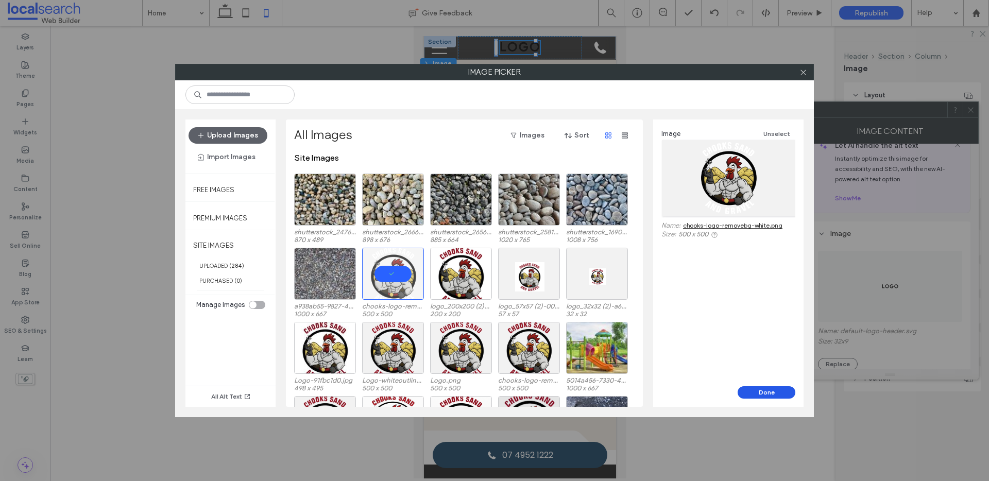
click at [759, 392] on button "Done" at bounding box center [767, 392] width 58 height 12
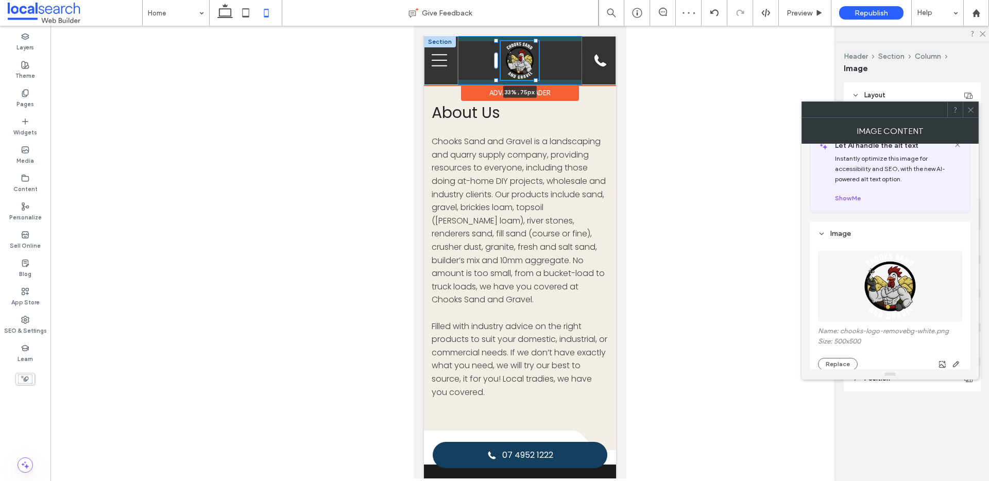
click at [535, 79] on div at bounding box center [535, 80] width 4 height 4
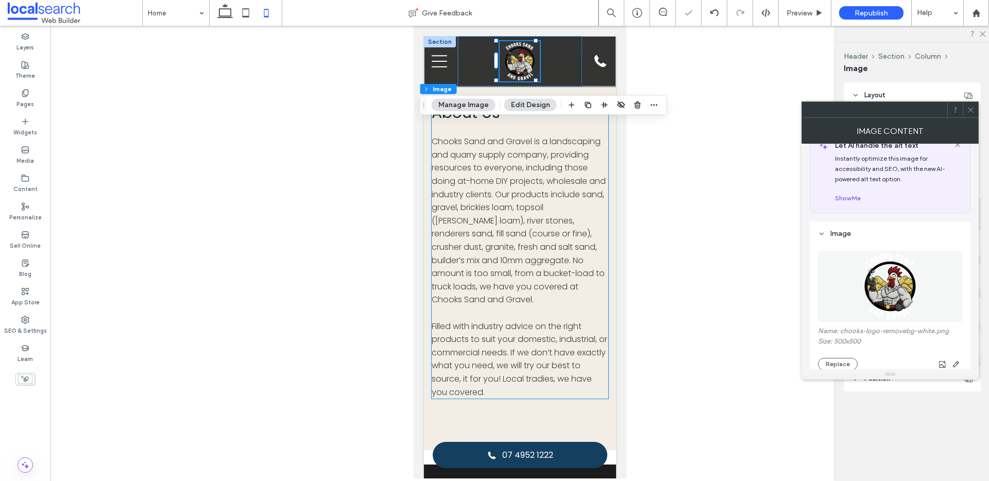
click at [536, 174] on span "Chooks Sand and Gravel is a landscaping and quarry supply company, providing re…" at bounding box center [518, 221] width 174 height 170
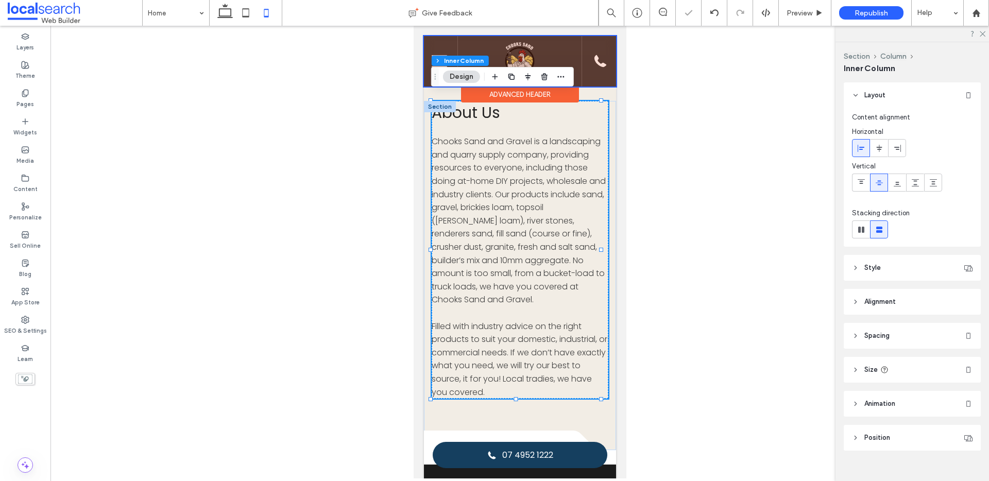
click at [554, 55] on div at bounding box center [520, 61] width 192 height 50
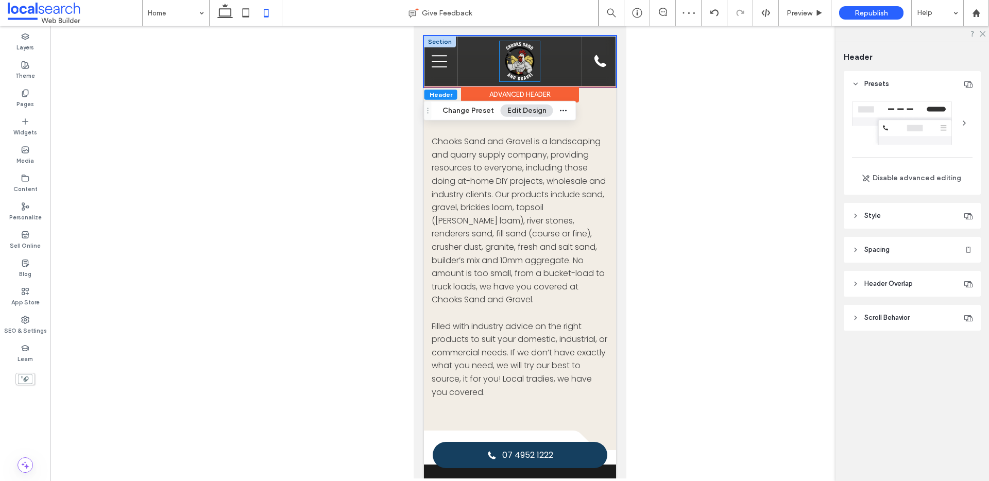
click at [502, 43] on img at bounding box center [519, 61] width 40 height 40
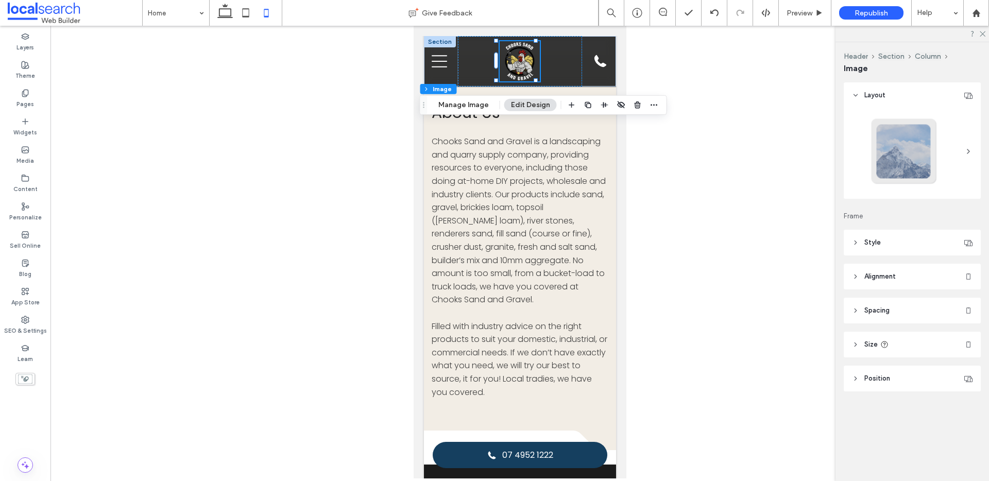
click at [888, 238] on header "Style" at bounding box center [912, 243] width 137 height 26
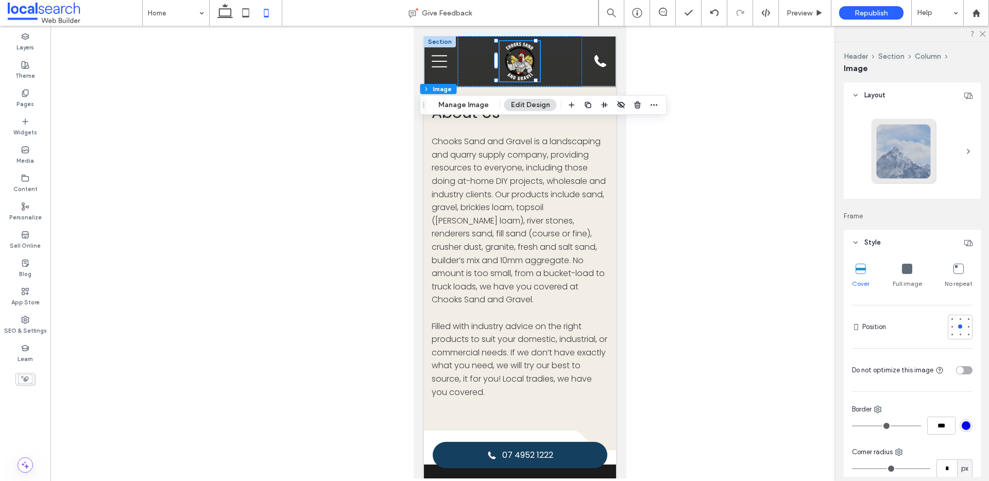
click at [957, 372] on div "toggle" at bounding box center [960, 370] width 7 height 7
click at [225, 18] on use at bounding box center [224, 11] width 15 height 14
type input "**"
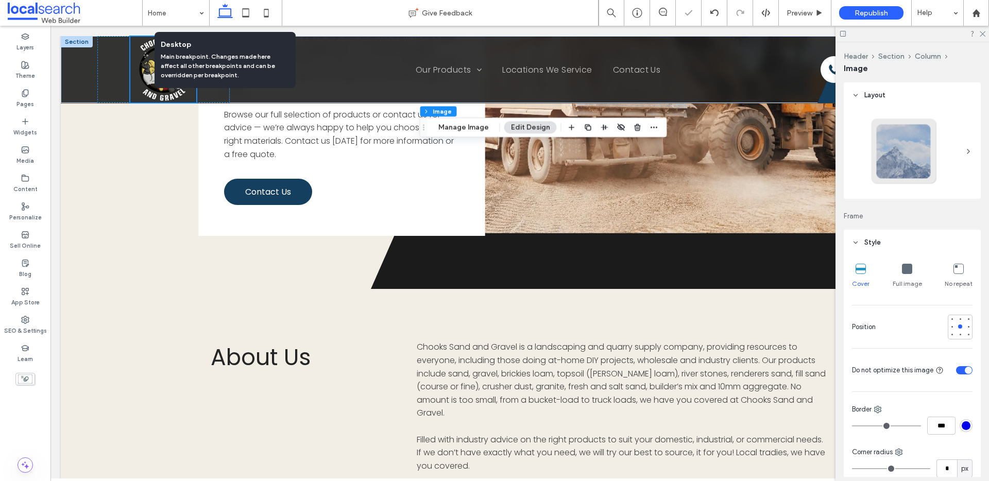
scroll to position [3373, 0]
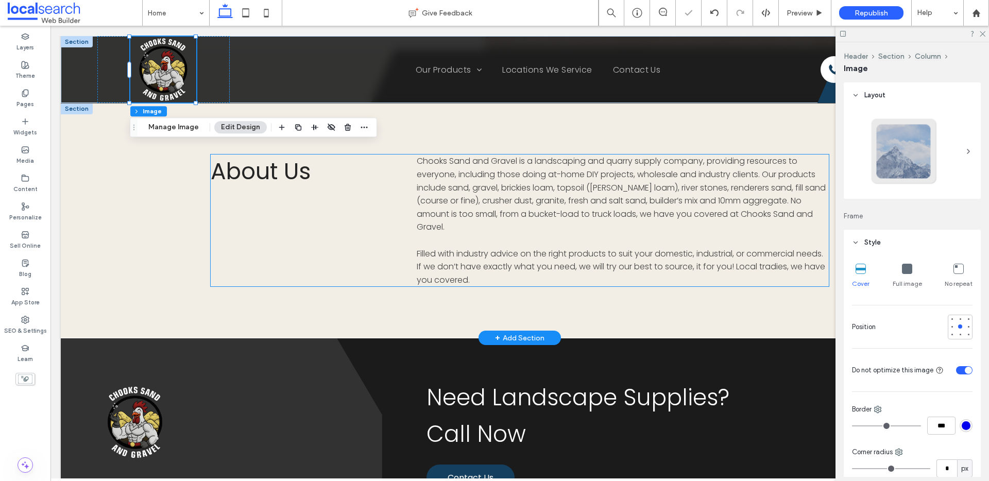
click at [537, 184] on span "Chooks Sand and Gravel is a landscaping and quarry supply company, providing re…" at bounding box center [621, 194] width 409 height 78
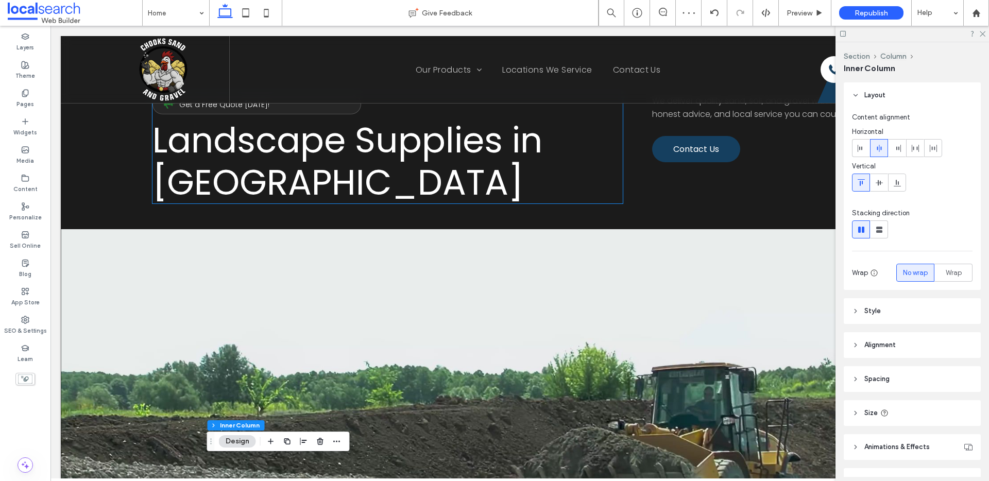
scroll to position [0, 0]
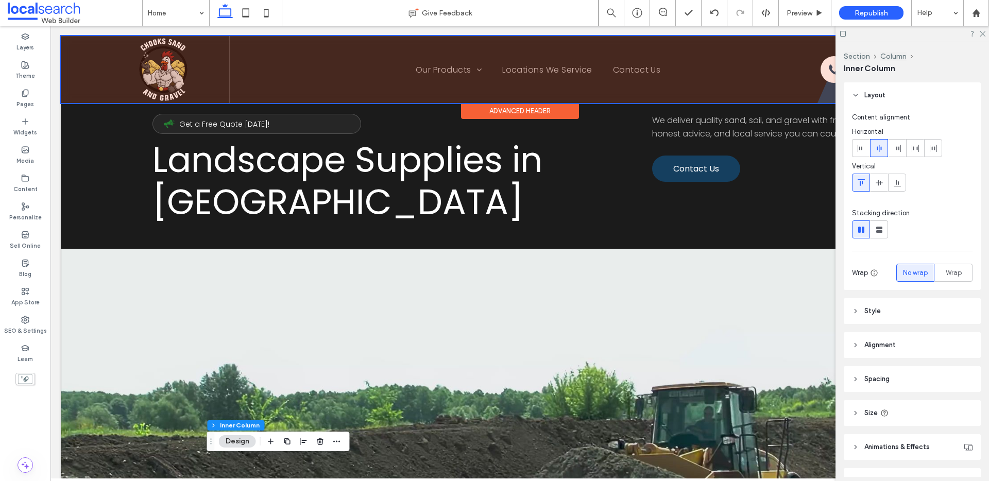
click at [173, 65] on div at bounding box center [520, 69] width 918 height 67
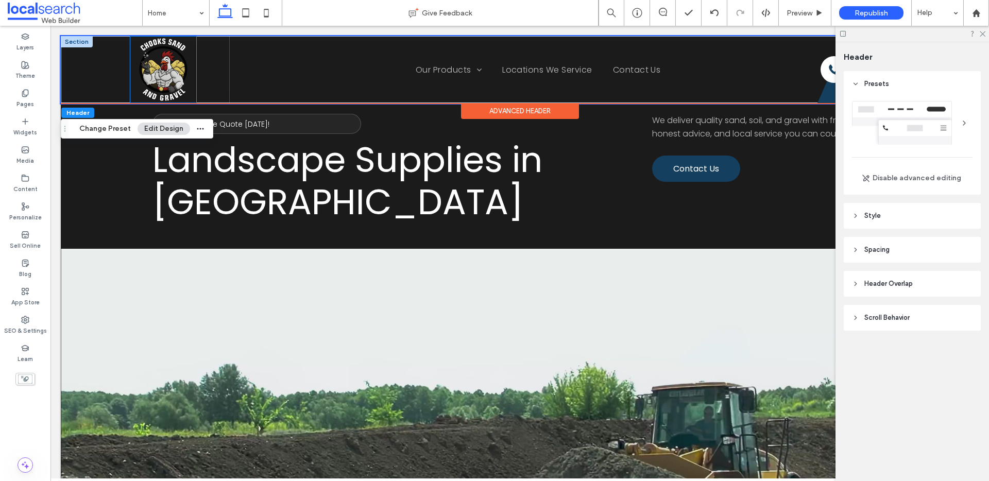
click at [184, 80] on img at bounding box center [163, 70] width 66 height 66
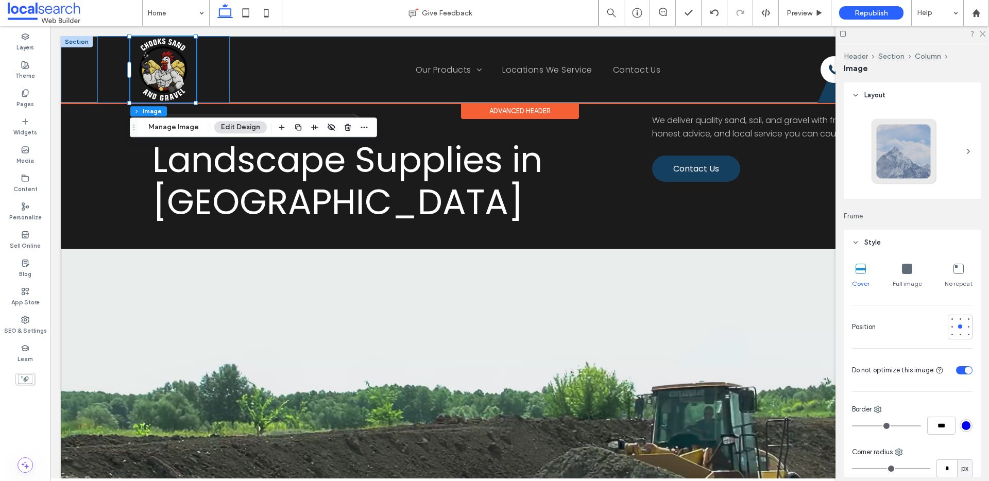
click at [218, 70] on div at bounding box center [163, 69] width 132 height 67
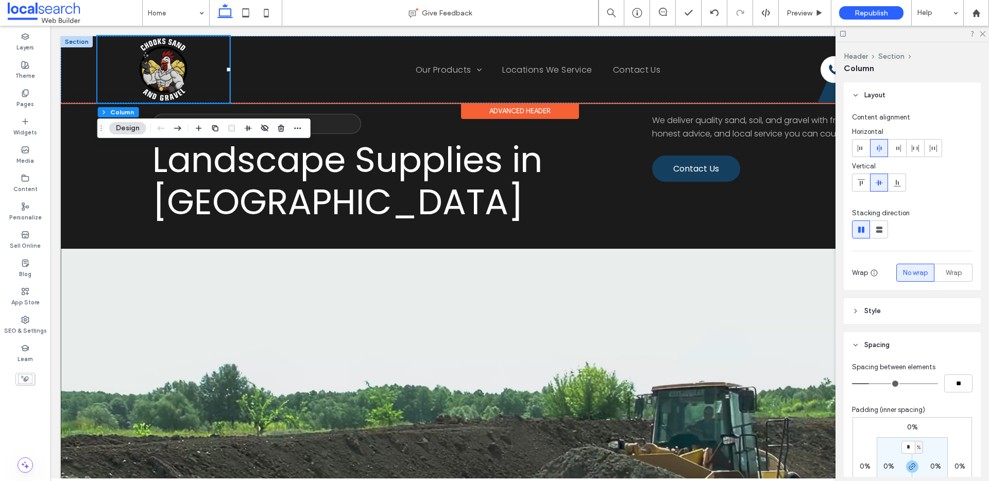
click at [129, 77] on div at bounding box center [163, 69] width 132 height 67
click at [163, 78] on img at bounding box center [163, 70] width 66 height 66
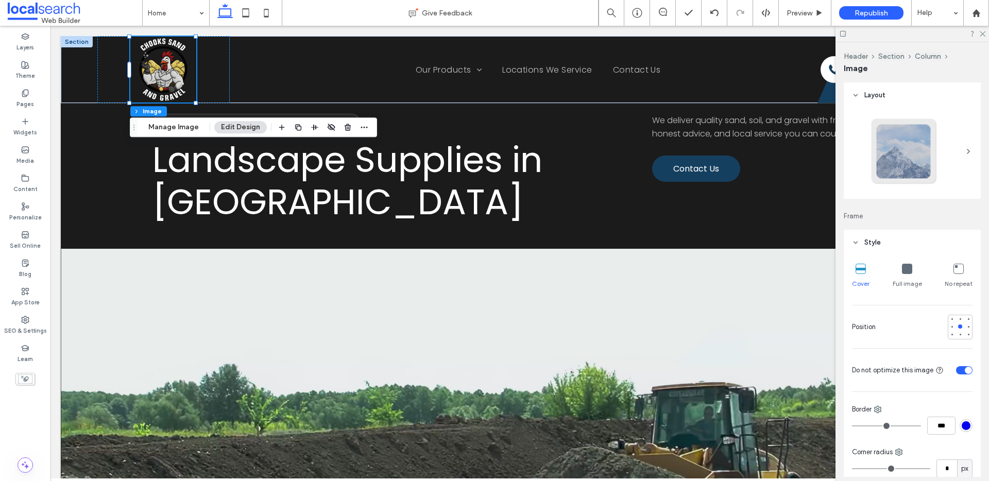
scroll to position [341, 0]
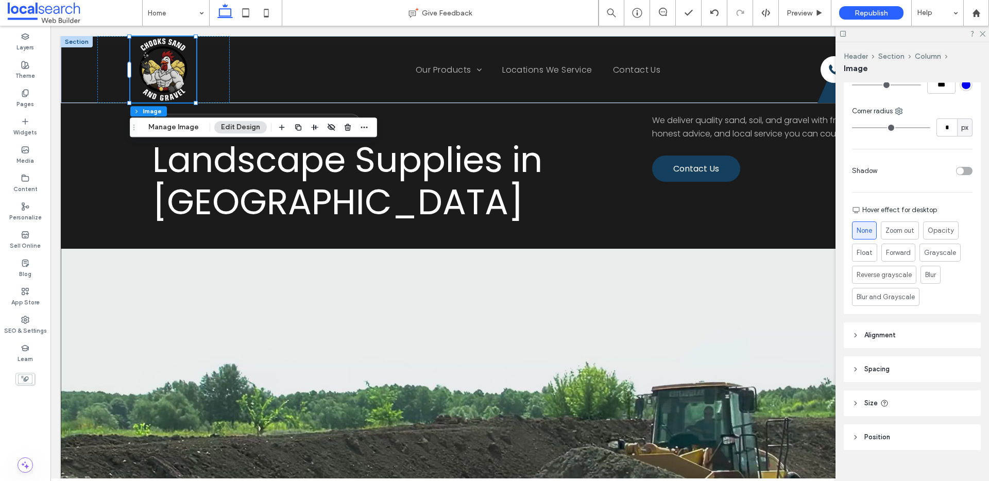
click at [914, 372] on header "Spacing" at bounding box center [912, 370] width 137 height 26
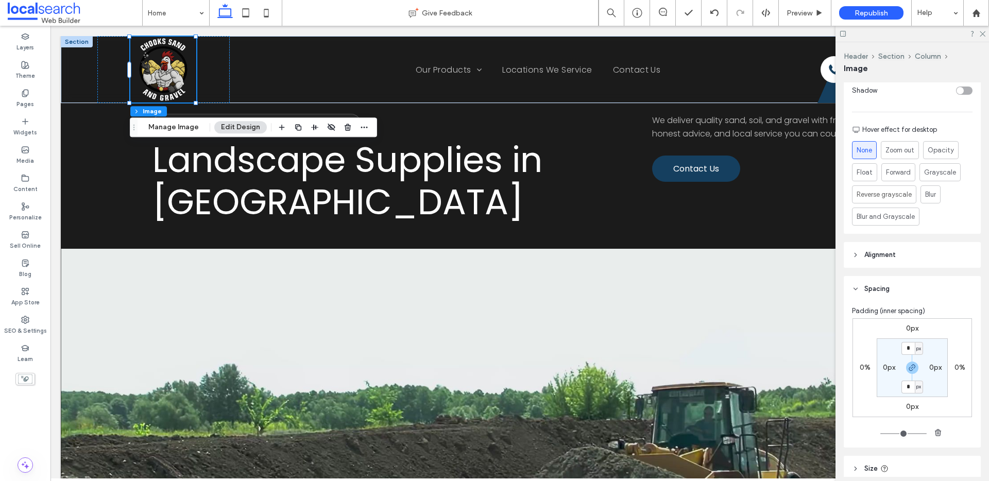
scroll to position [425, 0]
click at [907, 347] on input "*" at bounding box center [908, 345] width 13 height 13
type input "*"
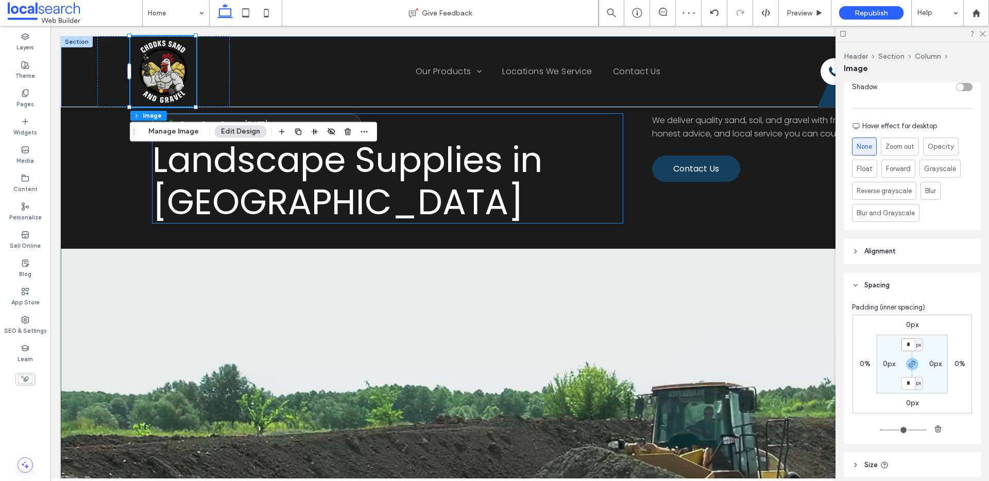
click at [349, 222] on h1 "Landscape Supplies in Mackay" at bounding box center [388, 181] width 470 height 84
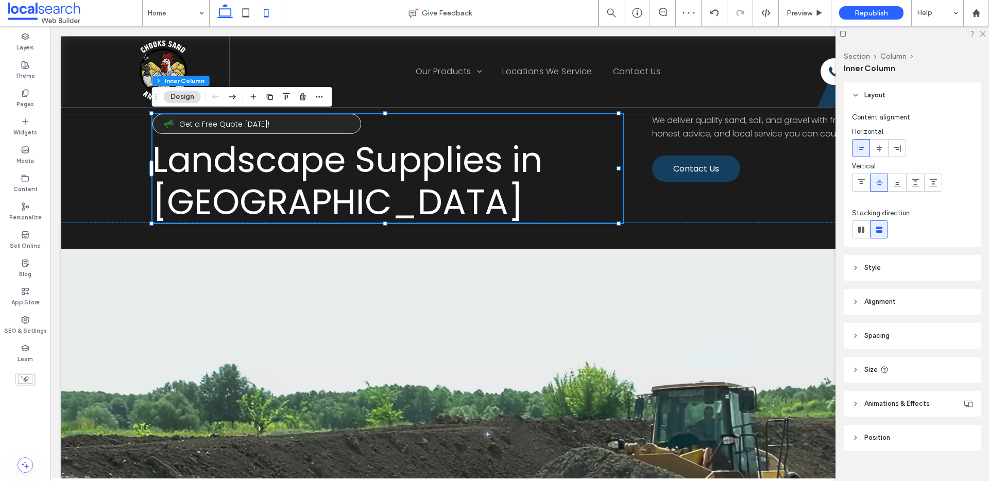
click at [273, 10] on icon at bounding box center [266, 13] width 21 height 21
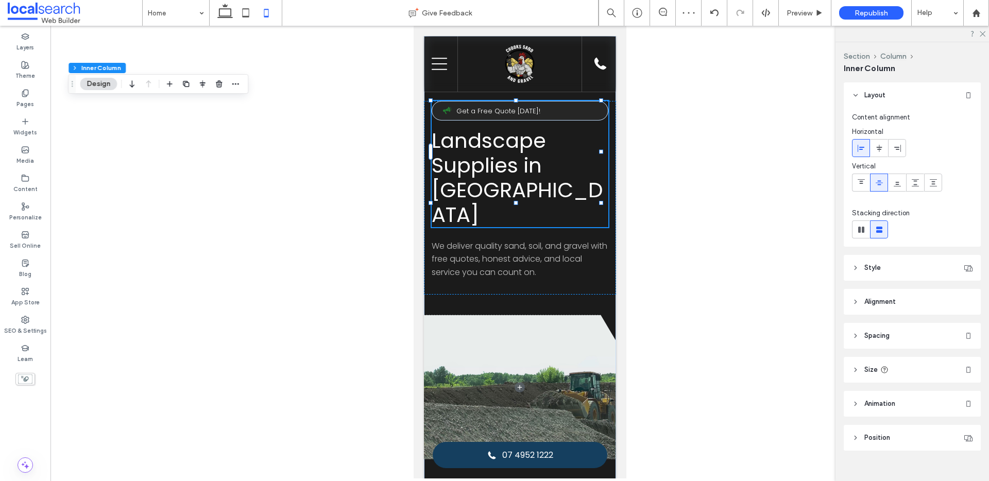
type input "**"
type input "****"
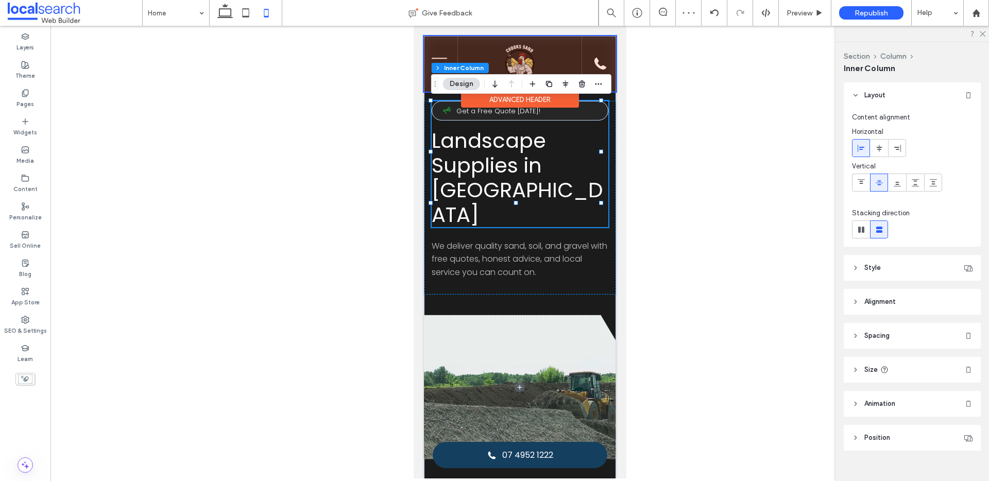
click at [519, 65] on div at bounding box center [520, 64] width 192 height 56
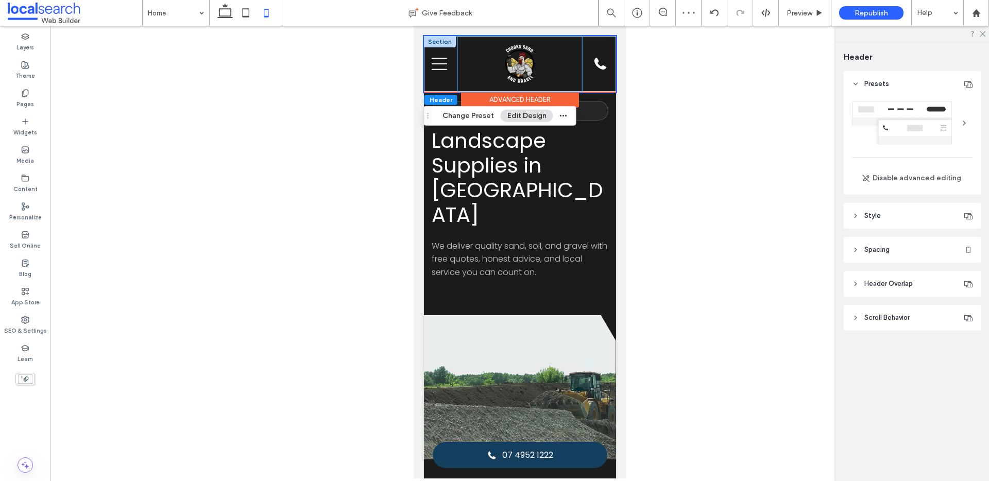
click at [556, 54] on div at bounding box center [520, 64] width 124 height 56
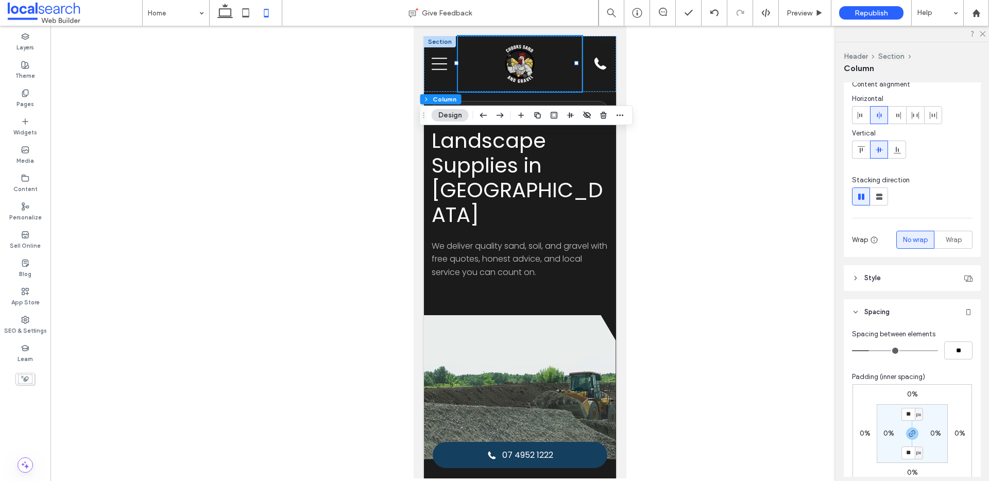
scroll to position [68, 0]
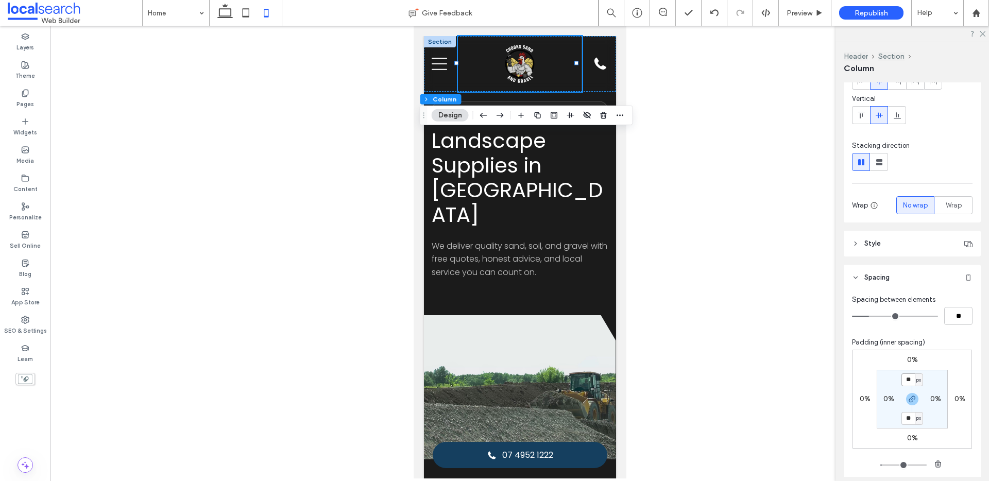
click at [905, 380] on input "**" at bounding box center [908, 380] width 13 height 13
type input "*"
click at [508, 59] on img at bounding box center [519, 61] width 40 height 40
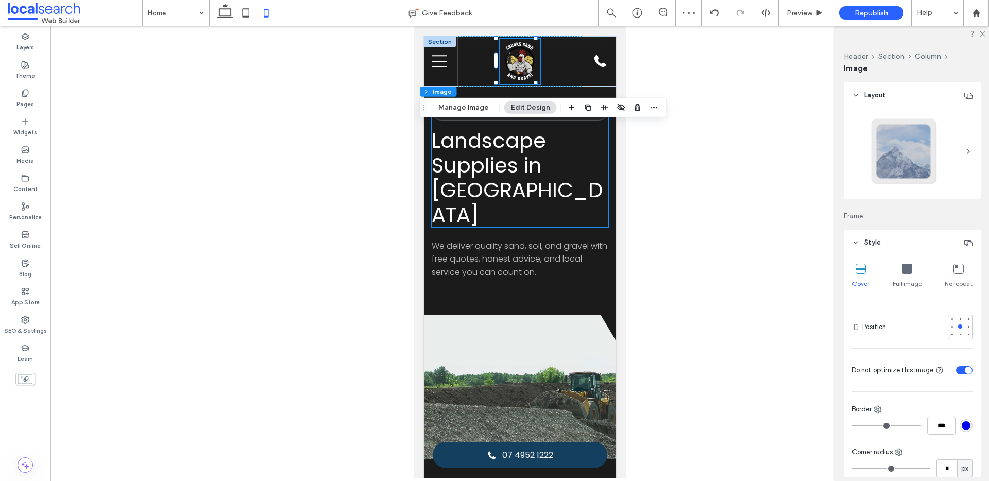
click at [539, 157] on span "Landscape Supplies in Mackay" at bounding box center [516, 177] width 171 height 103
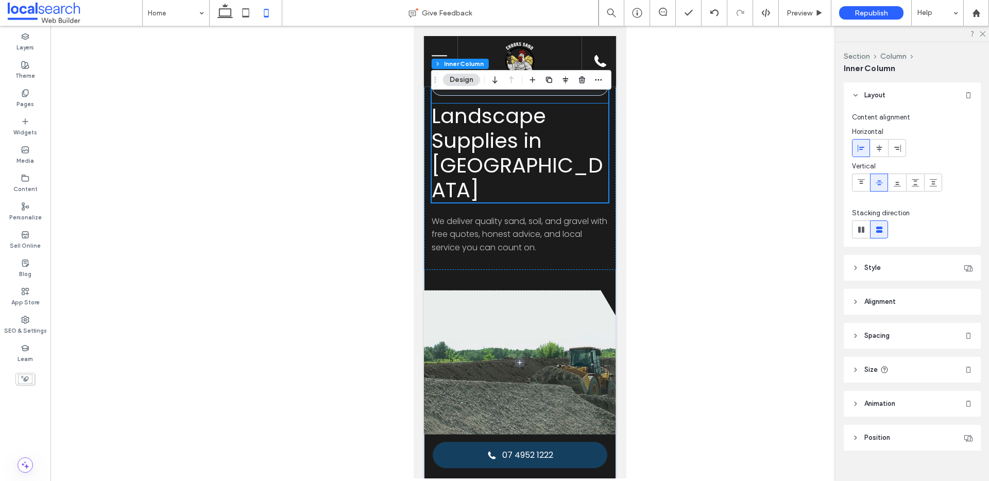
scroll to position [0, 0]
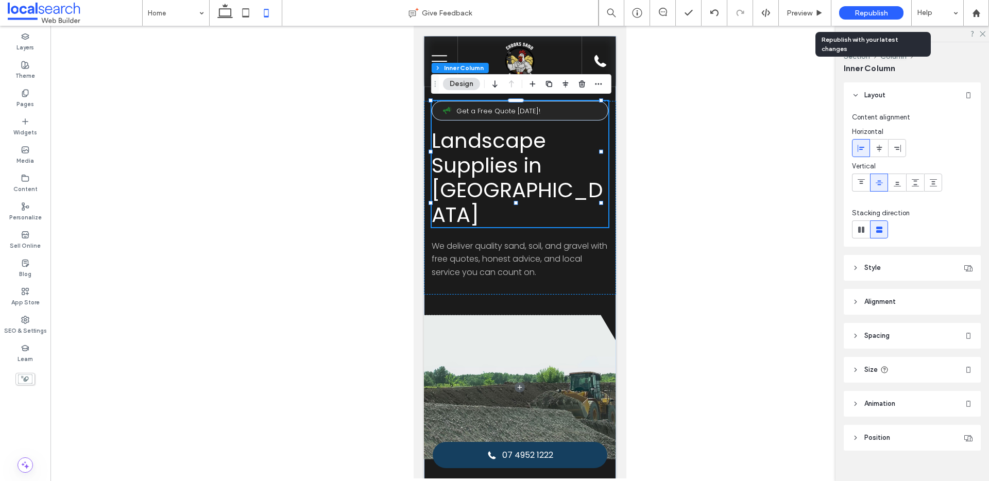
click at [849, 12] on div "Republish" at bounding box center [871, 12] width 64 height 13
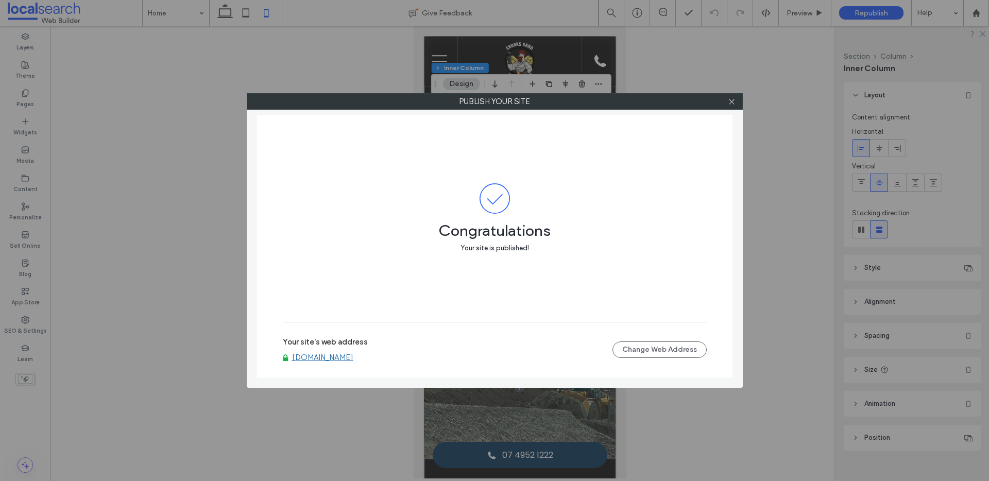
click at [736, 99] on div at bounding box center [732, 101] width 15 height 15
click at [732, 106] on span at bounding box center [732, 101] width 8 height 15
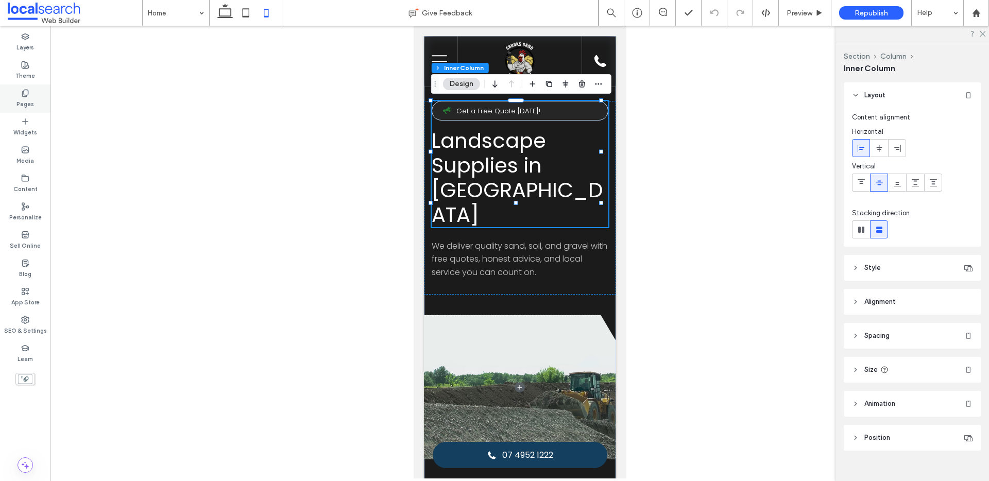
click at [20, 104] on label "Pages" at bounding box center [25, 102] width 18 height 11
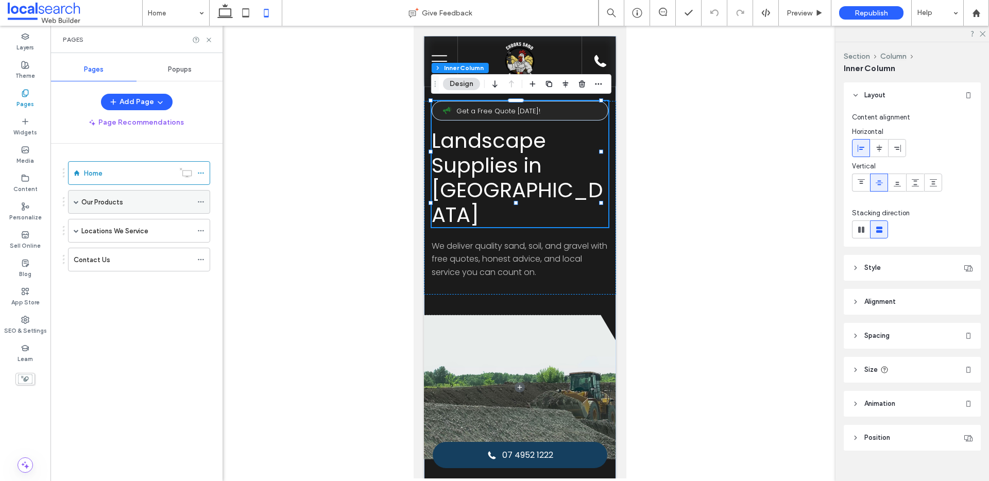
click at [77, 203] on span at bounding box center [76, 201] width 5 height 5
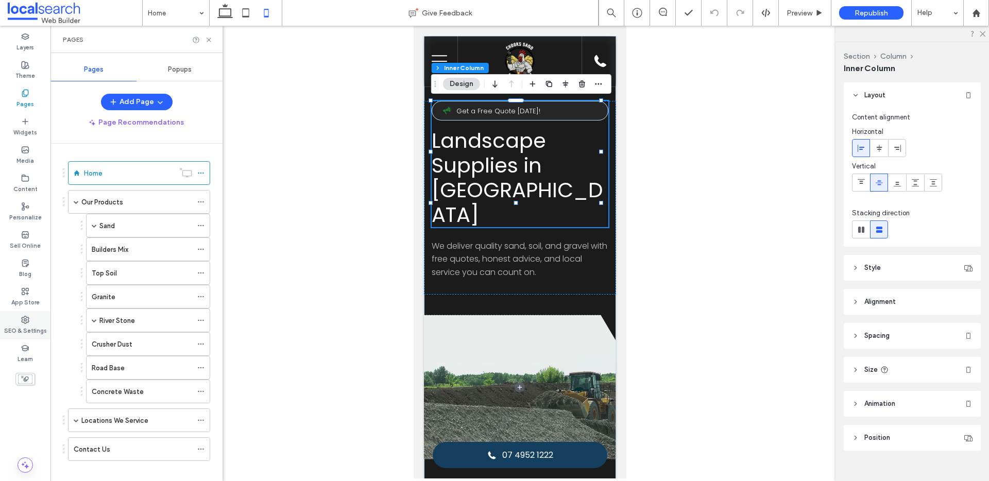
drag, startPoint x: 29, startPoint y: 325, endPoint x: 37, endPoint y: 312, distance: 15.2
click at [29, 325] on label "SEO & Settings" at bounding box center [25, 329] width 43 height 11
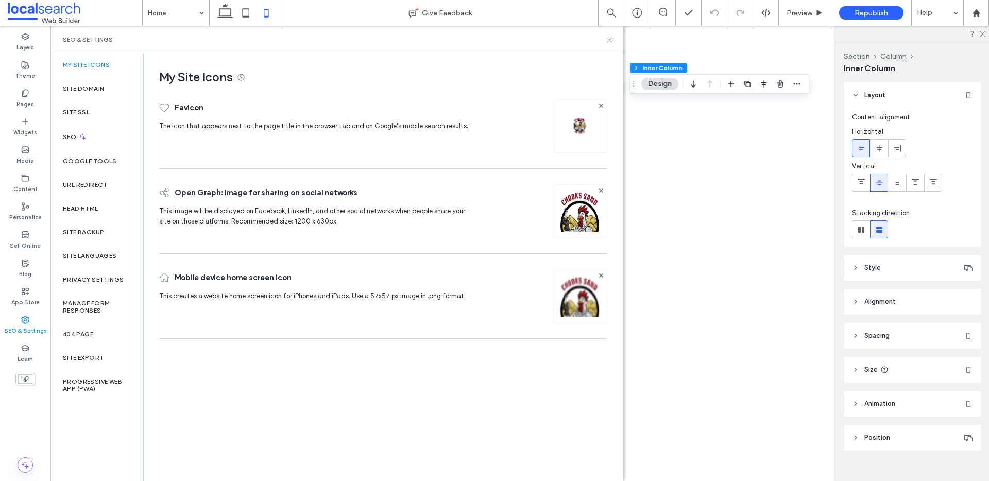
click at [108, 140] on div "Add Page Page Recommendations Home Our Products Sand Brickies Loam Dune Sand Pl…" at bounding box center [136, 285] width 172 height 382
click at [103, 137] on div "SEO" at bounding box center [96, 136] width 93 height 25
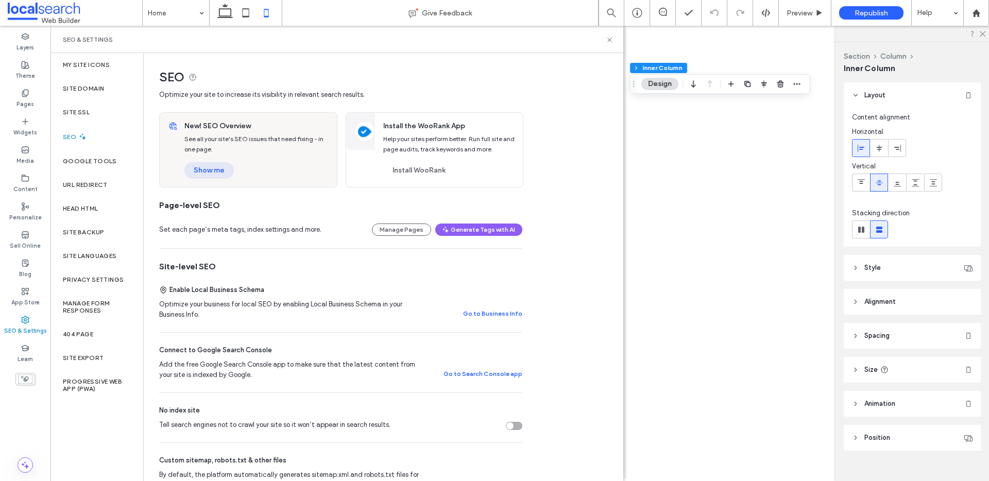
click at [198, 164] on button "Show me" at bounding box center [208, 170] width 49 height 16
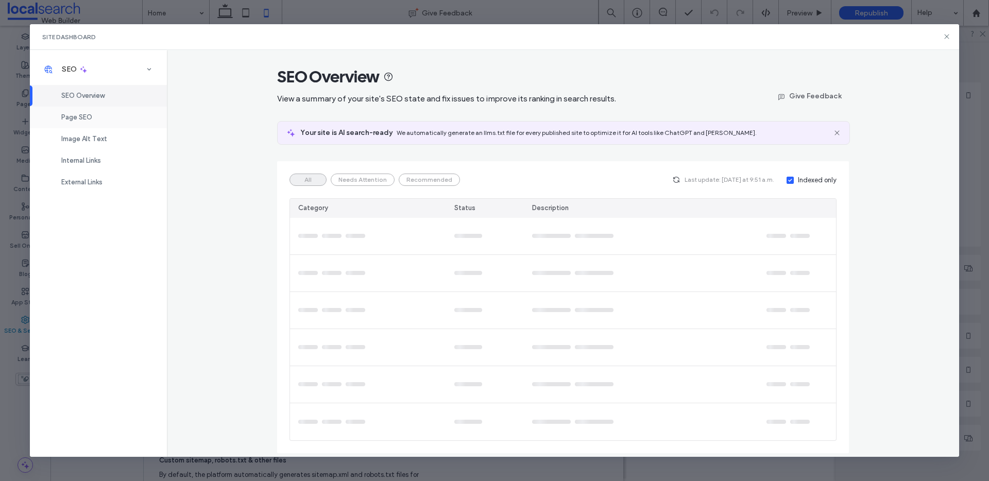
click at [89, 112] on div "Page SEO" at bounding box center [98, 118] width 137 height 22
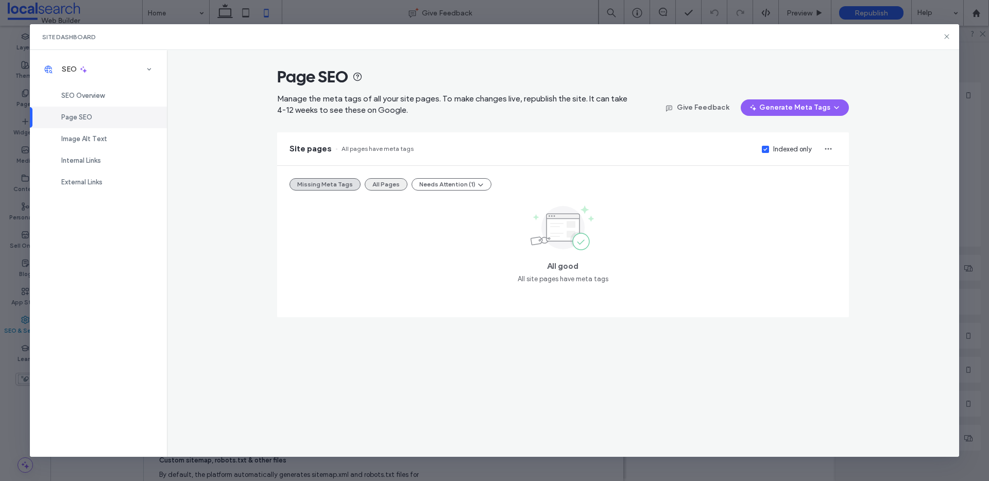
click at [375, 187] on button "All Pages" at bounding box center [386, 184] width 43 height 12
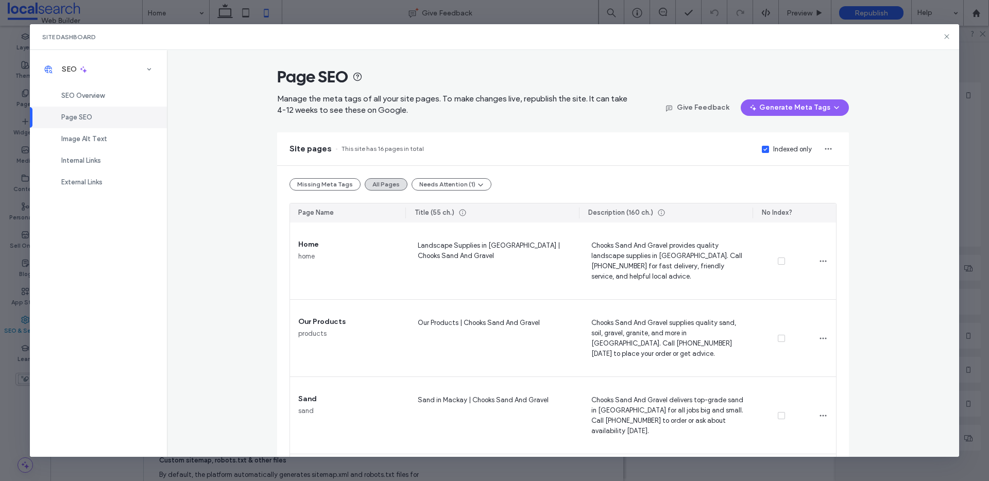
click at [766, 152] on label "Indexed only" at bounding box center [787, 149] width 50 height 10
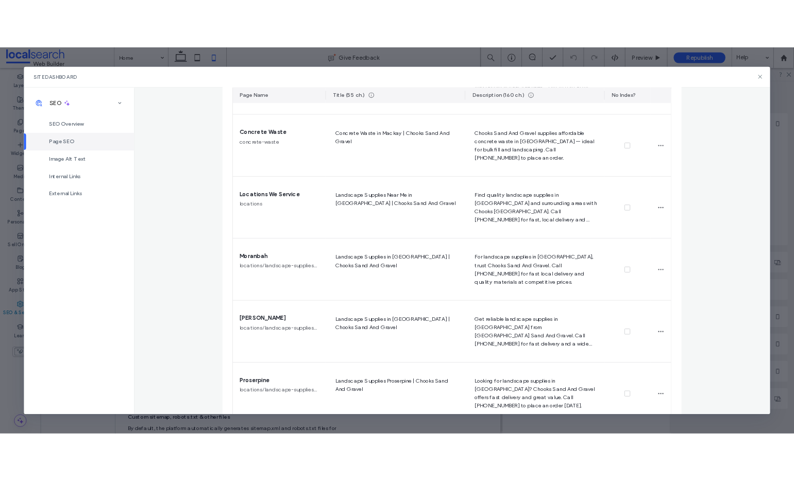
scroll to position [1015, 0]
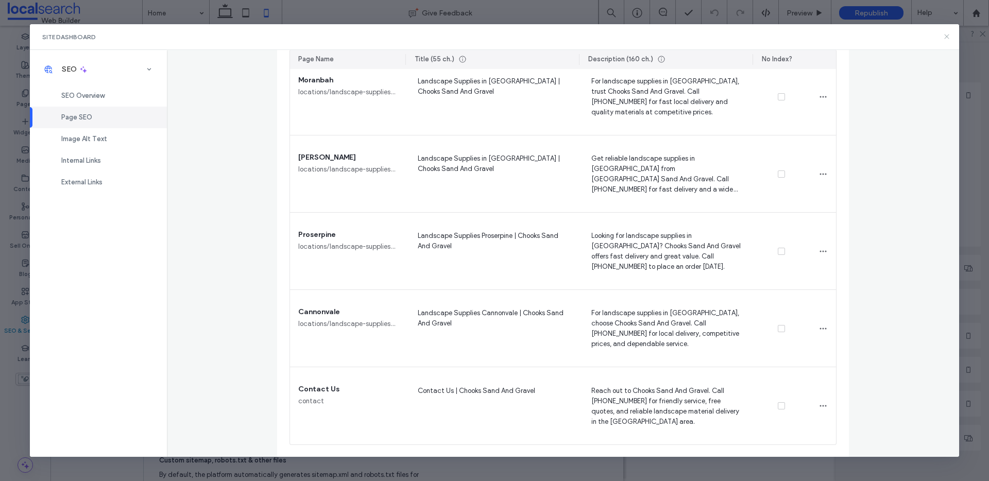
click at [949, 34] on icon at bounding box center [947, 36] width 8 height 8
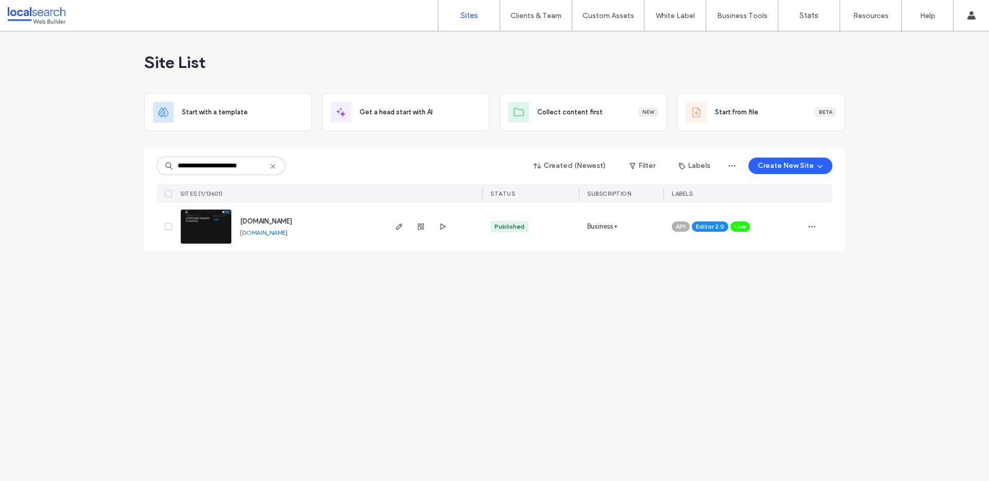
type input "**********"
click at [537, 39] on label "Client Management" at bounding box center [538, 42] width 60 height 8
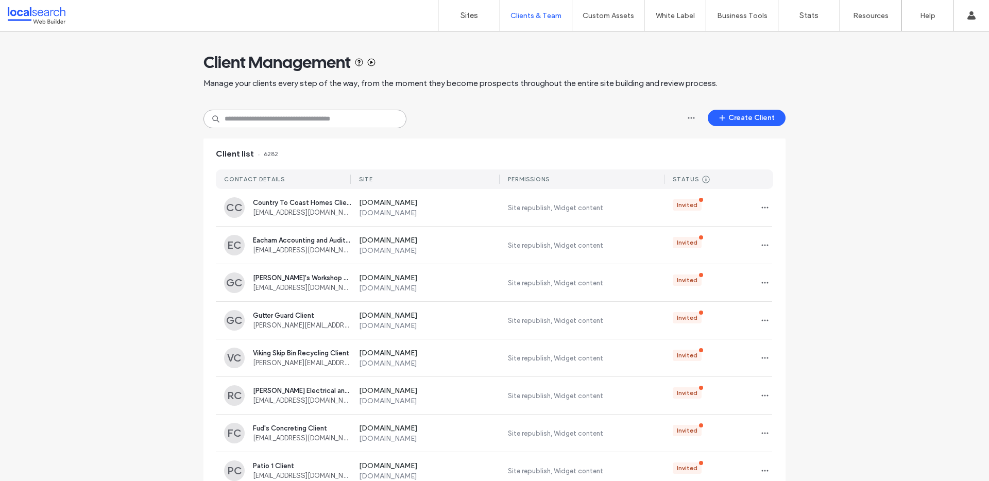
click at [318, 118] on input at bounding box center [305, 119] width 203 height 19
paste input "**********"
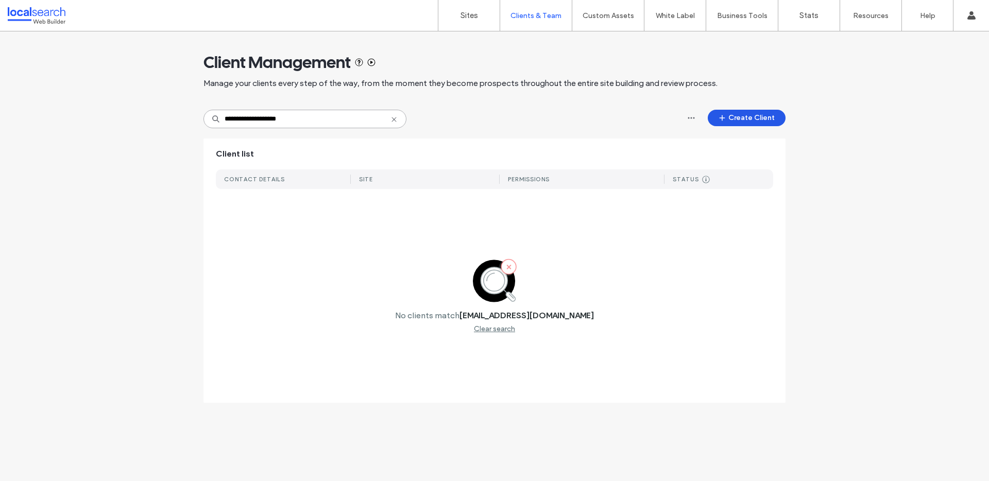
type input "**********"
click at [755, 117] on button "Create Client" at bounding box center [747, 118] width 78 height 16
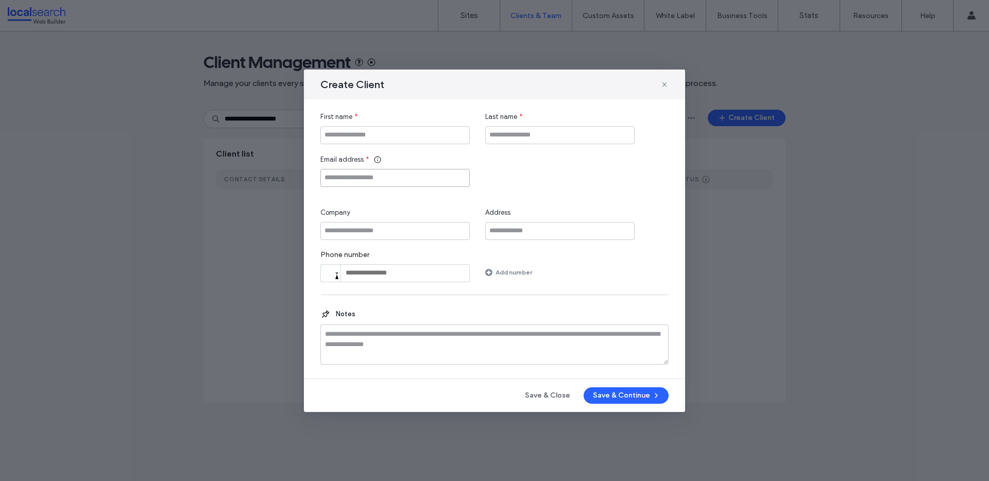
click at [393, 180] on input "Email address" at bounding box center [395, 178] width 149 height 18
paste input "**********"
type input "**********"
click at [412, 142] on input "First name" at bounding box center [395, 135] width 149 height 18
paste input "**********"
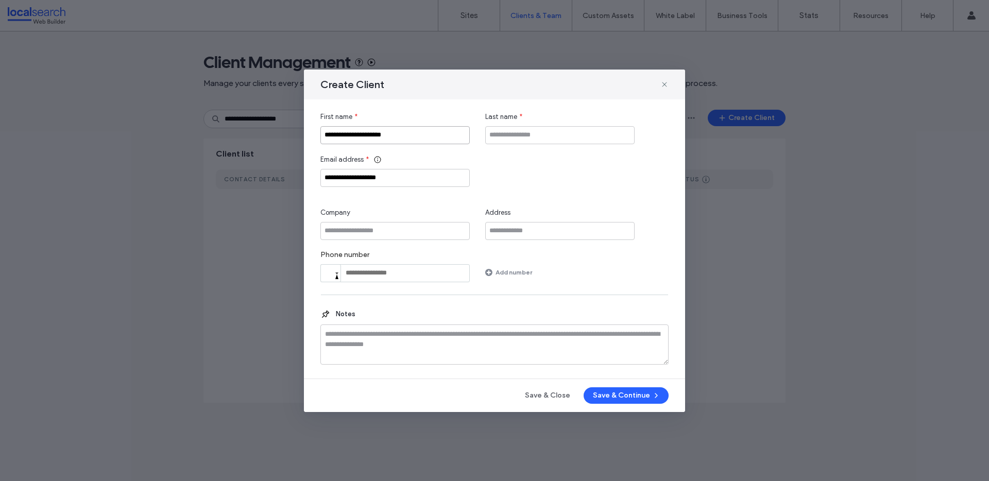
type input "**********"
click at [410, 231] on input "Company" at bounding box center [395, 231] width 149 height 18
paste input "**********"
type input "**********"
click at [558, 134] on input "Last name" at bounding box center [559, 135] width 149 height 18
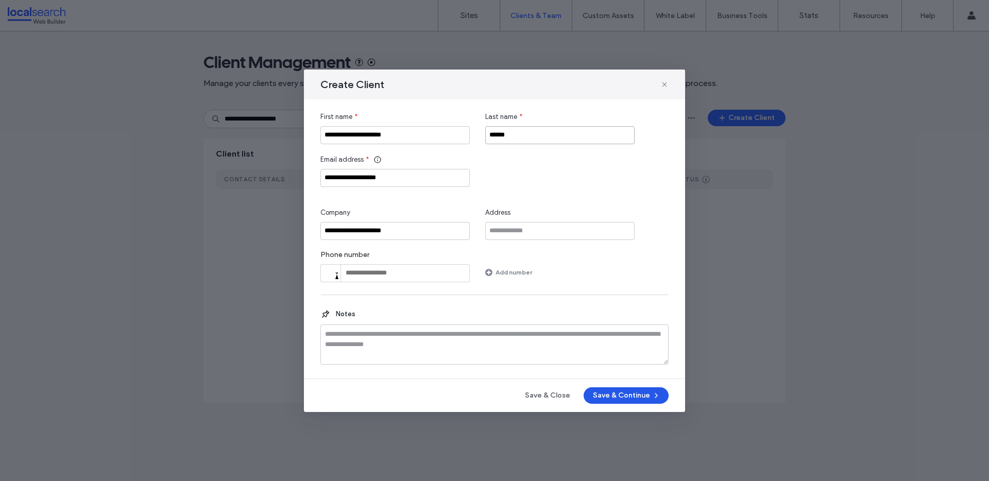
type input "******"
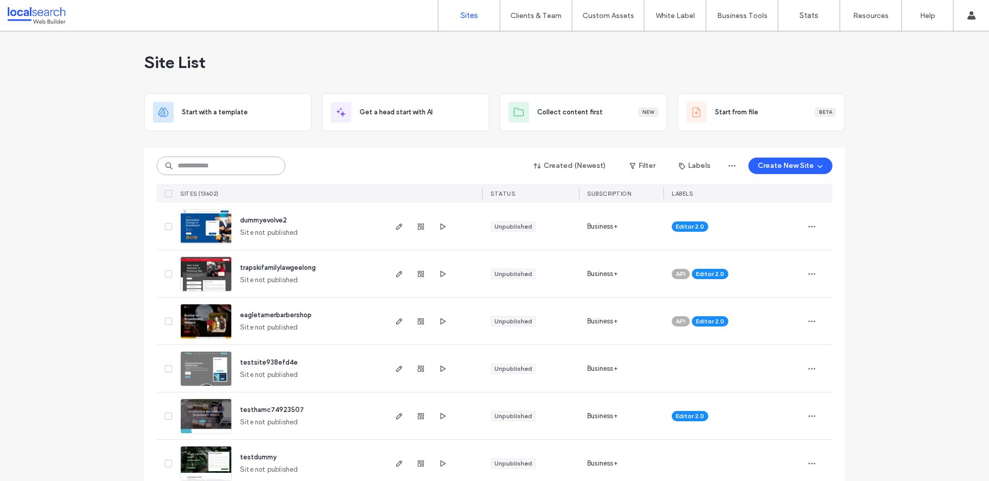
click at [186, 172] on input at bounding box center [221, 166] width 129 height 19
paste input "********"
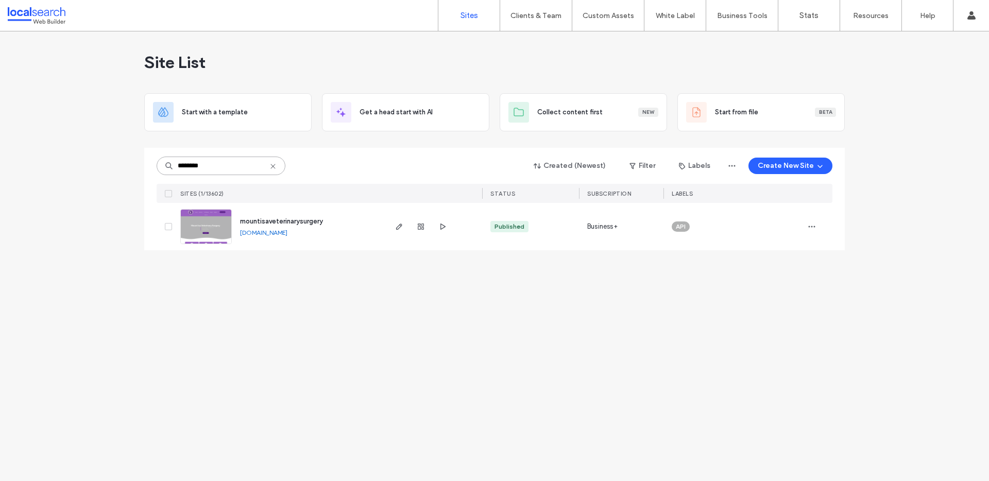
type input "********"
click at [193, 230] on link at bounding box center [206, 226] width 52 height 35
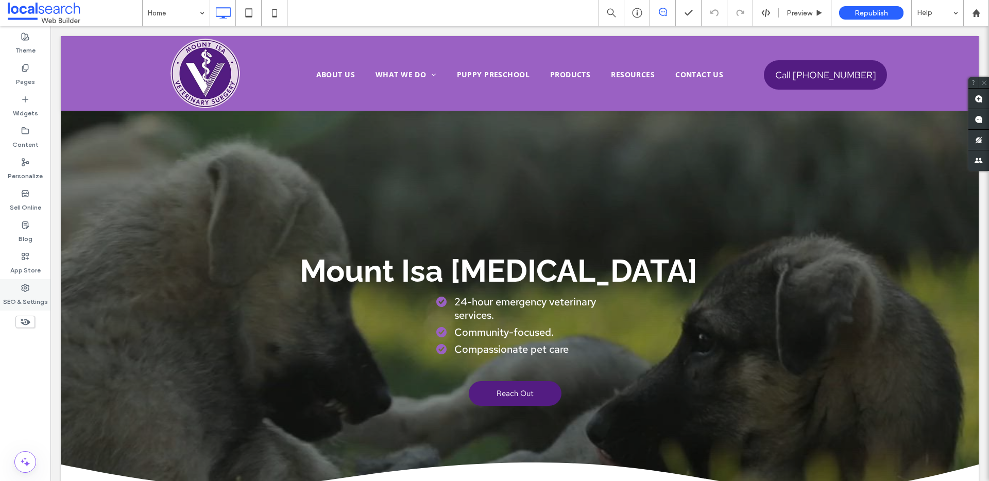
click at [18, 299] on label "SEO & Settings" at bounding box center [25, 299] width 45 height 14
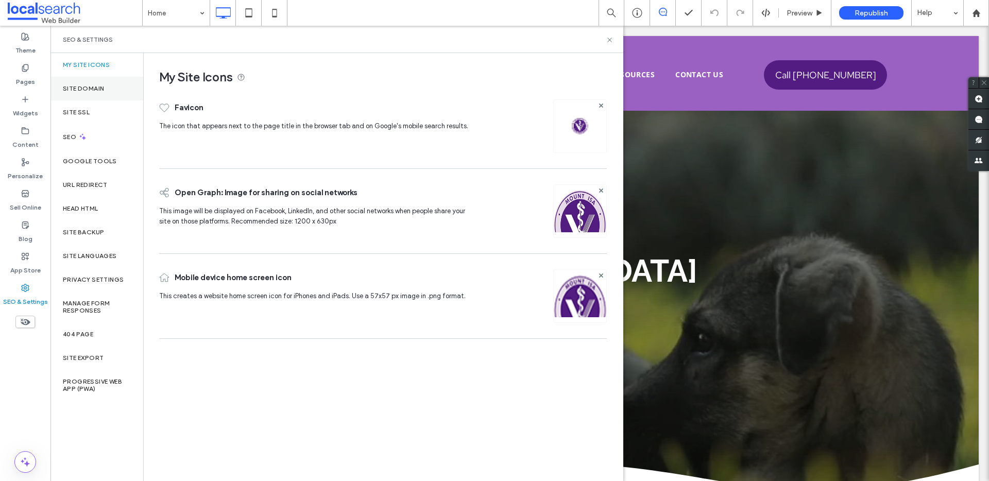
click at [98, 92] on label "Site Domain" at bounding box center [83, 88] width 41 height 7
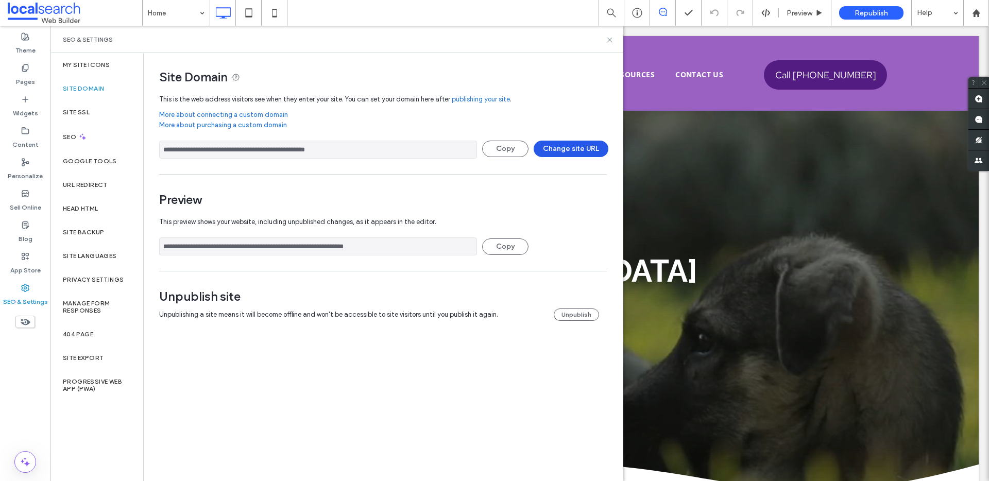
click at [572, 151] on button "Change site URL" at bounding box center [571, 149] width 75 height 16
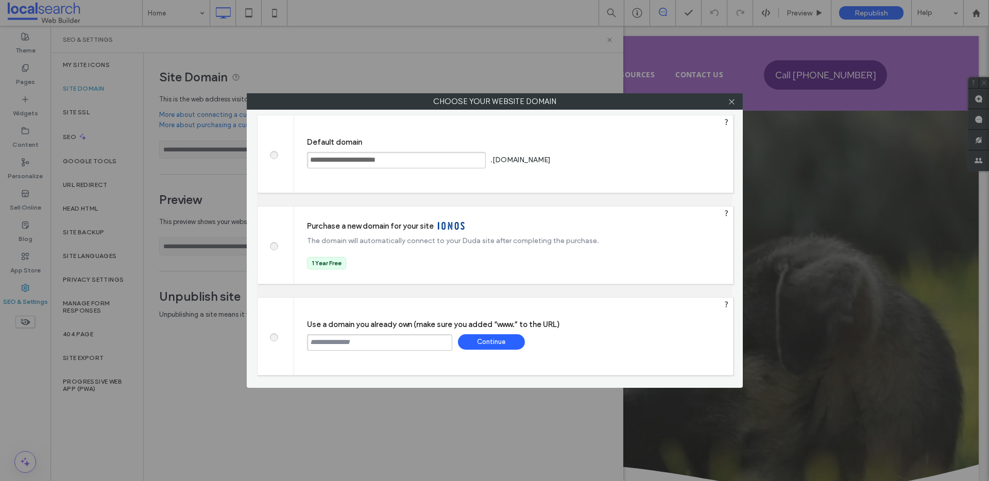
click at [366, 348] on input "text" at bounding box center [379, 342] width 145 height 16
paste input "**********"
click at [307, 343] on input "**********" at bounding box center [379, 342] width 145 height 16
type input "**********"
click at [494, 335] on div "Continue" at bounding box center [491, 341] width 67 height 15
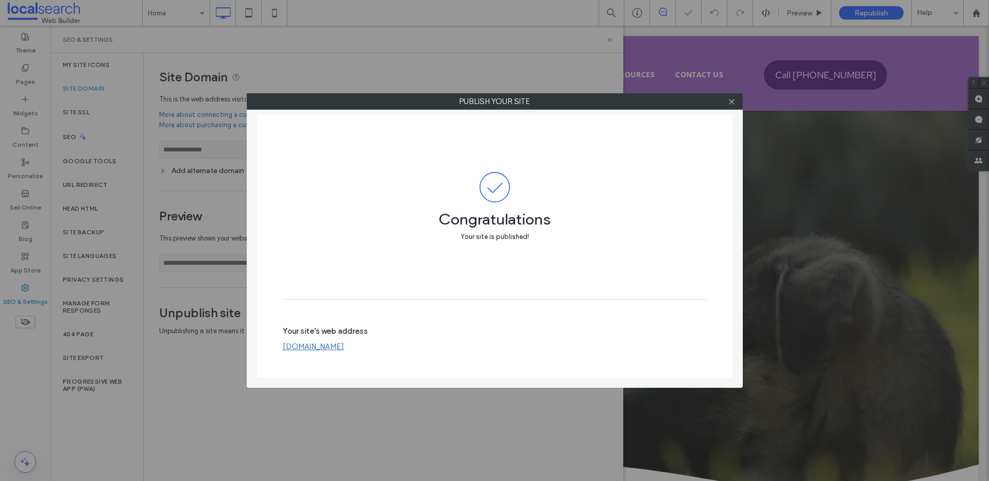
type input "**********"
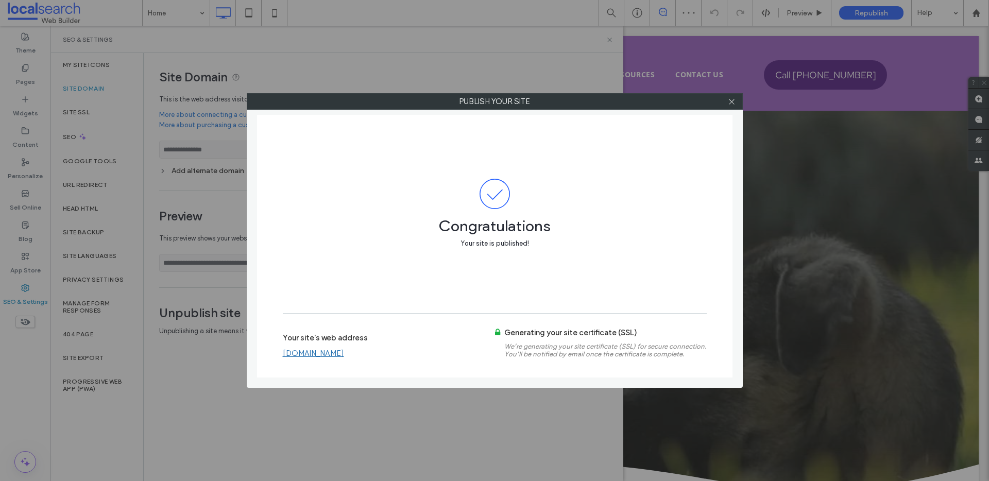
click at [315, 350] on link "[DOMAIN_NAME]" at bounding box center [313, 353] width 61 height 9
click at [734, 102] on icon at bounding box center [732, 102] width 8 height 8
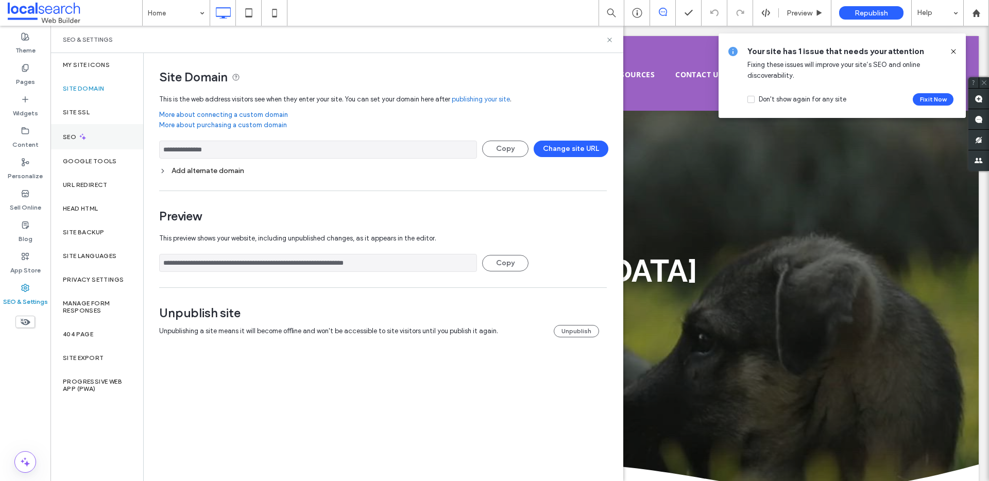
click at [100, 129] on div "SEO" at bounding box center [96, 136] width 93 height 25
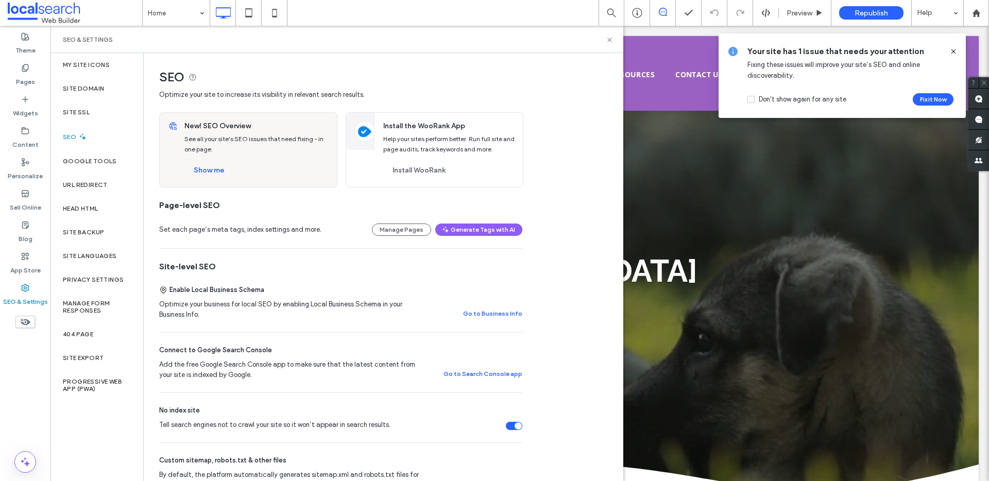
click at [517, 423] on div "Tell search engines not to crawl your site so it won’t appear in search results." at bounding box center [518, 426] width 7 height 7
click at [108, 92] on div "Site Domain" at bounding box center [96, 89] width 93 height 24
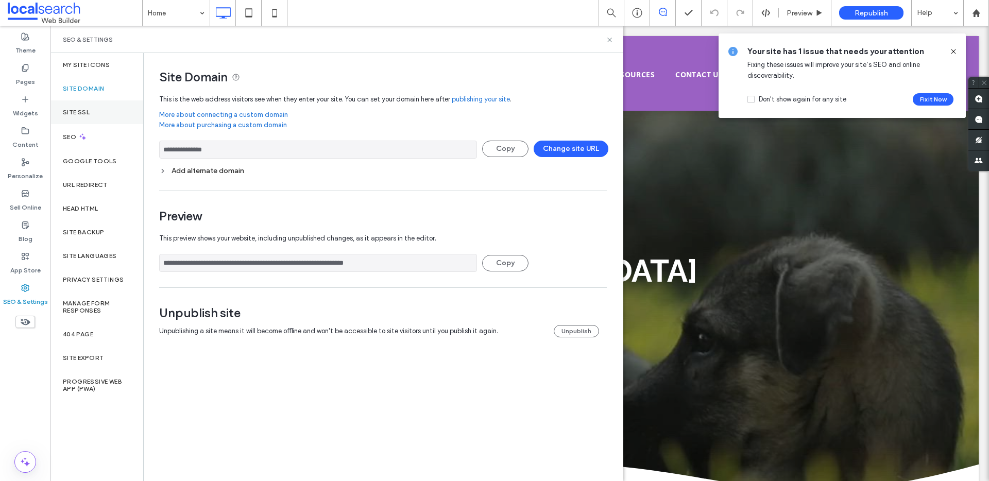
click at [104, 116] on div "Site SSL" at bounding box center [96, 112] width 93 height 24
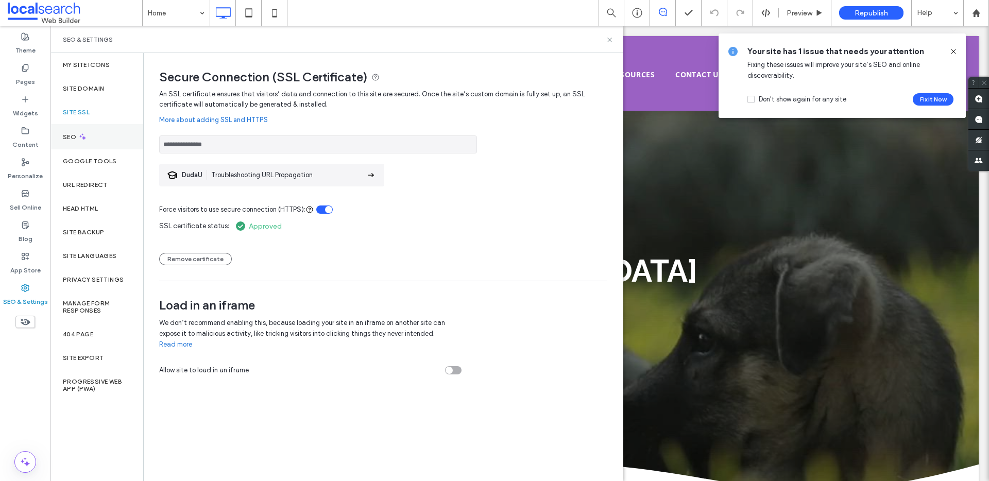
click at [110, 132] on div "SEO" at bounding box center [96, 136] width 93 height 25
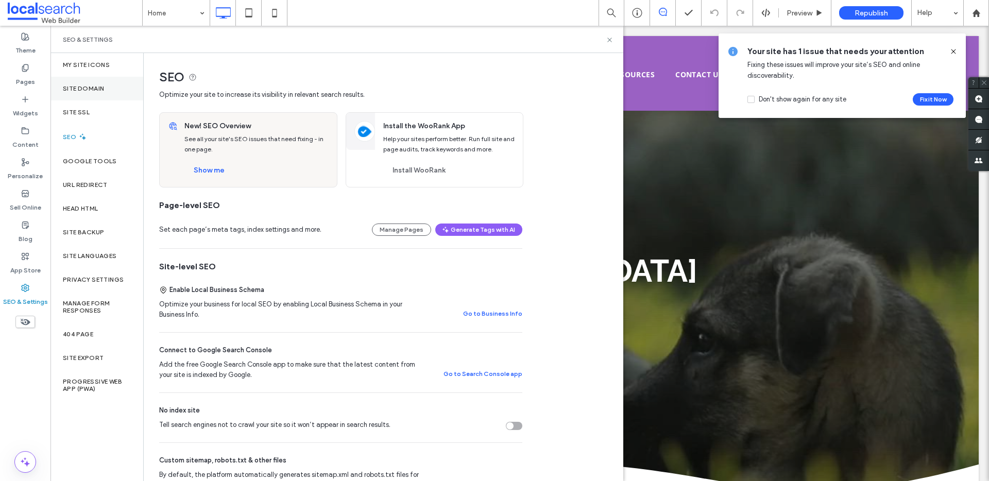
click at [102, 83] on div "Site Domain" at bounding box center [96, 89] width 93 height 24
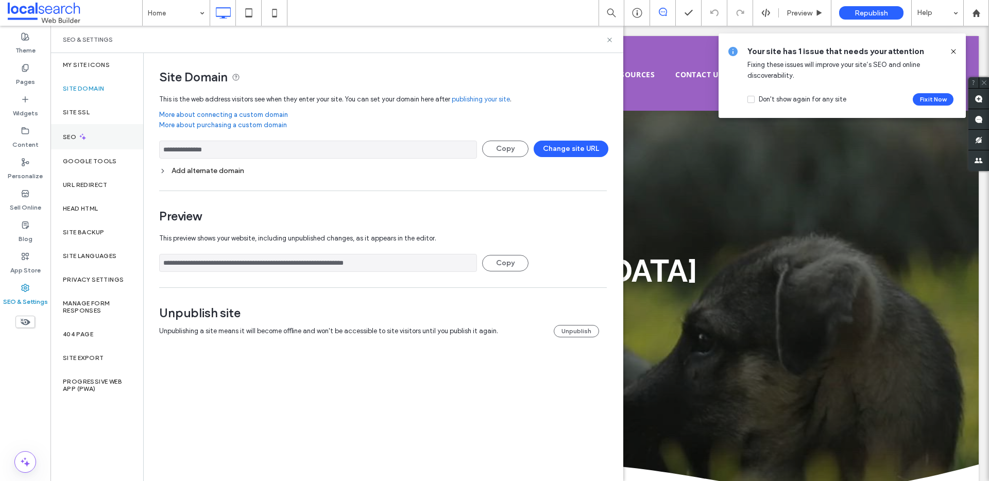
click at [100, 138] on div "SEO" at bounding box center [96, 136] width 93 height 25
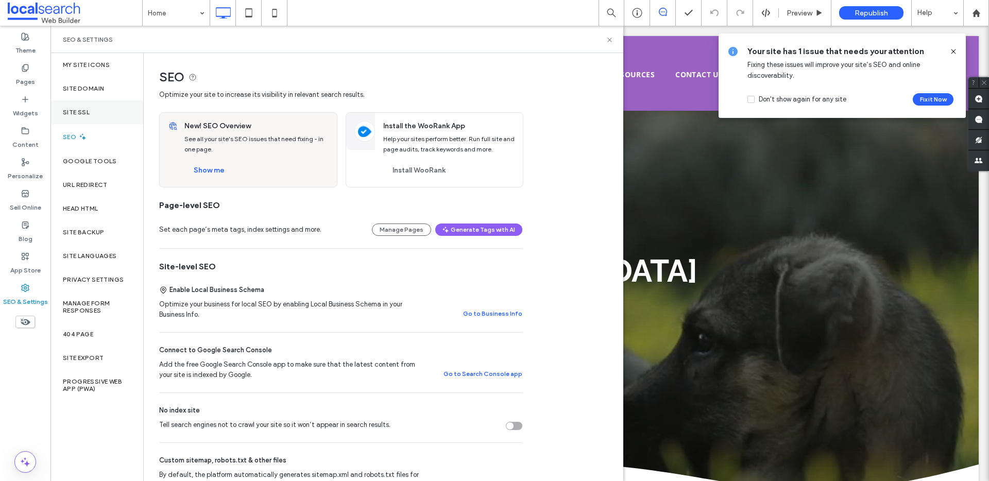
click at [103, 109] on div "Site SSL" at bounding box center [96, 112] width 93 height 24
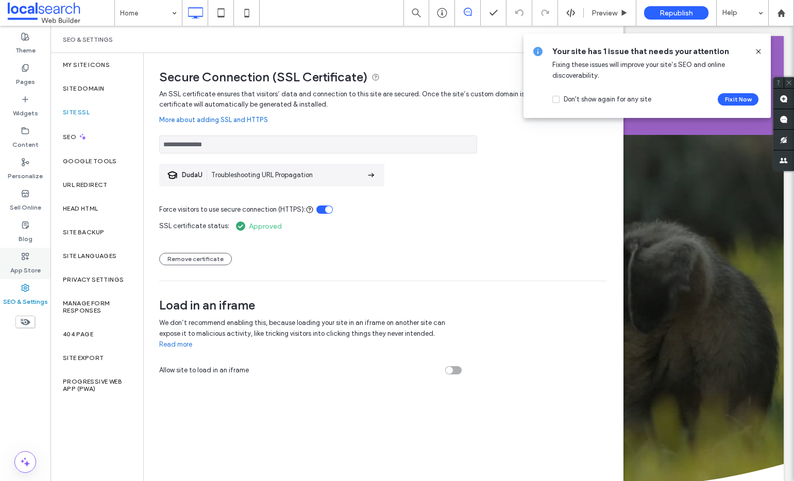
click at [33, 267] on label "App Store" at bounding box center [25, 268] width 30 height 14
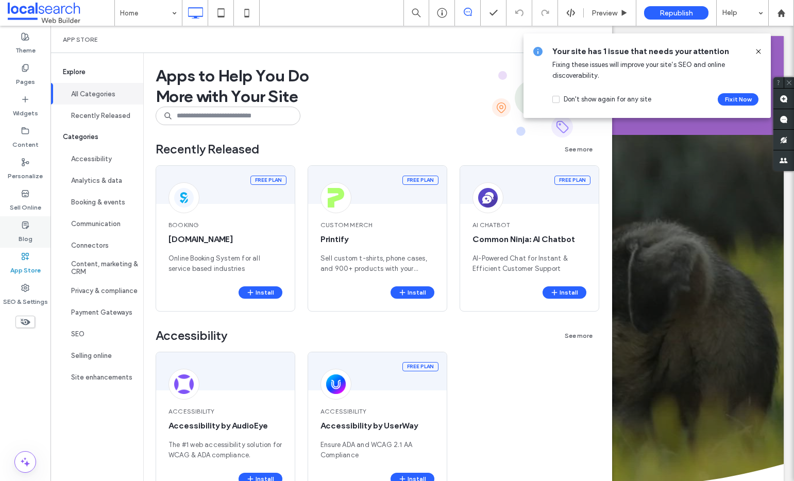
click at [38, 237] on div "Blog" at bounding box center [25, 231] width 50 height 31
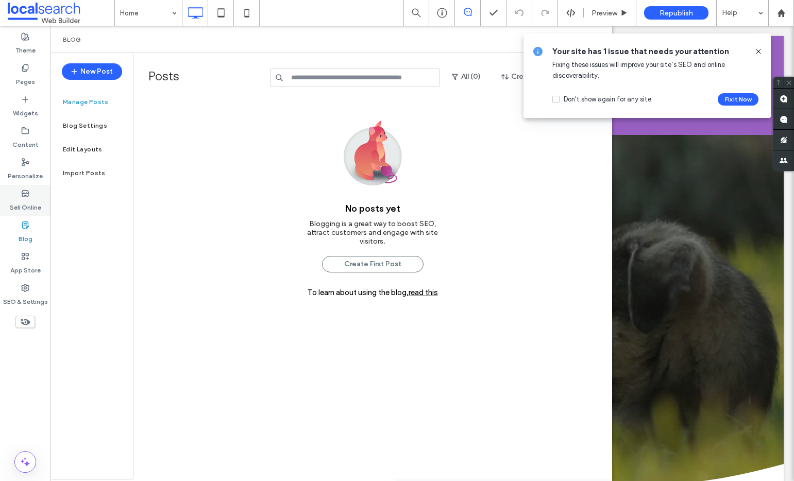
click at [34, 196] on div "Sell Online" at bounding box center [25, 200] width 50 height 31
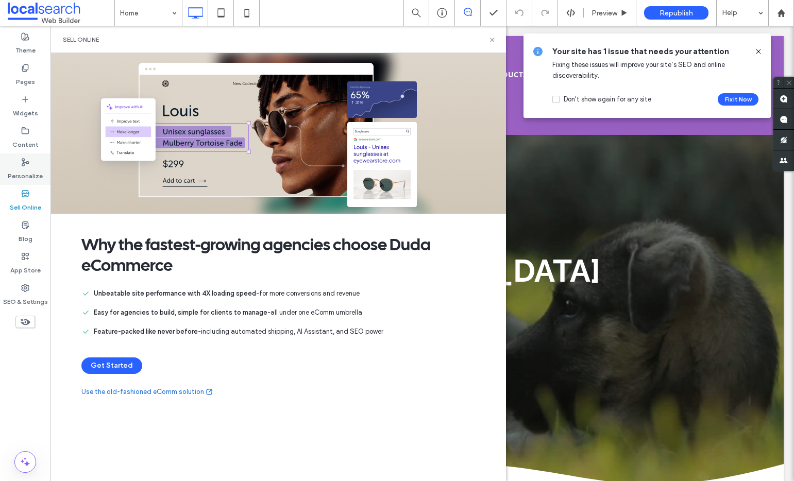
click at [33, 172] on label "Personalize" at bounding box center [25, 173] width 35 height 14
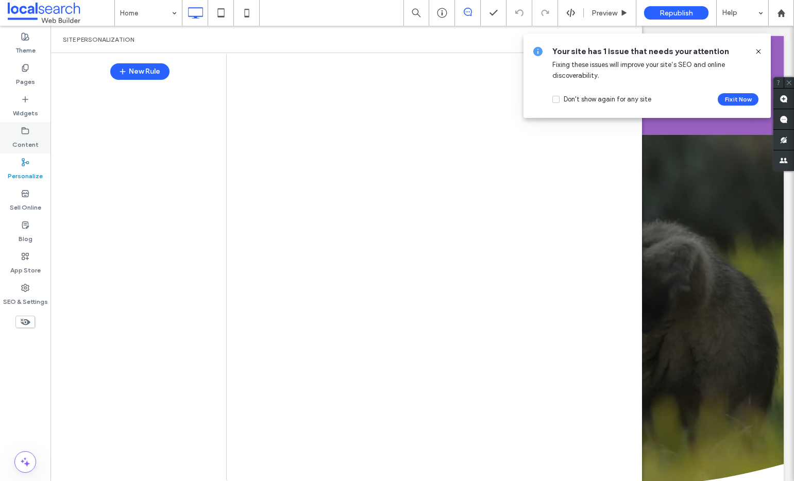
click at [31, 140] on label "Content" at bounding box center [25, 142] width 26 height 14
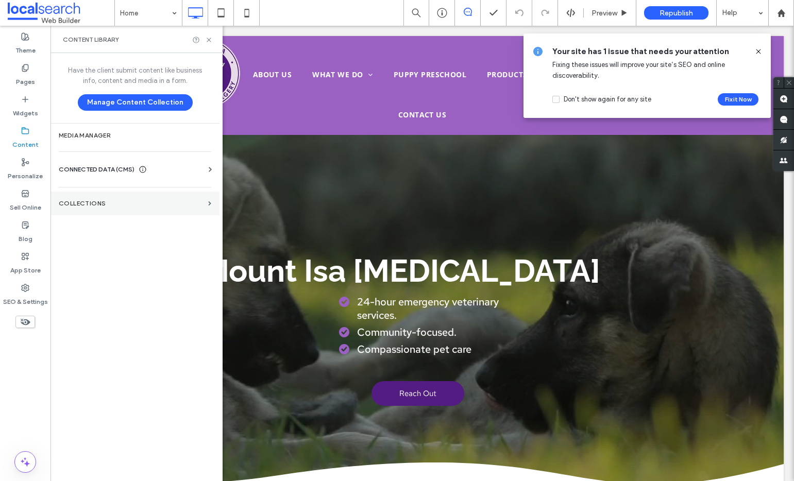
click at [108, 209] on section "Collections" at bounding box center [134, 204] width 169 height 24
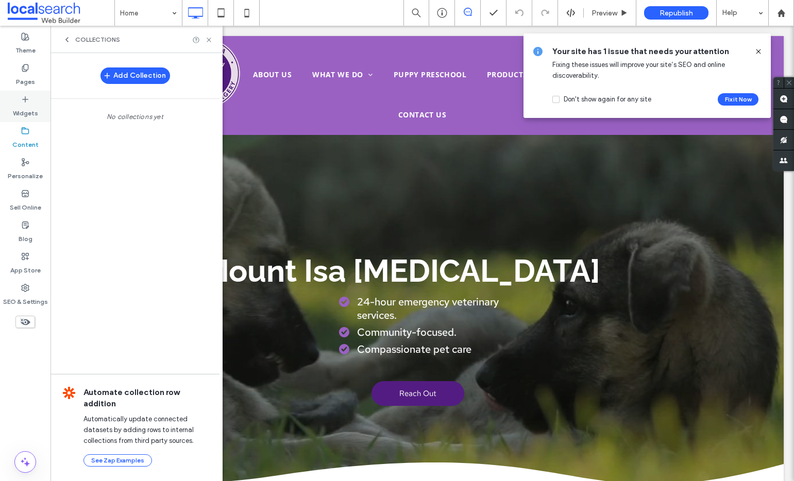
click at [29, 104] on label "Widgets" at bounding box center [25, 111] width 25 height 14
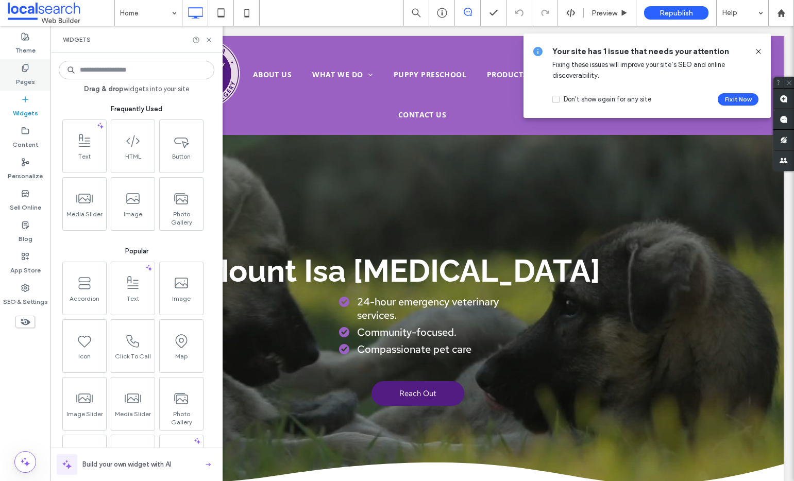
click at [27, 78] on label "Pages" at bounding box center [25, 79] width 19 height 14
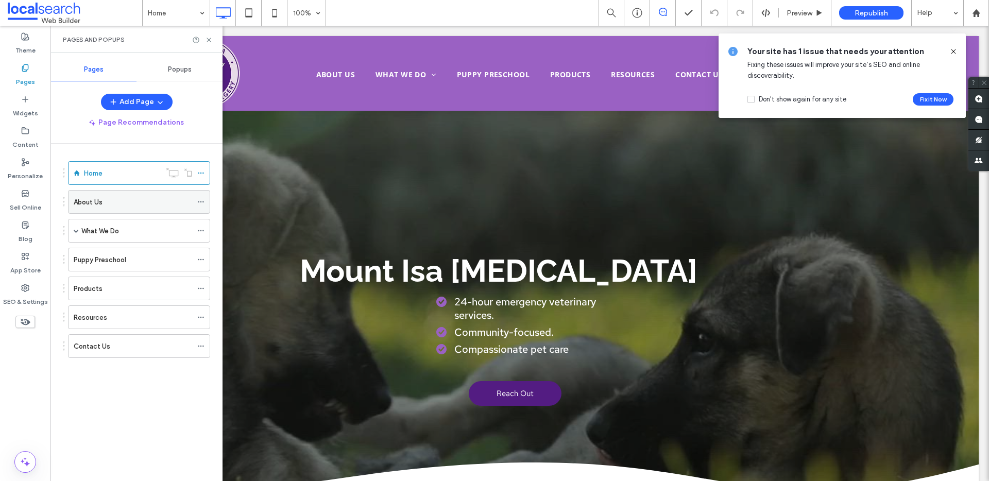
drag, startPoint x: 37, startPoint y: 284, endPoint x: 69, endPoint y: 195, distance: 94.9
click at [36, 285] on div "SEO & Settings" at bounding box center [25, 294] width 50 height 31
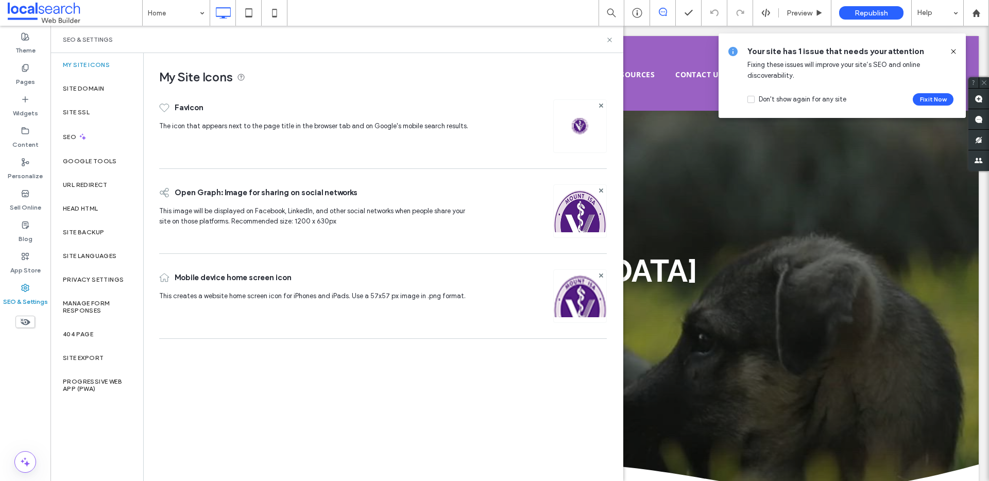
click at [104, 93] on div "Pages Popups Add Page Page Recommendations Home About Us What We Do Consultatio…" at bounding box center [136, 267] width 172 height 418
click at [104, 91] on label "Site Domain" at bounding box center [83, 88] width 41 height 7
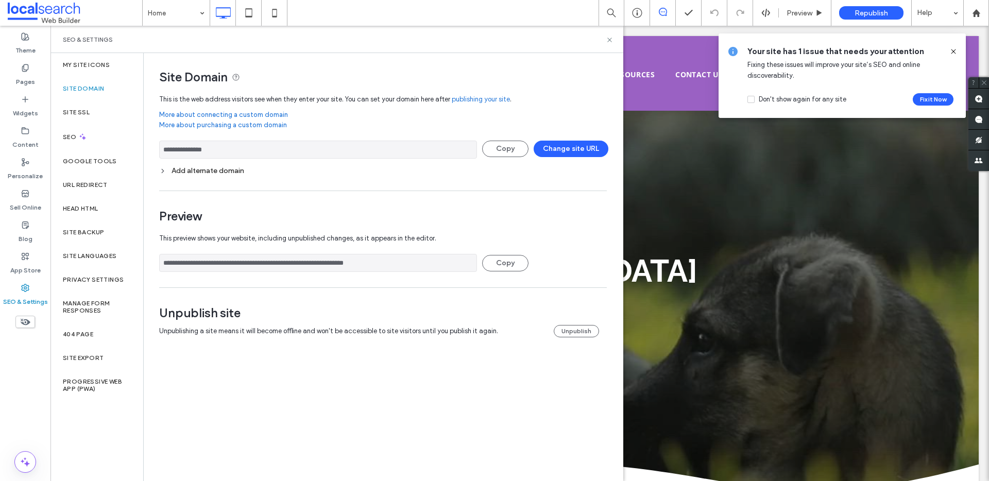
click at [227, 156] on input "**********" at bounding box center [318, 150] width 318 height 18
click at [606, 38] on icon at bounding box center [610, 40] width 8 height 8
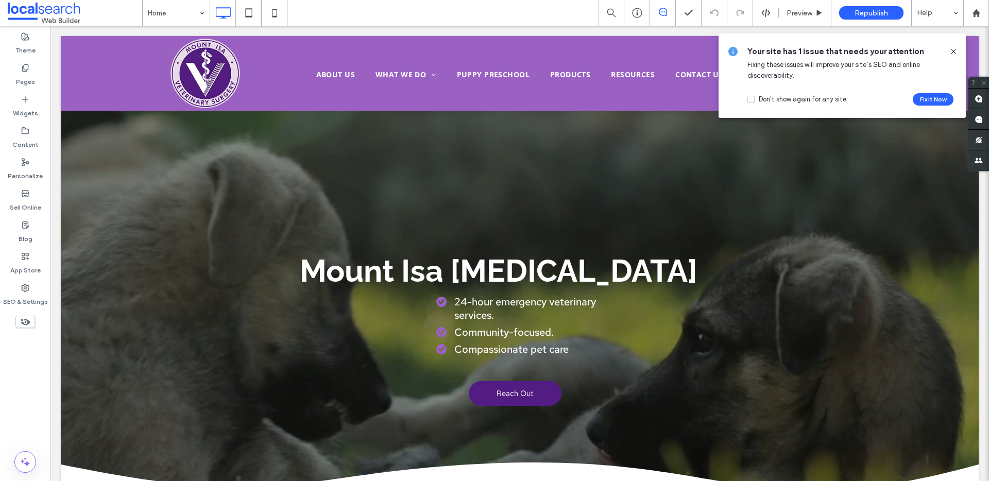
click at [955, 50] on icon at bounding box center [954, 51] width 8 height 8
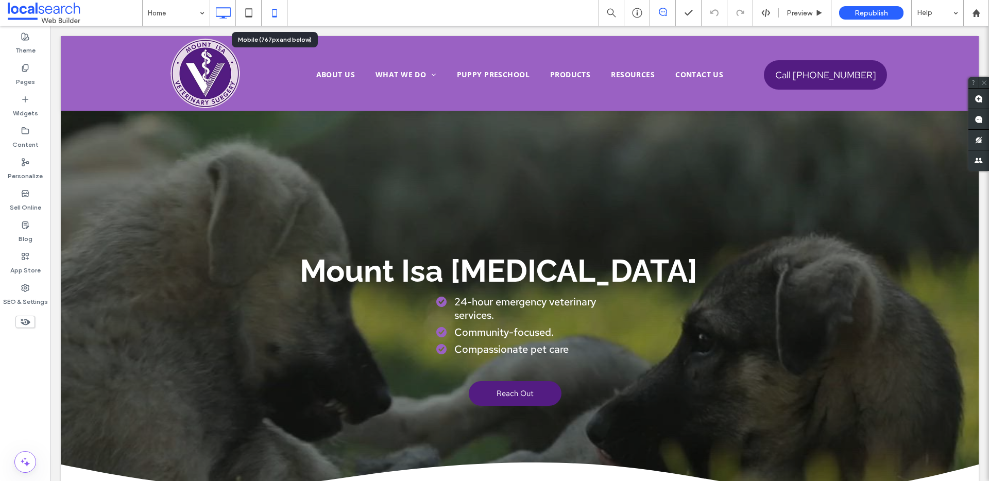
click at [273, 14] on icon at bounding box center [274, 13] width 21 height 21
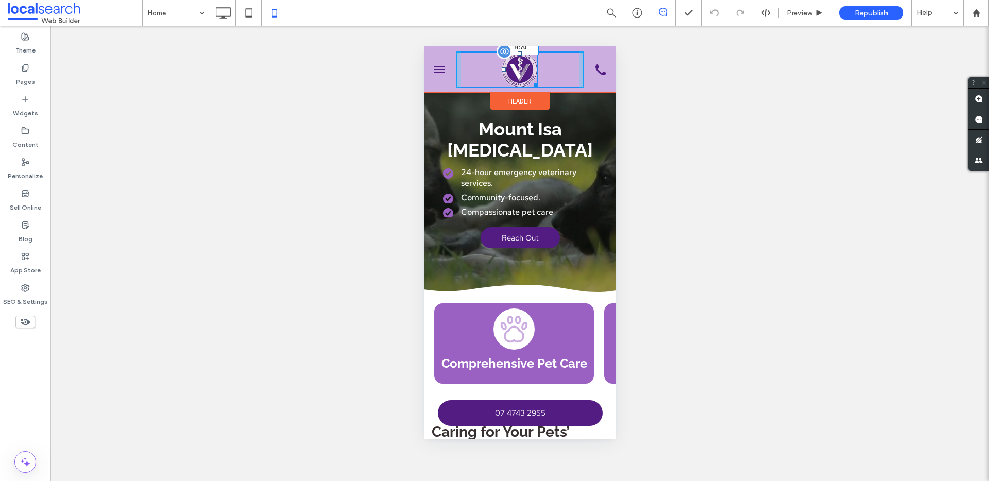
drag, startPoint x: 531, startPoint y: 83, endPoint x: 954, endPoint y: 129, distance: 426.0
click at [531, 83] on div at bounding box center [534, 84] width 8 height 8
click at [521, 66] on img at bounding box center [519, 70] width 37 height 37
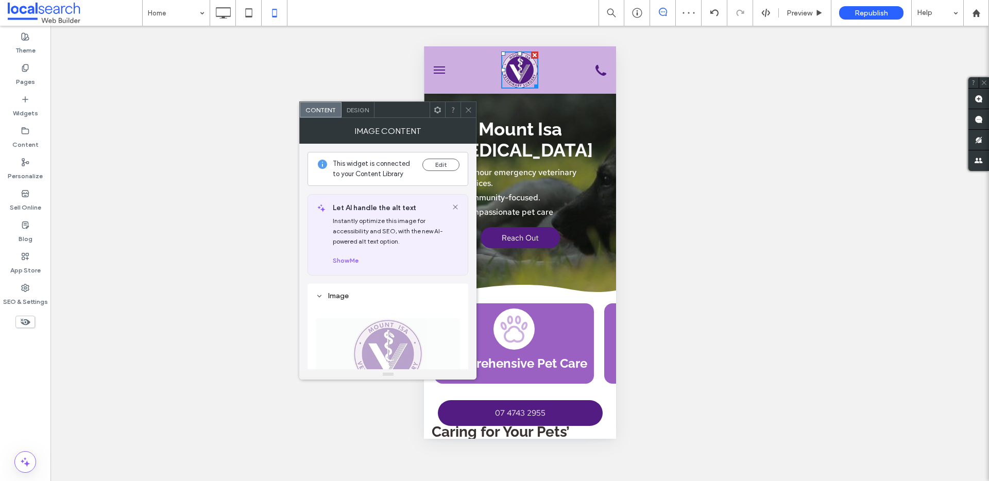
click at [367, 112] on span "Design" at bounding box center [358, 110] width 22 height 8
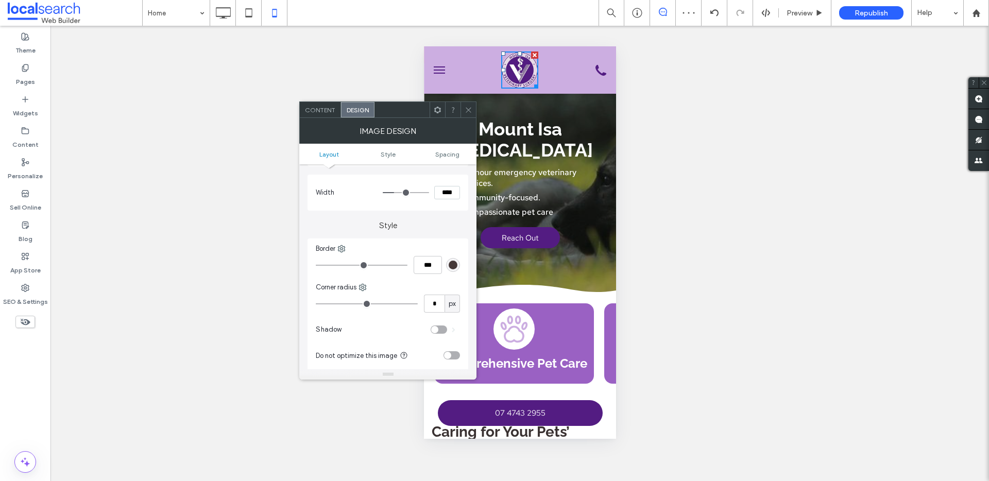
scroll to position [69, 0]
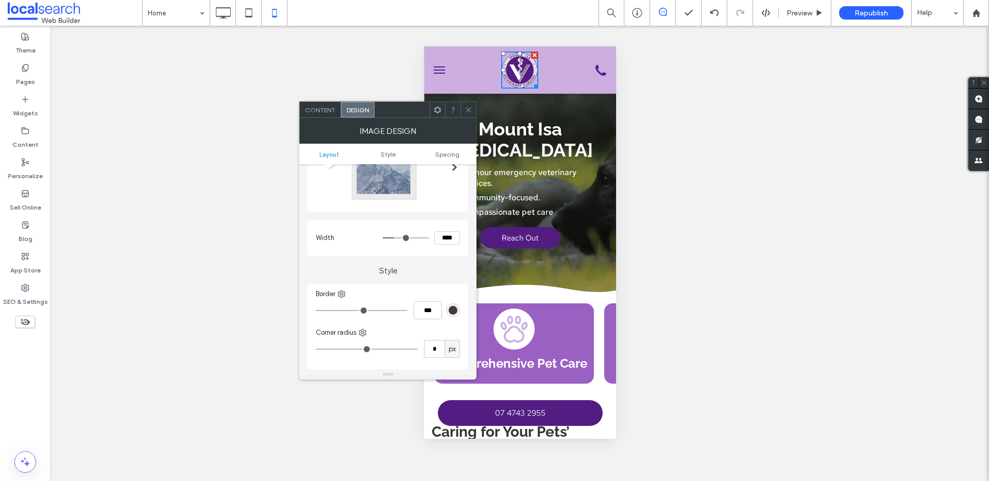
click at [468, 112] on icon at bounding box center [469, 110] width 8 height 8
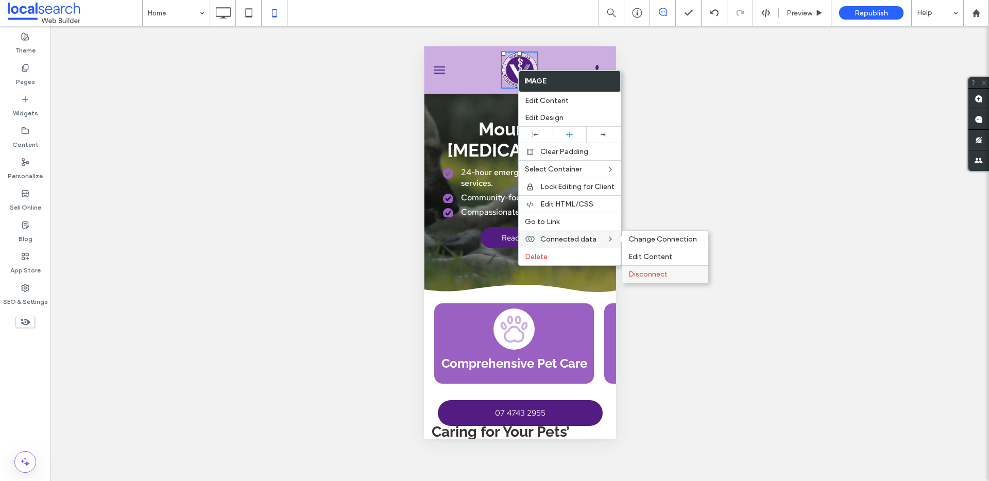
click at [653, 272] on span "Disconnect" at bounding box center [648, 274] width 39 height 9
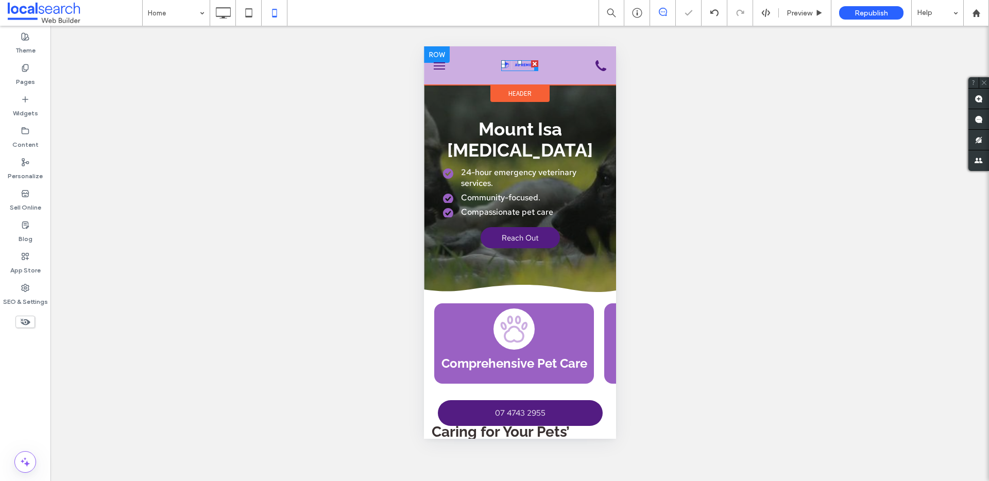
click at [515, 68] on img at bounding box center [519, 64] width 37 height 9
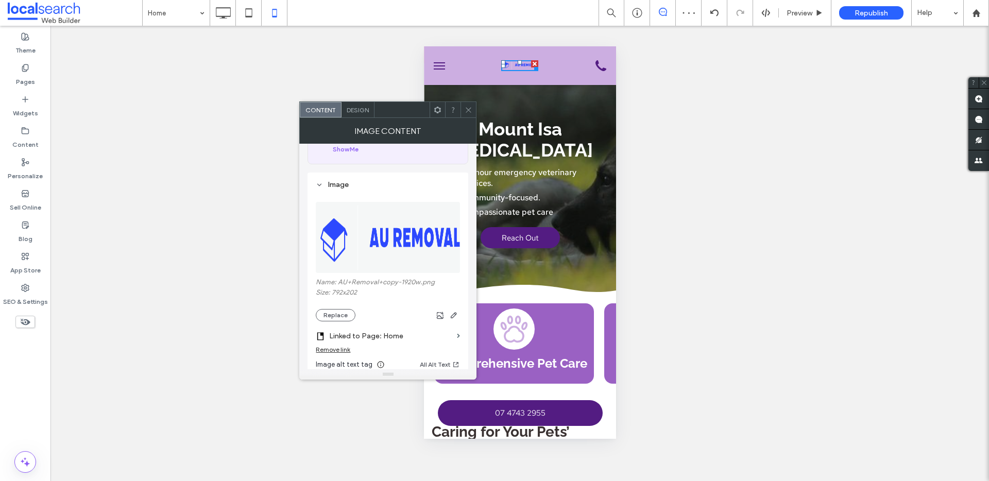
scroll to position [72, 0]
click at [342, 312] on button "Replace" at bounding box center [336, 312] width 40 height 12
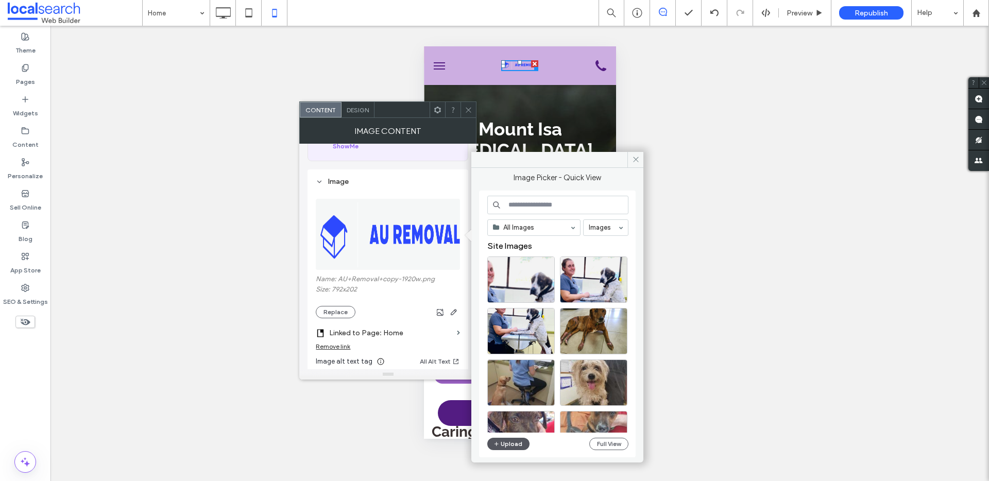
click at [513, 445] on button "Upload" at bounding box center [508, 444] width 42 height 12
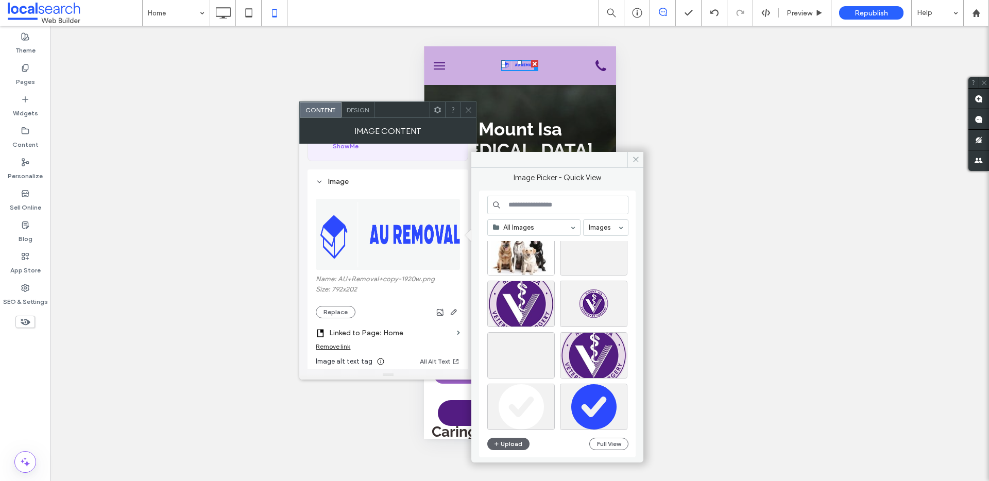
scroll to position [3946, 0]
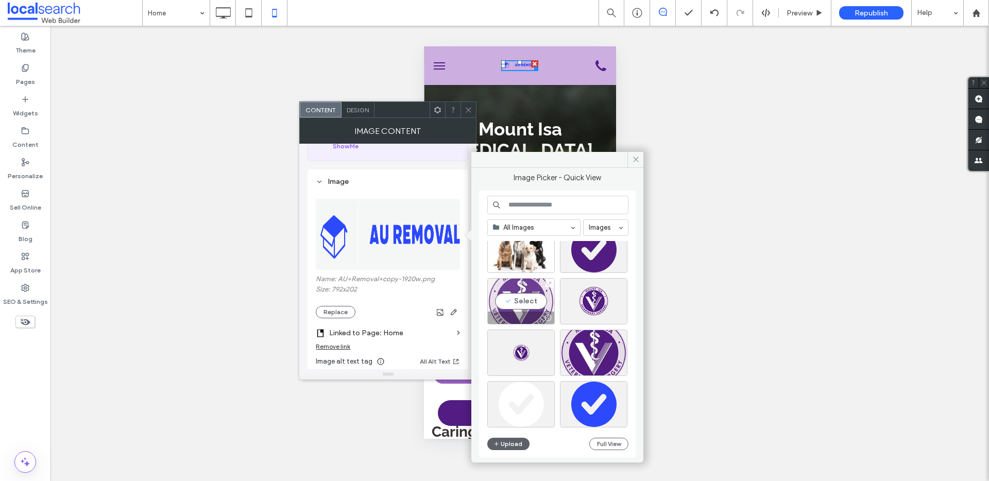
click at [517, 302] on div "Select" at bounding box center [521, 301] width 68 height 46
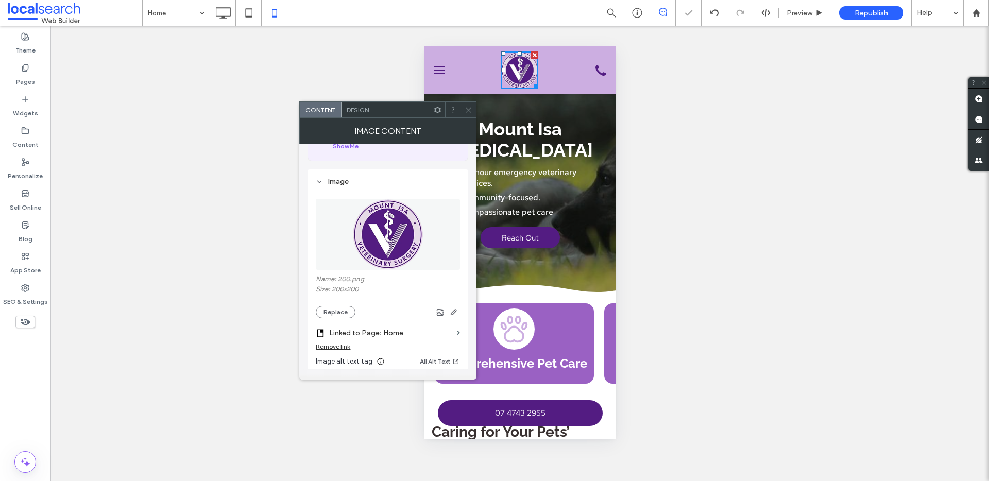
click at [472, 107] on icon at bounding box center [469, 110] width 8 height 8
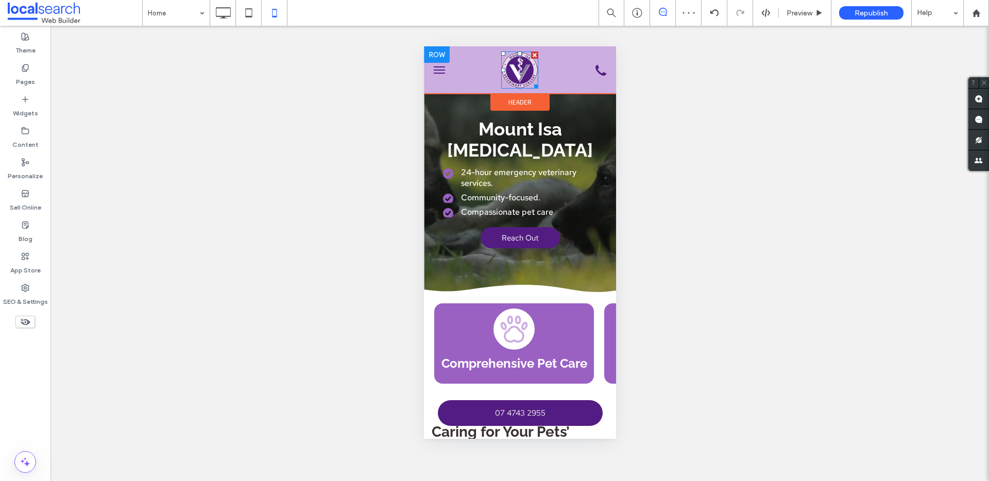
click at [520, 72] on img at bounding box center [519, 70] width 37 height 37
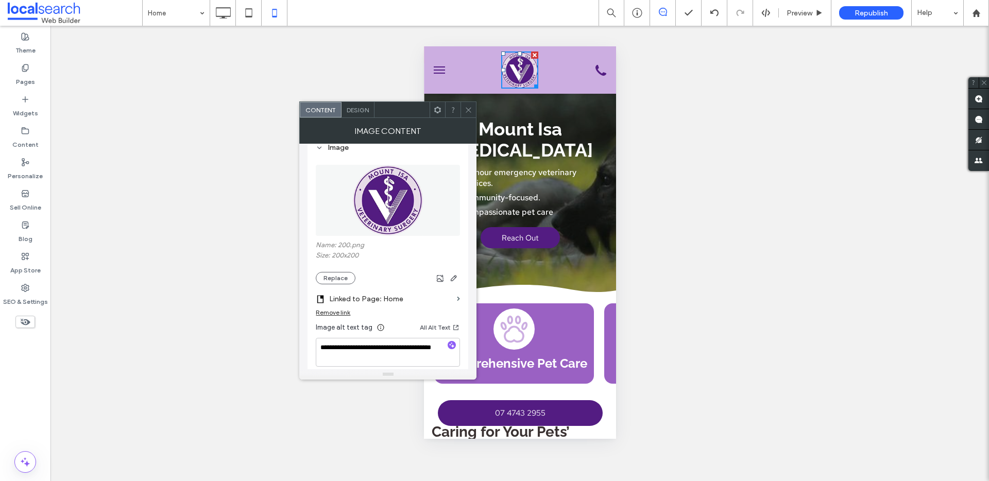
scroll to position [292, 0]
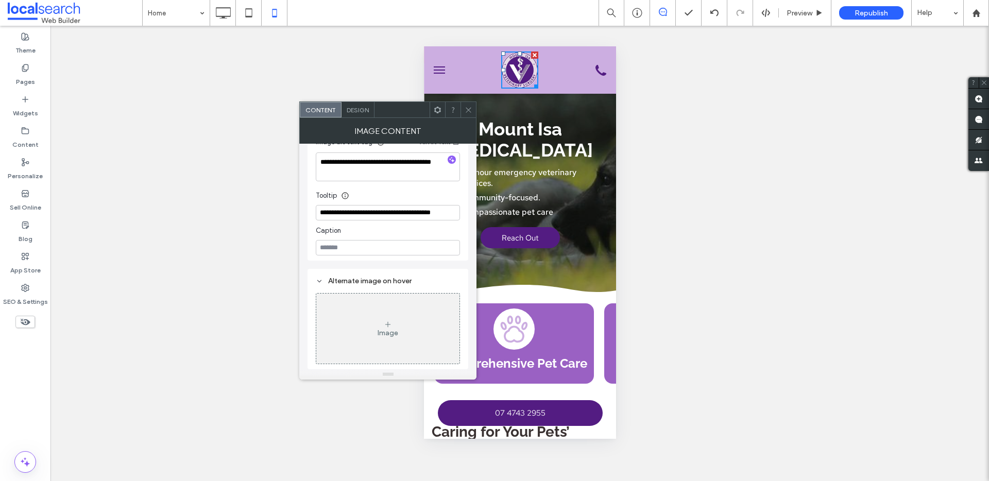
click at [361, 110] on span "Design" at bounding box center [358, 110] width 22 height 8
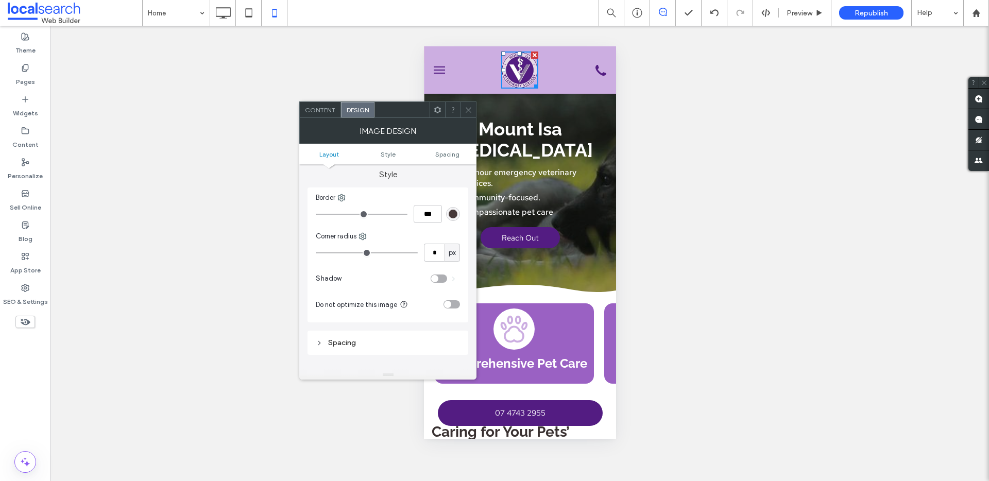
scroll to position [176, 0]
drag, startPoint x: 451, startPoint y: 294, endPoint x: 447, endPoint y: 280, distance: 14.5
click at [451, 295] on div "toggle" at bounding box center [452, 294] width 16 height 8
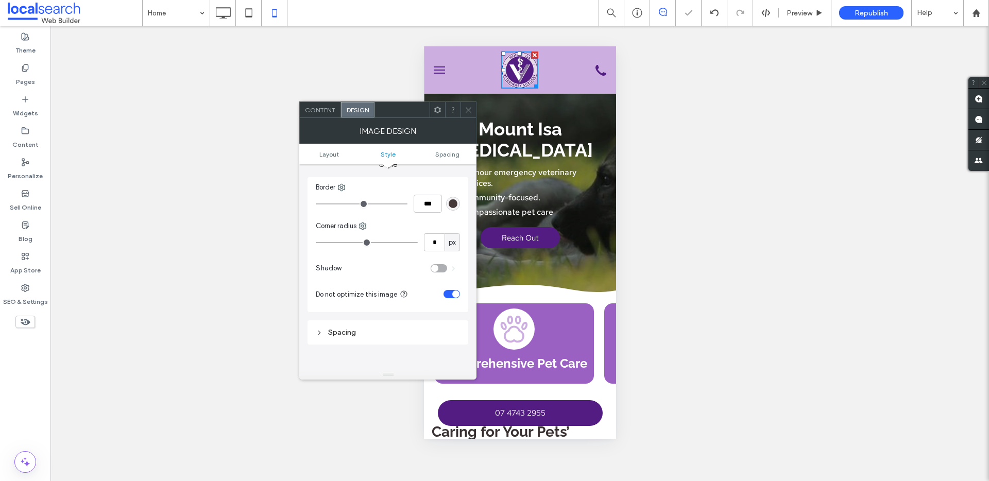
click at [468, 114] on span at bounding box center [469, 109] width 8 height 15
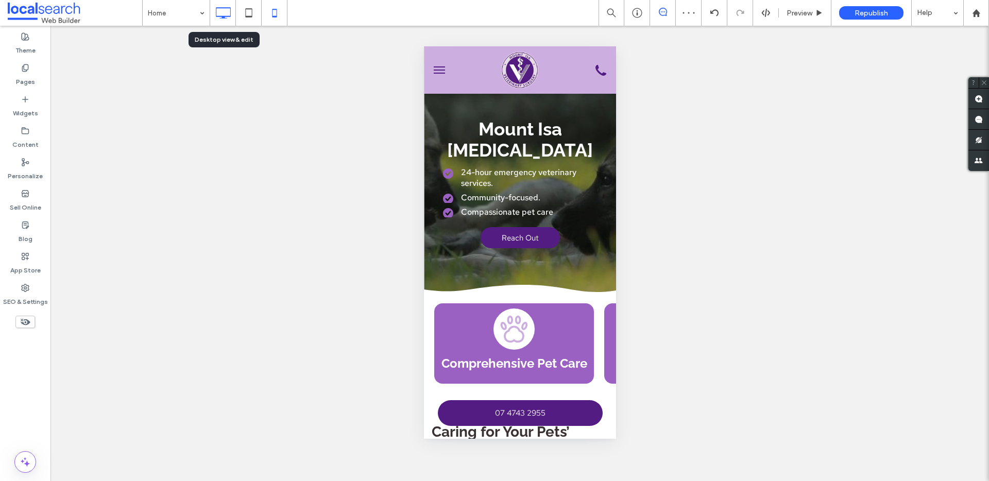
click at [233, 18] on div at bounding box center [222, 13] width 25 height 21
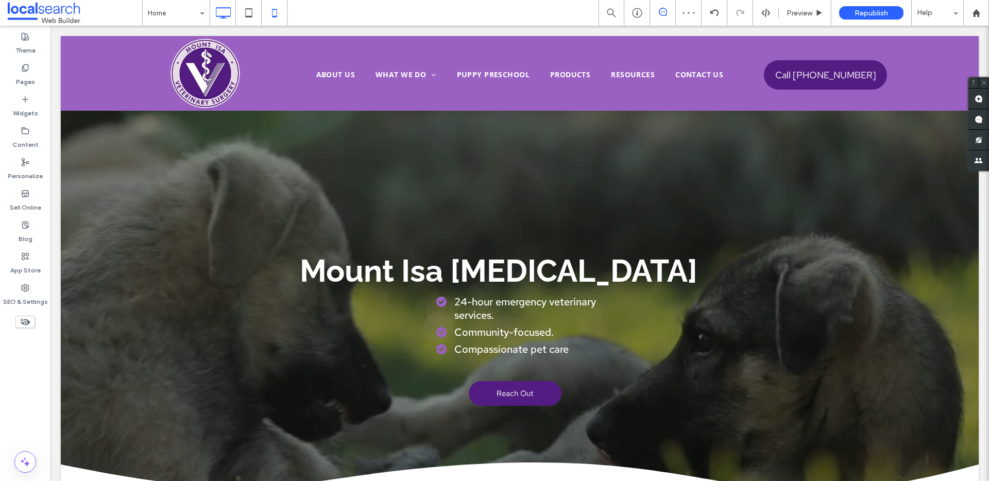
scroll to position [0, 0]
click at [281, 16] on icon at bounding box center [274, 13] width 21 height 21
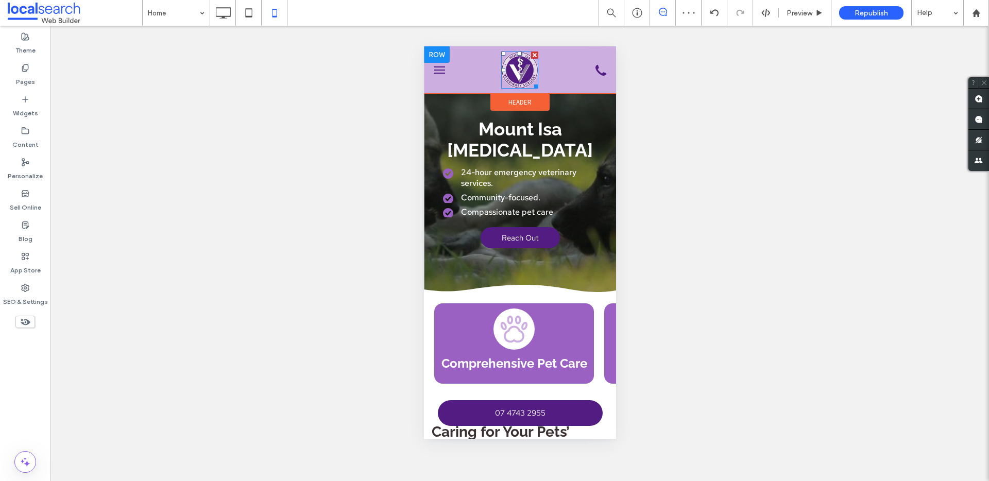
click at [520, 81] on img at bounding box center [519, 70] width 37 height 37
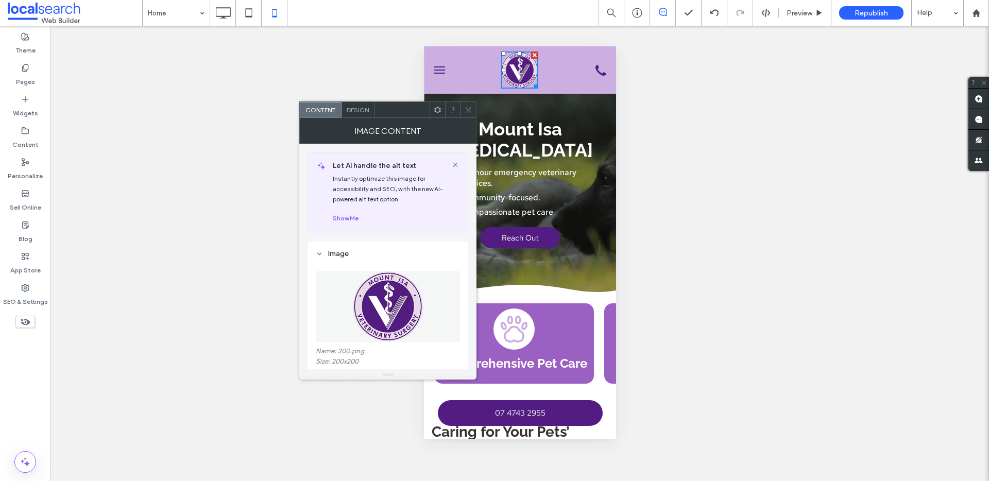
click at [364, 113] on span "Design" at bounding box center [358, 110] width 22 height 8
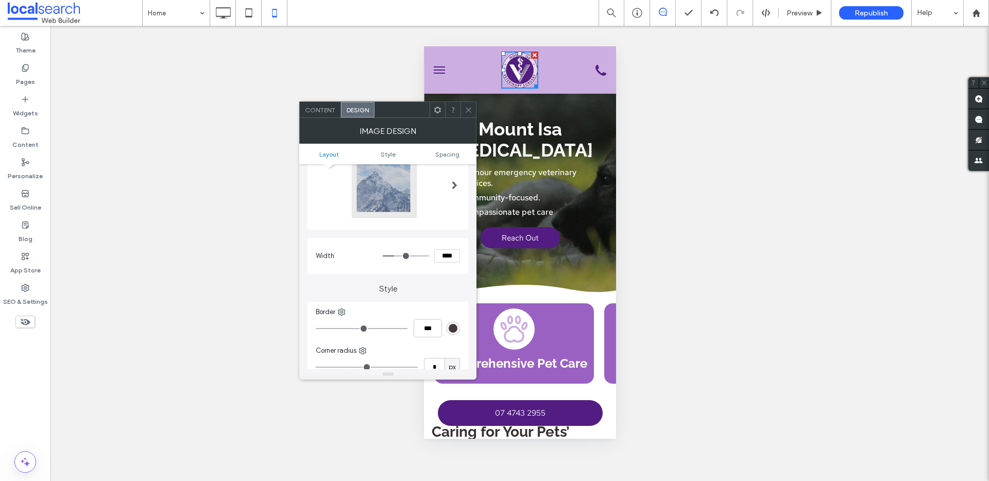
scroll to position [185, 0]
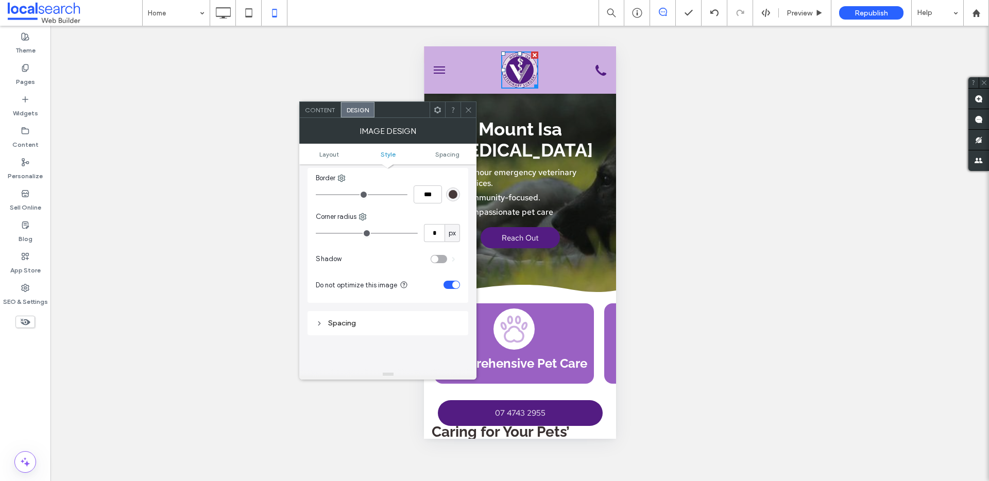
click at [466, 112] on icon at bounding box center [469, 110] width 8 height 8
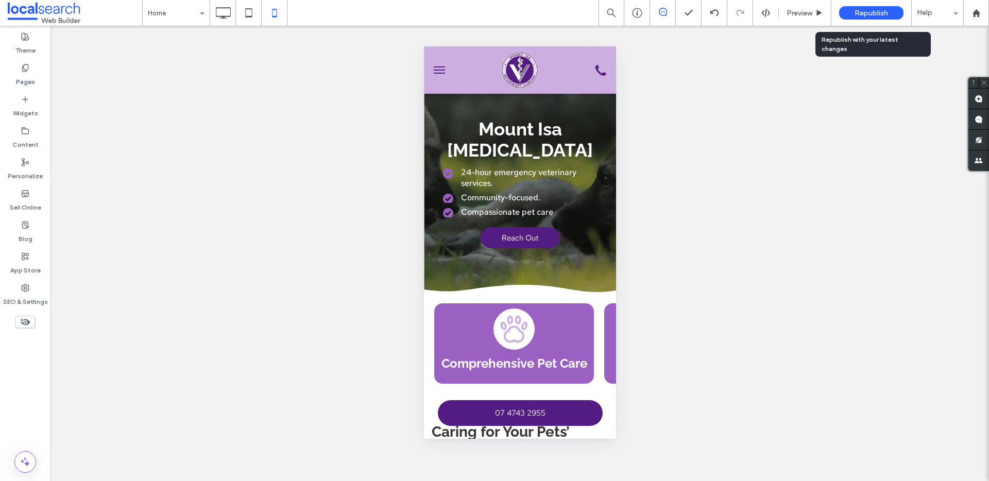
click at [871, 10] on span "Republish" at bounding box center [871, 13] width 33 height 9
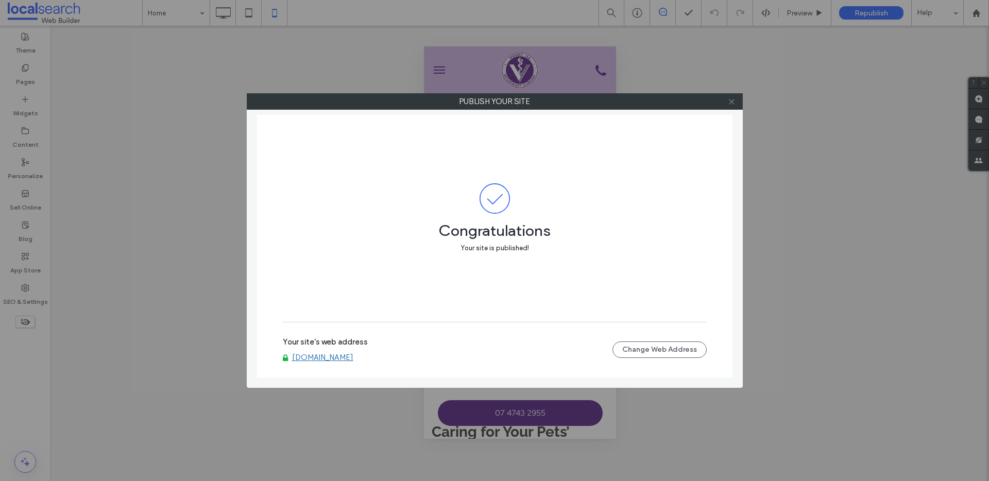
click at [733, 104] on icon at bounding box center [732, 102] width 8 height 8
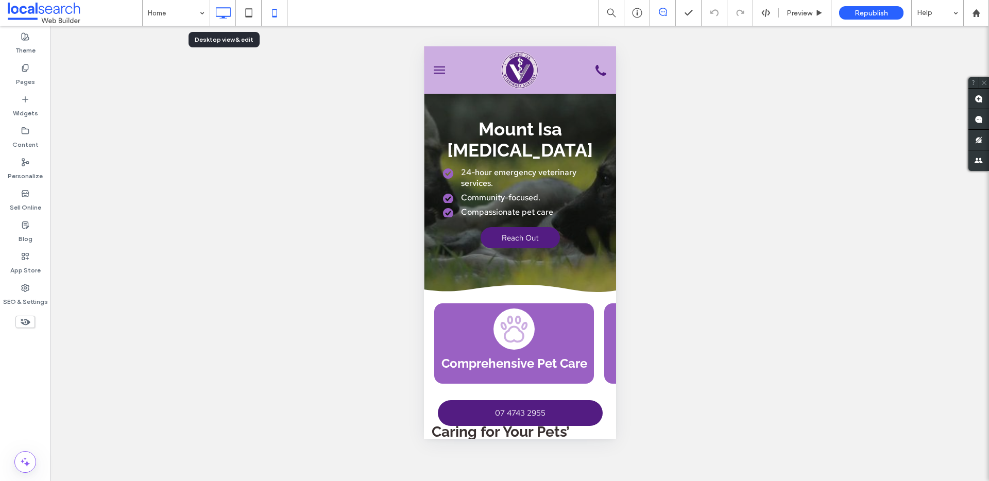
click at [227, 13] on icon at bounding box center [223, 13] width 21 height 21
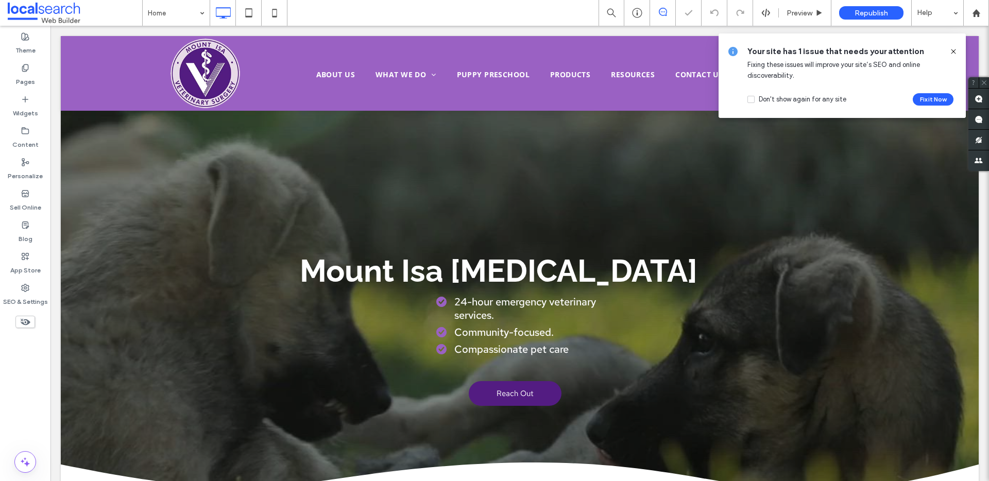
scroll to position [0, 0]
click at [954, 50] on icon at bounding box center [954, 51] width 8 height 8
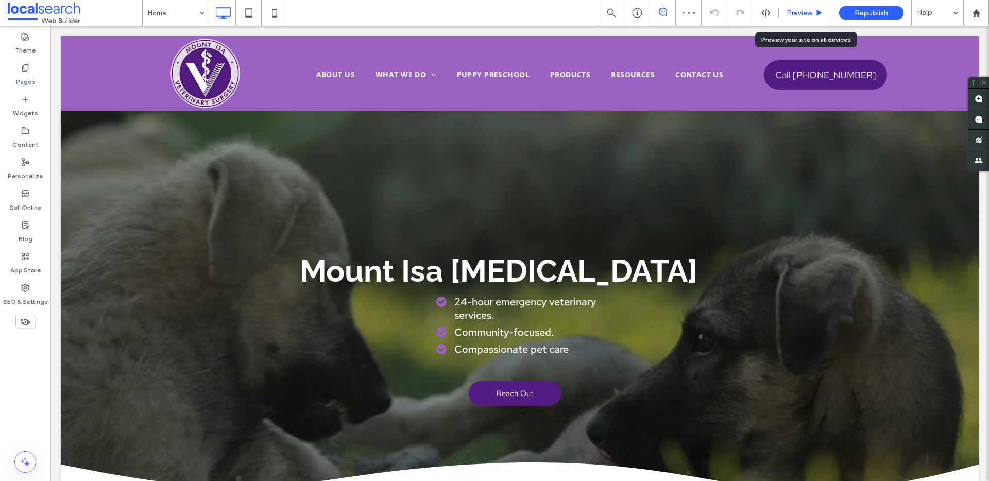
click at [802, 10] on span "Preview" at bounding box center [800, 13] width 26 height 9
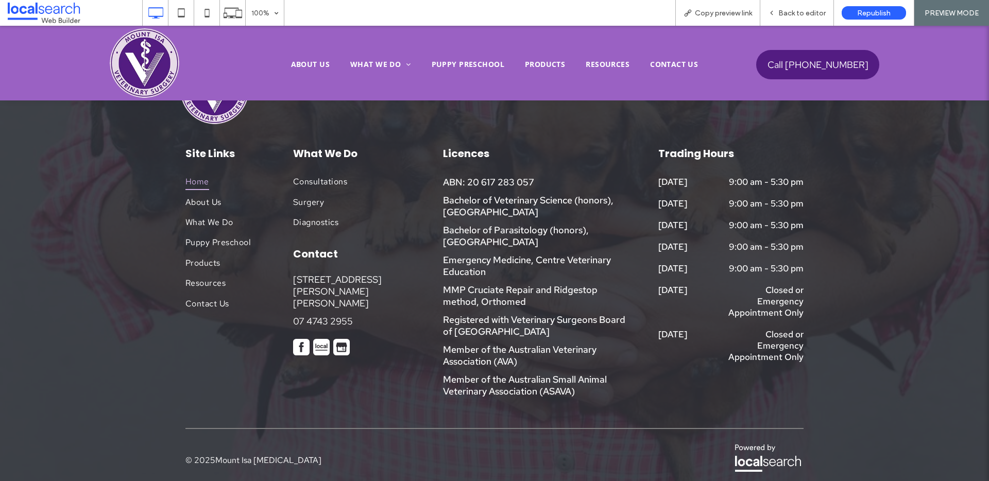
scroll to position [2971, 0]
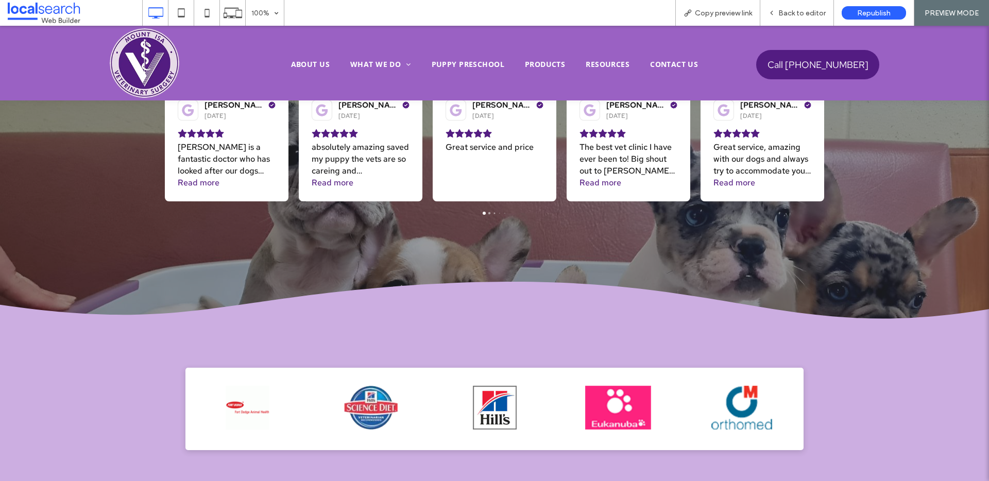
drag, startPoint x: 667, startPoint y: 411, endPoint x: 398, endPoint y: 385, distance: 270.2
click at [562, 384] on div at bounding box center [618, 408] width 113 height 64
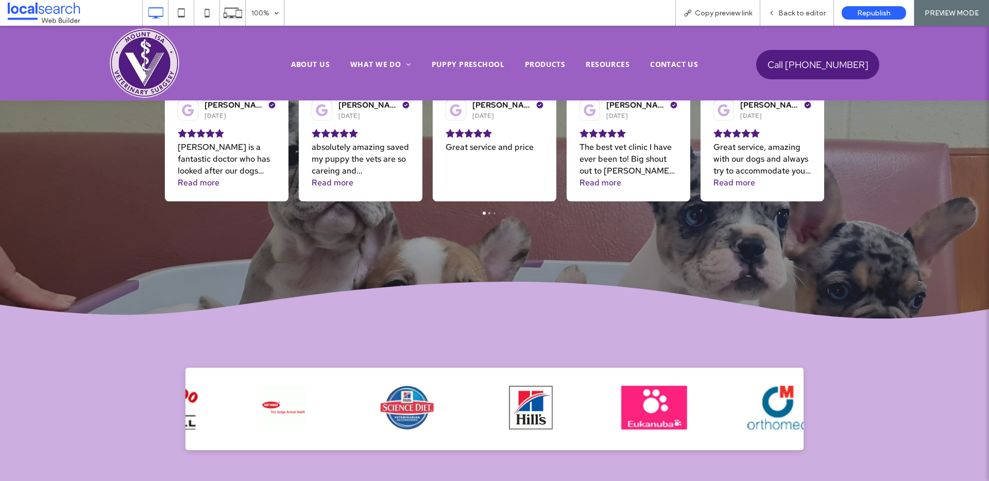
drag, startPoint x: 459, startPoint y: 407, endPoint x: 707, endPoint y: 407, distance: 248.9
click at [577, 406] on img at bounding box center [530, 408] width 93 height 44
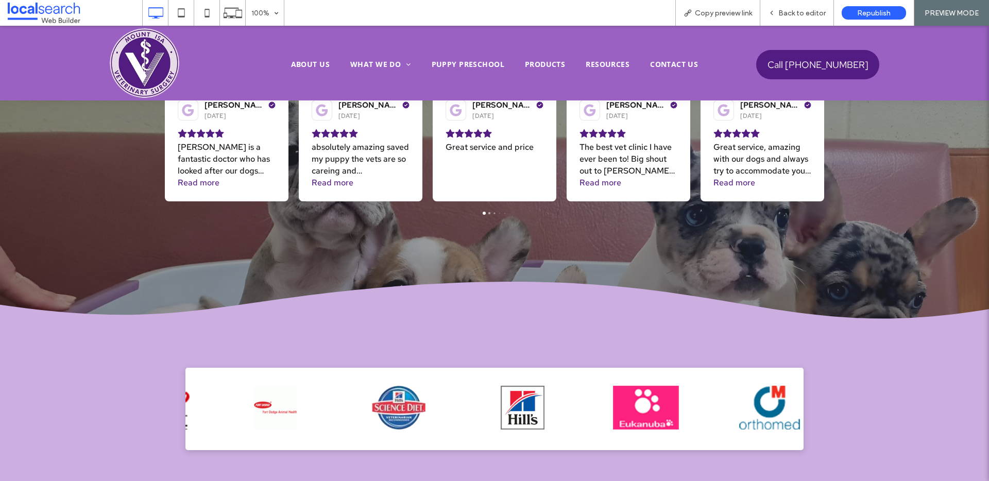
drag, startPoint x: 428, startPoint y: 406, endPoint x: 794, endPoint y: 389, distance: 366.7
click at [445, 389] on img at bounding box center [398, 408] width 93 height 44
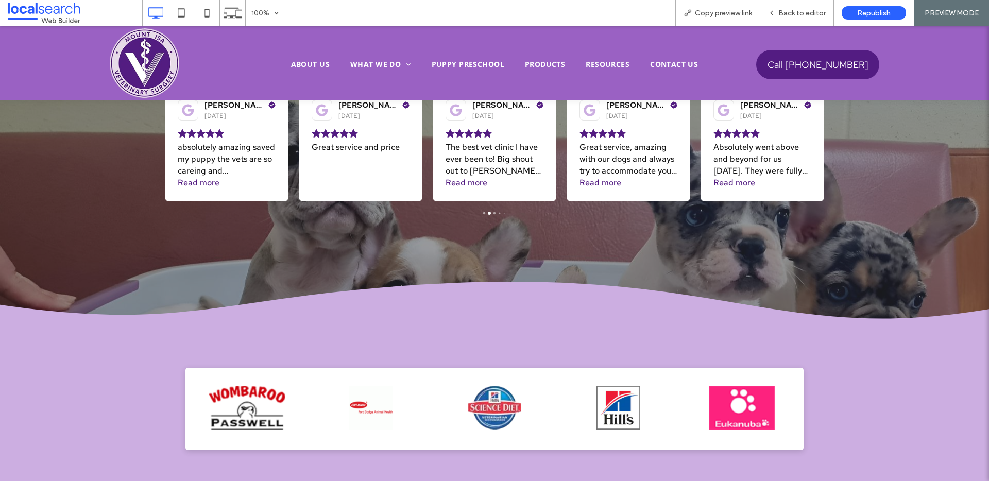
click at [249, 414] on img at bounding box center [247, 408] width 93 height 44
click at [249, 399] on img at bounding box center [247, 408] width 93 height 44
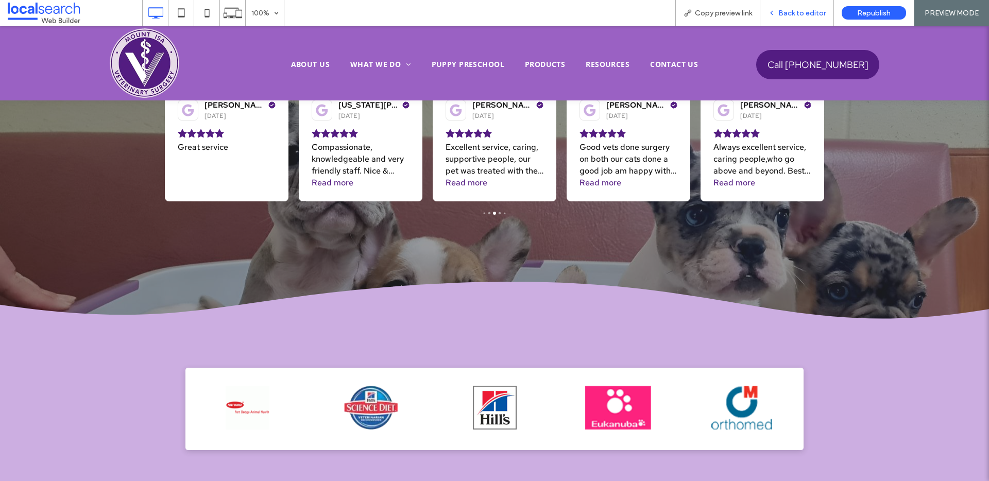
click at [786, 4] on div "Back to editor" at bounding box center [798, 13] width 74 height 26
click at [790, 10] on span "Back to editor" at bounding box center [802, 13] width 47 height 9
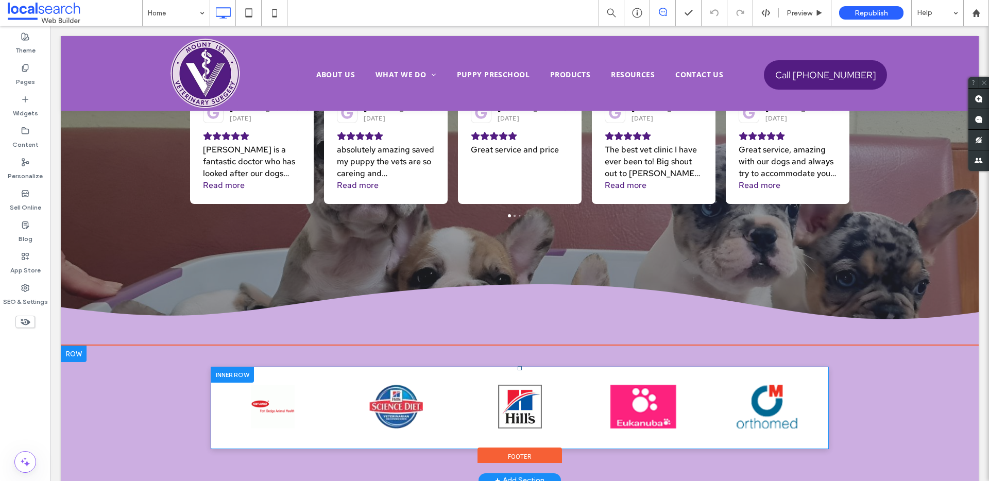
scroll to position [3054, 0]
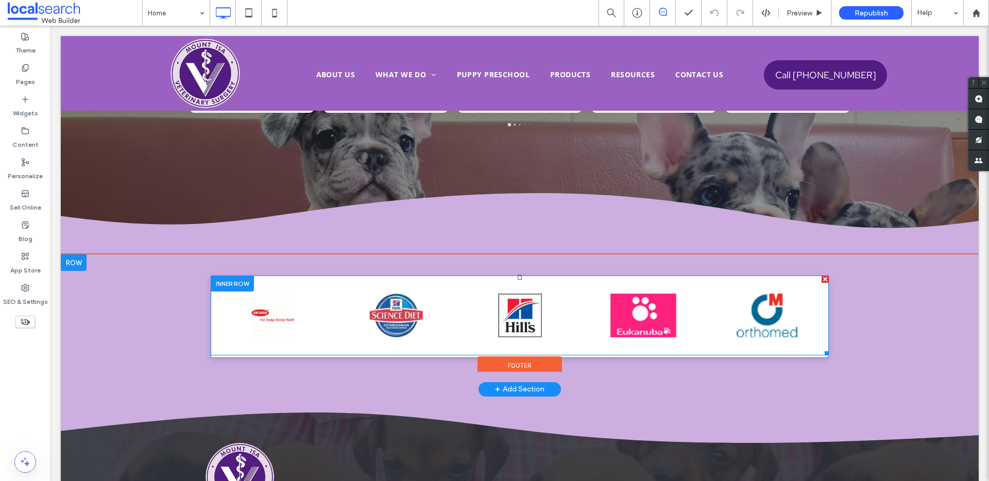
click at [664, 315] on span at bounding box center [520, 316] width 618 height 80
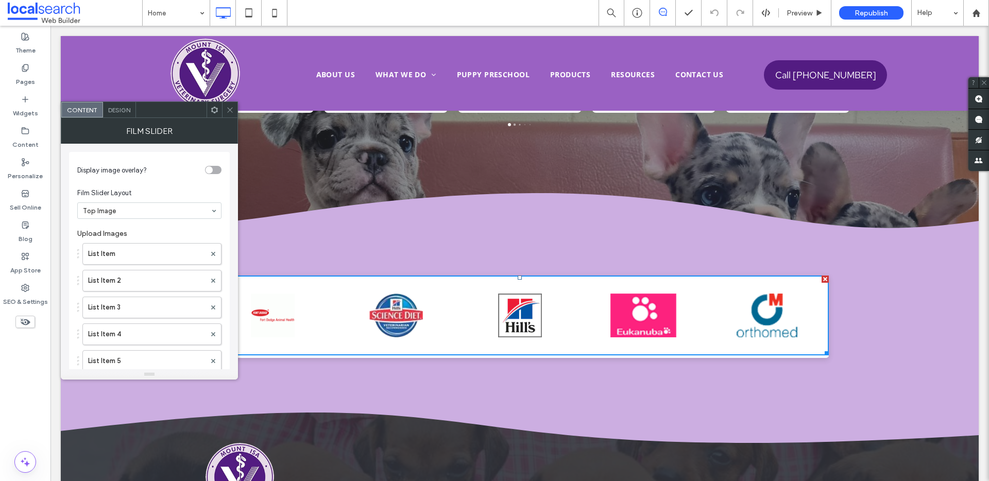
click at [664, 315] on img at bounding box center [643, 316] width 93 height 44
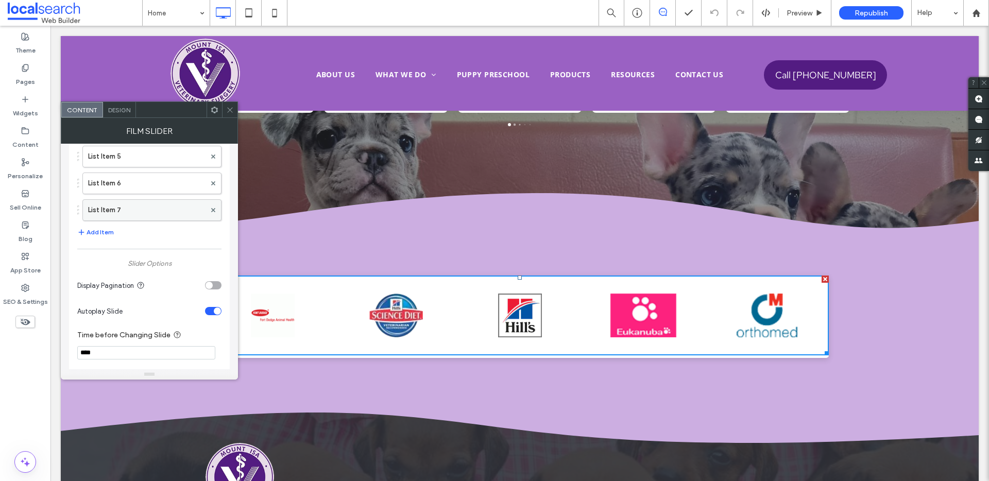
click at [131, 207] on label "List Item 7" at bounding box center [146, 210] width 117 height 21
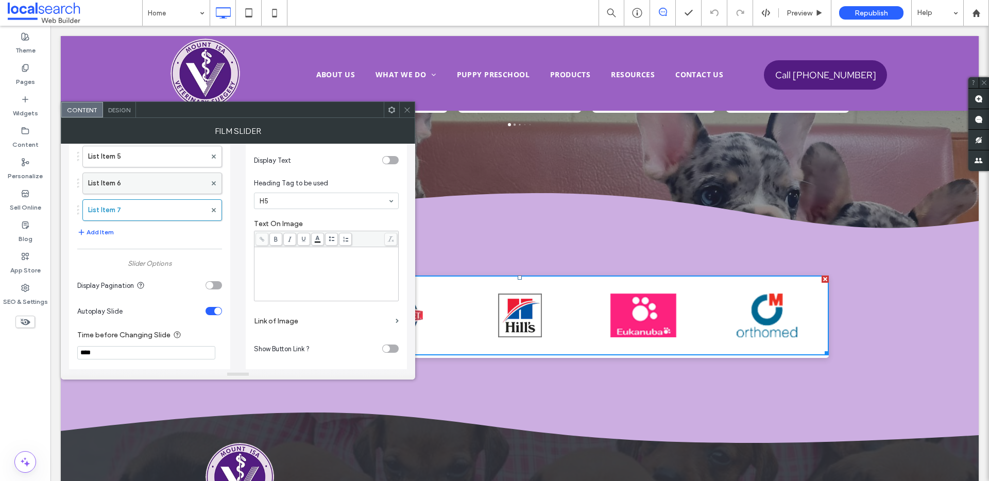
click at [140, 182] on label "List Item 6" at bounding box center [147, 183] width 118 height 21
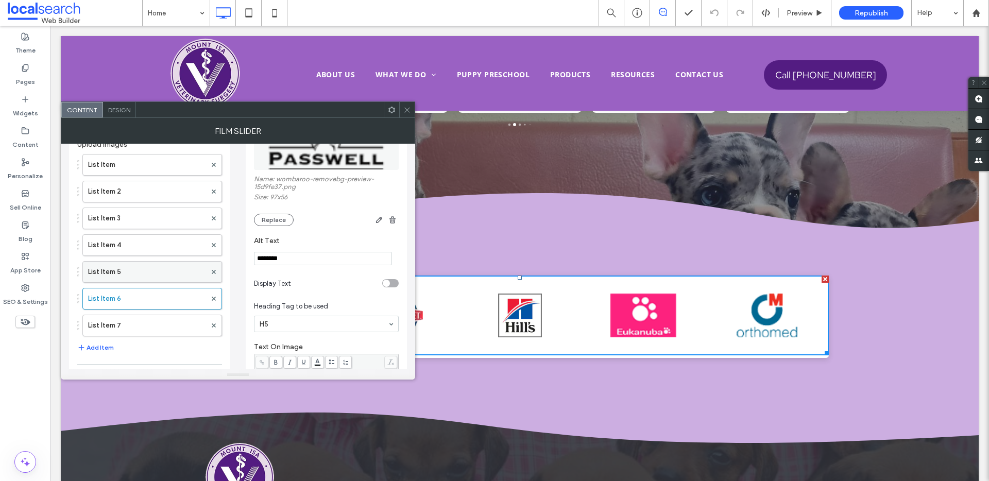
scroll to position [90, 0]
click at [135, 318] on label "List Item 7" at bounding box center [147, 325] width 118 height 21
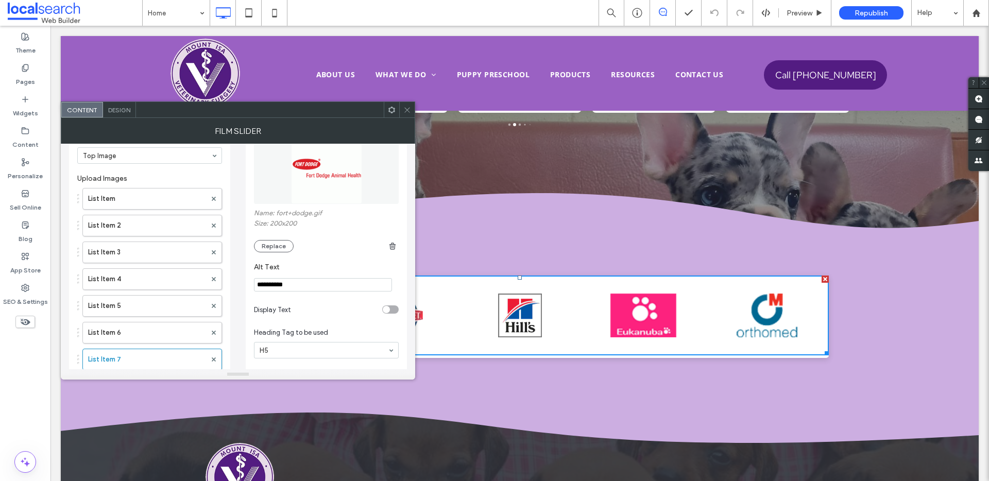
scroll to position [11, 0]
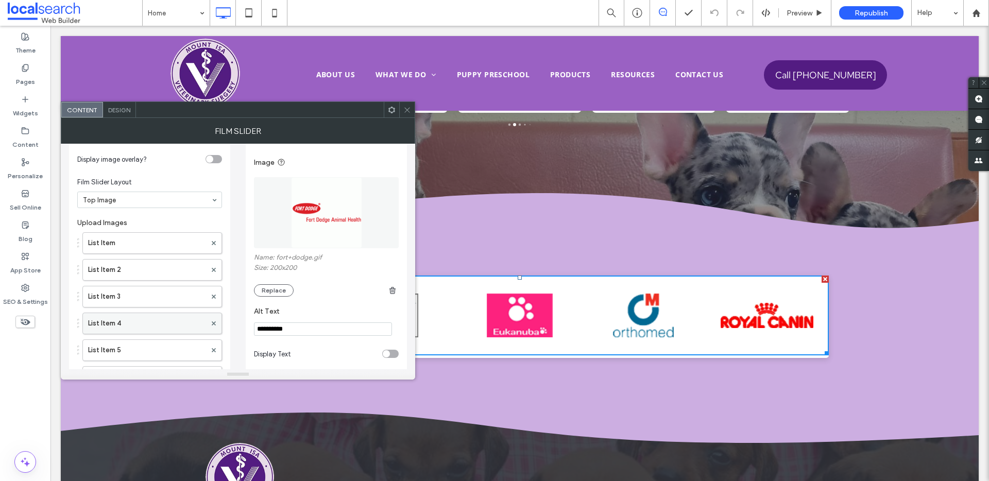
click at [161, 327] on label "List Item 4" at bounding box center [147, 323] width 118 height 21
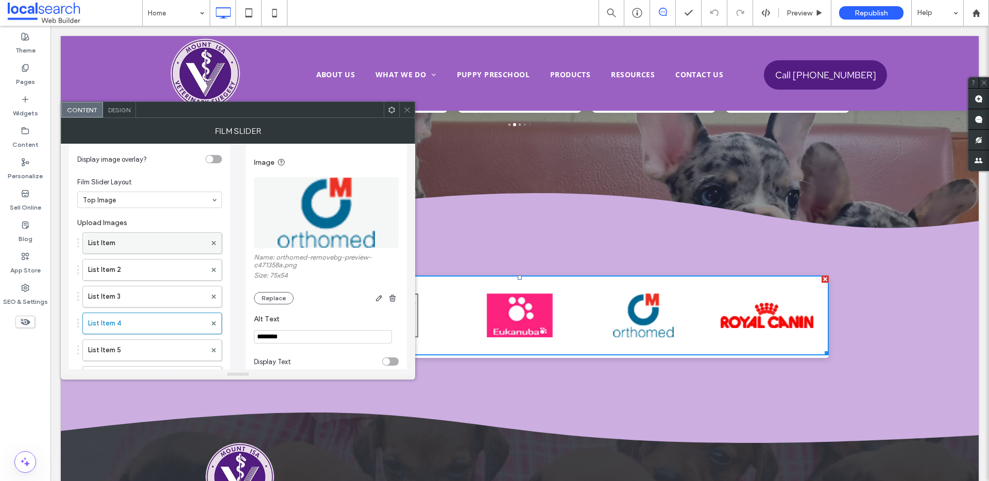
click at [137, 246] on label "List Item" at bounding box center [147, 243] width 118 height 21
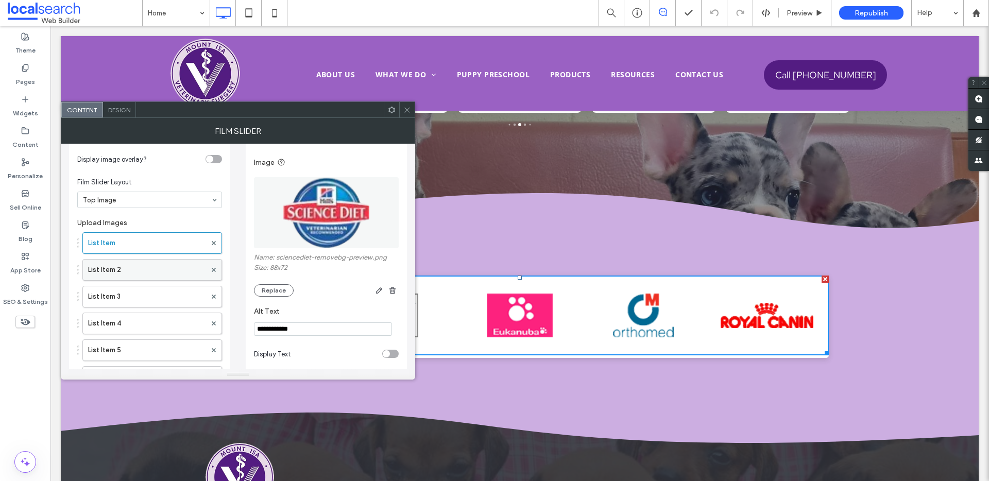
click at [138, 264] on label "List Item 2" at bounding box center [147, 270] width 118 height 21
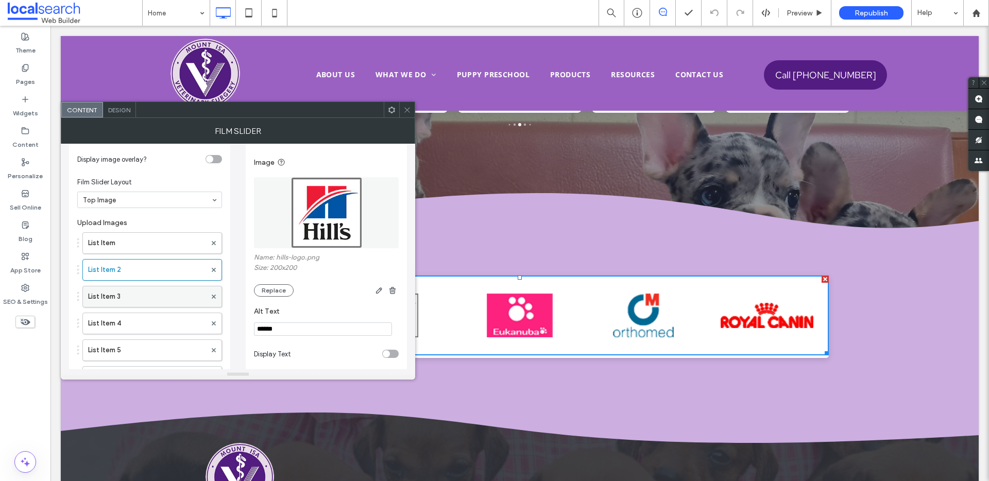
click at [139, 290] on label "List Item 3" at bounding box center [147, 297] width 118 height 21
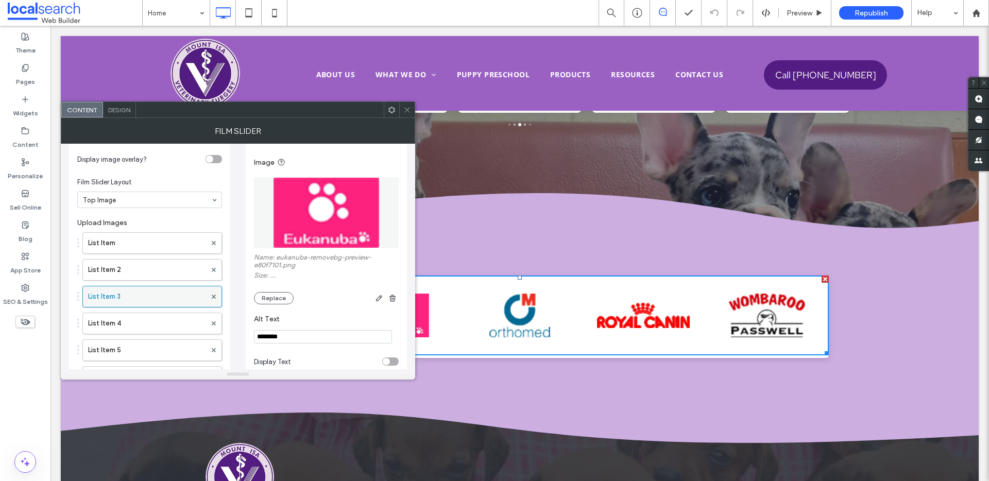
scroll to position [13, 0]
click at [275, 294] on button "Replace" at bounding box center [274, 296] width 40 height 12
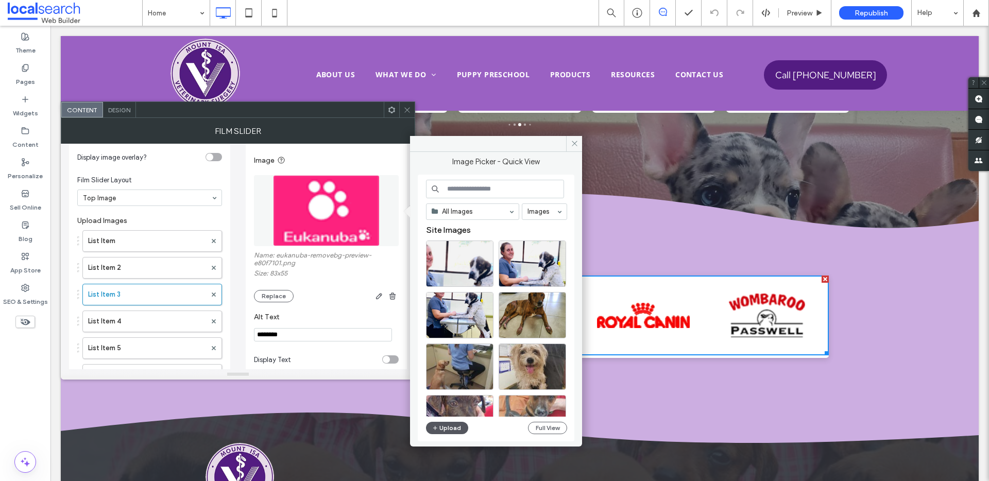
click at [441, 430] on button "Upload" at bounding box center [447, 428] width 42 height 12
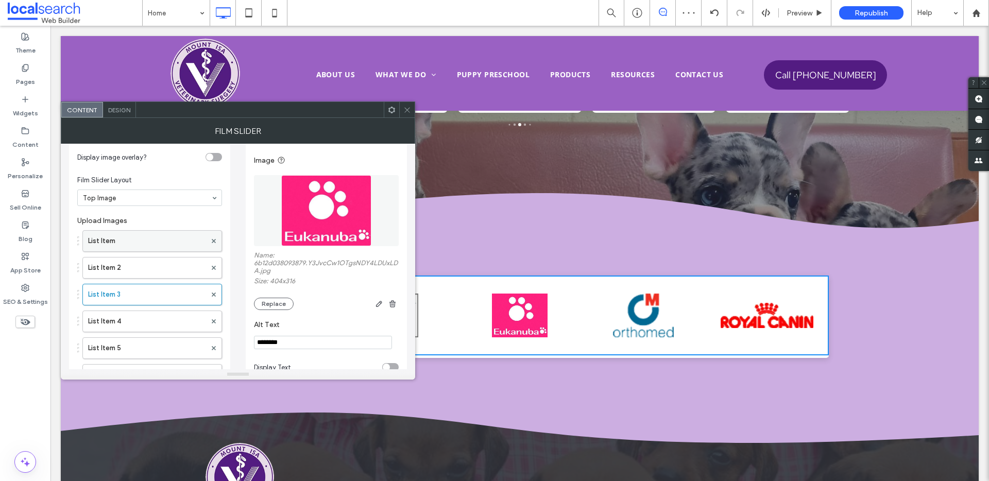
click at [126, 242] on label "List Item" at bounding box center [147, 241] width 118 height 21
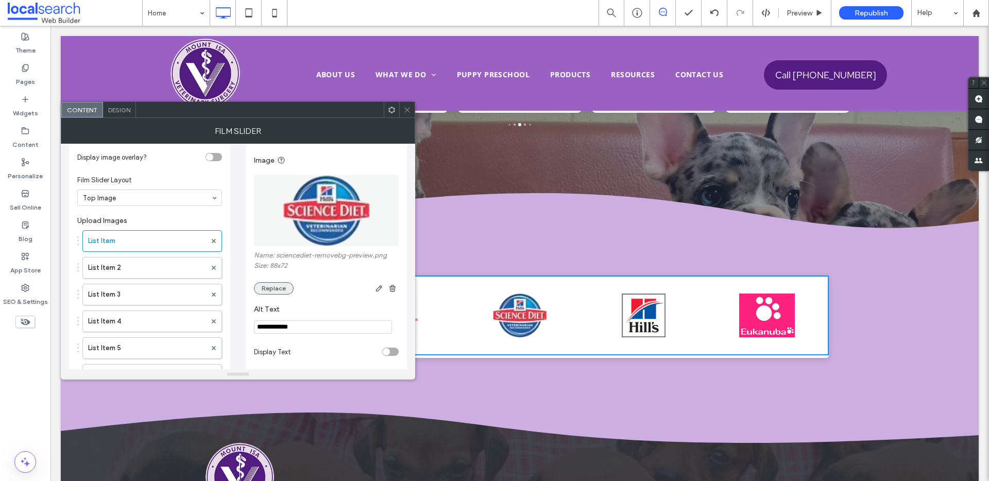
click at [280, 284] on button "Replace" at bounding box center [274, 288] width 40 height 12
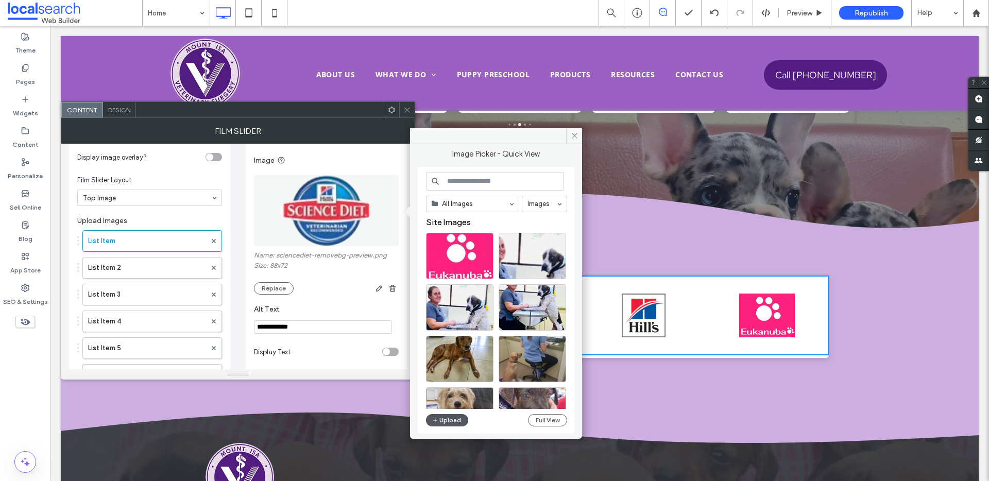
click at [439, 422] on button "Upload" at bounding box center [447, 420] width 42 height 12
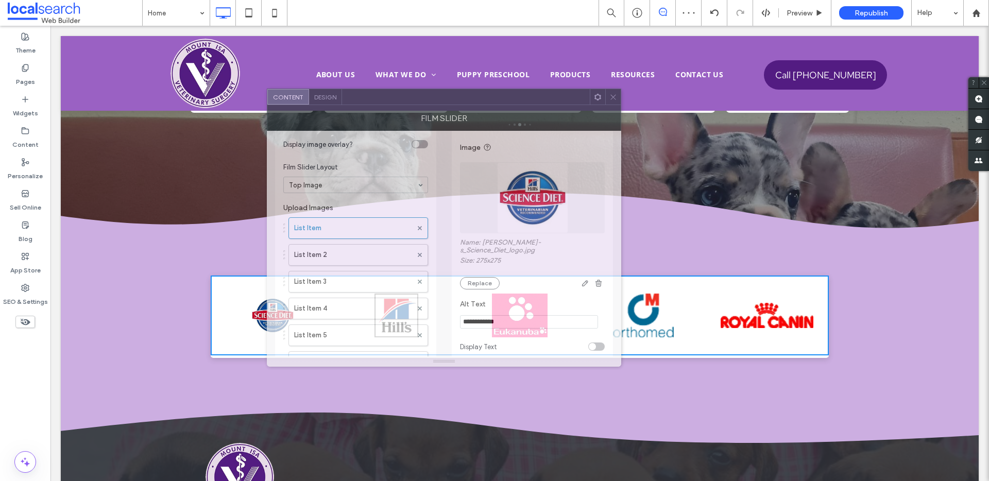
drag, startPoint x: 227, startPoint y: 115, endPoint x: 365, endPoint y: 95, distance: 140.0
click at [365, 95] on div at bounding box center [466, 96] width 248 height 15
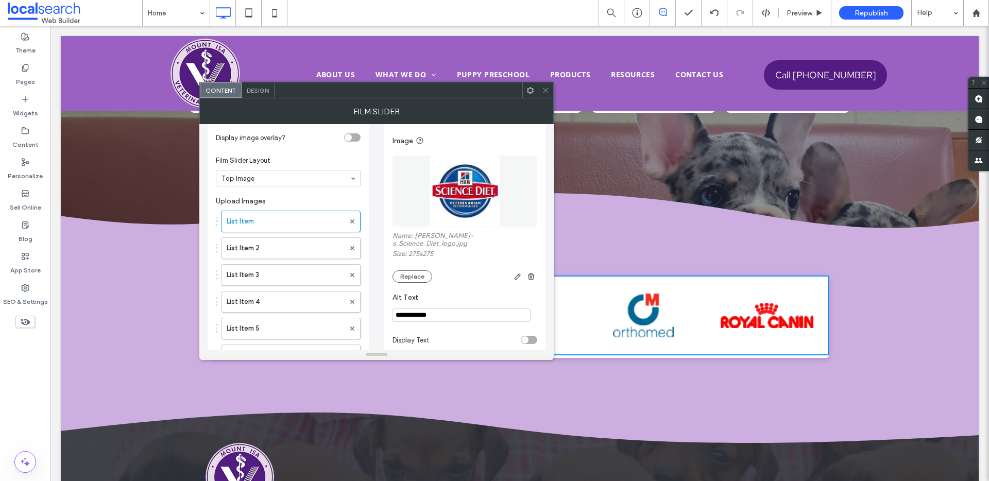
click at [269, 234] on div "List Item List Item 2 List Item 3 List Item 4 List Item 5 List Item 6 List Item…" at bounding box center [288, 300] width 145 height 188
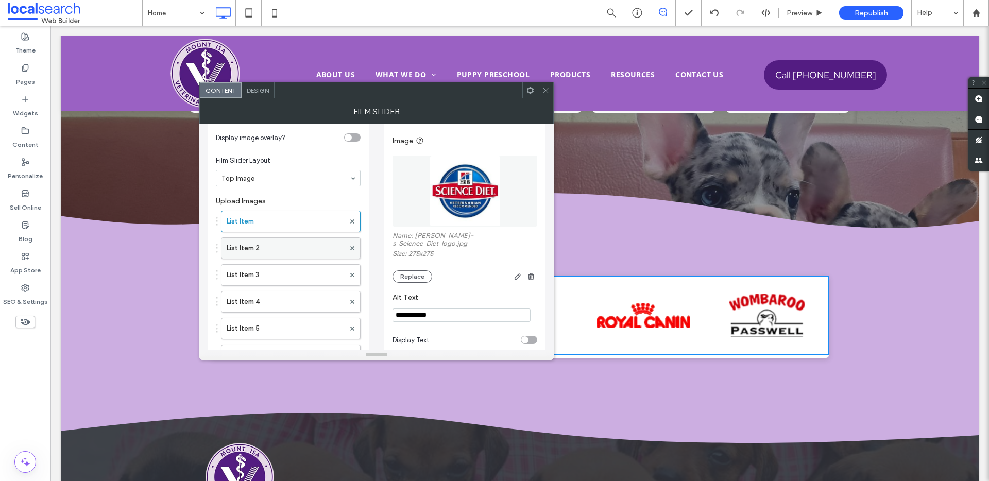
click at [270, 244] on label "List Item 2" at bounding box center [286, 248] width 118 height 21
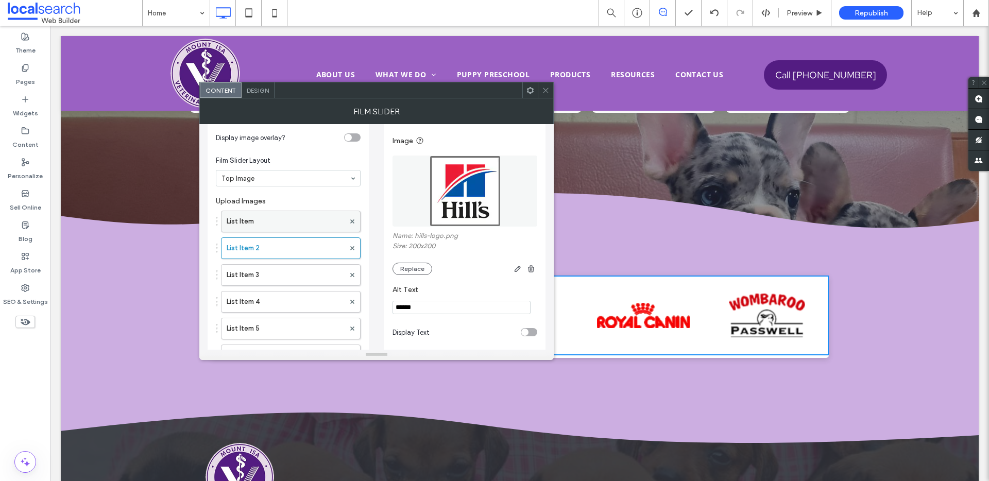
click at [280, 226] on label "List Item" at bounding box center [286, 221] width 118 height 21
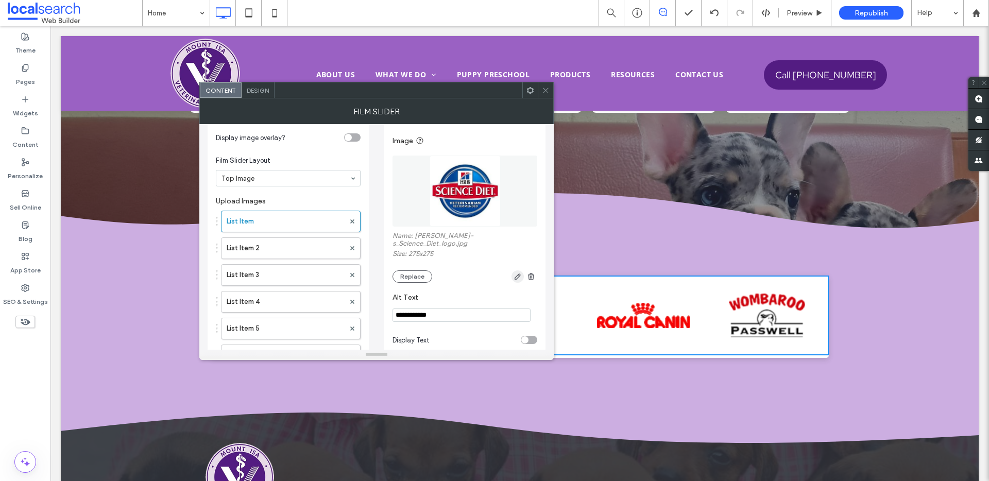
click at [517, 274] on use "button" at bounding box center [518, 277] width 6 height 6
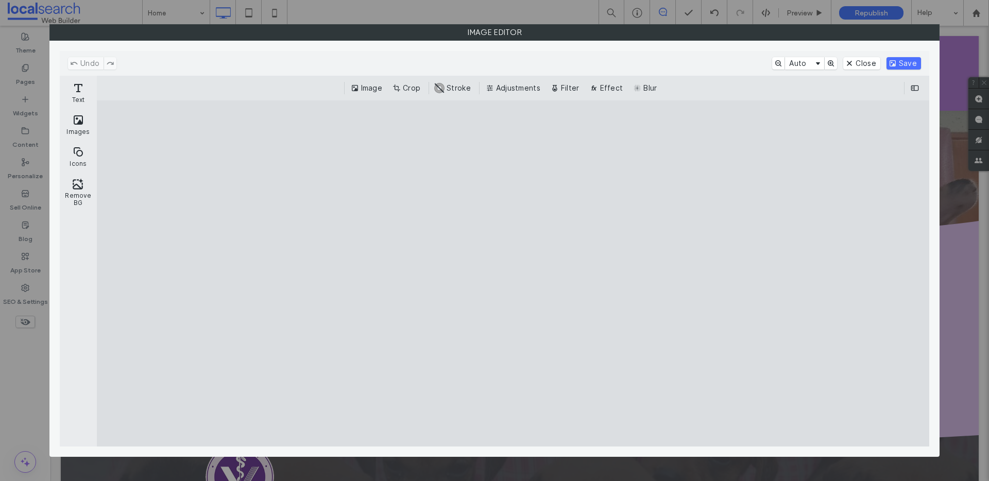
click at [406, 80] on div "Image Crop #ABABAB Stroke Adjustments Filter Effect Blur" at bounding box center [513, 88] width 833 height 25
click at [405, 75] on div "Undo Auto Close Save" at bounding box center [495, 63] width 870 height 25
click at [406, 88] on button "Crop" at bounding box center [408, 88] width 34 height 12
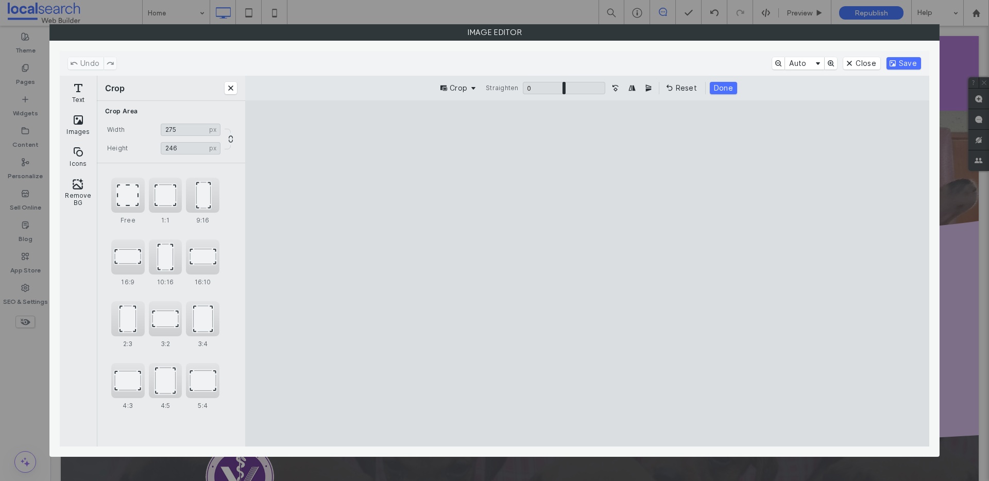
drag, startPoint x: 723, startPoint y: 137, endPoint x: 738, endPoint y: 166, distance: 32.7
click at [587, 274] on cesdk-canvas "Editor canvas" at bounding box center [587, 274] width 0 height 0
type input "***"
drag, startPoint x: 740, startPoint y: 426, endPoint x: 756, endPoint y: 394, distance: 36.0
click at [587, 274] on cesdk-canvas "Editor canvas" at bounding box center [587, 274] width 0 height 0
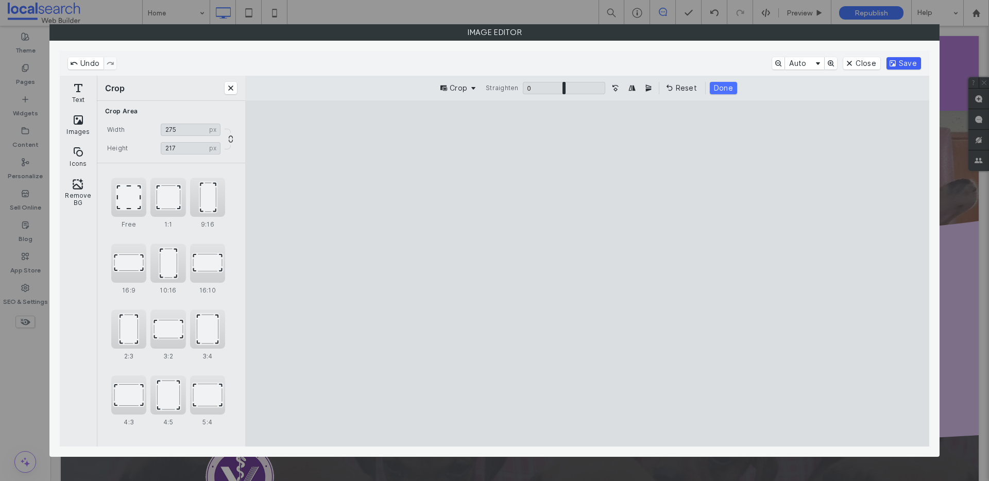
click at [903, 62] on button "Save" at bounding box center [904, 63] width 35 height 12
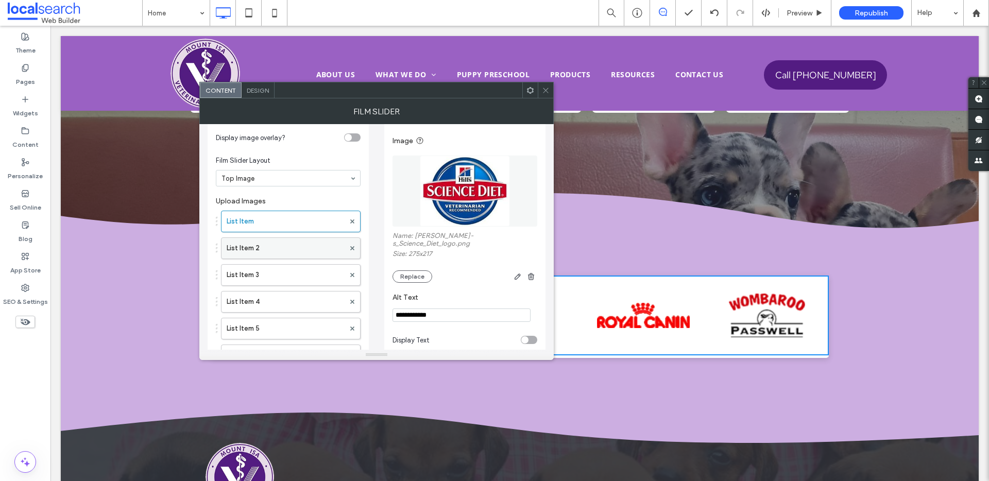
click at [279, 246] on label "List Item 2" at bounding box center [286, 248] width 118 height 21
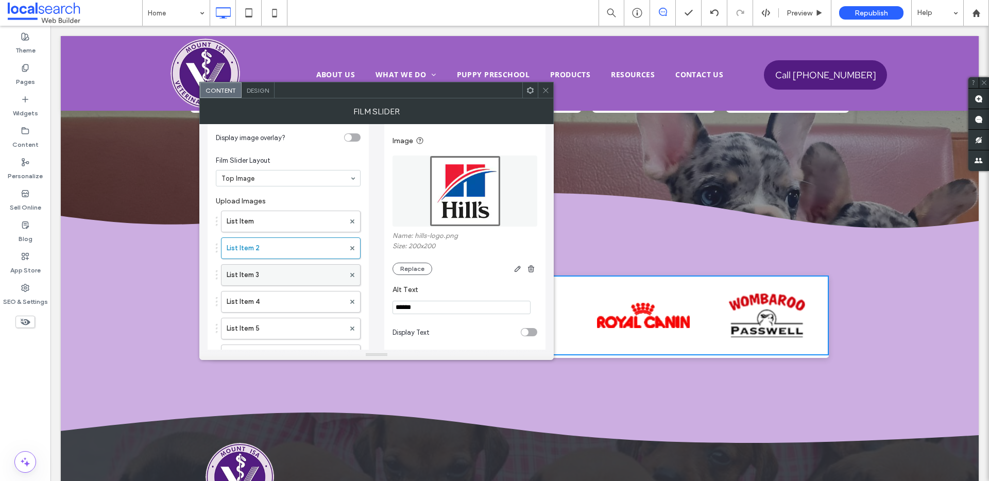
click at [291, 275] on label "List Item 3" at bounding box center [286, 275] width 118 height 21
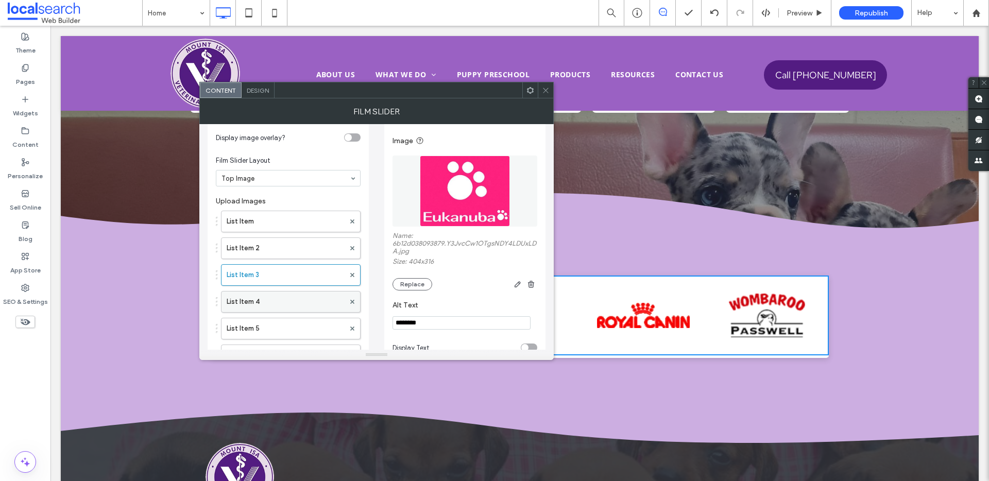
click at [288, 303] on label "List Item 4" at bounding box center [286, 302] width 118 height 21
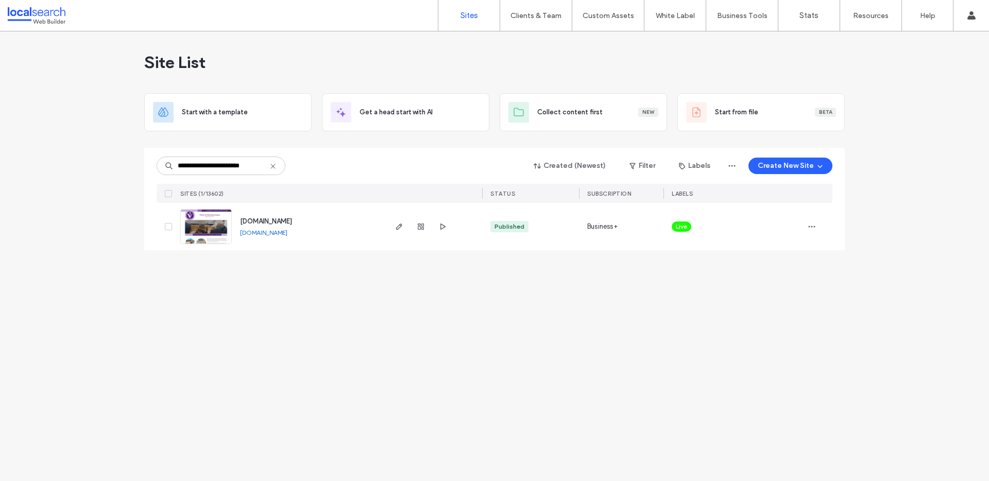
type input "**********"
click at [821, 232] on div at bounding box center [818, 226] width 29 height 47
click at [815, 223] on icon "button" at bounding box center [812, 227] width 8 height 8
click at [768, 312] on span "Unassign Label" at bounding box center [771, 312] width 46 height 10
click at [691, 222] on span at bounding box center [692, 219] width 8 height 8
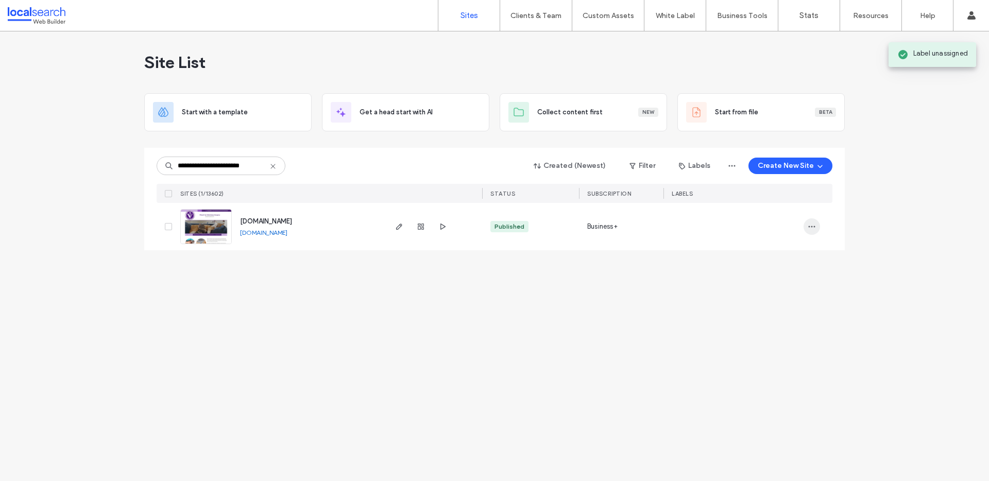
click at [819, 231] on span "button" at bounding box center [812, 226] width 16 height 16
click at [796, 294] on div "Assign Label" at bounding box center [774, 293] width 92 height 20
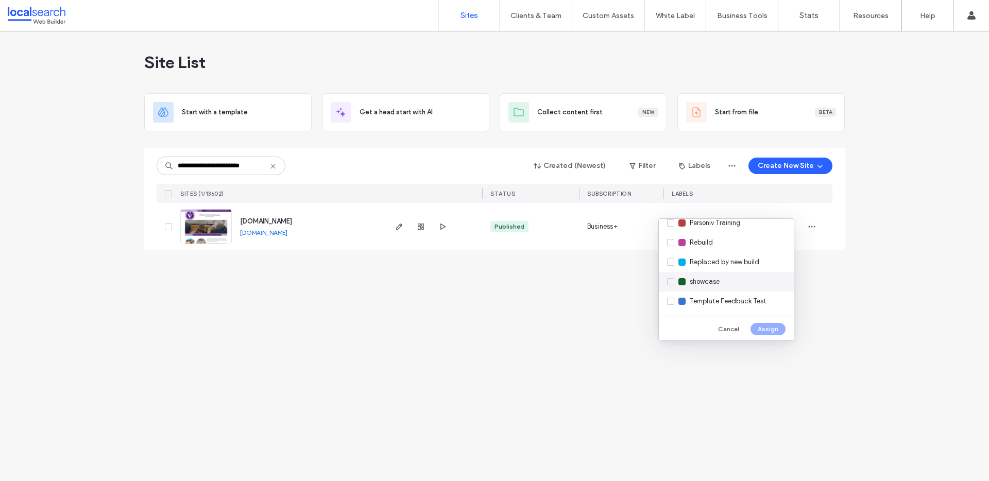
scroll to position [308, 0]
click at [731, 265] on div "Replaced by new build" at bounding box center [726, 258] width 135 height 20
click at [769, 329] on button "Assign" at bounding box center [768, 329] width 35 height 12
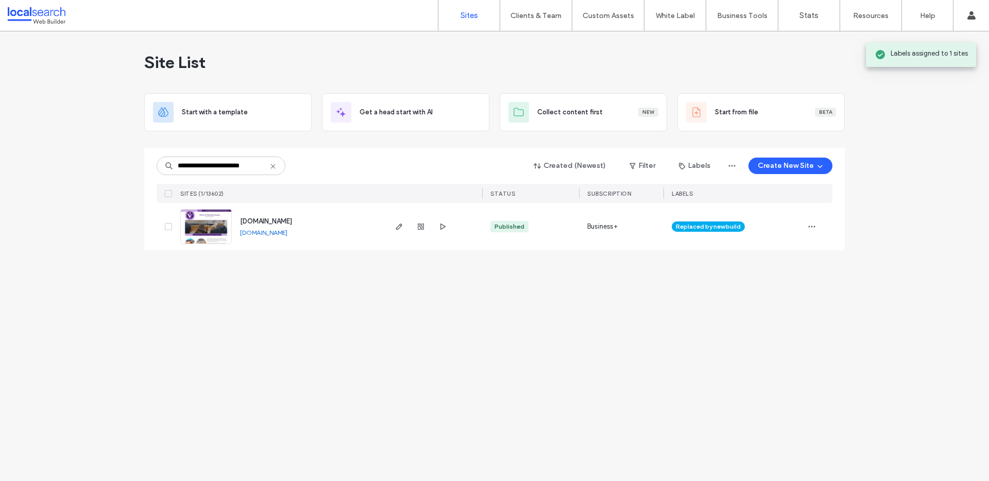
click at [208, 224] on img at bounding box center [206, 245] width 50 height 70
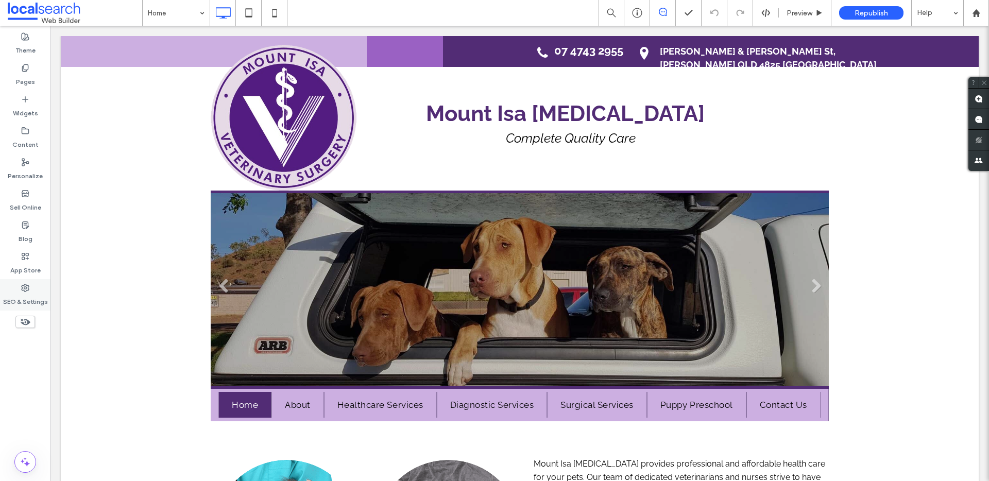
click at [44, 292] on label "SEO & Settings" at bounding box center [25, 299] width 45 height 14
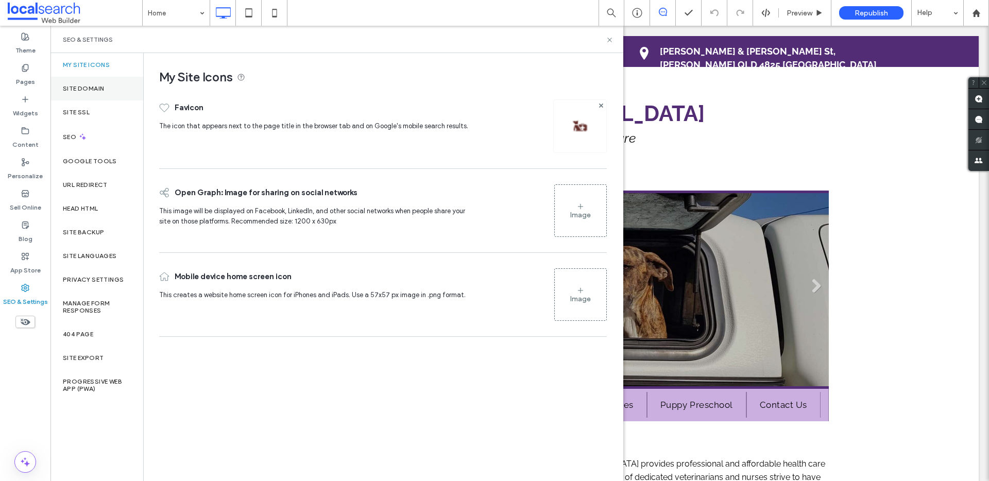
click at [74, 79] on div "Site Domain" at bounding box center [96, 89] width 93 height 24
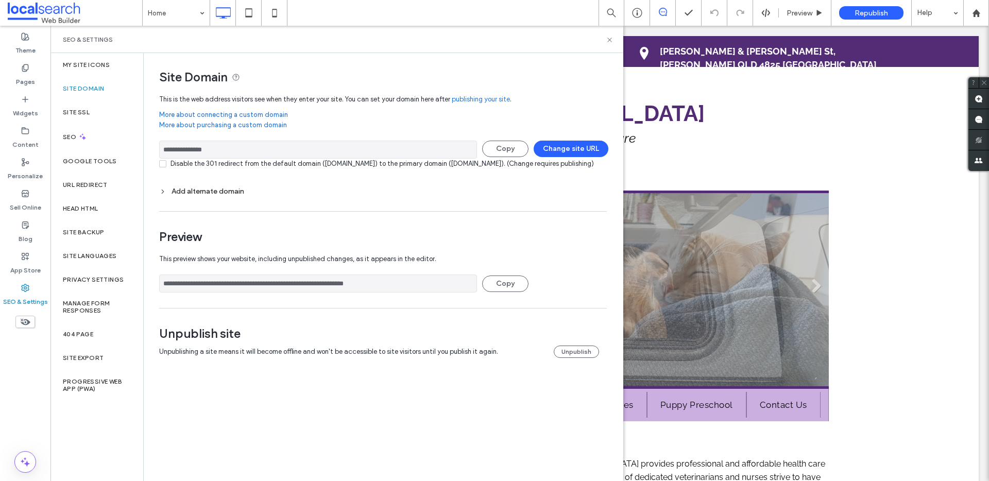
click at [214, 196] on div "Add alternate domain" at bounding box center [383, 191] width 448 height 9
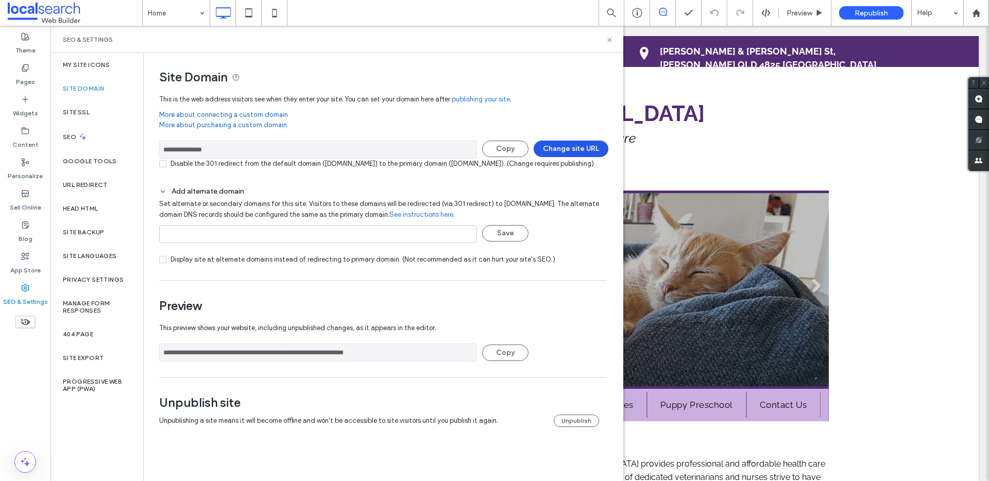
click at [564, 150] on button "Change site URL" at bounding box center [571, 149] width 75 height 16
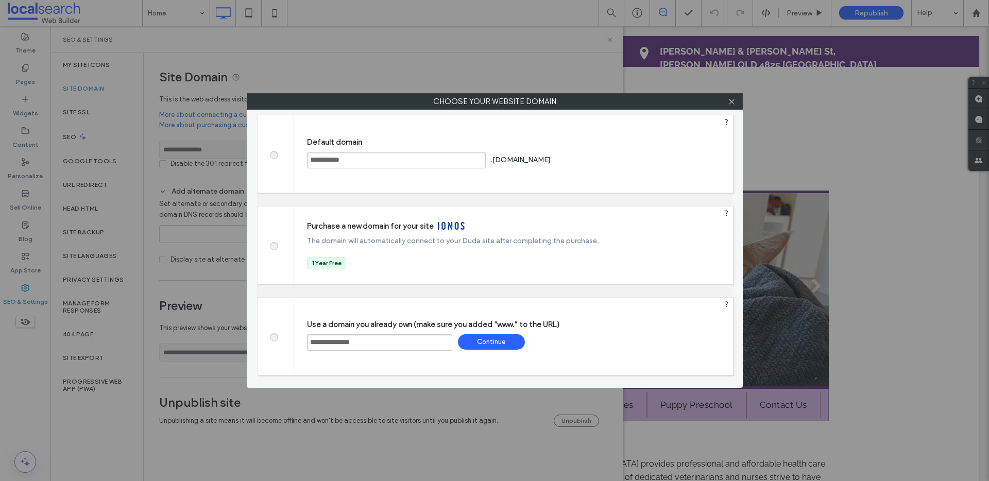
click at [280, 158] on div at bounding box center [276, 153] width 37 height 77
click at [274, 155] on span at bounding box center [274, 154] width 0 height 8
click at [625, 173] on div "**********" at bounding box center [513, 153] width 439 height 77
click at [626, 167] on div "Save" at bounding box center [592, 159] width 67 height 15
type input "**********"
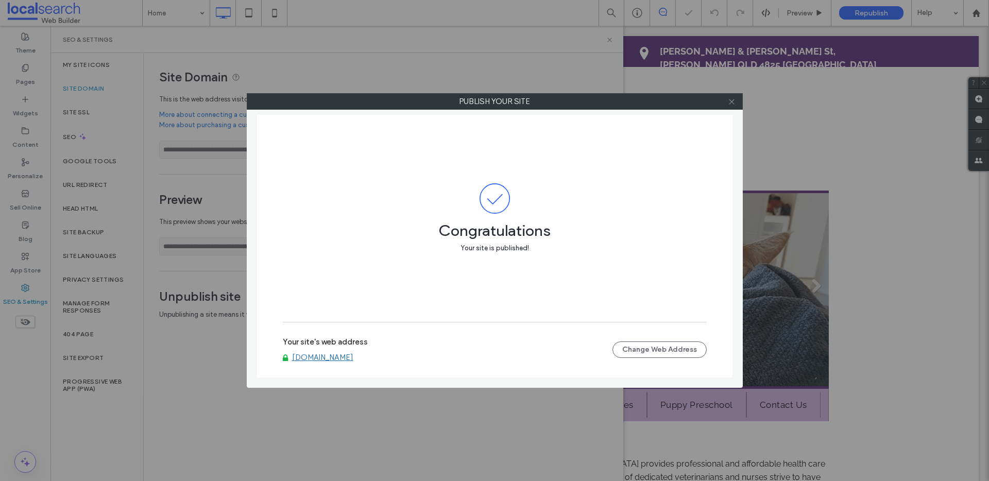
click at [731, 107] on span at bounding box center [732, 101] width 8 height 15
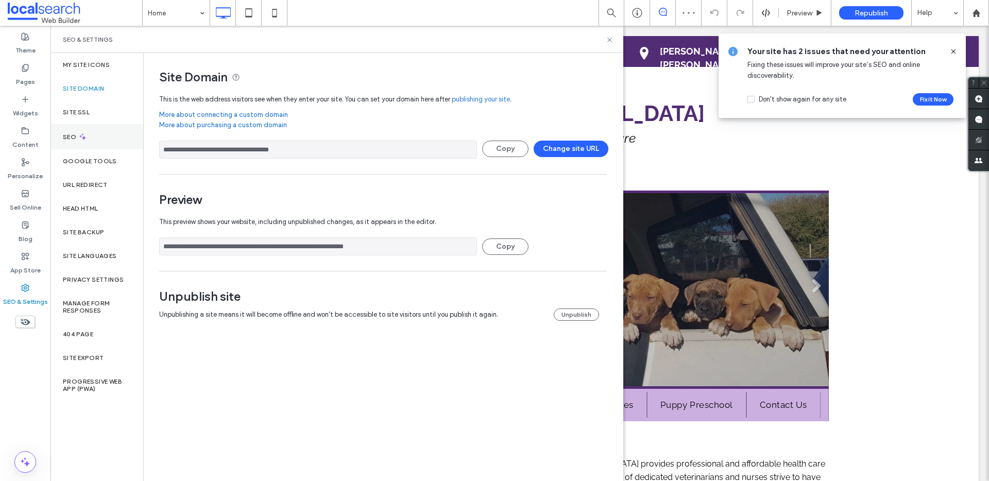
click at [113, 138] on div "SEO" at bounding box center [96, 136] width 93 height 25
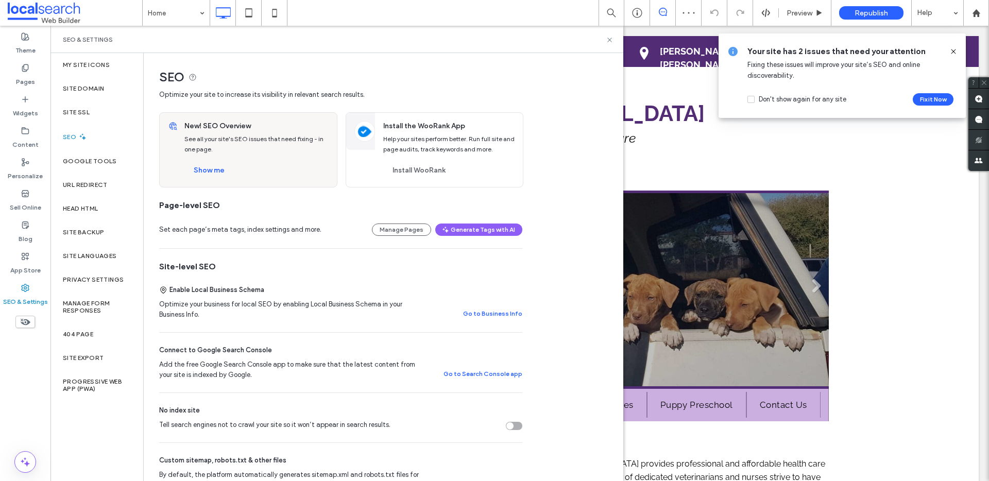
click at [522, 424] on div "Tell search engines not to crawl your site so it won’t appear in search results." at bounding box center [514, 426] width 16 height 8
click at [110, 94] on div "Site Domain" at bounding box center [96, 89] width 93 height 24
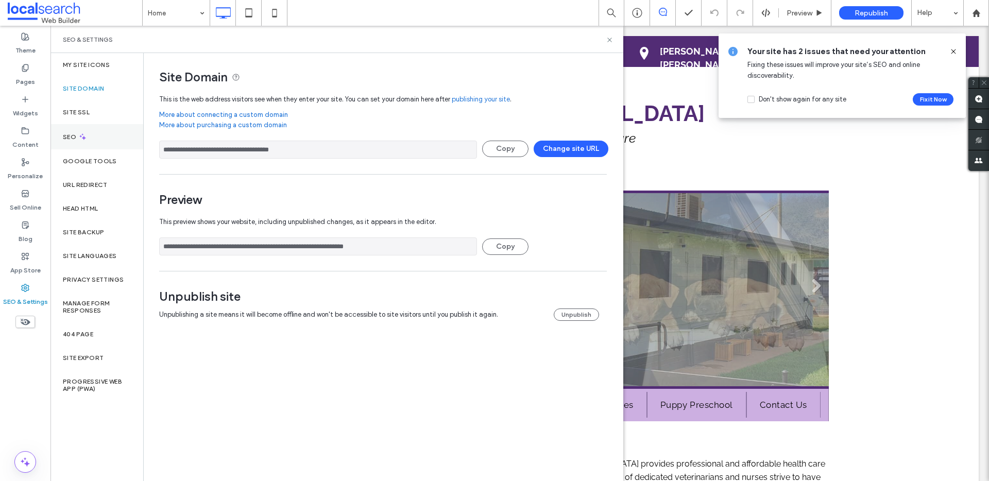
click at [100, 144] on div "SEO" at bounding box center [96, 136] width 93 height 25
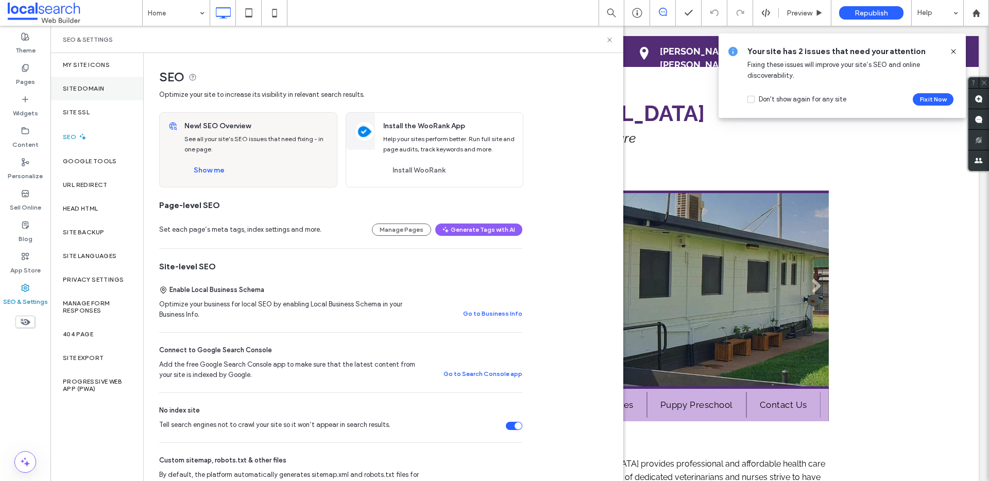
click at [116, 85] on div "Site Domain" at bounding box center [96, 89] width 93 height 24
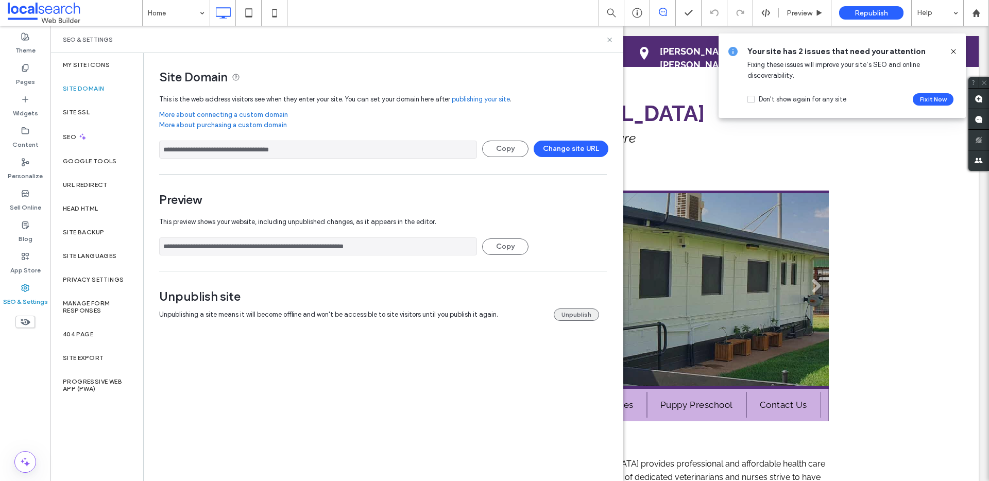
click at [582, 318] on button "Unpublish" at bounding box center [576, 315] width 45 height 12
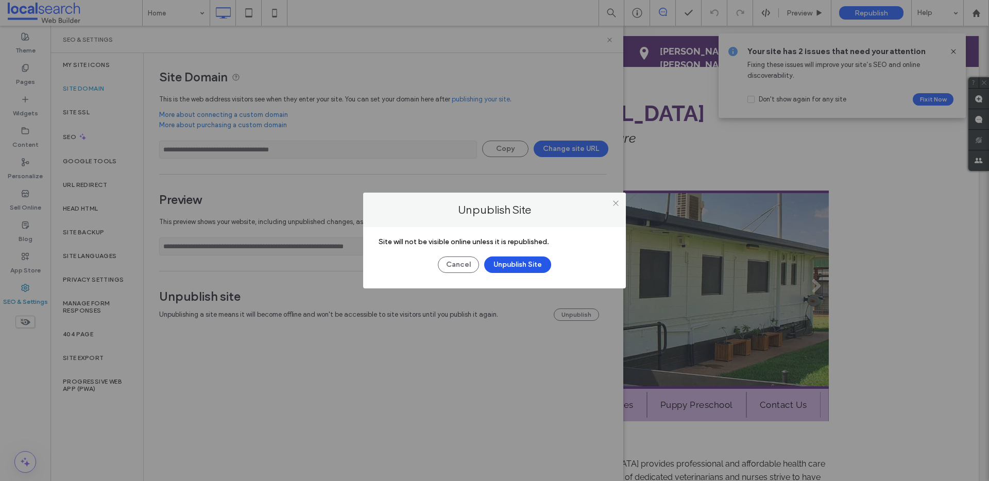
click at [527, 265] on button "Unpublish Site" at bounding box center [517, 265] width 67 height 16
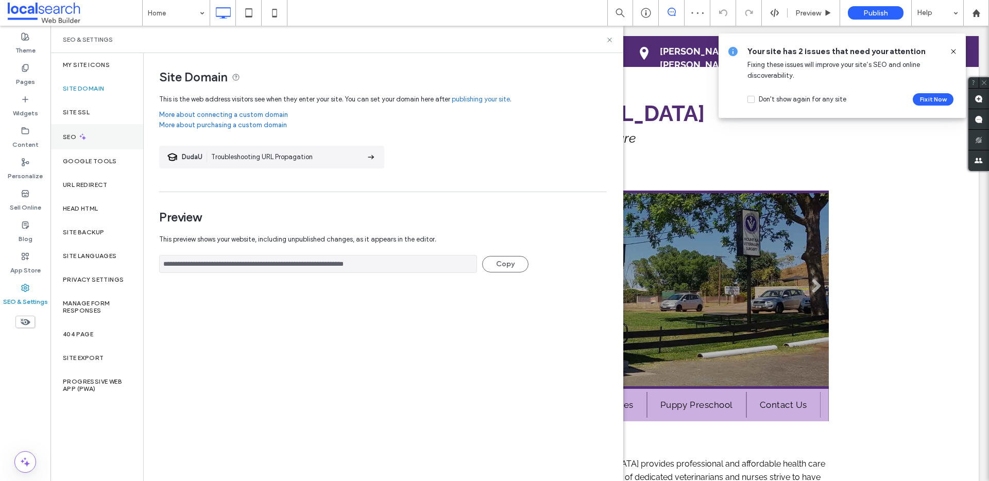
click at [102, 131] on div "SEO" at bounding box center [96, 136] width 93 height 25
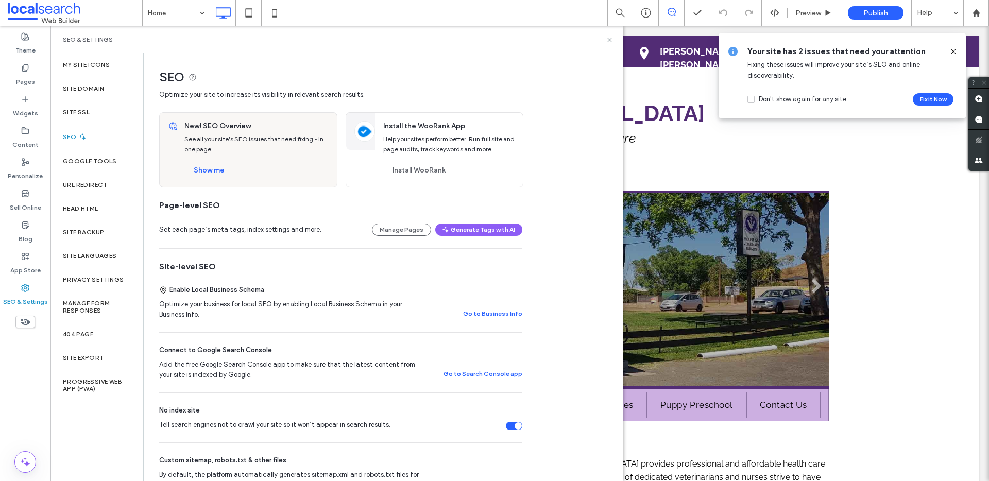
click at [494, 50] on div "SEO & Settings" at bounding box center [336, 39] width 573 height 27
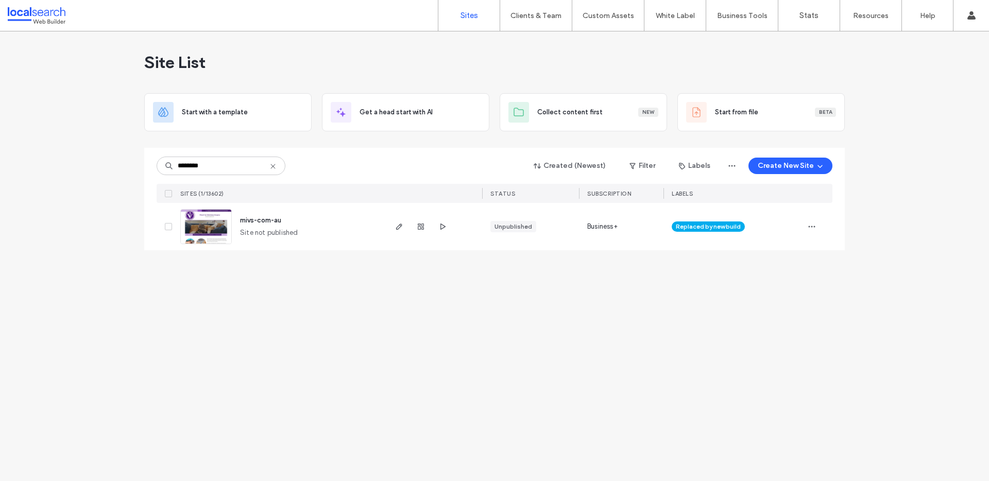
type input "********"
click at [273, 163] on icon at bounding box center [273, 166] width 8 height 8
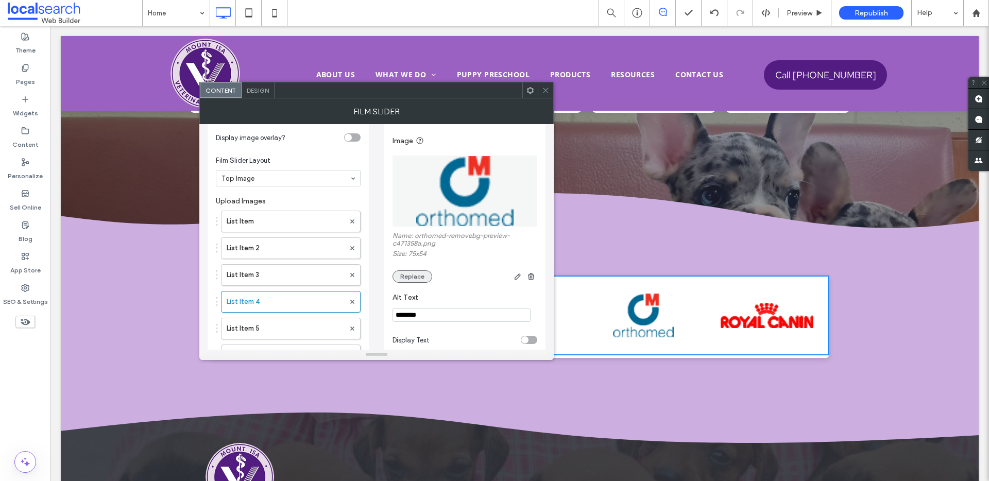
click at [420, 273] on button "Replace" at bounding box center [413, 277] width 40 height 12
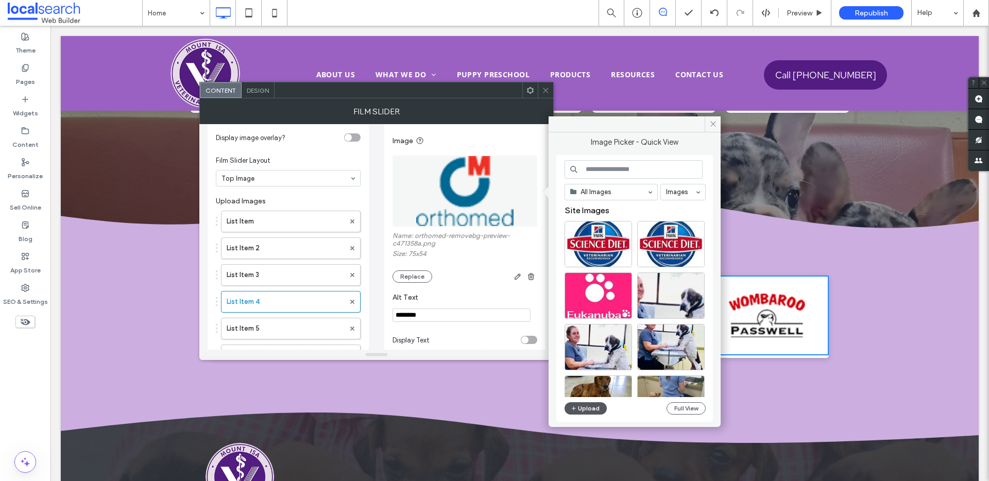
click at [593, 408] on button "Upload" at bounding box center [586, 408] width 42 height 12
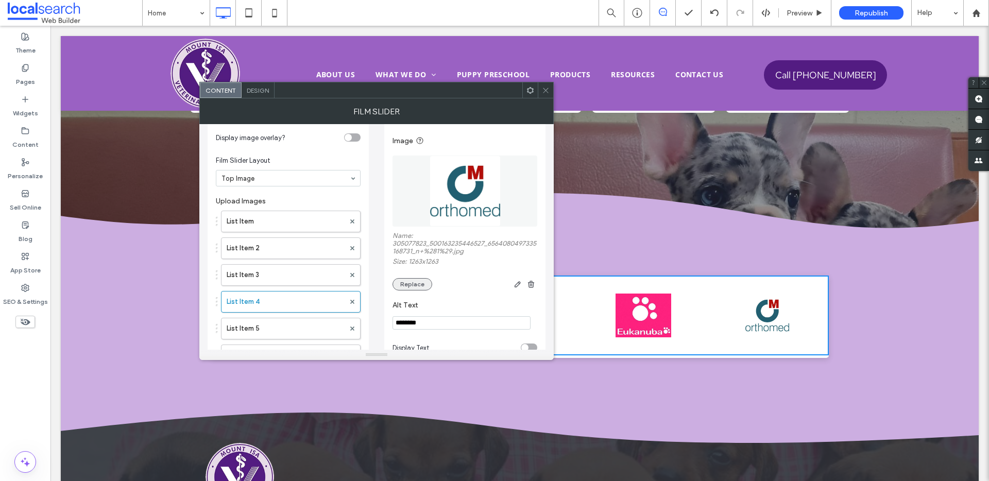
click at [416, 280] on button "Replace" at bounding box center [413, 284] width 40 height 12
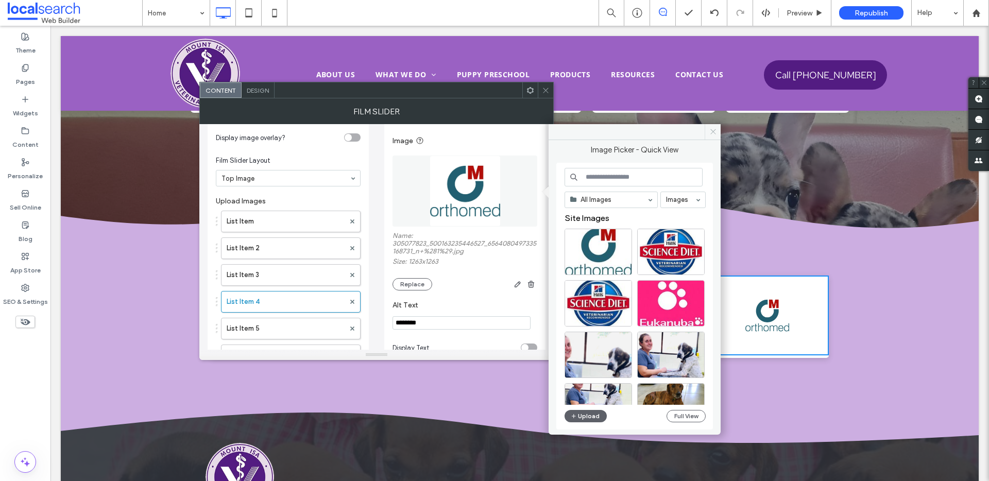
click at [711, 128] on icon at bounding box center [714, 132] width 8 height 8
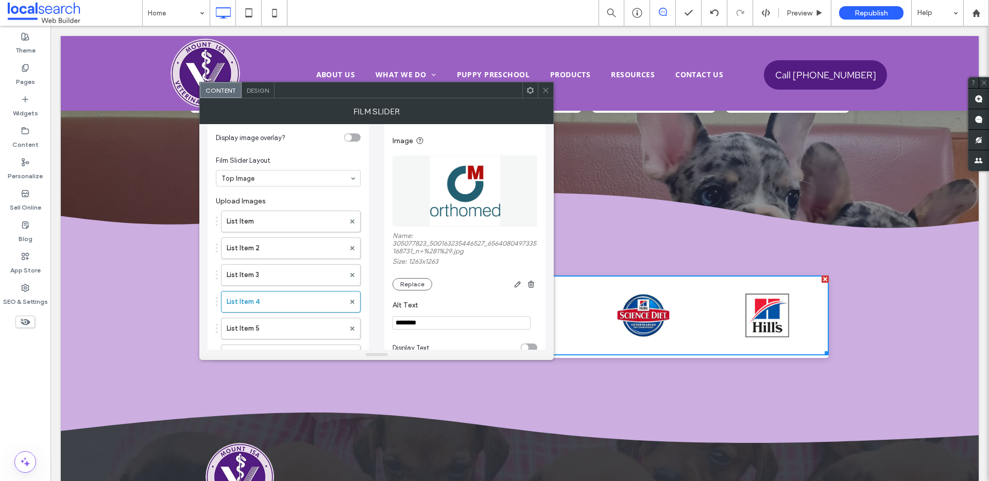
click at [511, 285] on div at bounding box center [484, 284] width 105 height 12
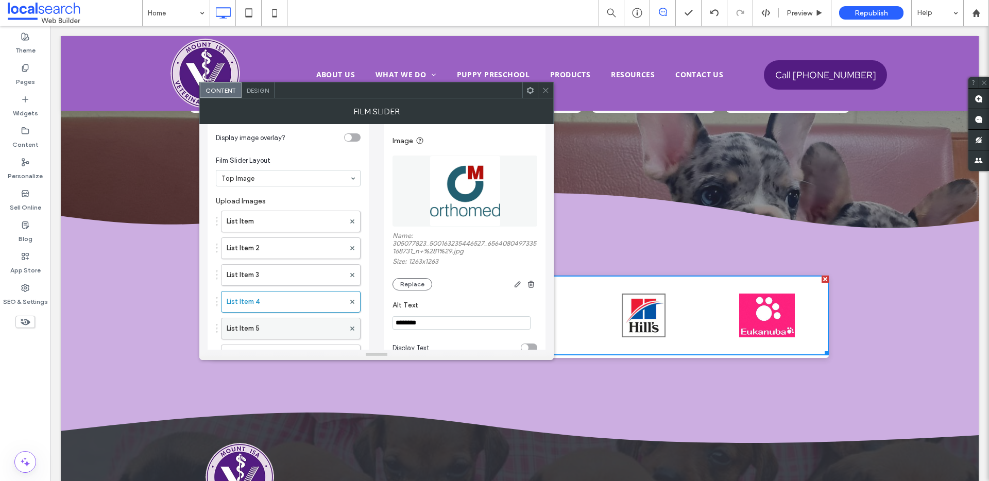
click at [287, 323] on label "List Item 5" at bounding box center [286, 328] width 118 height 21
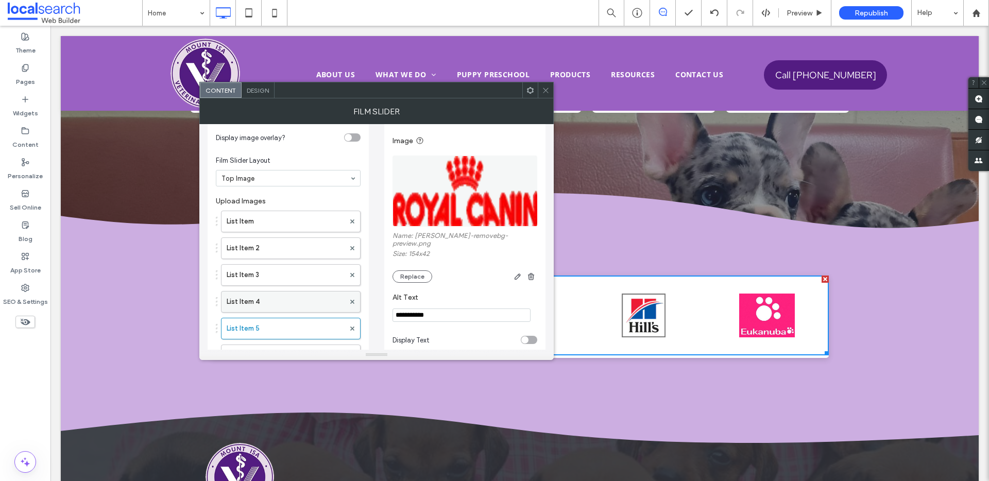
click at [317, 292] on label "List Item 4" at bounding box center [286, 302] width 118 height 21
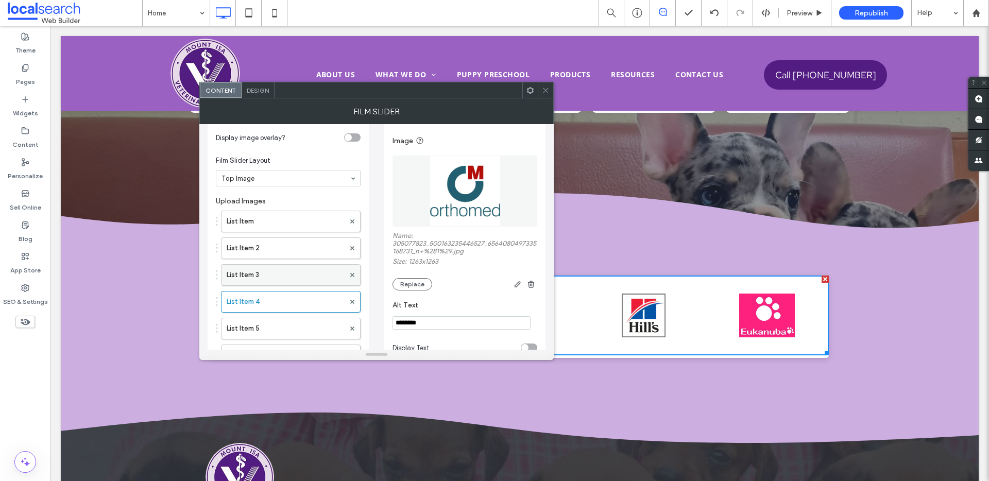
click at [310, 278] on label "List Item 3" at bounding box center [286, 275] width 118 height 21
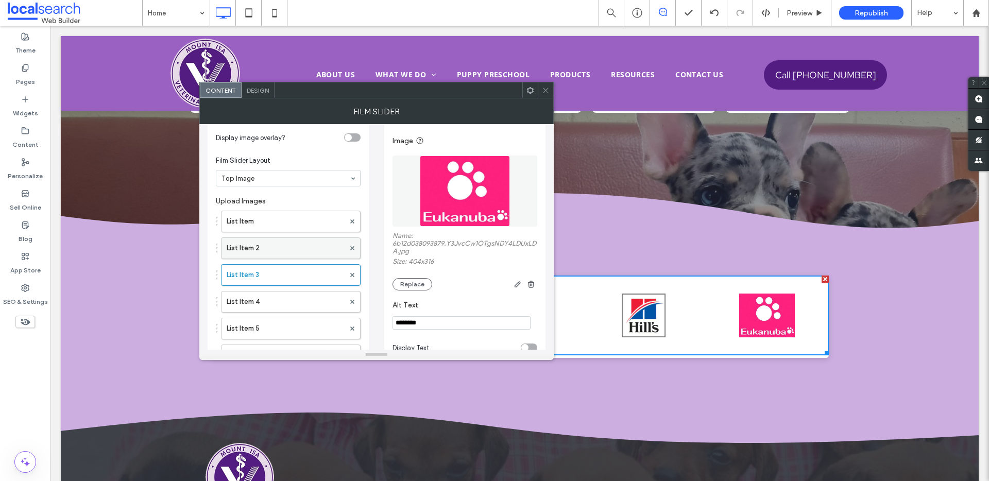
click at [308, 248] on label "List Item 2" at bounding box center [286, 248] width 118 height 21
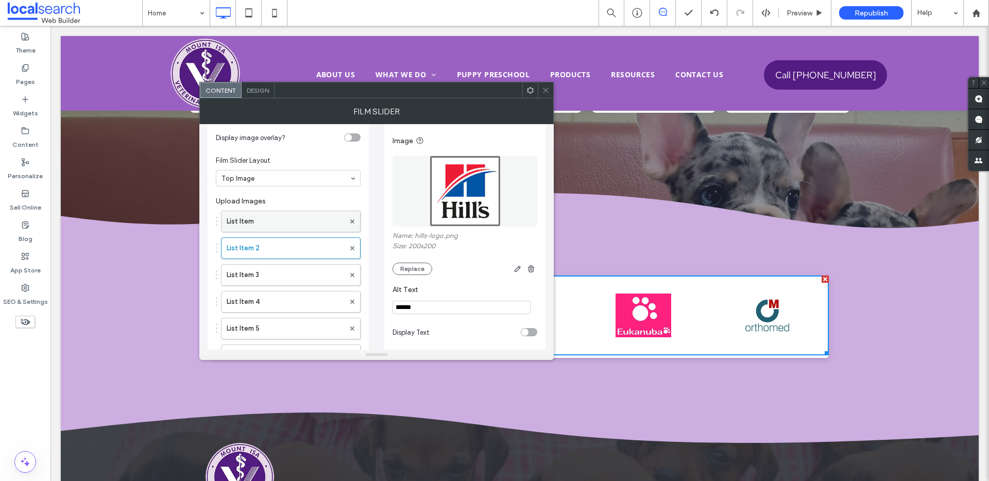
click at [298, 224] on label "List Item" at bounding box center [286, 221] width 118 height 21
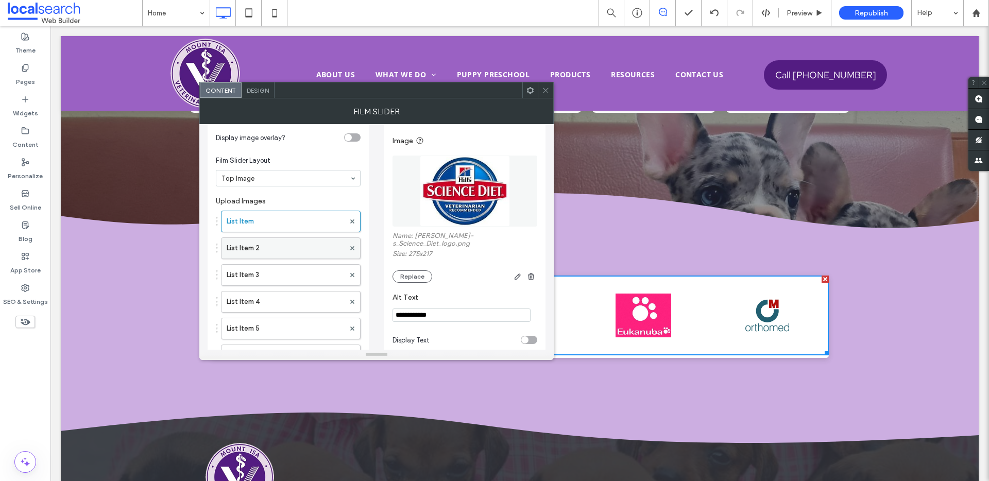
click at [300, 241] on label "List Item 2" at bounding box center [286, 248] width 118 height 21
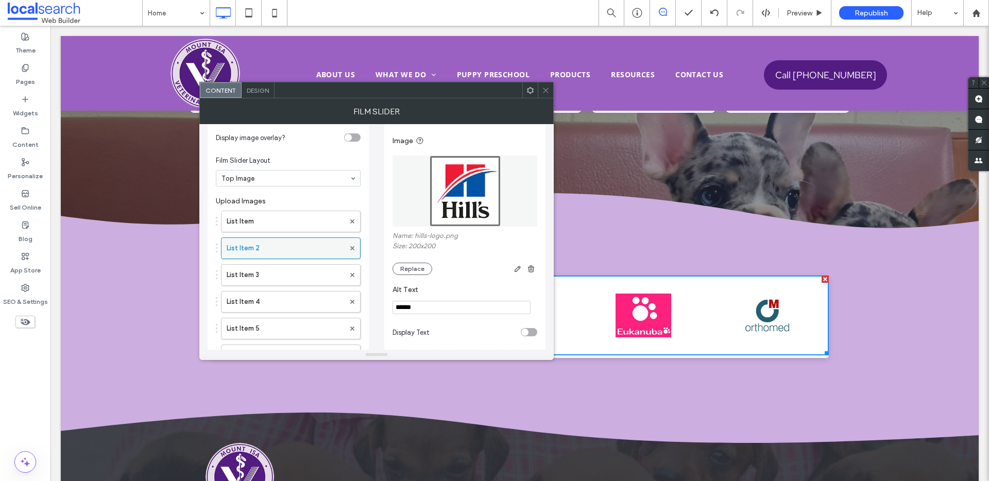
click at [307, 256] on label "List Item 2" at bounding box center [286, 248] width 118 height 21
click at [308, 268] on label "List Item 3" at bounding box center [286, 275] width 118 height 21
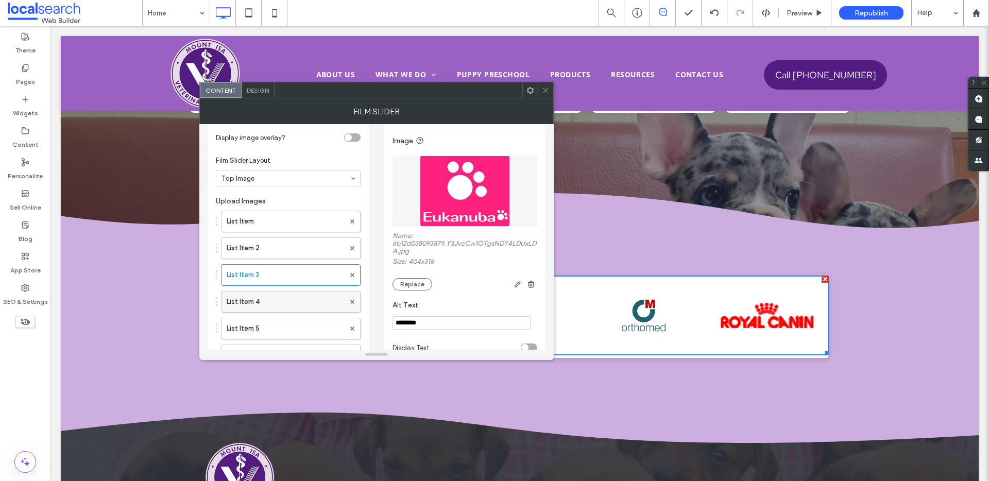
click at [287, 307] on label "List Item 4" at bounding box center [286, 302] width 118 height 21
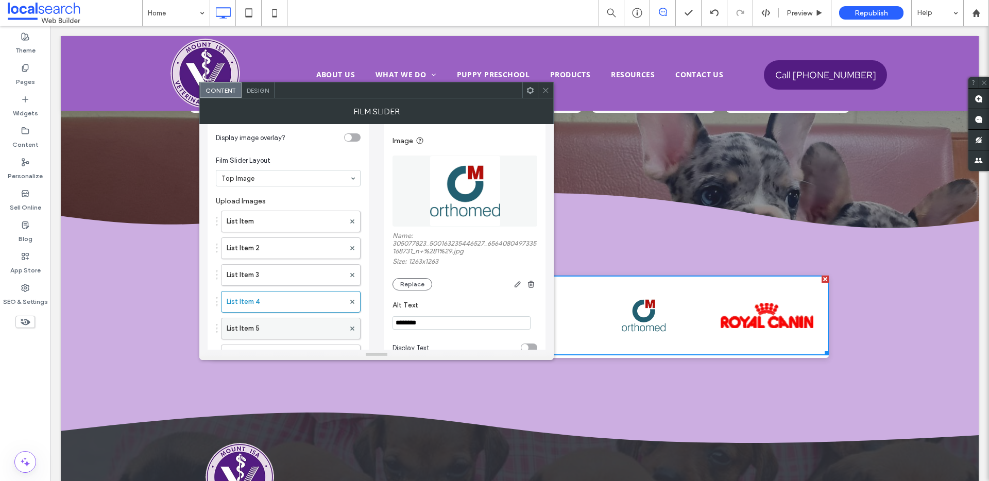
click at [295, 332] on label "List Item 5" at bounding box center [286, 328] width 118 height 21
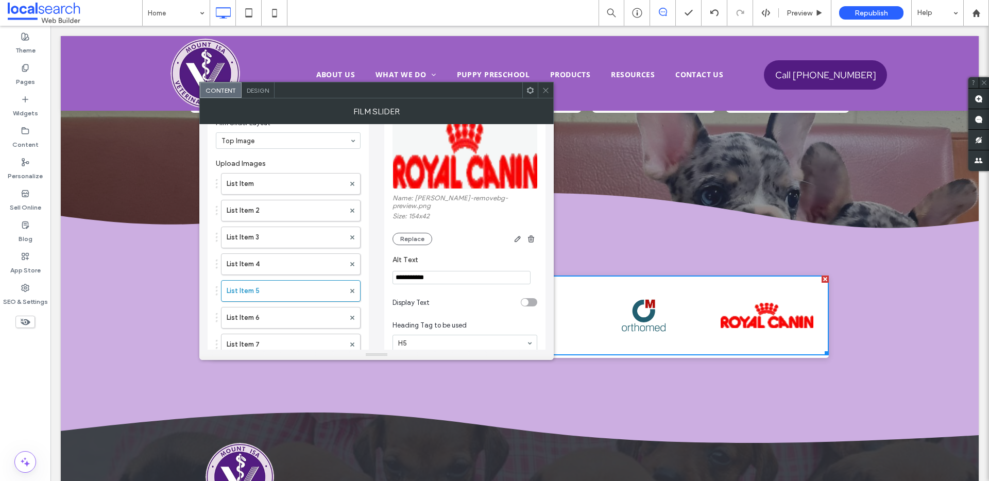
scroll to position [96, 0]
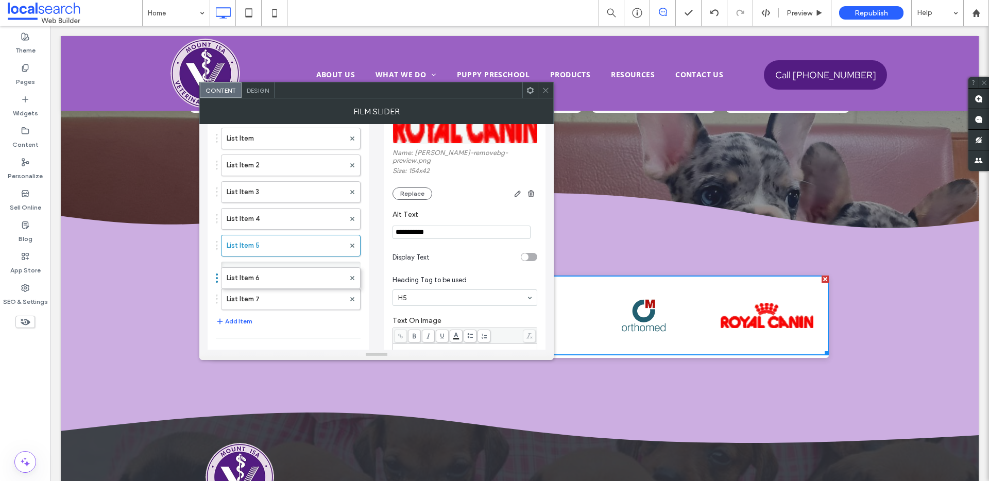
click at [282, 265] on div "List Item 6" at bounding box center [291, 273] width 140 height 22
click at [282, 267] on label "List Item 6" at bounding box center [286, 272] width 118 height 21
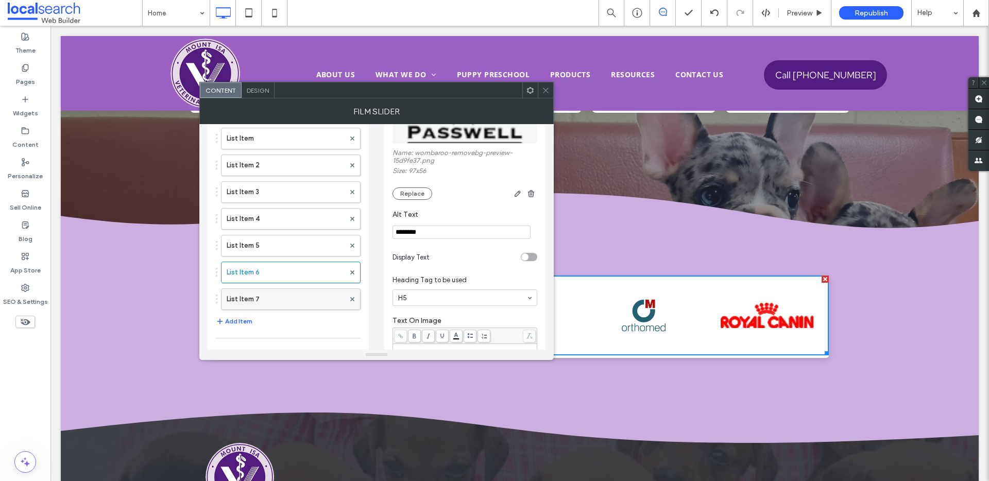
click at [285, 295] on label "List Item 7" at bounding box center [286, 299] width 118 height 21
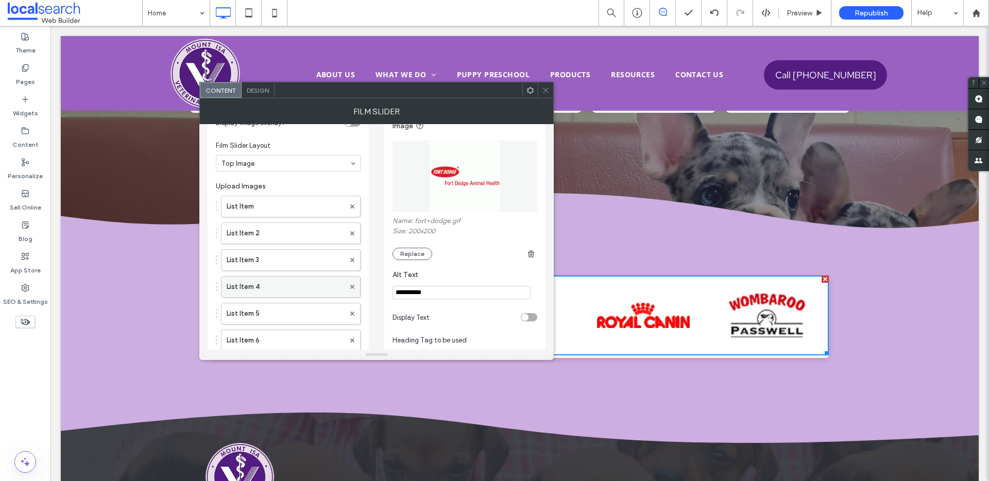
click at [302, 291] on label "List Item 4" at bounding box center [286, 287] width 118 height 21
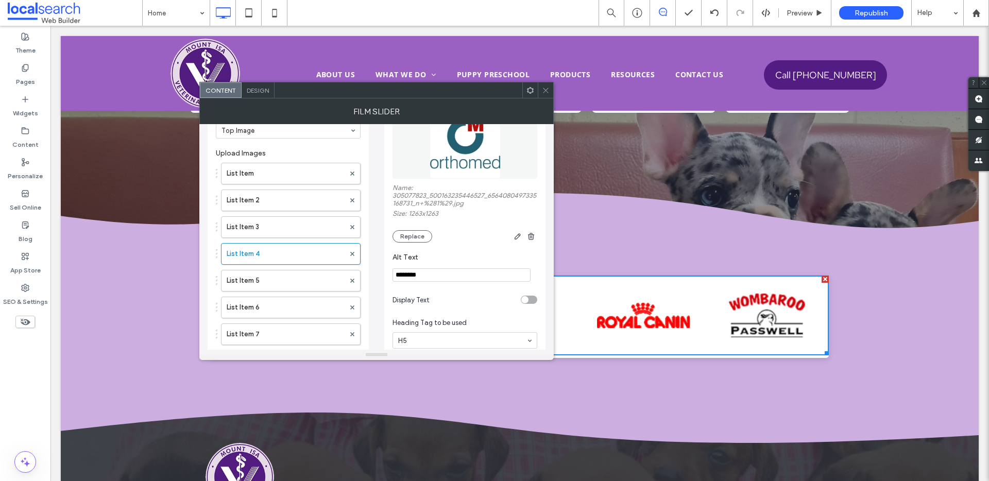
scroll to position [116, 0]
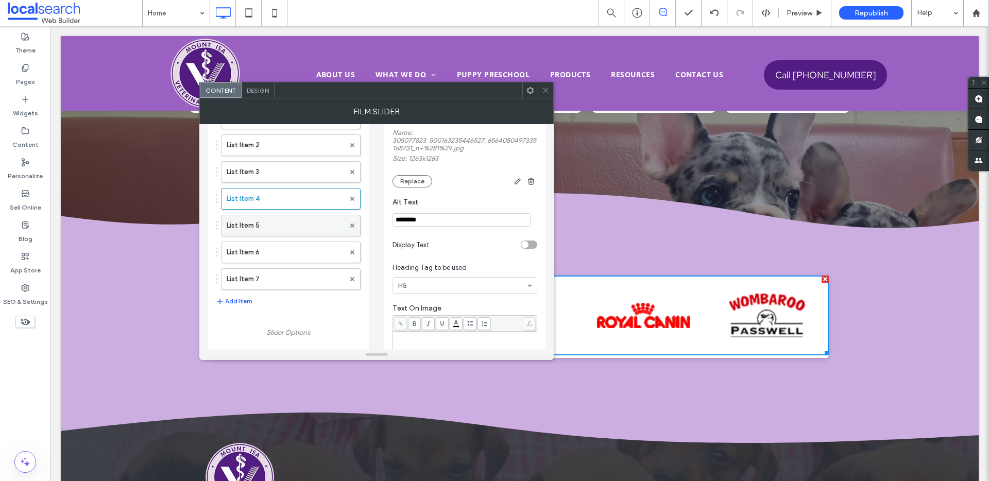
click at [273, 230] on label "List Item 5" at bounding box center [286, 225] width 118 height 21
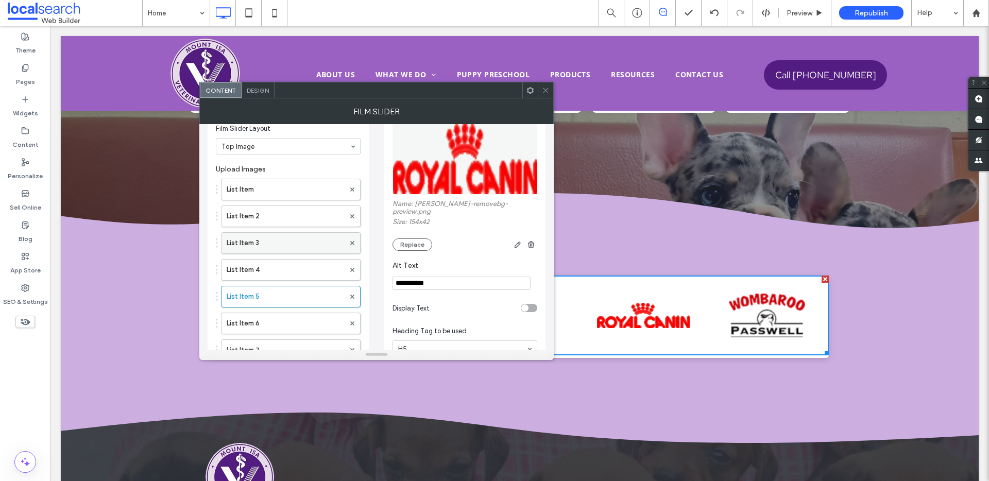
scroll to position [44, 0]
click at [263, 267] on label "List Item 4" at bounding box center [286, 270] width 118 height 21
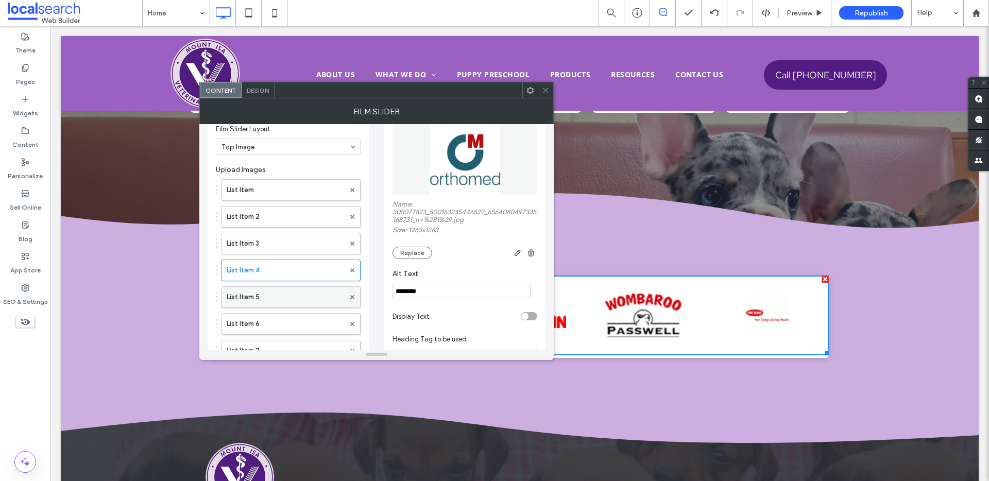
click at [261, 289] on label "List Item 5" at bounding box center [286, 297] width 118 height 21
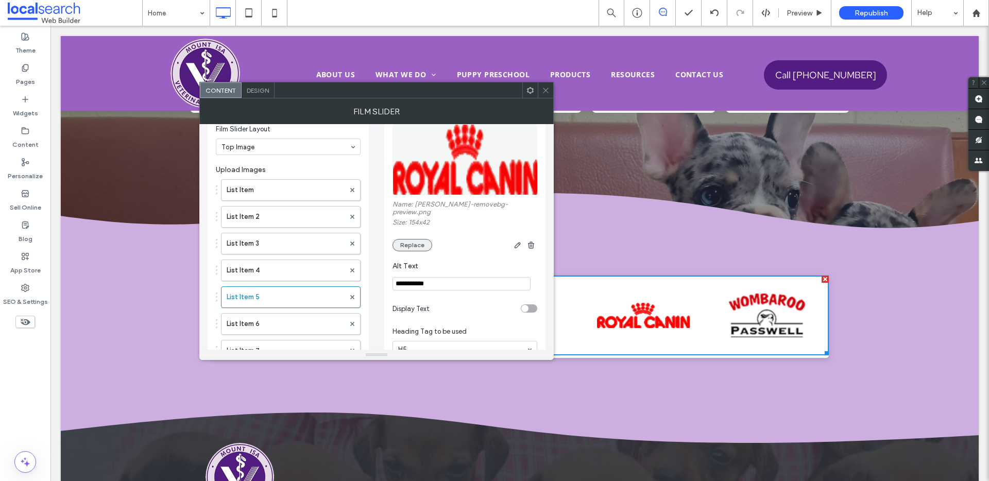
click at [403, 239] on button "Replace" at bounding box center [413, 245] width 40 height 12
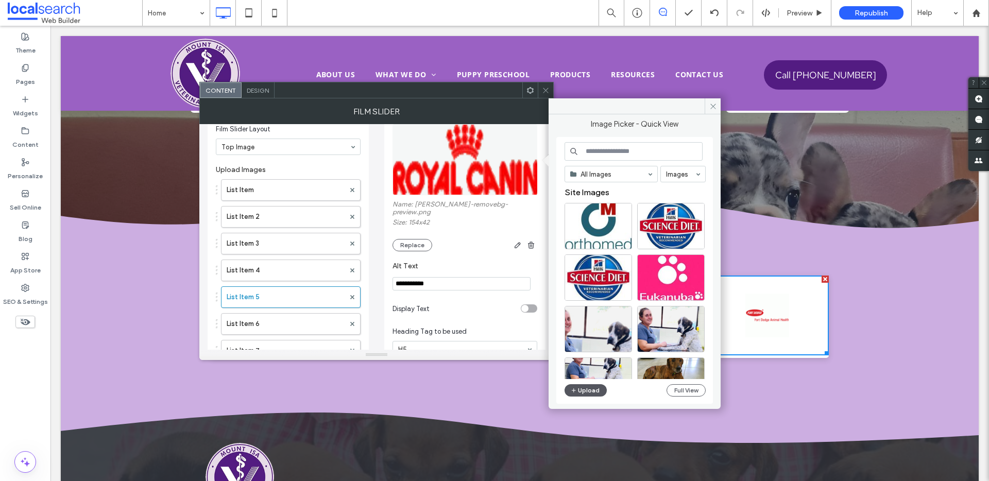
click at [600, 389] on button "Upload" at bounding box center [586, 390] width 42 height 12
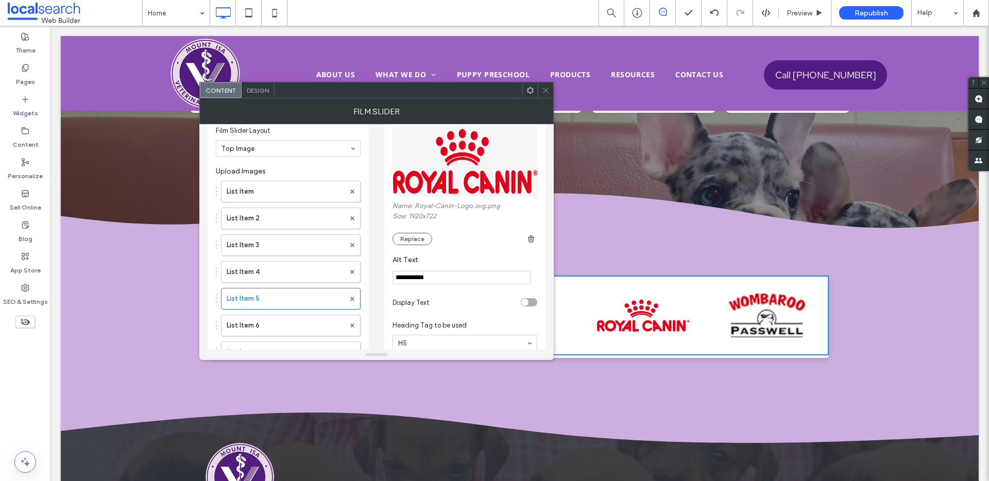
scroll to position [42, 0]
click at [273, 191] on label "List Item" at bounding box center [286, 192] width 118 height 21
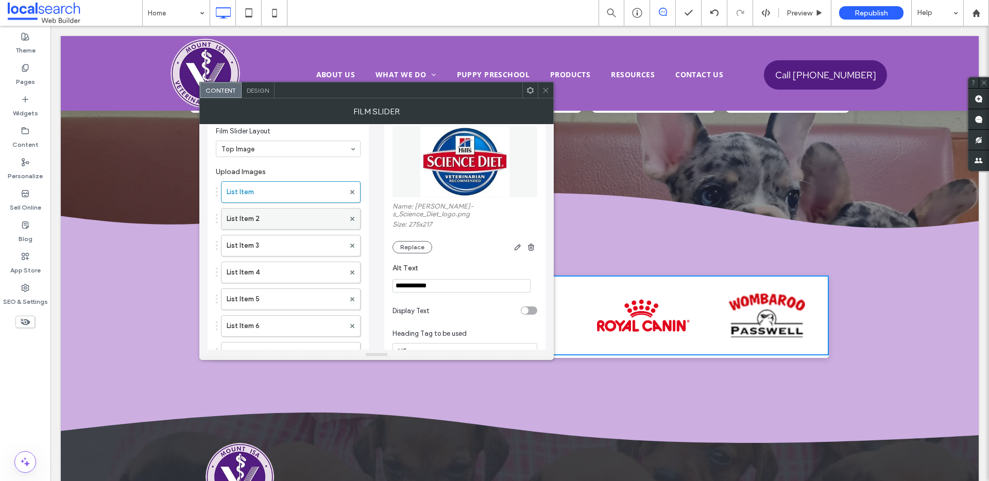
click at [273, 213] on label "List Item 2" at bounding box center [286, 219] width 118 height 21
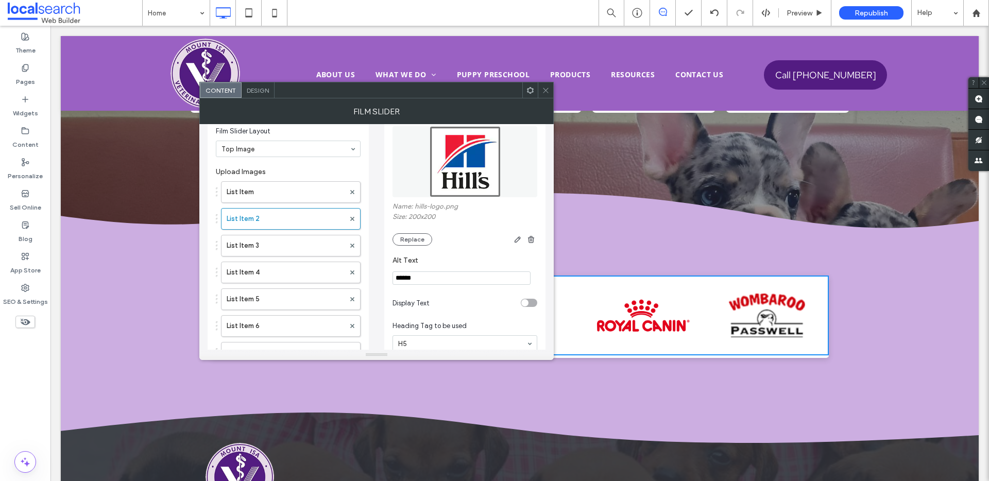
click at [278, 233] on div "List Item List Item 2 List Item 3 List Item 4 List Item 5 List Item 6 List Item…" at bounding box center [288, 270] width 145 height 188
click at [279, 248] on label "List Item 3" at bounding box center [286, 245] width 118 height 21
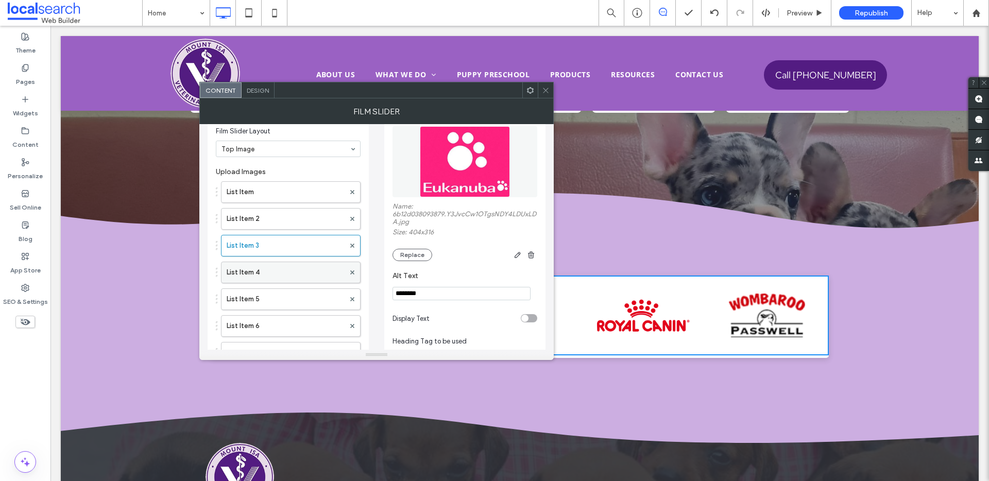
click at [280, 271] on label "List Item 4" at bounding box center [286, 272] width 118 height 21
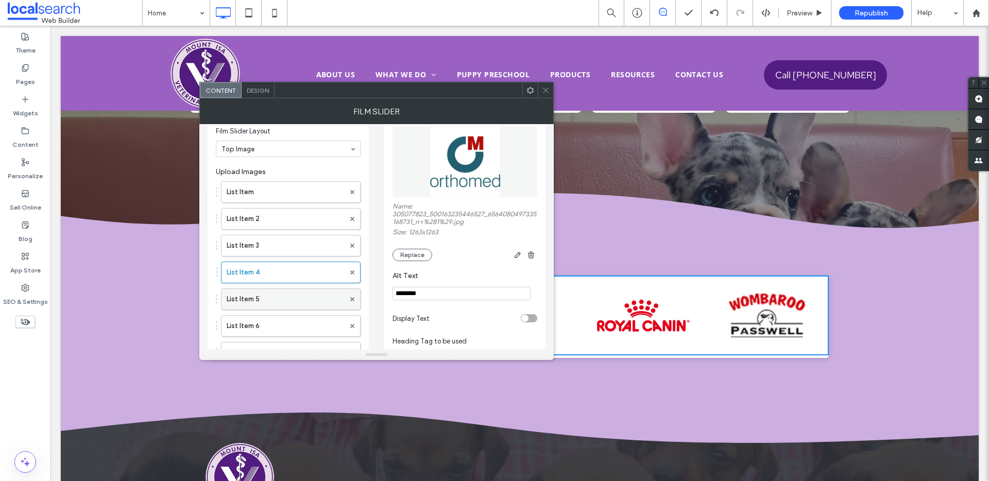
click at [281, 298] on label "List Item 5" at bounding box center [286, 299] width 118 height 21
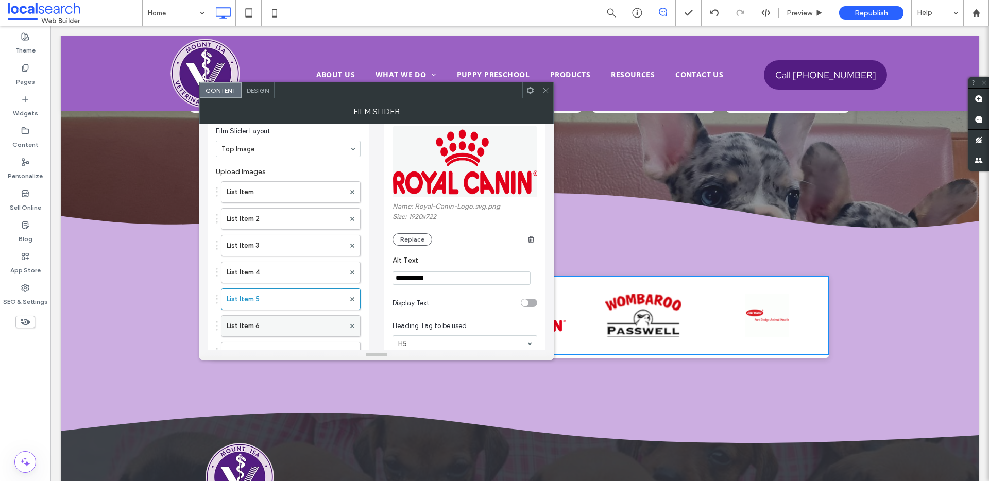
click at [283, 320] on label "List Item 6" at bounding box center [286, 326] width 118 height 21
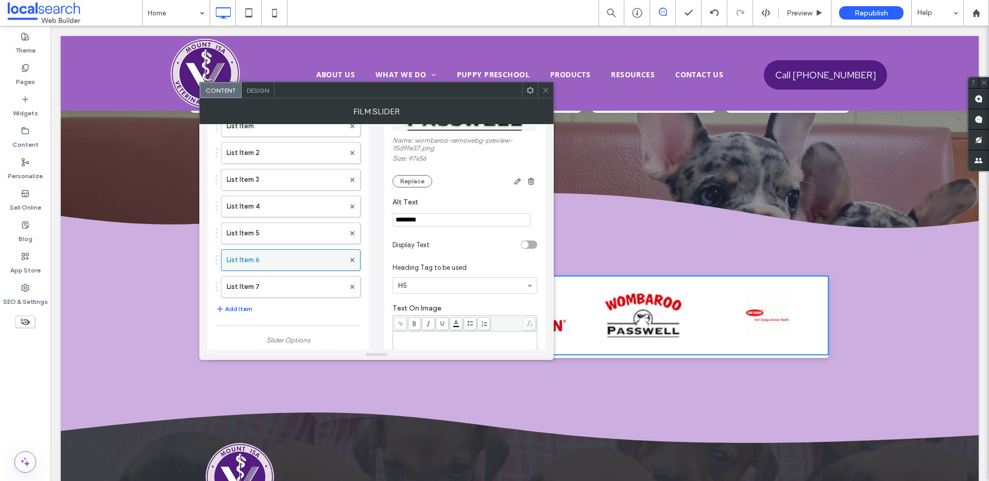
scroll to position [125, 0]
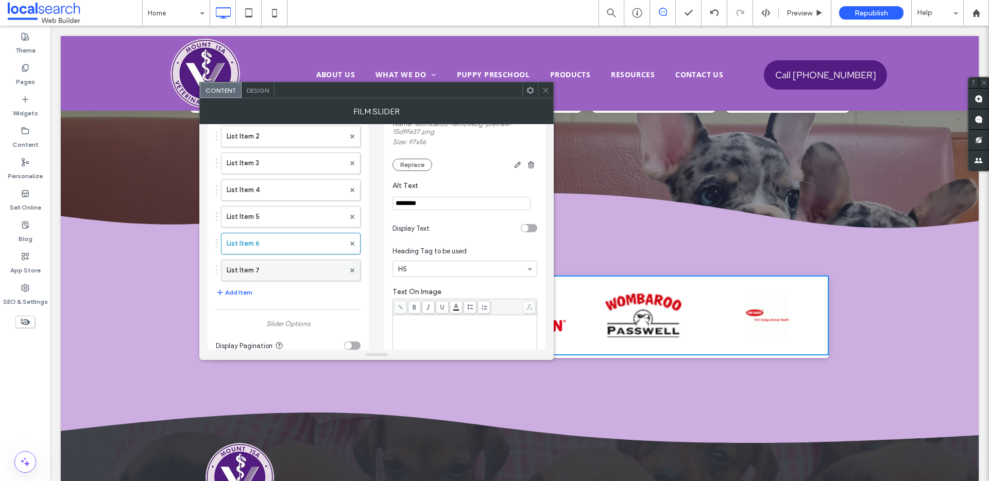
click at [286, 266] on label "List Item 7" at bounding box center [286, 270] width 118 height 21
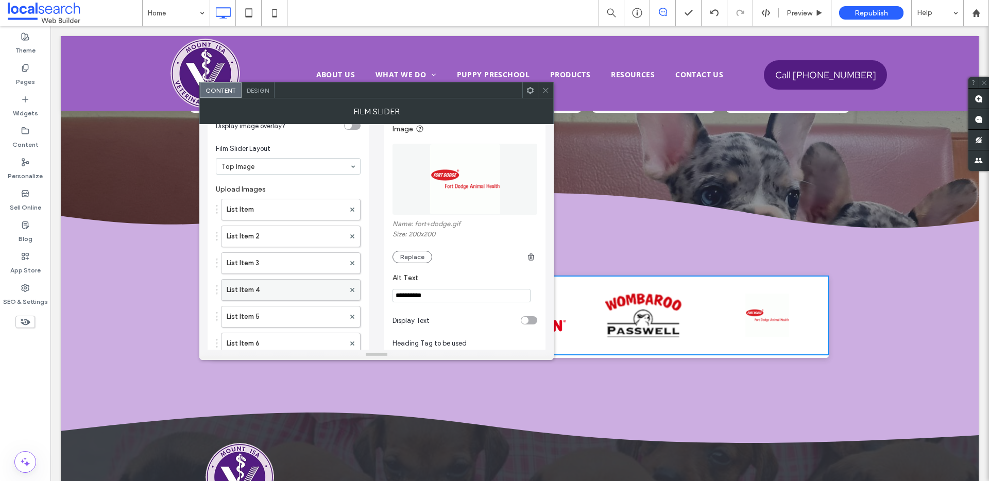
scroll to position [30, 0]
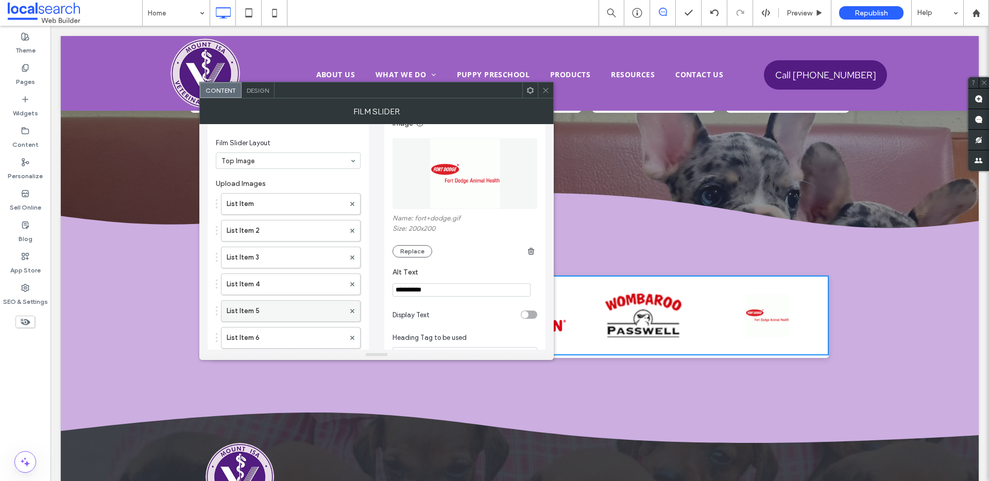
click at [251, 308] on label "List Item 5" at bounding box center [286, 311] width 118 height 21
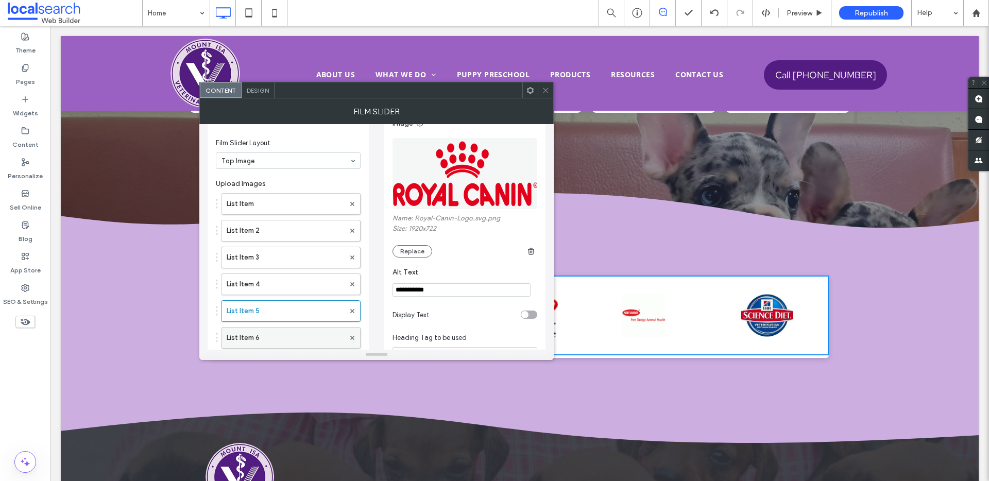
click at [259, 334] on label "List Item 6" at bounding box center [286, 338] width 118 height 21
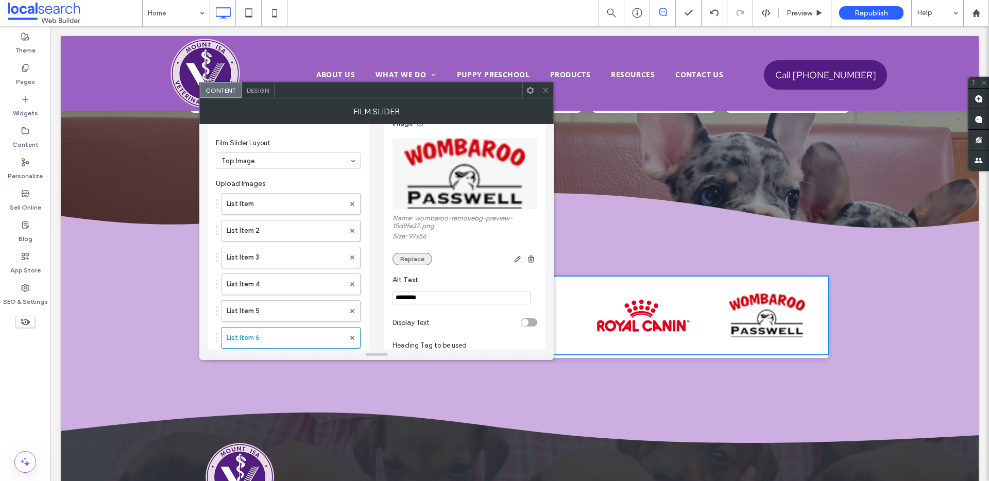
click at [419, 253] on button "Replace" at bounding box center [413, 259] width 40 height 12
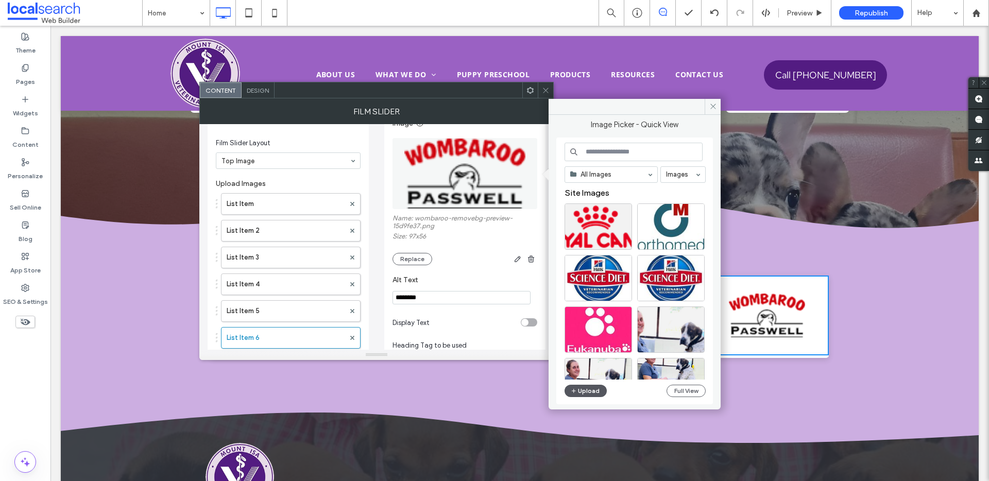
click at [593, 390] on button "Upload" at bounding box center [586, 391] width 42 height 12
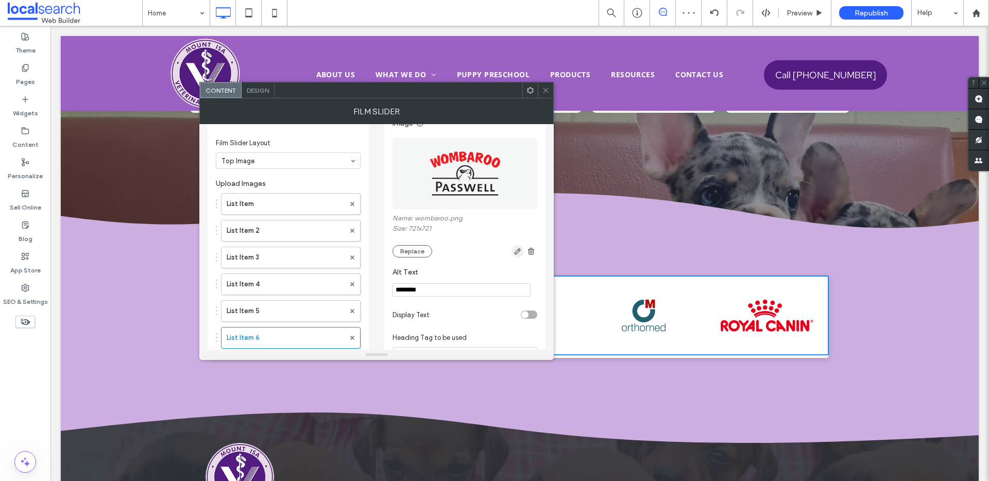
click at [514, 249] on icon "button" at bounding box center [518, 251] width 8 height 8
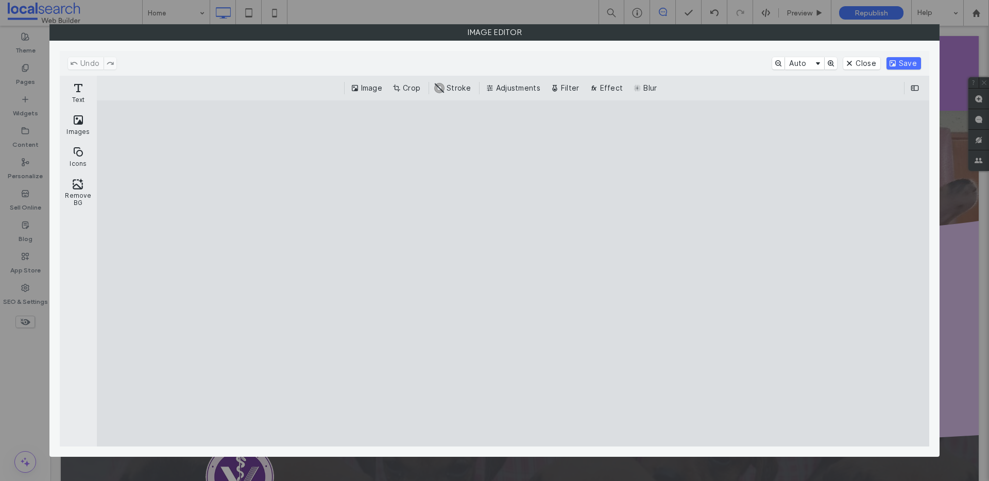
click at [415, 96] on div "Image Crop #ABABAB Stroke Adjustments Filter Effect Blur" at bounding box center [513, 88] width 833 height 25
click at [413, 91] on button "Crop" at bounding box center [408, 88] width 34 height 12
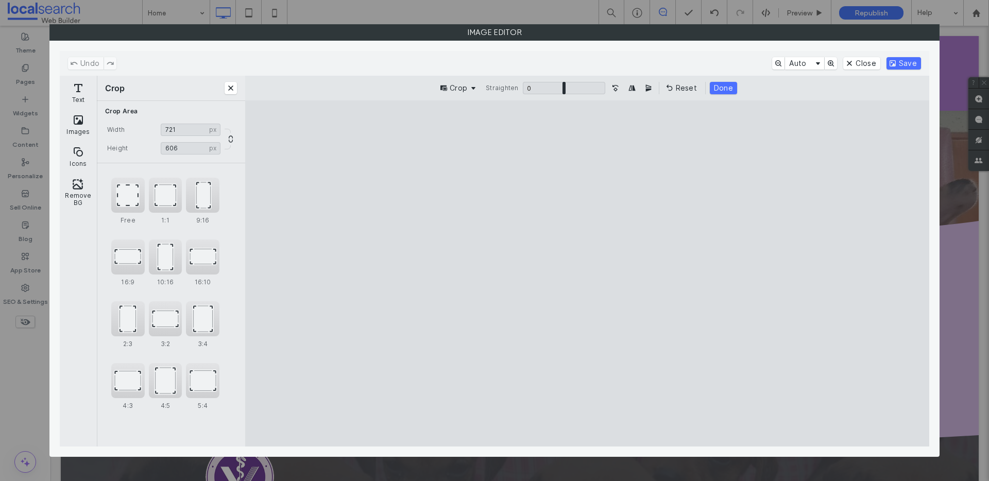
drag, startPoint x: 723, startPoint y: 137, endPoint x: 739, endPoint y: 181, distance: 47.3
click at [587, 274] on cesdk-canvas "Editor canvas" at bounding box center [587, 274] width 0 height 0
type input "***"
drag, startPoint x: 749, startPoint y: 434, endPoint x: 770, endPoint y: 380, distance: 58.6
click at [587, 274] on cesdk-canvas "Editor canvas" at bounding box center [587, 274] width 0 height 0
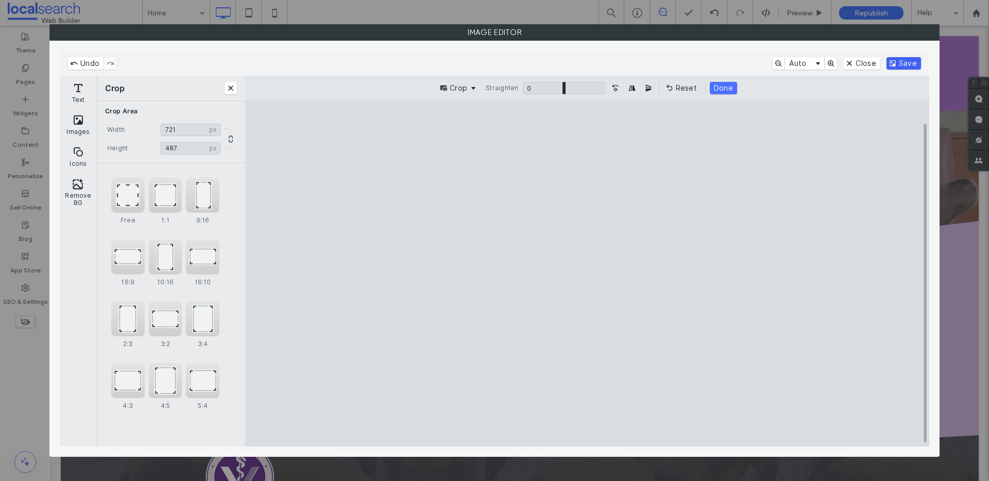
click at [908, 62] on button "Save" at bounding box center [904, 63] width 35 height 12
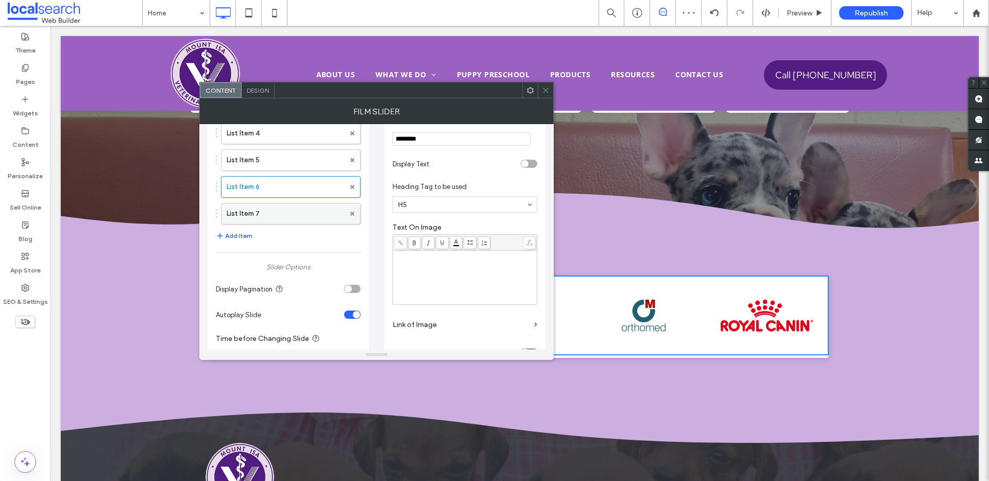
click at [268, 214] on label "List Item 7" at bounding box center [286, 214] width 118 height 21
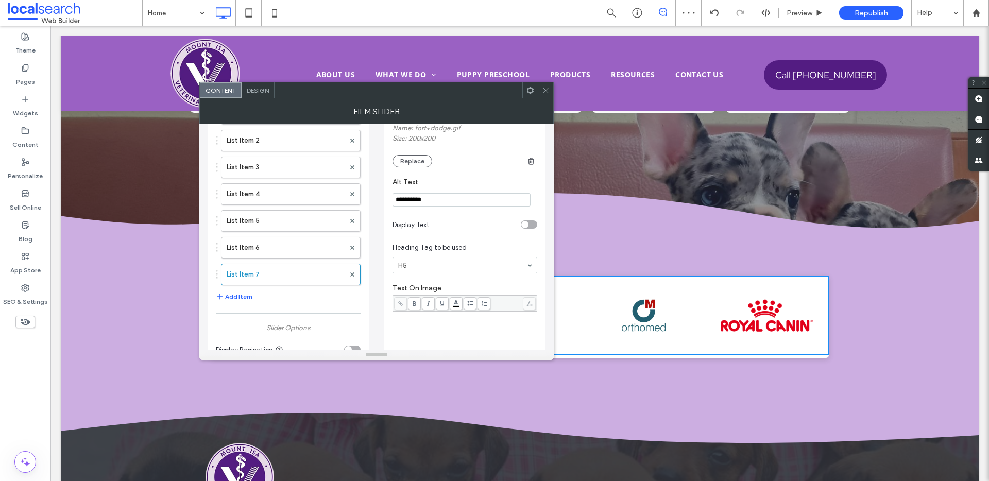
scroll to position [0, 0]
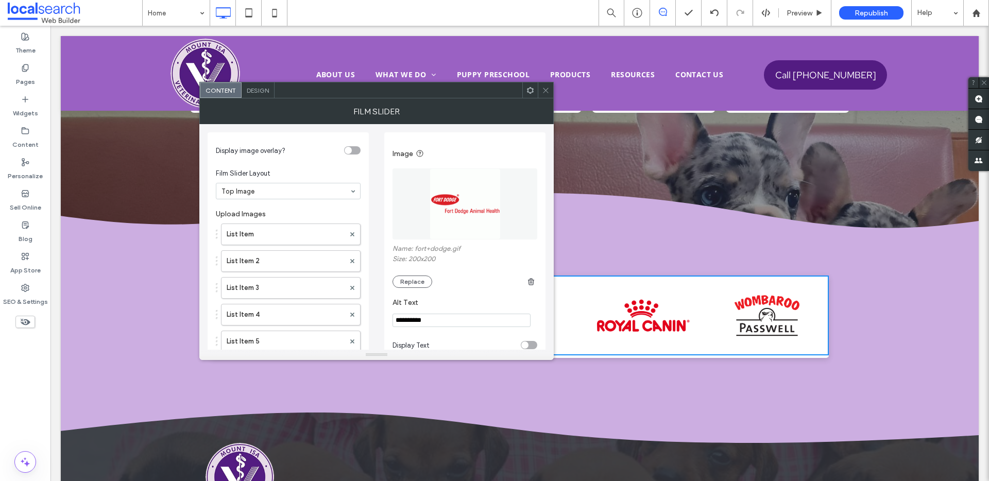
click at [466, 209] on img at bounding box center [465, 204] width 71 height 71
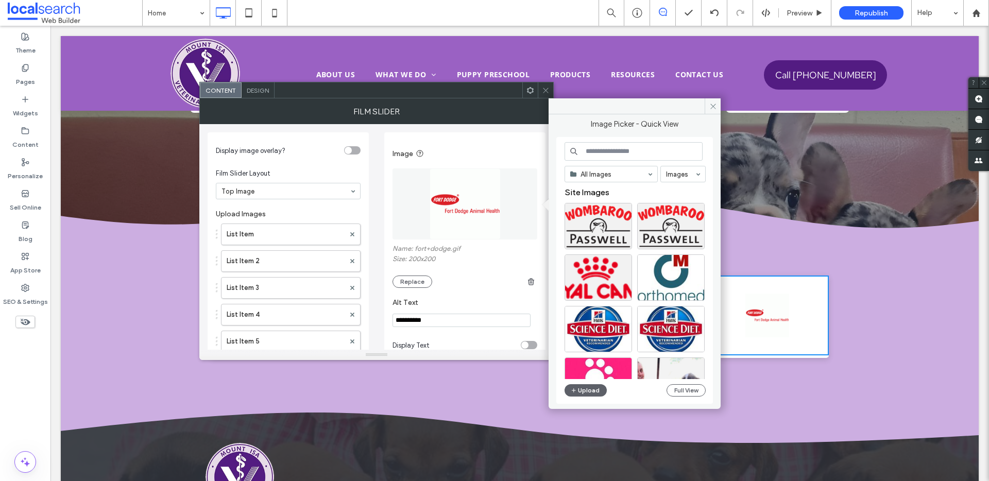
click at [450, 197] on img at bounding box center [465, 204] width 71 height 71
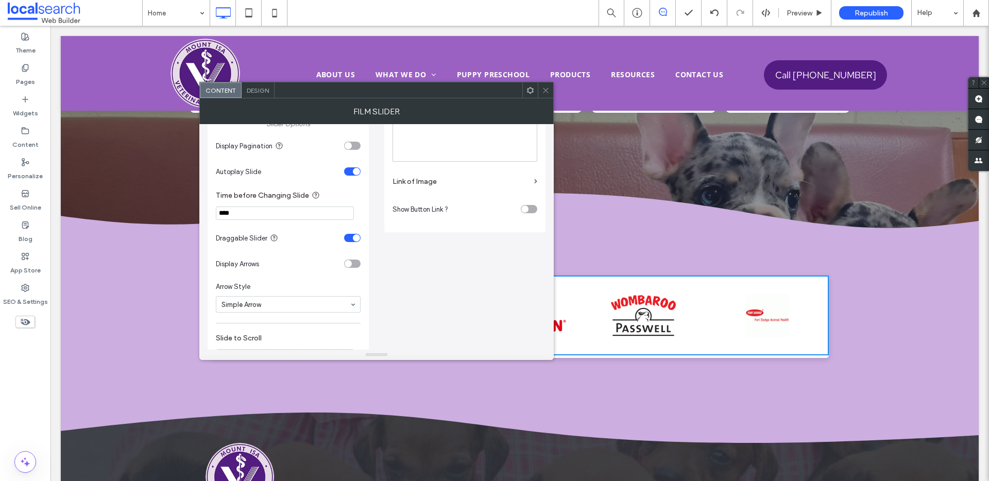
scroll to position [128, 0]
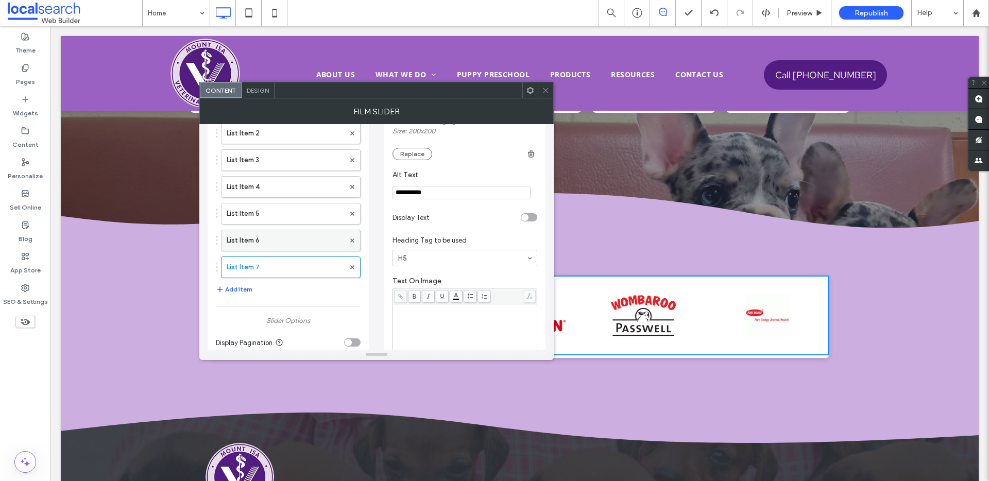
click at [265, 245] on label "List Item 6" at bounding box center [286, 240] width 118 height 21
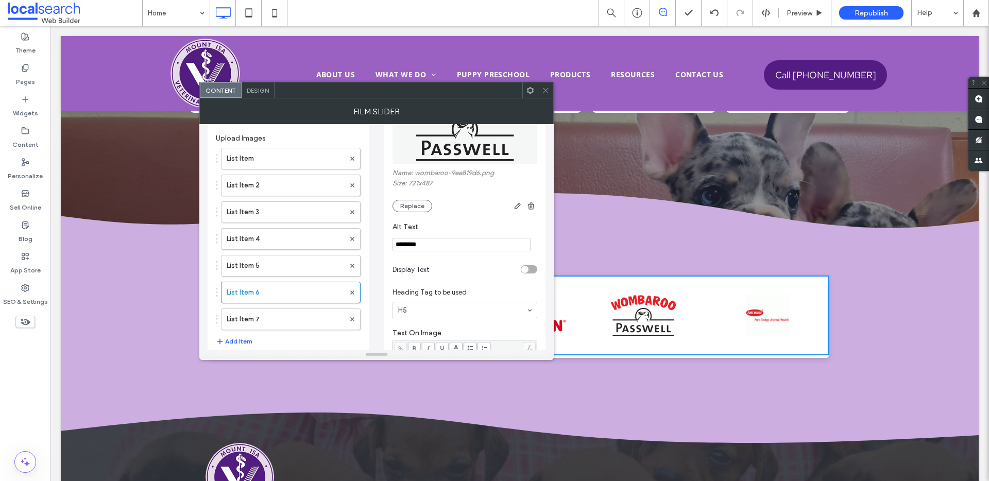
scroll to position [64, 0]
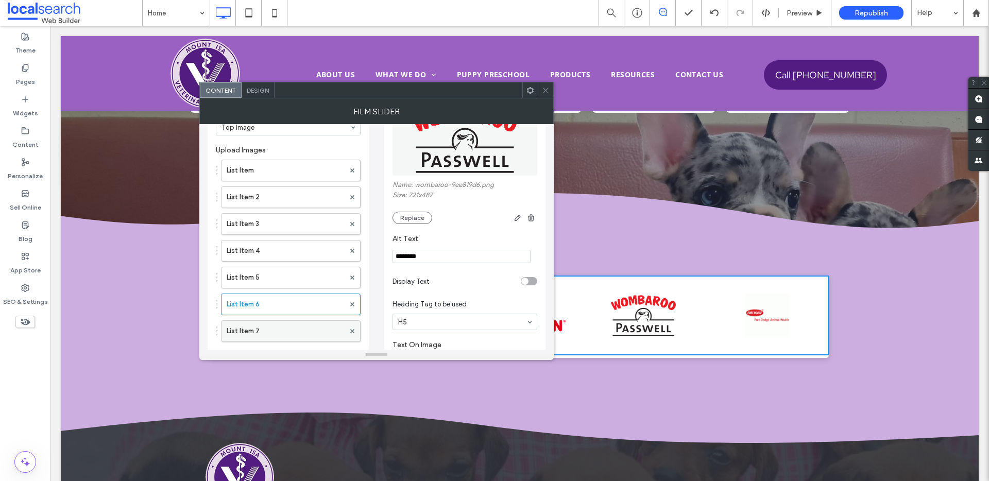
click at [285, 328] on label "List Item 7" at bounding box center [286, 331] width 118 height 21
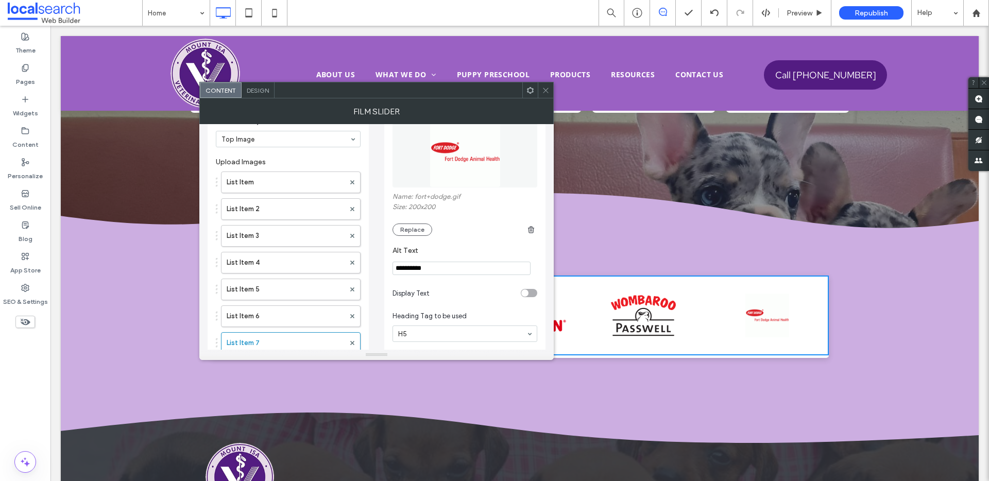
scroll to position [46, 0]
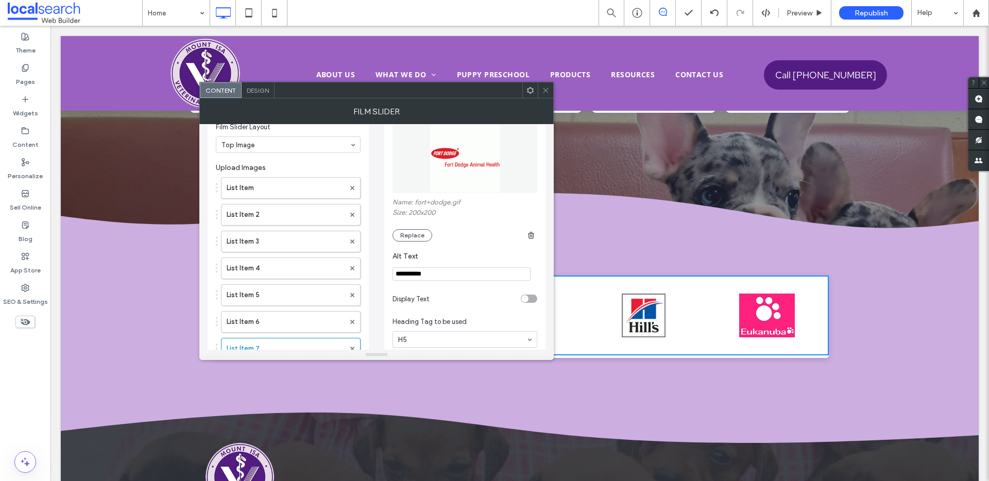
click at [544, 89] on icon at bounding box center [546, 91] width 8 height 8
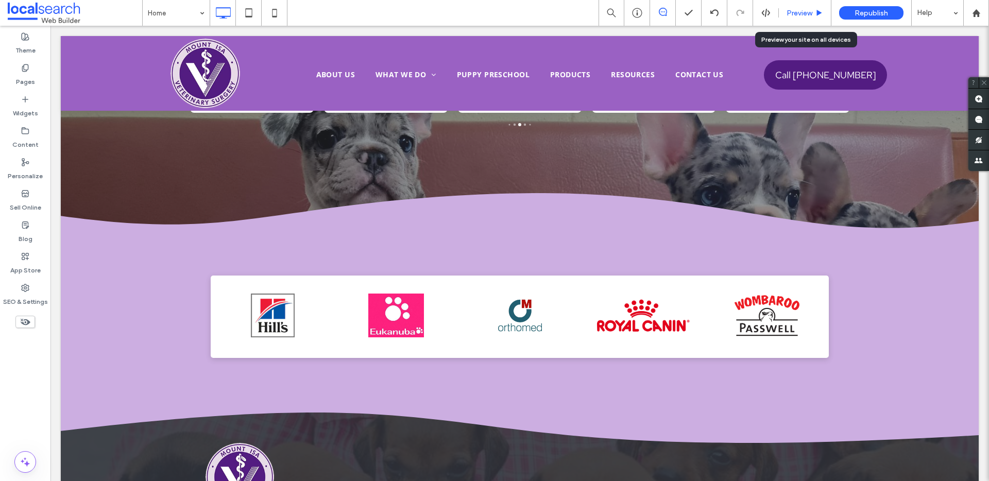
click at [793, 17] on div "Preview" at bounding box center [805, 13] width 53 height 26
click at [802, 13] on span "Preview" at bounding box center [800, 13] width 26 height 9
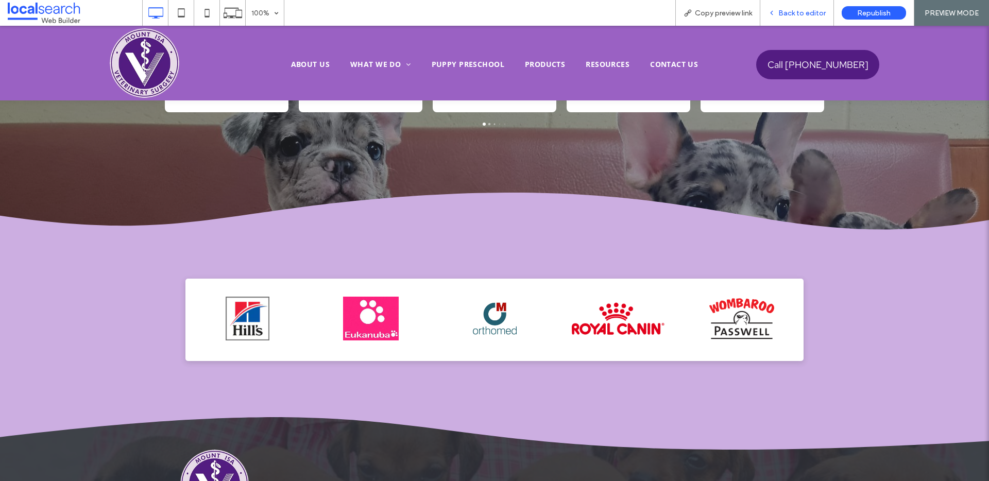
scroll to position [3065, 0]
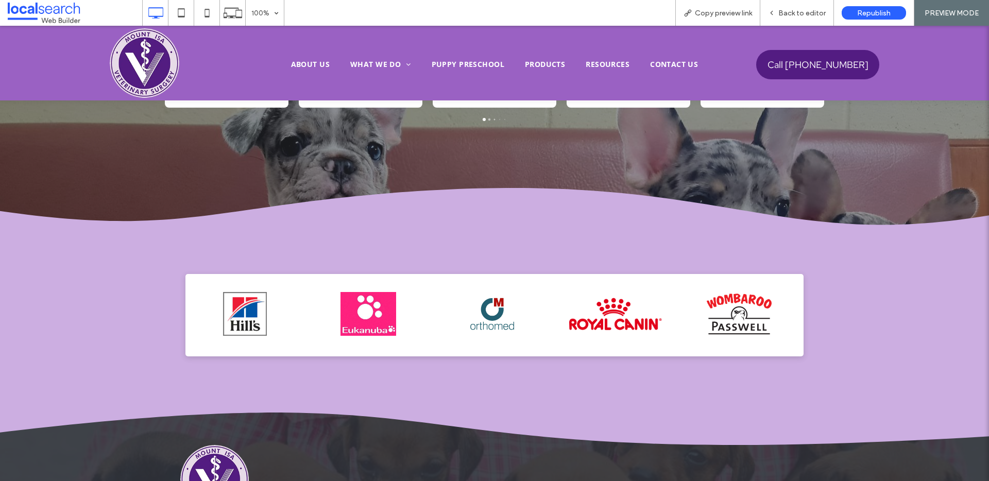
drag, startPoint x: 774, startPoint y: 306, endPoint x: 372, endPoint y: 311, distance: 402.5
click at [693, 311] on img at bounding box center [739, 314] width 93 height 44
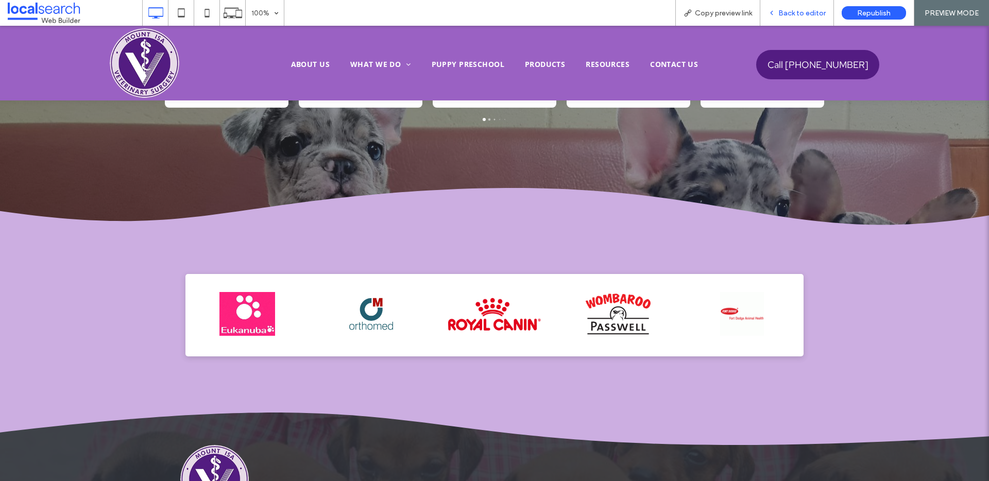
click at [792, 14] on span "Back to editor" at bounding box center [802, 13] width 47 height 9
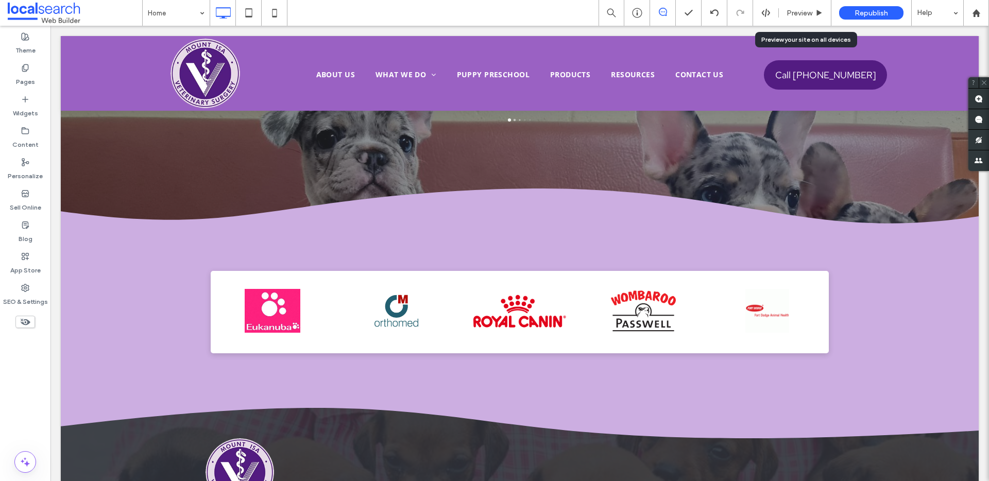
scroll to position [3054, 0]
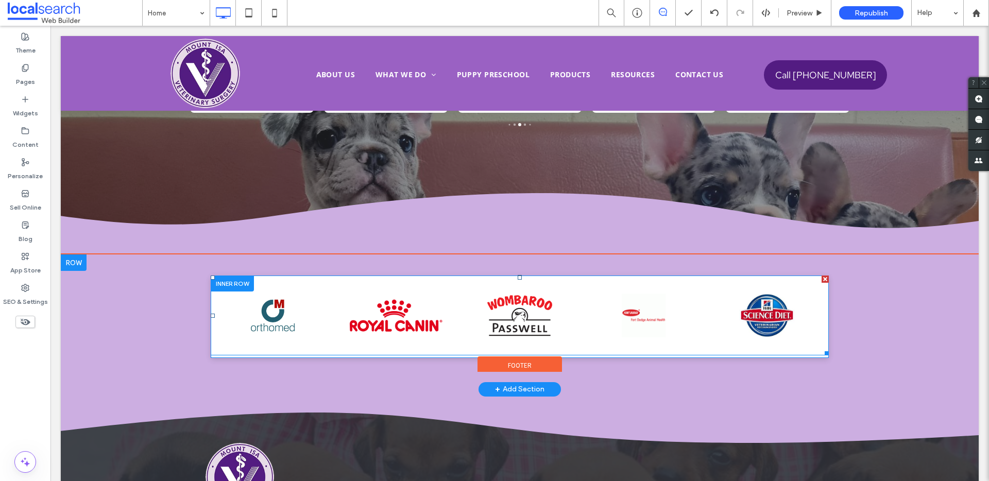
click at [492, 307] on span at bounding box center [520, 316] width 618 height 80
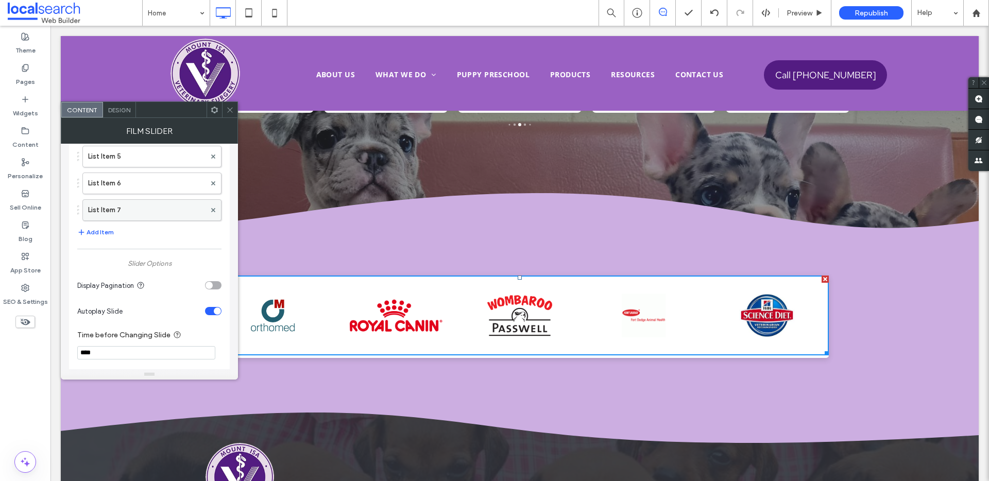
scroll to position [190, 0]
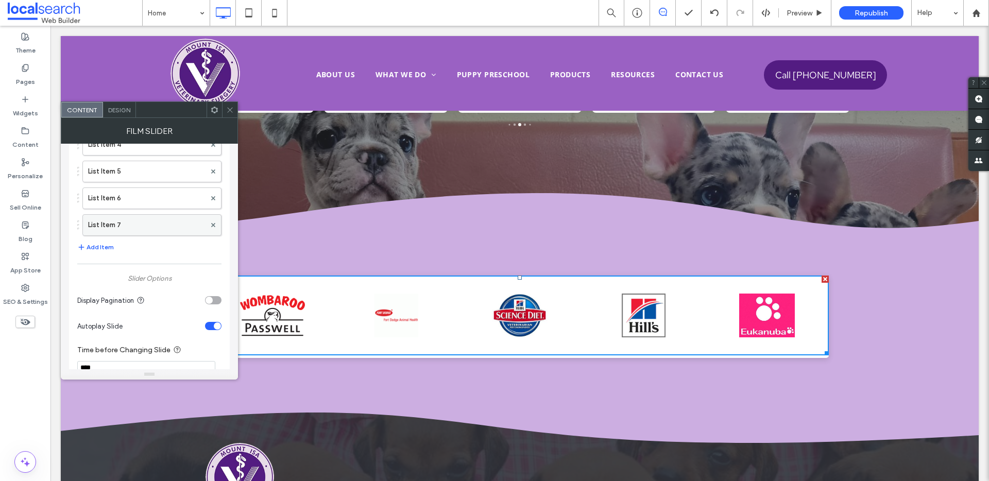
click at [131, 225] on label "List Item 7" at bounding box center [146, 225] width 117 height 21
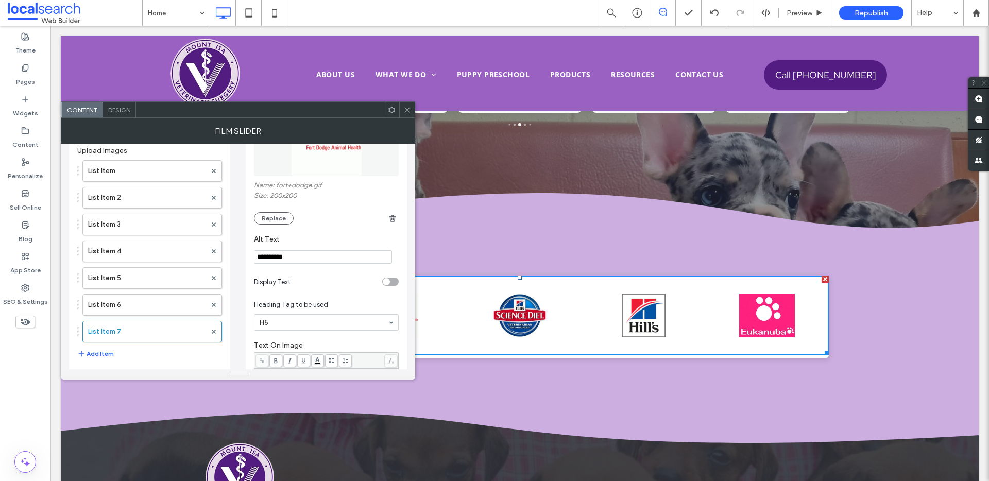
scroll to position [0, 0]
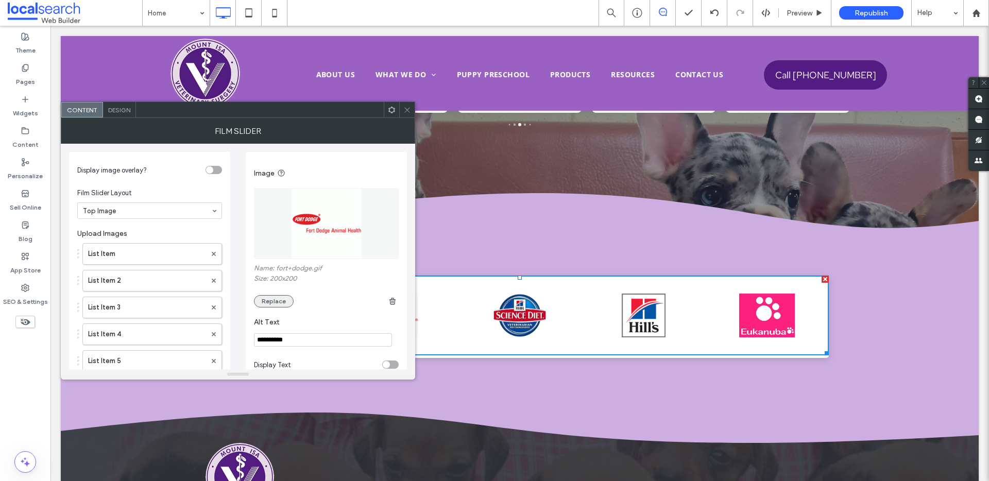
click at [273, 299] on button "Replace" at bounding box center [274, 301] width 40 height 12
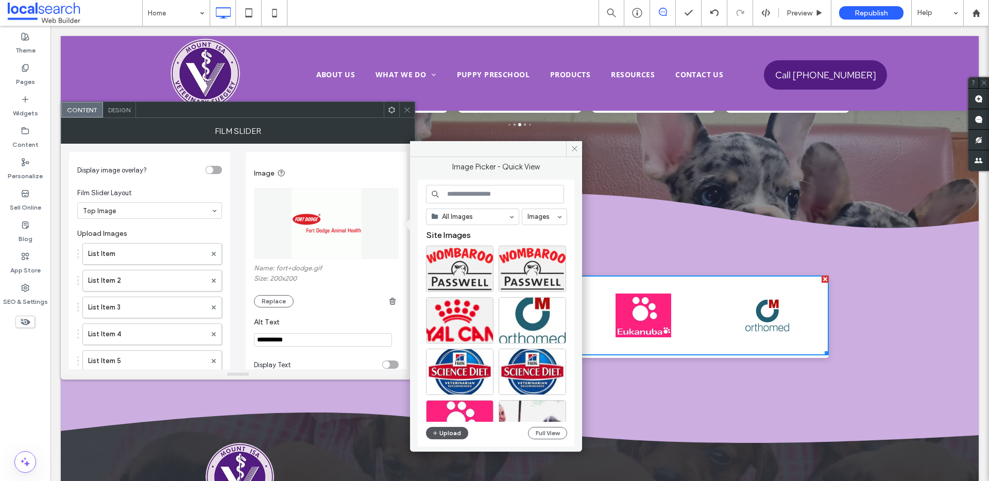
click at [455, 437] on button "Upload" at bounding box center [447, 433] width 42 height 12
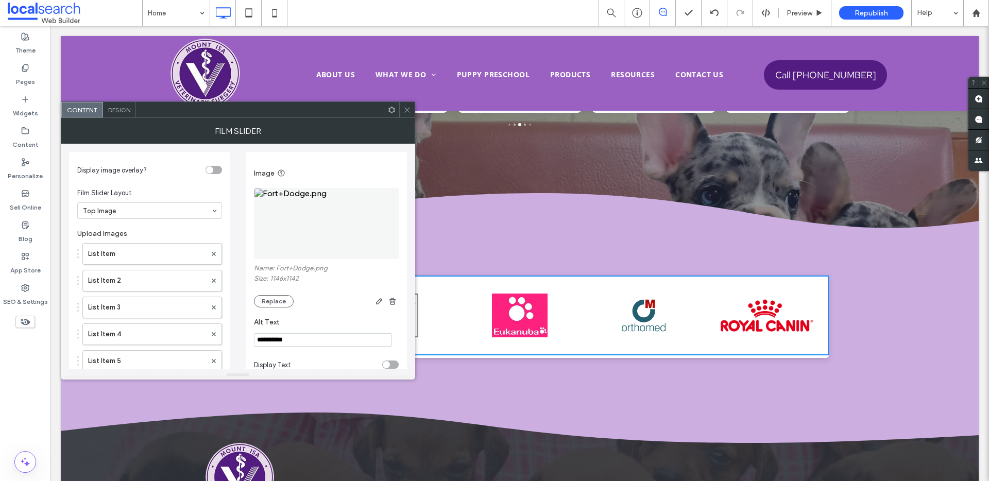
click at [406, 108] on icon at bounding box center [407, 110] width 8 height 8
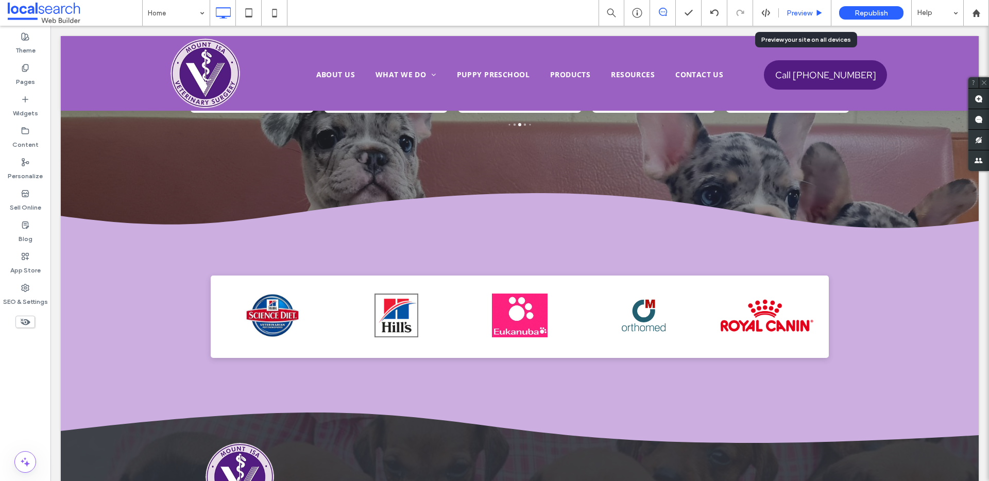
click at [804, 13] on span "Preview" at bounding box center [800, 13] width 26 height 9
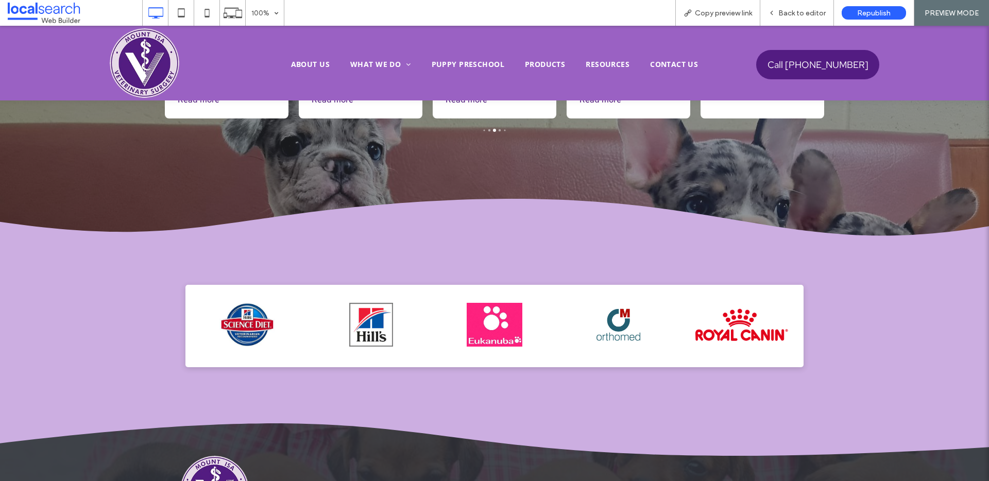
scroll to position [3065, 0]
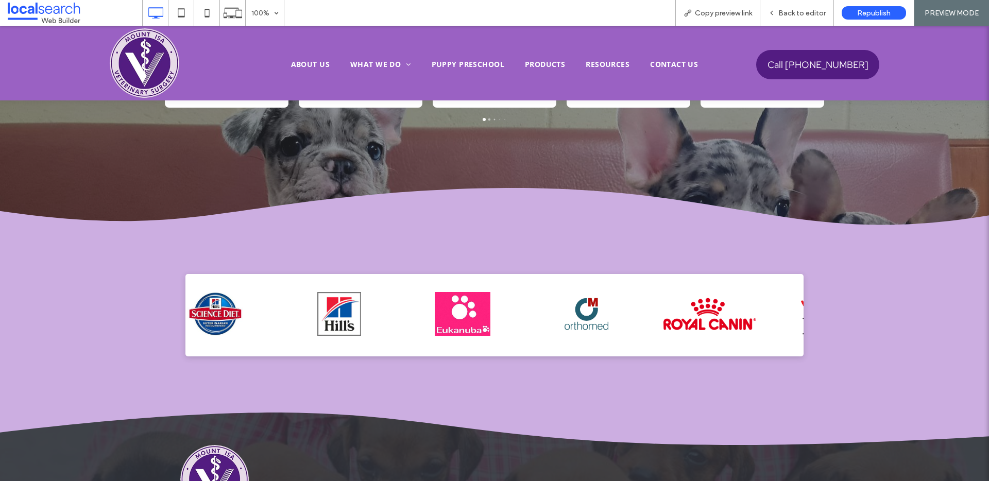
drag, startPoint x: 742, startPoint y: 319, endPoint x: 531, endPoint y: 322, distance: 210.8
click at [664, 322] on img at bounding box center [710, 314] width 93 height 44
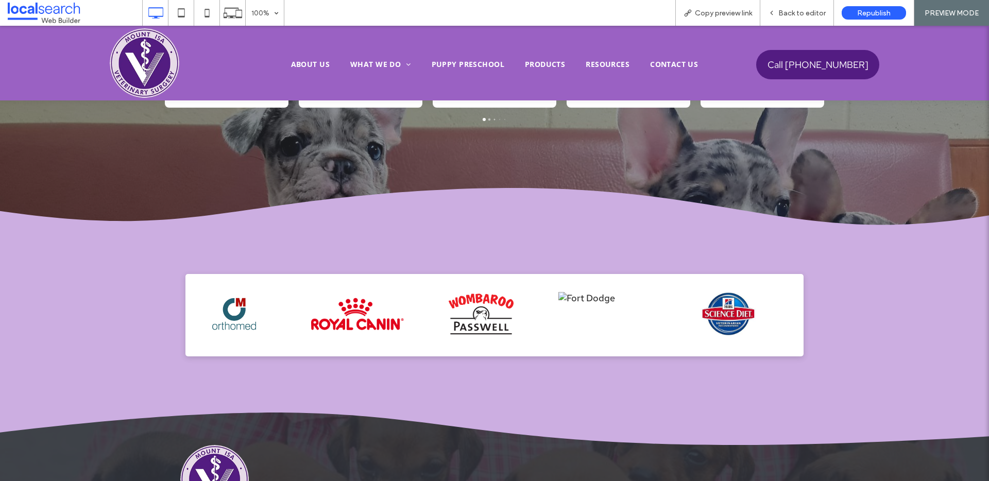
drag, startPoint x: 756, startPoint y: 324, endPoint x: 614, endPoint y: 162, distance: 215.8
click at [495, 322] on img at bounding box center [481, 314] width 93 height 44
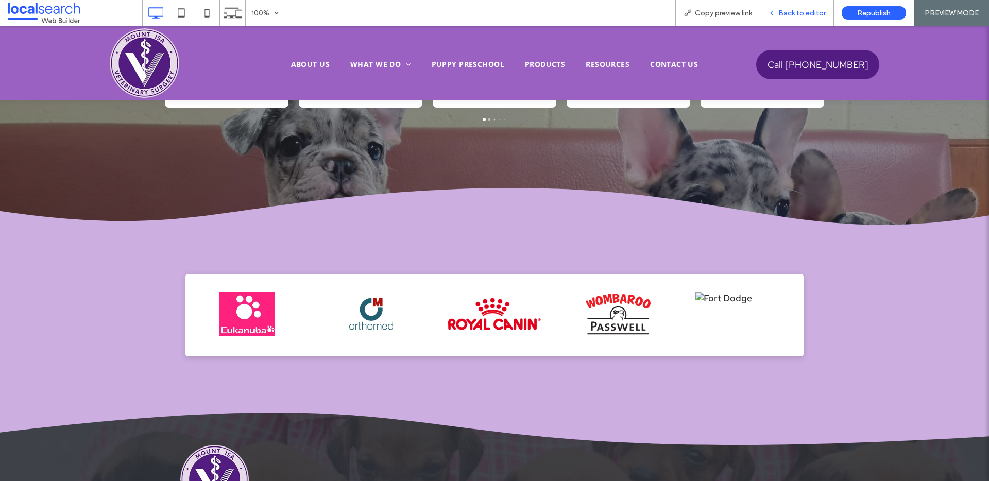
click at [781, 18] on div "Back to editor" at bounding box center [798, 13] width 74 height 26
click at [790, 11] on span "Back to editor" at bounding box center [802, 13] width 47 height 9
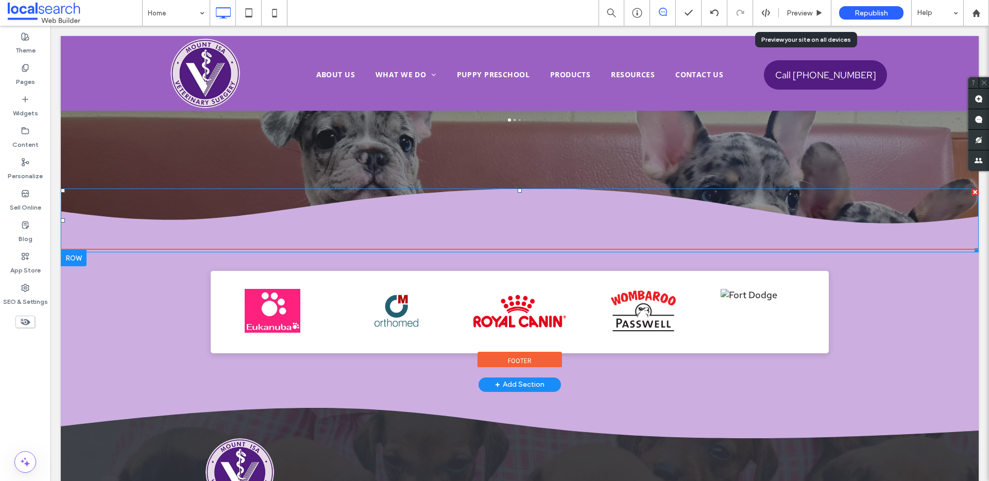
scroll to position [3054, 0]
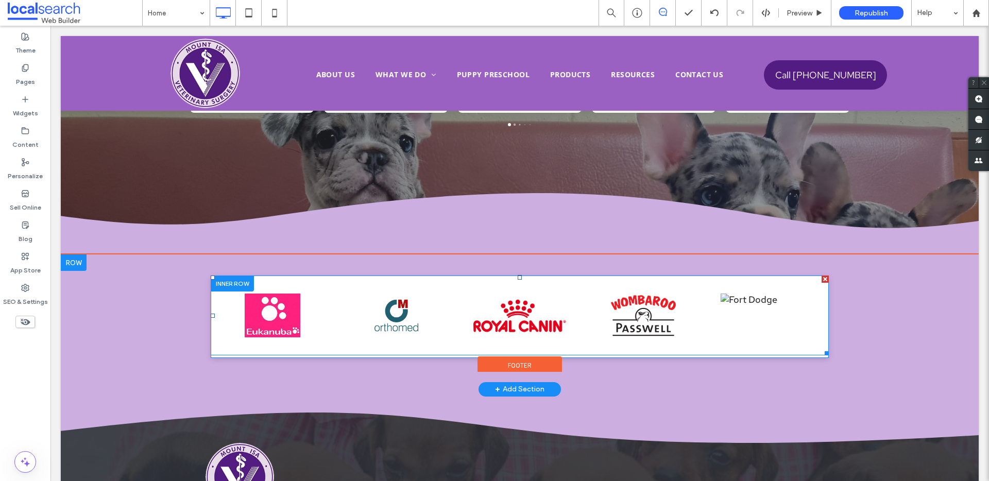
click at [634, 320] on span at bounding box center [520, 316] width 618 height 80
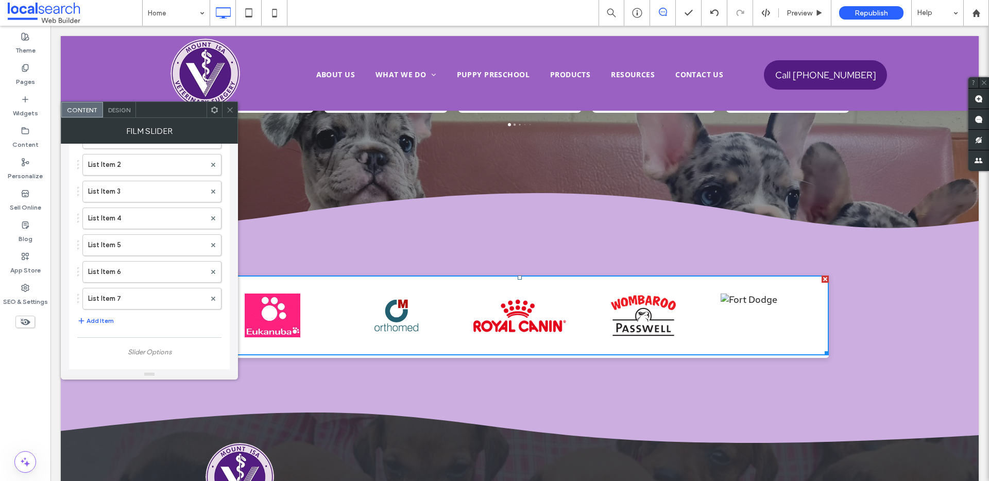
scroll to position [209, 0]
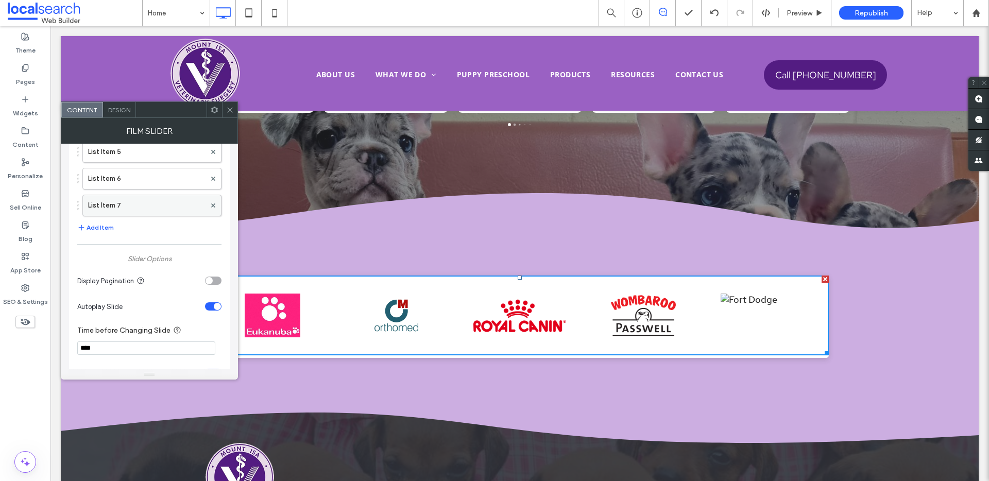
click at [128, 207] on label "List Item 7" at bounding box center [146, 205] width 117 height 21
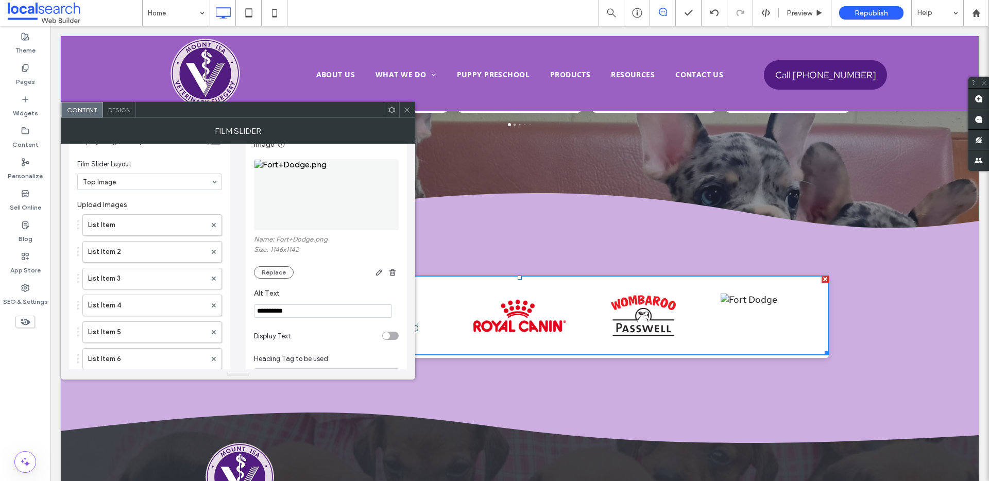
scroll to position [0, 0]
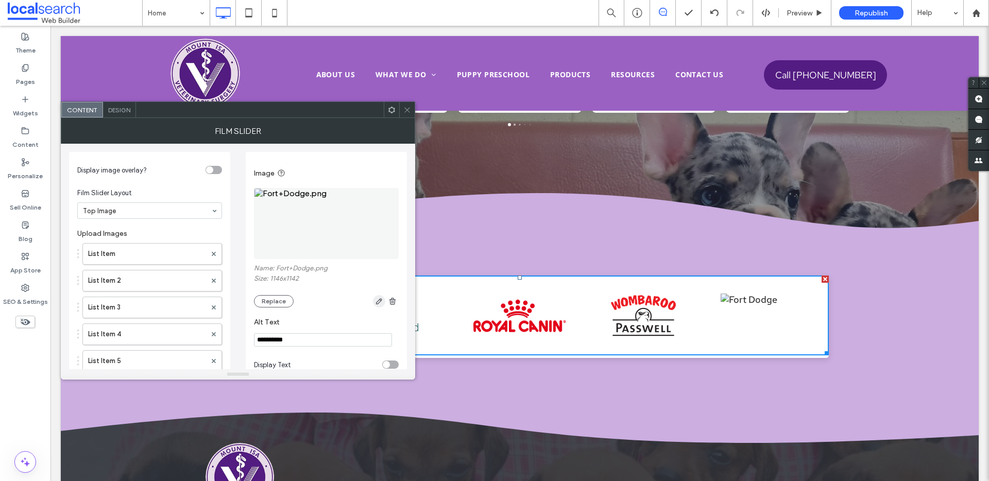
click at [380, 302] on icon "button" at bounding box center [379, 301] width 8 height 8
click at [381, 304] on icon "button" at bounding box center [379, 301] width 8 height 8
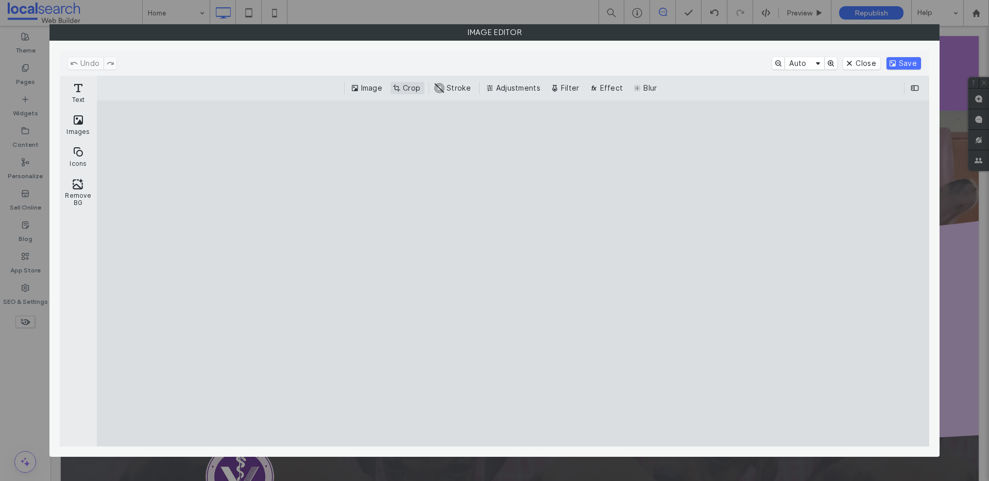
click at [415, 89] on button "Crop" at bounding box center [408, 88] width 34 height 12
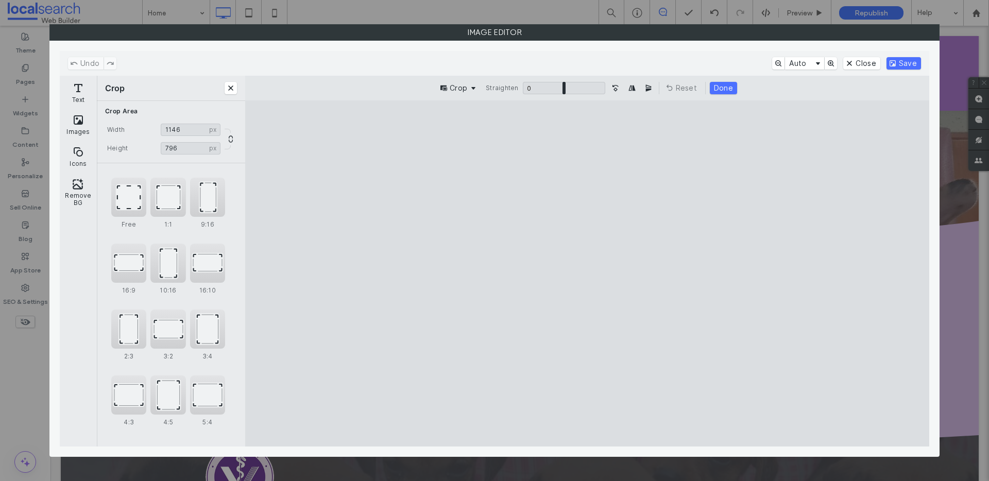
drag, startPoint x: 726, startPoint y: 413, endPoint x: 754, endPoint y: 329, distance: 88.8
click at [587, 274] on cesdk-canvas "Editor canvas" at bounding box center [587, 274] width 0 height 0
type input "***"
drag, startPoint x: 783, startPoint y: 137, endPoint x: 807, endPoint y: 249, distance: 115.0
click at [587, 274] on cesdk-canvas "Editor canvas" at bounding box center [587, 274] width 0 height 0
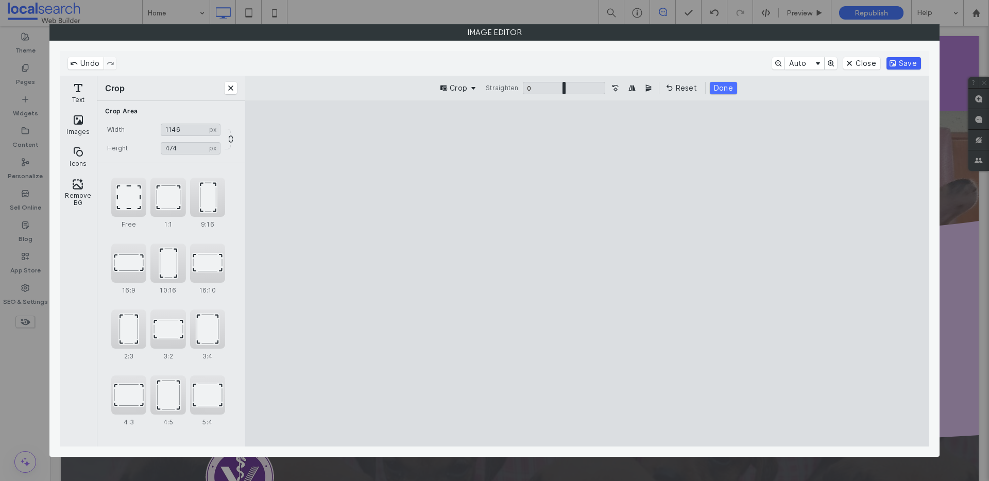
click at [906, 62] on button "Save" at bounding box center [904, 63] width 35 height 12
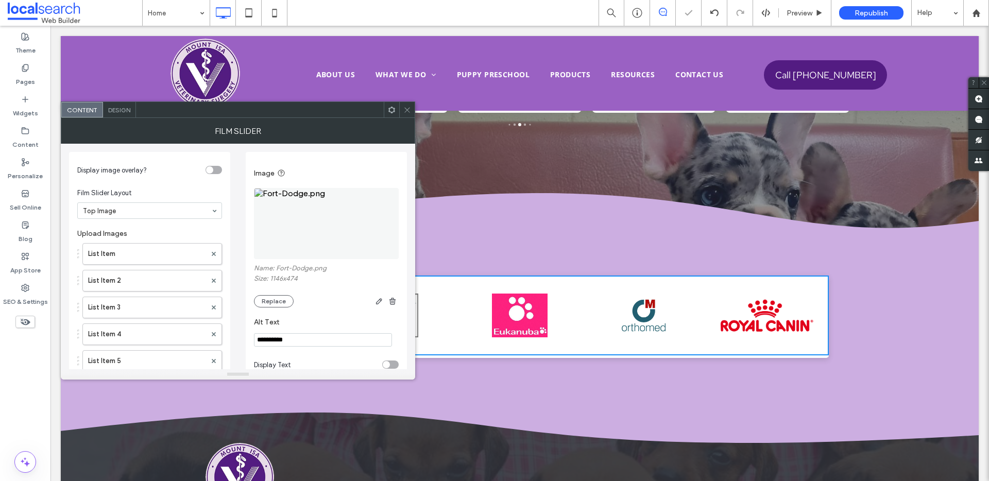
click at [410, 110] on icon at bounding box center [407, 110] width 8 height 8
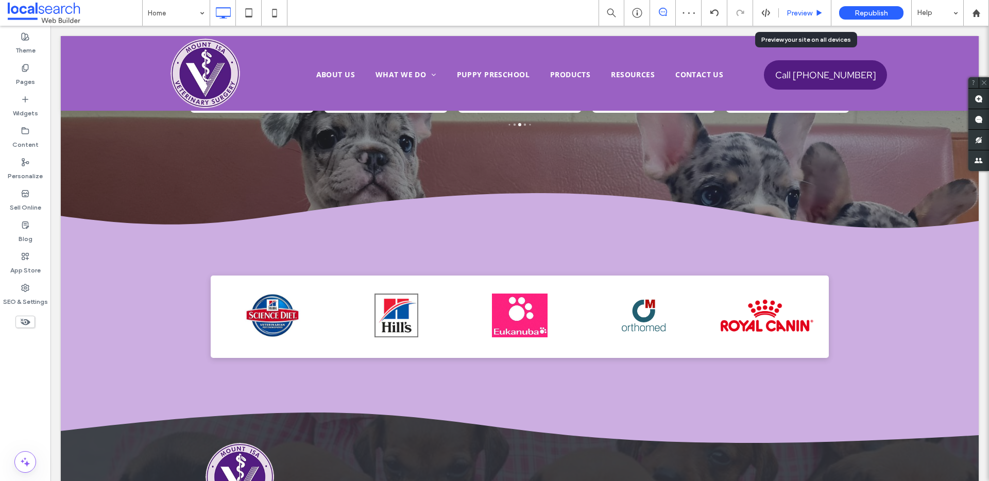
click at [798, 12] on span "Preview" at bounding box center [800, 13] width 26 height 9
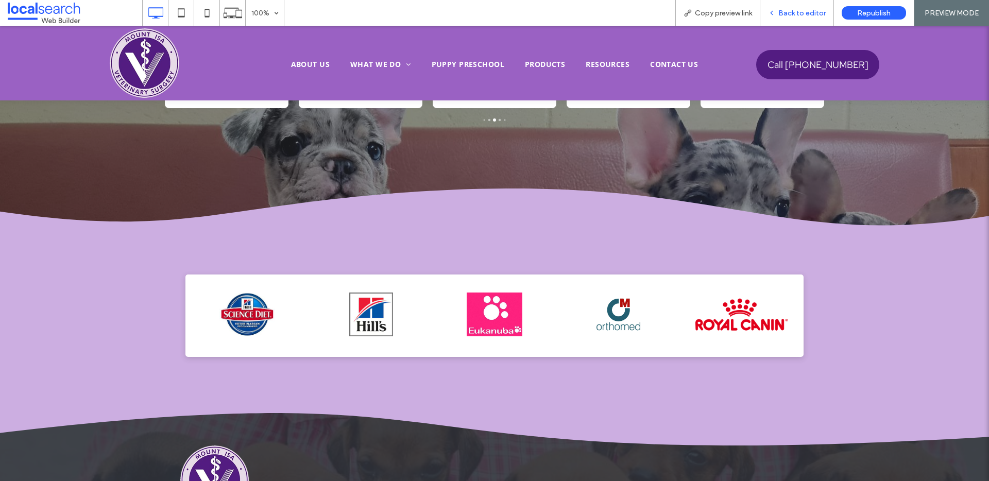
scroll to position [3065, 0]
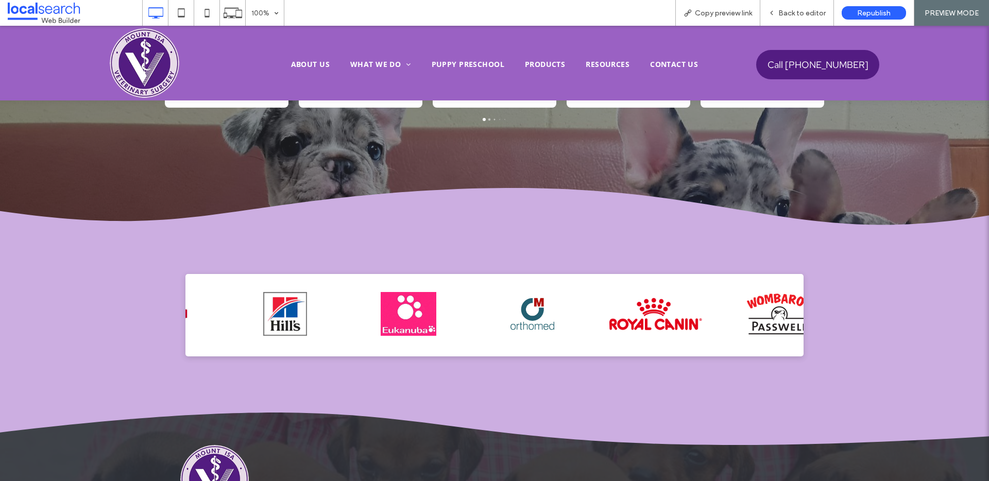
drag, startPoint x: 750, startPoint y: 319, endPoint x: 505, endPoint y: 316, distance: 244.8
click at [610, 316] on img at bounding box center [656, 314] width 93 height 44
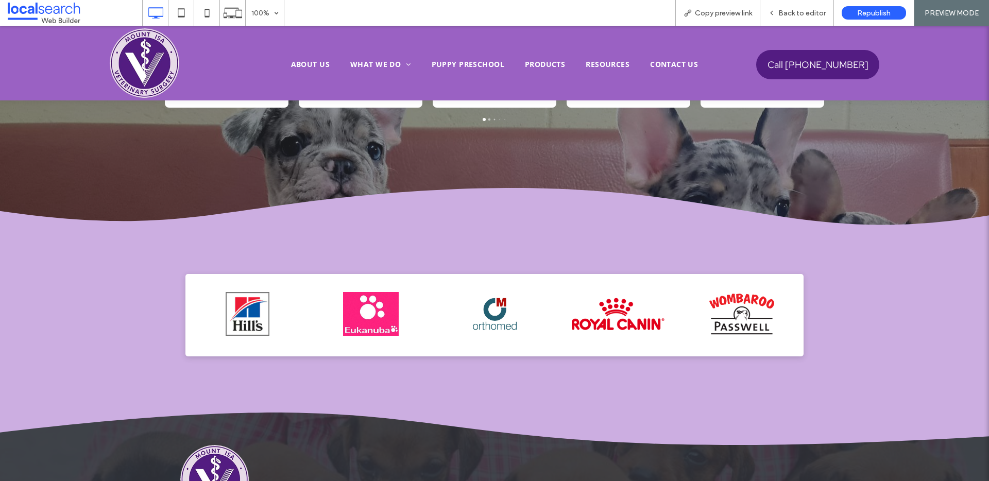
drag, startPoint x: 720, startPoint y: 329, endPoint x: 487, endPoint y: 323, distance: 233.5
click at [696, 323] on img at bounding box center [742, 314] width 93 height 44
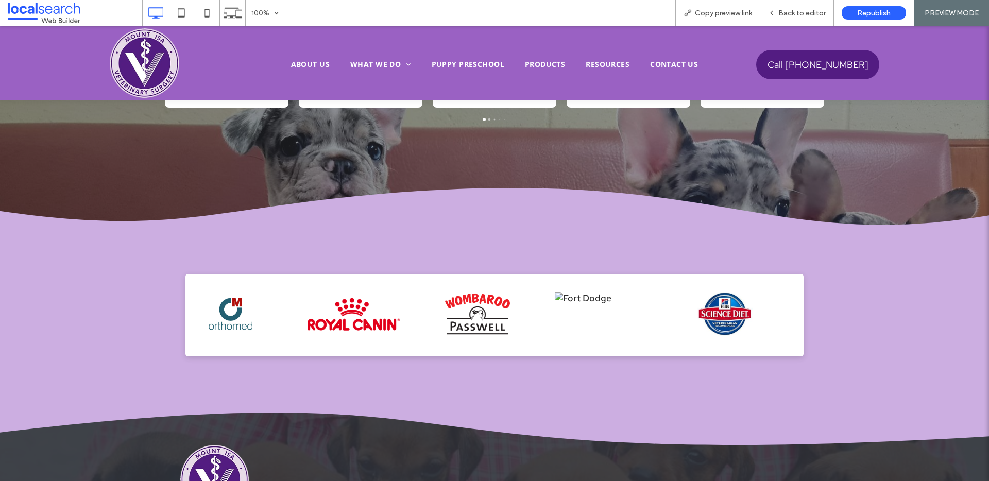
drag, startPoint x: 662, startPoint y: 304, endPoint x: 521, endPoint y: 306, distance: 140.7
click at [521, 306] on div at bounding box center [477, 314] width 113 height 64
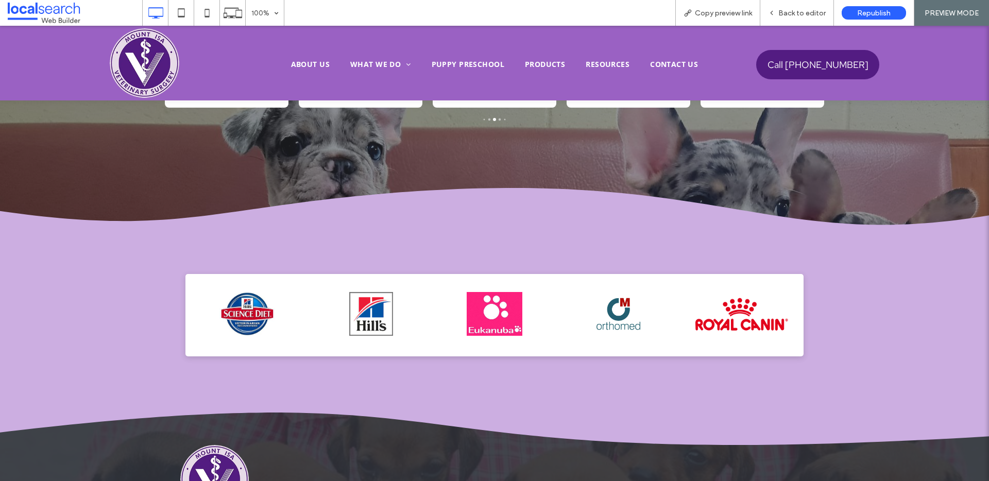
click at [462, 317] on img at bounding box center [494, 314] width 93 height 44
click at [804, 7] on div "Back to editor" at bounding box center [798, 13] width 74 height 26
click at [792, 19] on div "Back to editor" at bounding box center [798, 13] width 74 height 26
click at [788, 11] on span "Back to editor" at bounding box center [802, 13] width 47 height 9
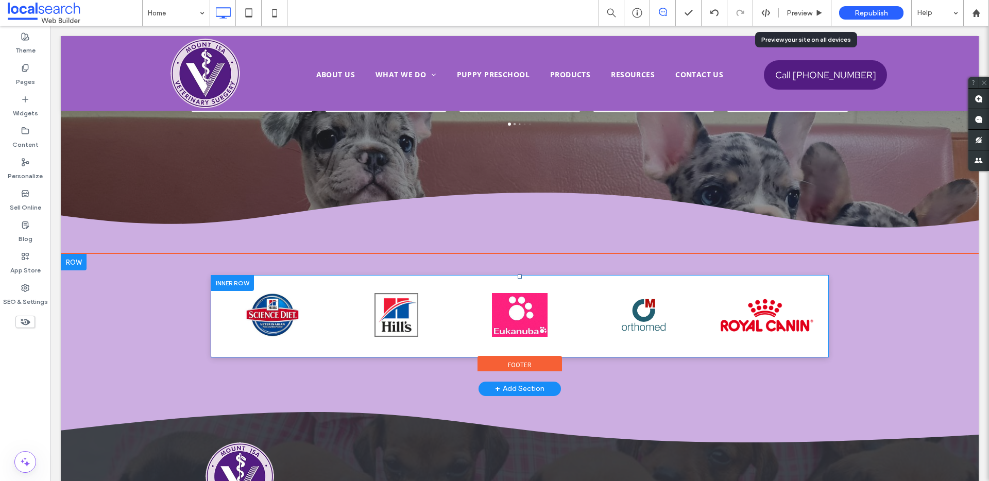
scroll to position [3054, 0]
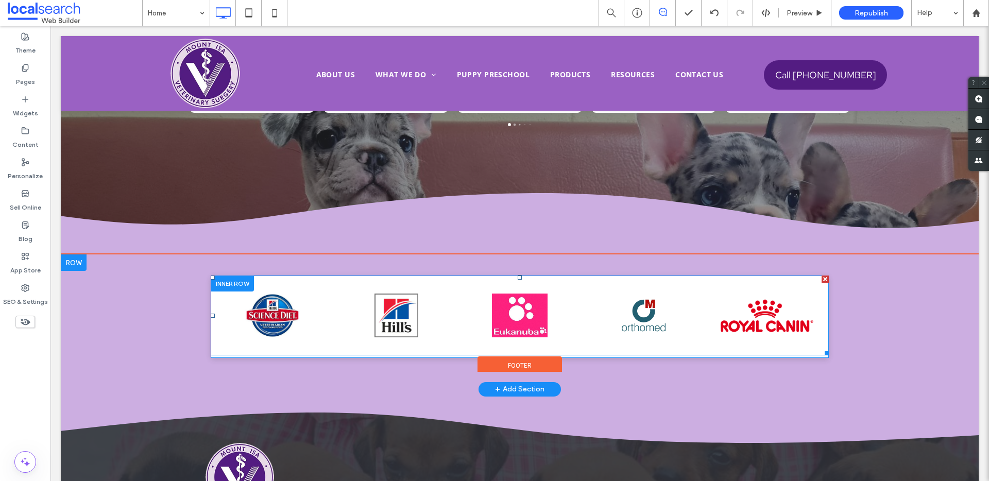
click at [411, 306] on span at bounding box center [520, 316] width 618 height 80
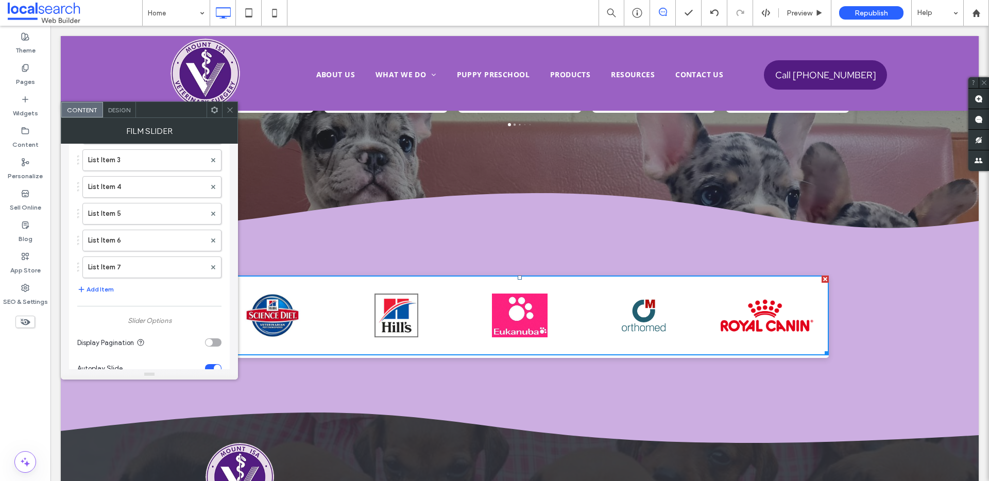
scroll to position [222, 0]
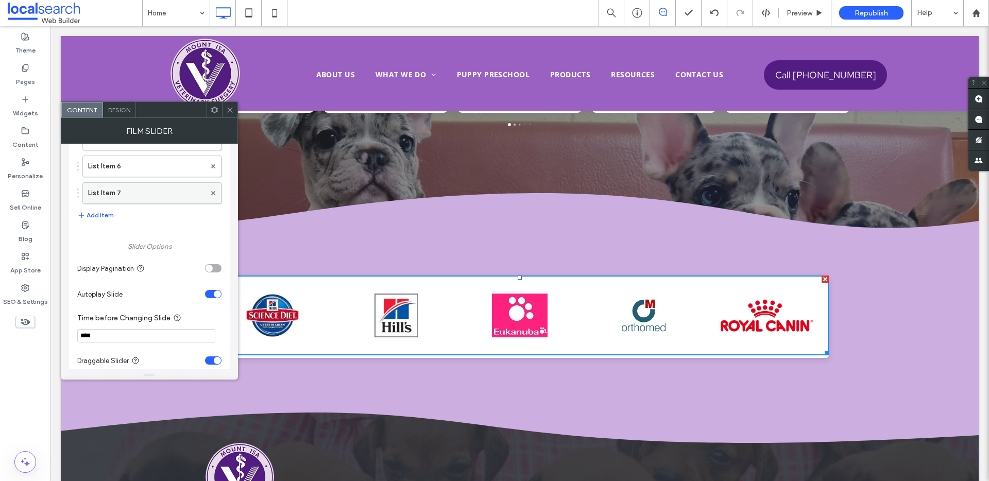
click at [124, 197] on label "List Item 7" at bounding box center [146, 193] width 117 height 21
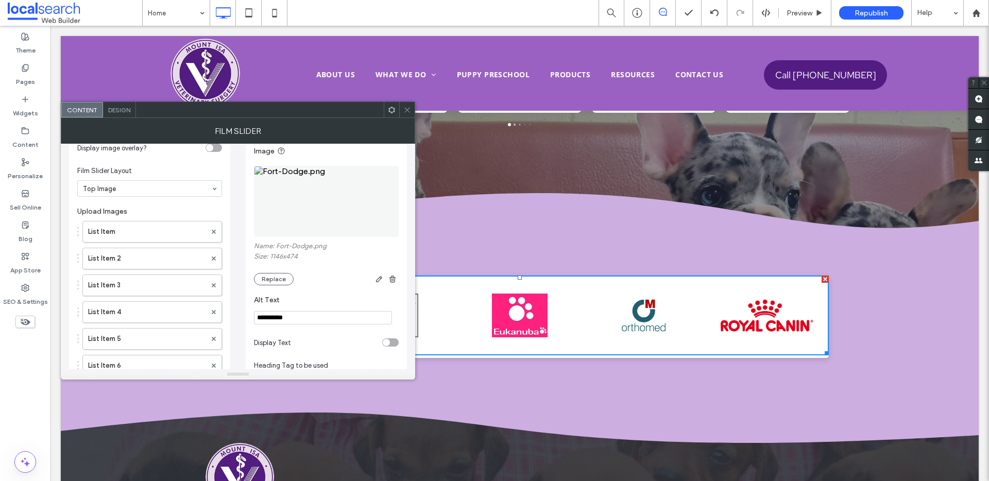
scroll to position [0, 0]
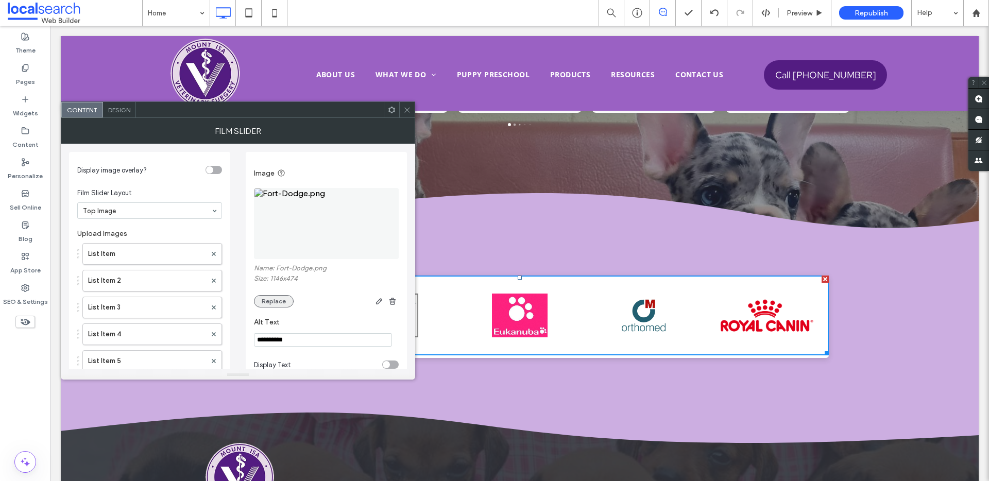
click at [275, 298] on button "Replace" at bounding box center [274, 301] width 40 height 12
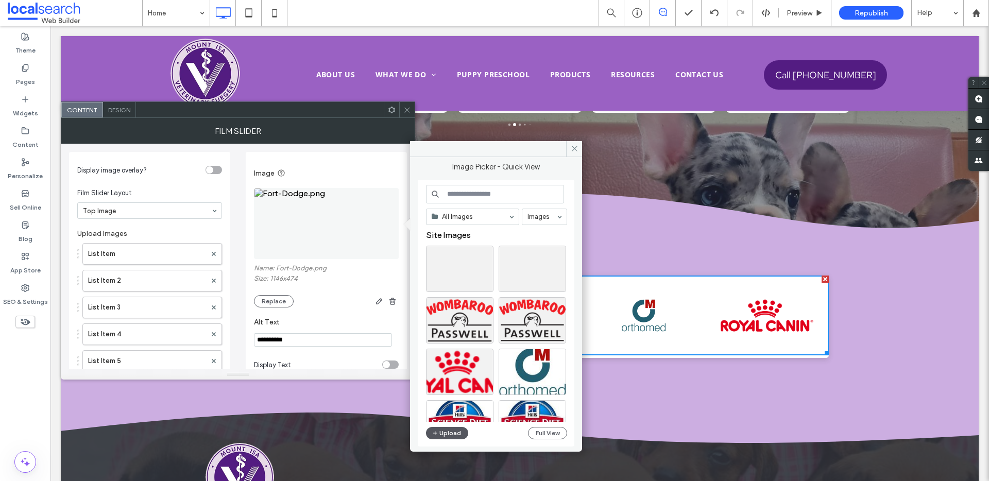
click at [454, 438] on button "Upload" at bounding box center [447, 433] width 42 height 12
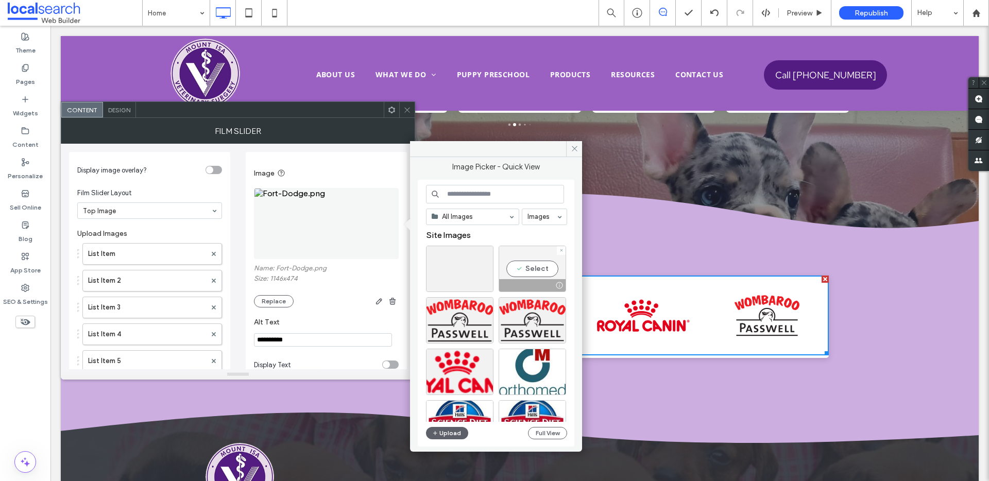
click at [532, 269] on div "Select" at bounding box center [533, 269] width 68 height 46
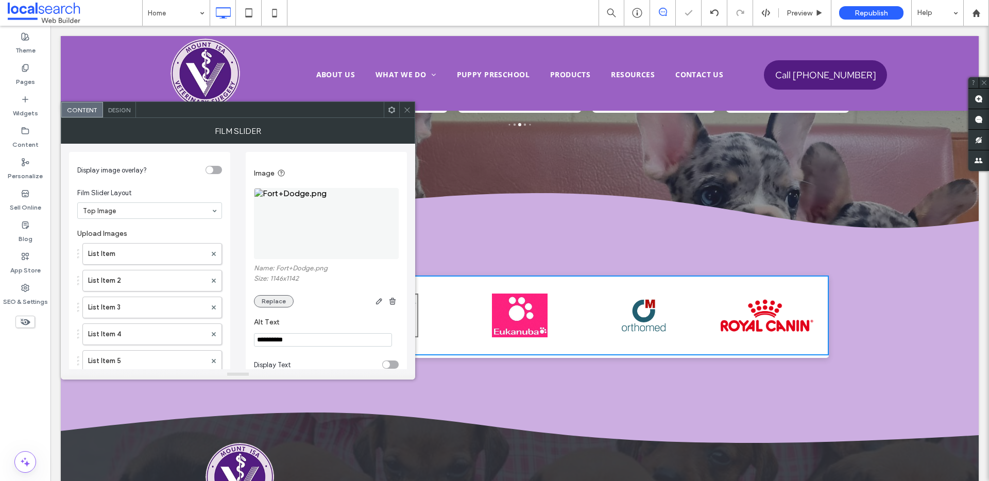
click at [272, 299] on button "Replace" at bounding box center [274, 301] width 40 height 12
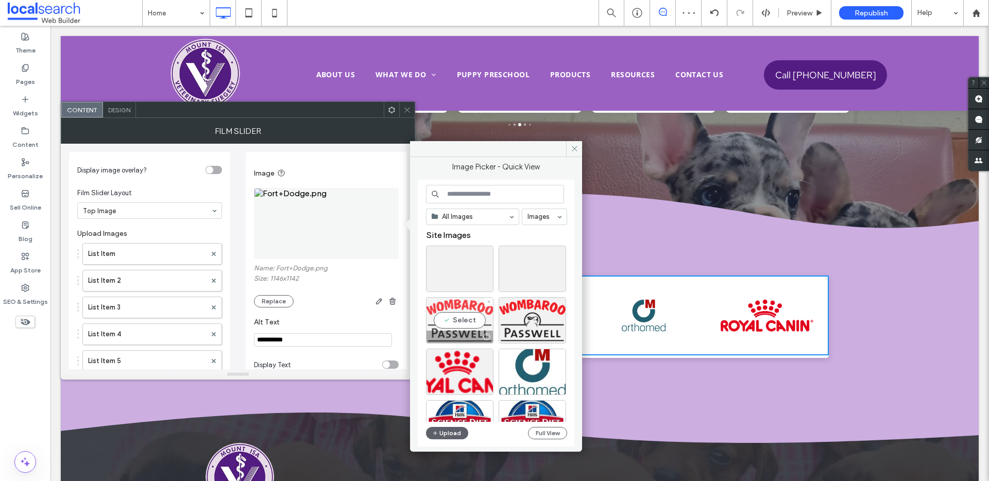
drag, startPoint x: 476, startPoint y: 311, endPoint x: 425, endPoint y: 285, distance: 57.2
click at [476, 311] on div "Select" at bounding box center [460, 320] width 68 height 46
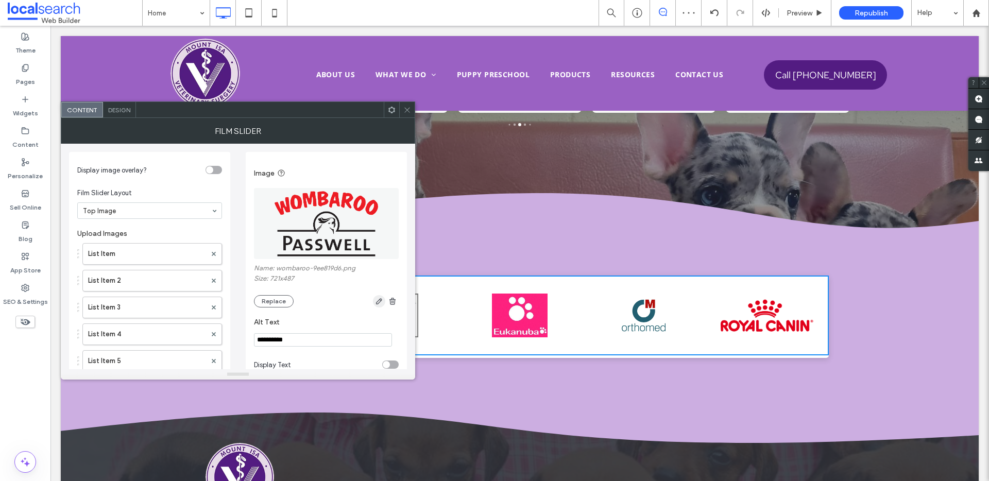
click at [377, 301] on icon "button" at bounding box center [379, 301] width 8 height 8
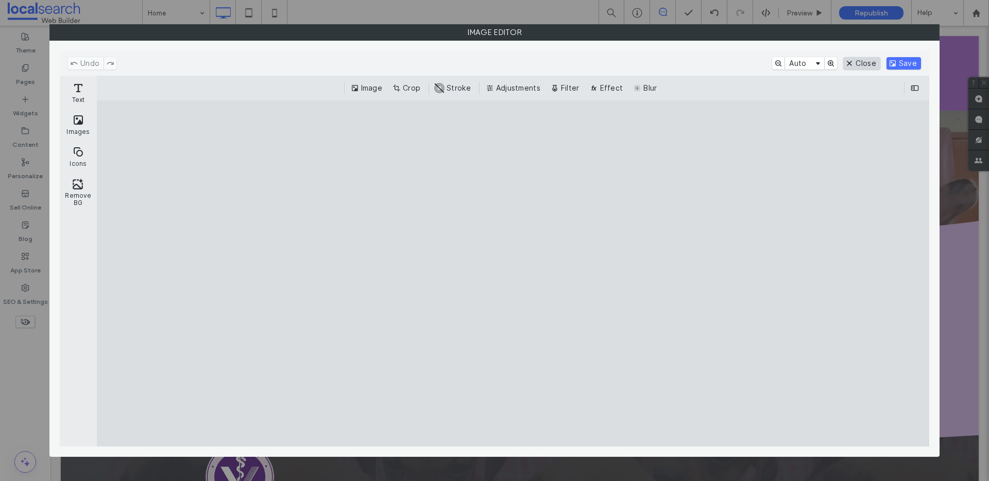
click at [861, 61] on button "Close" at bounding box center [862, 63] width 37 height 12
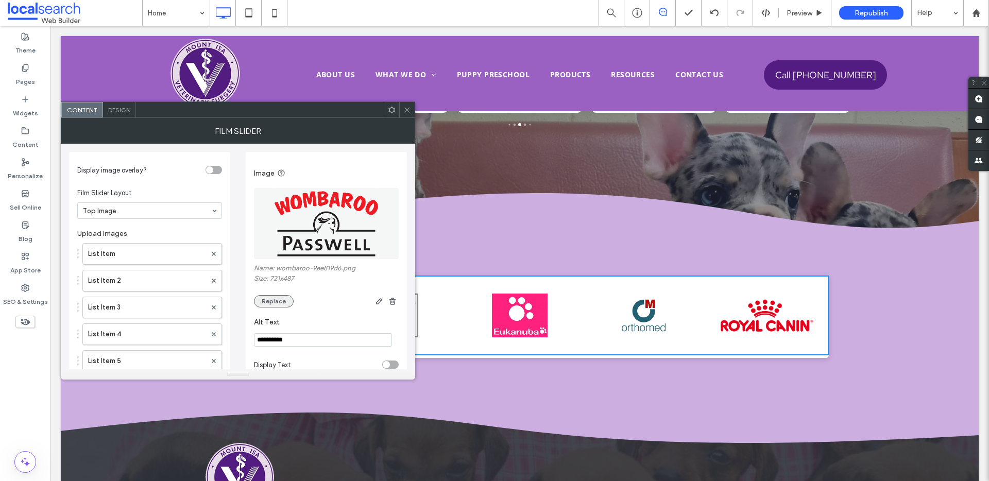
click at [277, 305] on button "Replace" at bounding box center [274, 301] width 40 height 12
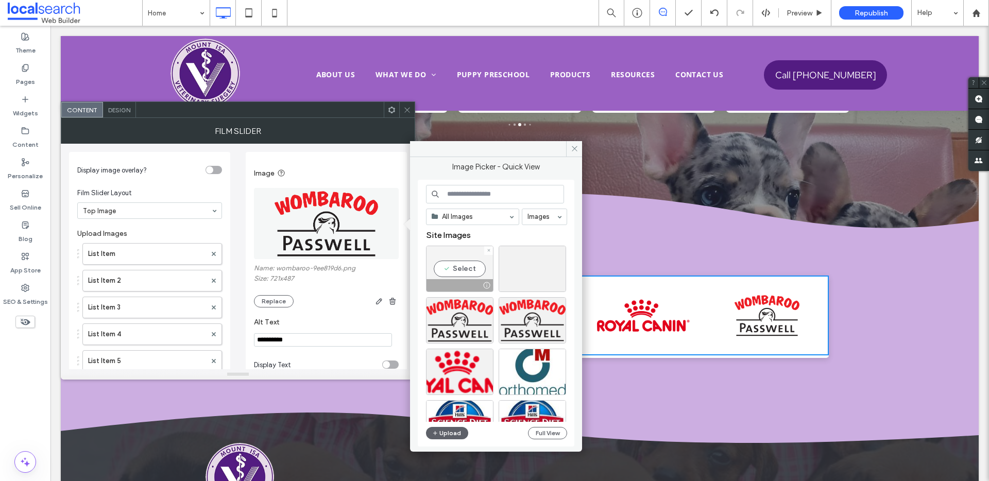
click at [488, 250] on icon at bounding box center [489, 250] width 4 height 4
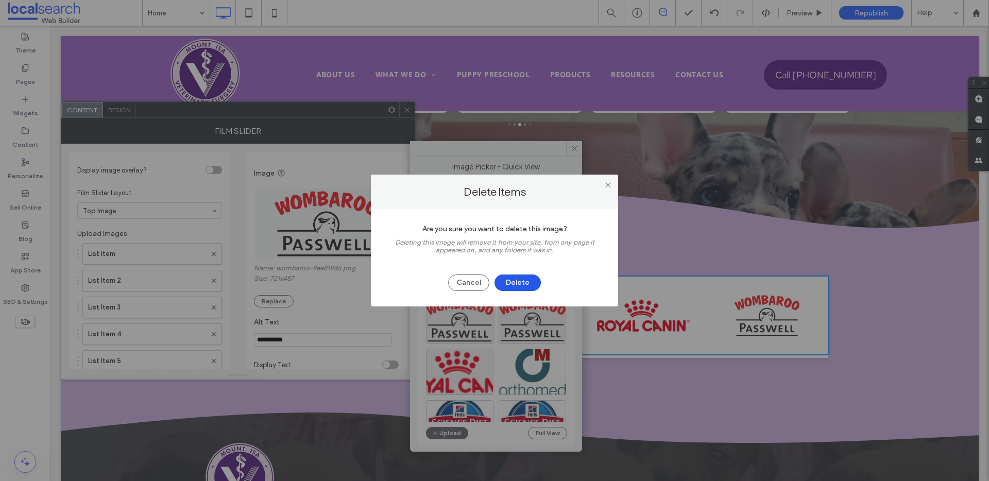
click at [518, 284] on button "Delete" at bounding box center [518, 283] width 46 height 16
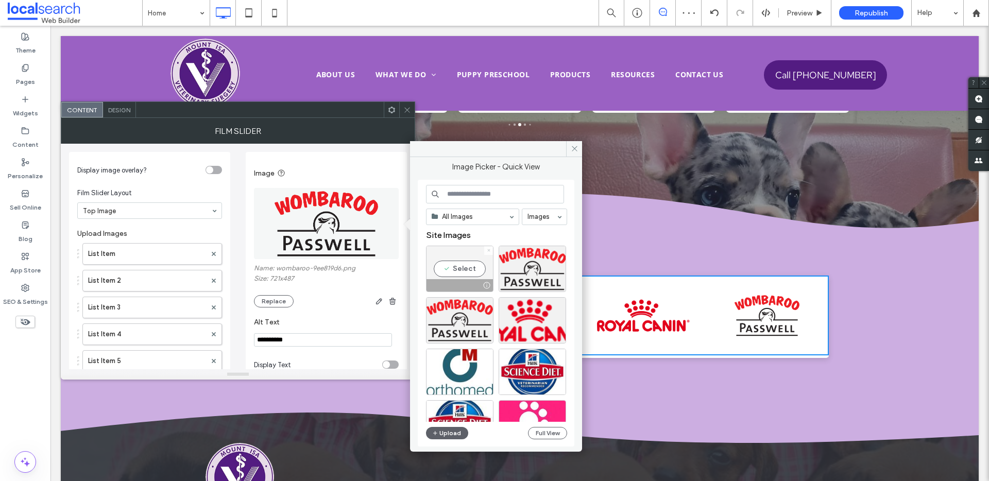
click at [488, 249] on icon at bounding box center [489, 250] width 4 height 4
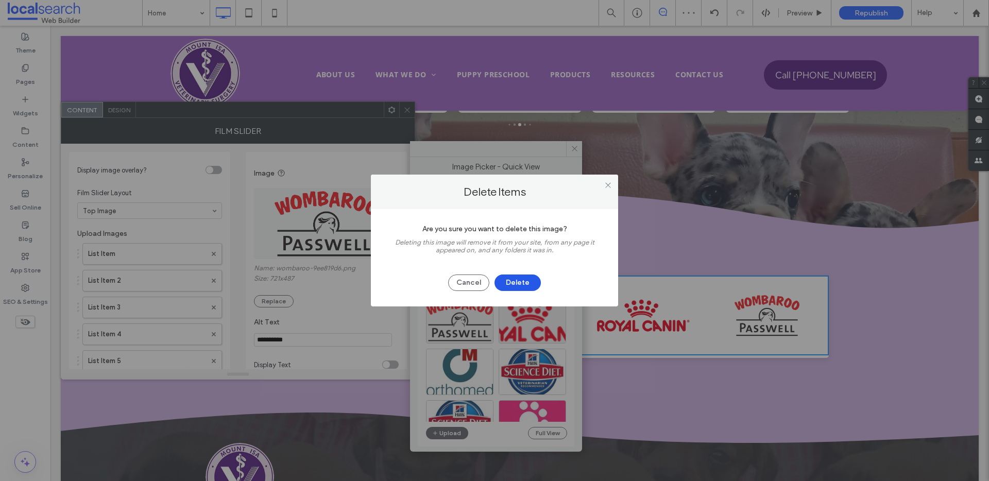
click at [511, 285] on button "Delete" at bounding box center [518, 283] width 46 height 16
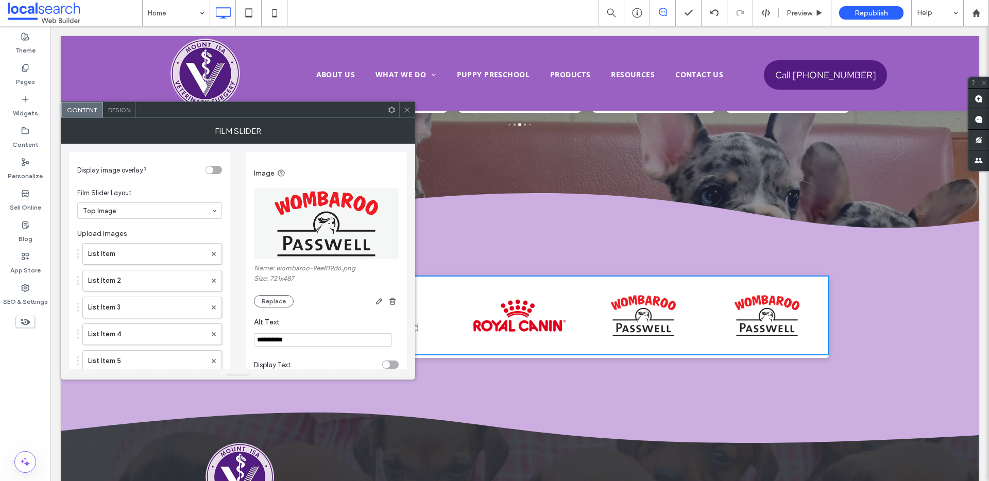
scroll to position [2, 0]
click at [271, 294] on button "Replace" at bounding box center [274, 299] width 40 height 12
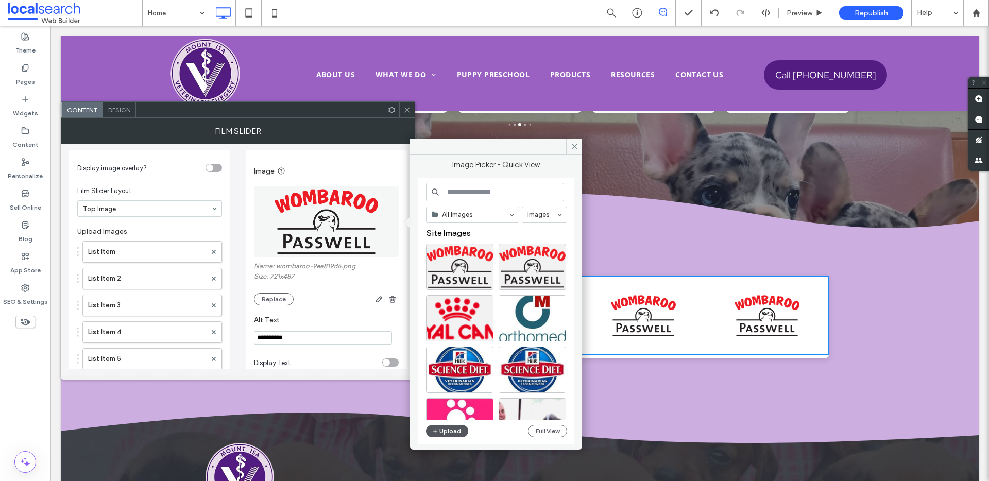
click at [451, 429] on button "Upload" at bounding box center [447, 431] width 42 height 12
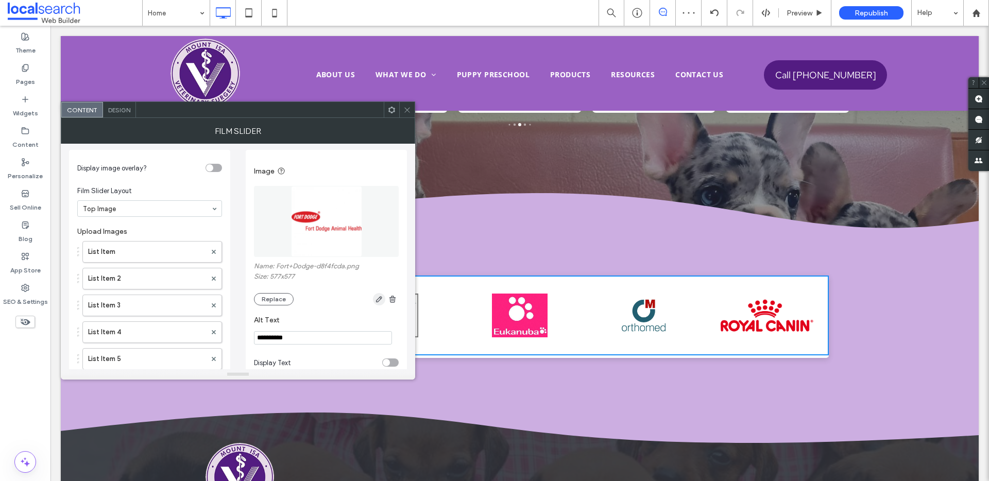
click at [378, 301] on icon "button" at bounding box center [379, 299] width 8 height 8
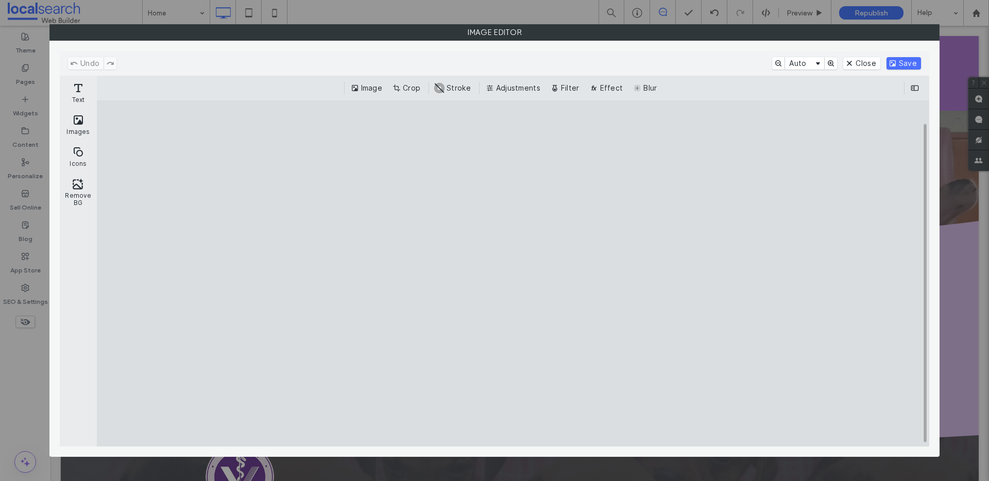
click at [409, 83] on button "Crop" at bounding box center [408, 88] width 34 height 12
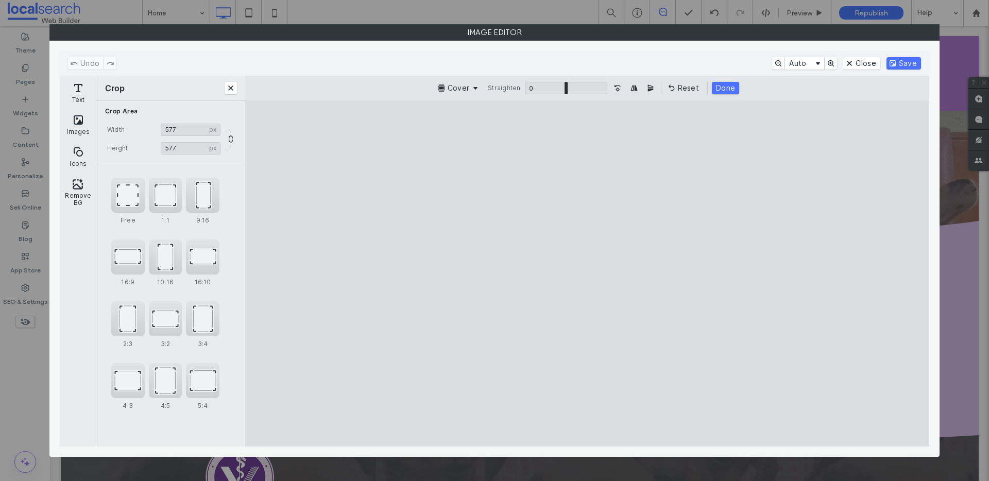
type input "***"
drag, startPoint x: 723, startPoint y: 410, endPoint x: 751, endPoint y: 330, distance: 84.6
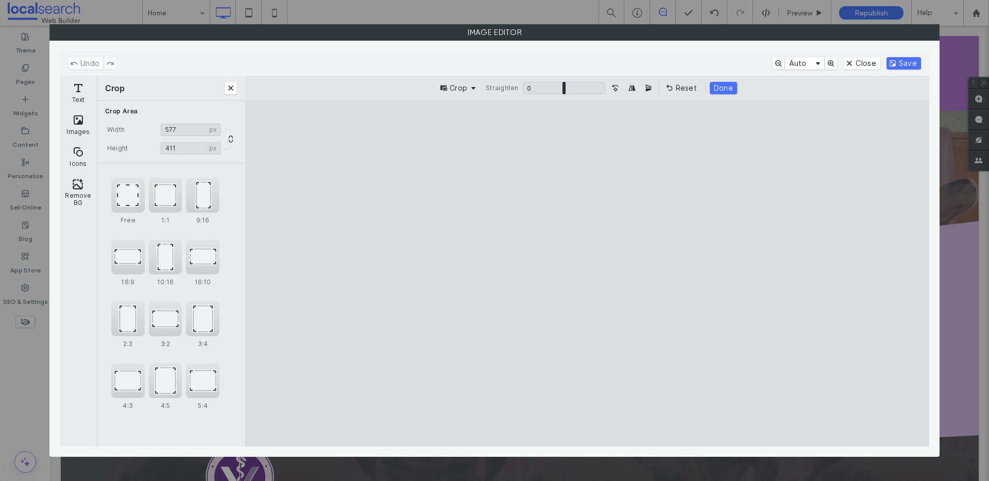
click at [587, 274] on cesdk-canvas "Editor canvas" at bounding box center [587, 274] width 0 height 0
drag, startPoint x: 783, startPoint y: 138, endPoint x: 828, endPoint y: 245, distance: 115.7
click at [587, 274] on cesdk-canvas "Editor canvas" at bounding box center [587, 274] width 0 height 0
drag, startPoint x: 894, startPoint y: 420, endPoint x: 896, endPoint y: 405, distance: 15.7
click at [587, 274] on cesdk-canvas "Editor canvas" at bounding box center [587, 274] width 0 height 0
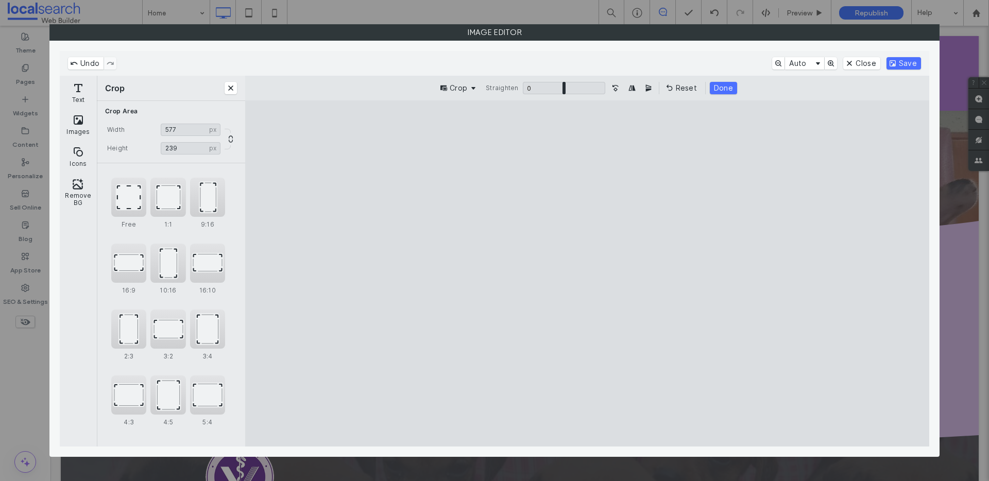
type input "***"
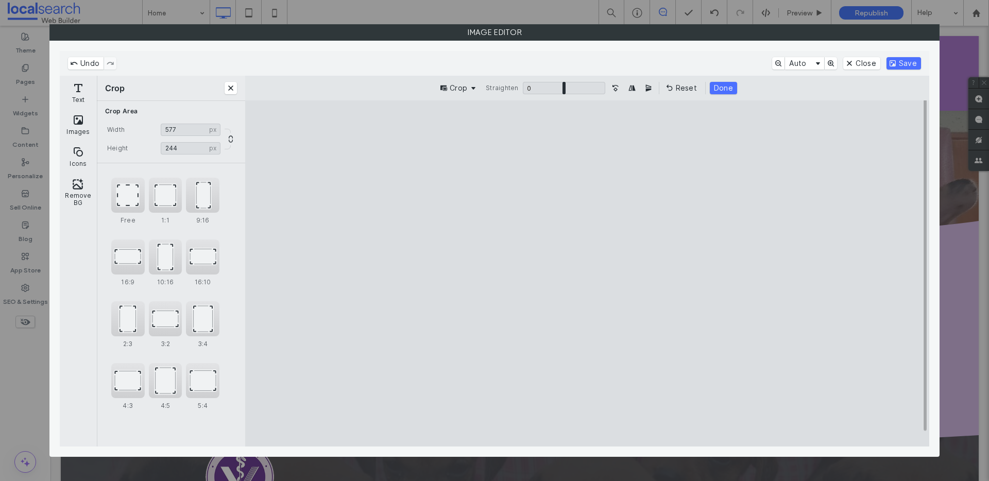
drag, startPoint x: 892, startPoint y: 411, endPoint x: 894, endPoint y: 418, distance: 7.3
click at [587, 274] on cesdk-canvas "Editor canvas" at bounding box center [587, 274] width 0 height 0
click at [902, 60] on button "Save" at bounding box center [904, 63] width 35 height 12
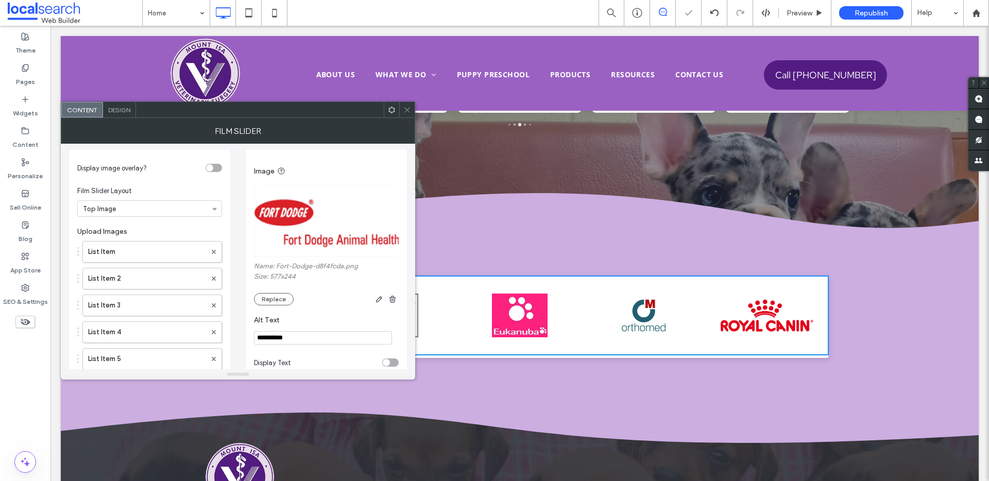
click at [409, 110] on div at bounding box center [406, 109] width 15 height 15
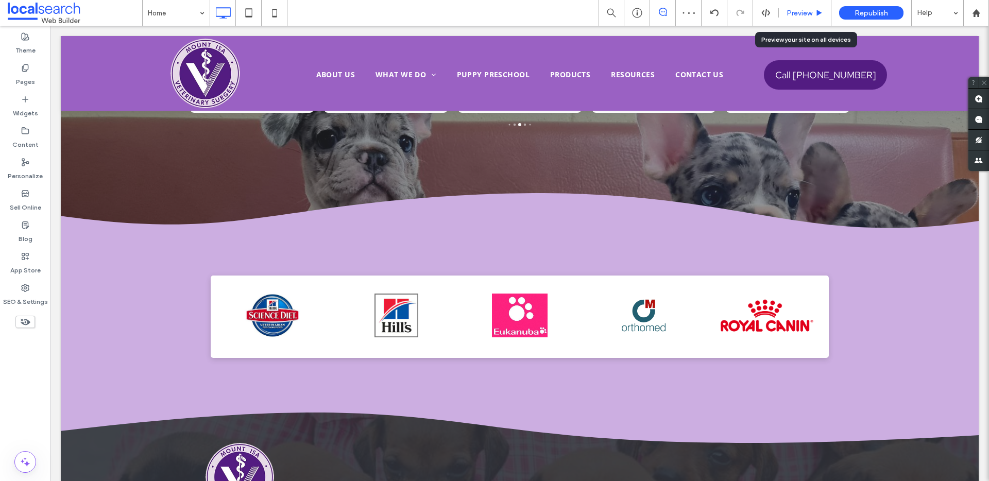
click at [805, 11] on span "Preview" at bounding box center [800, 13] width 26 height 9
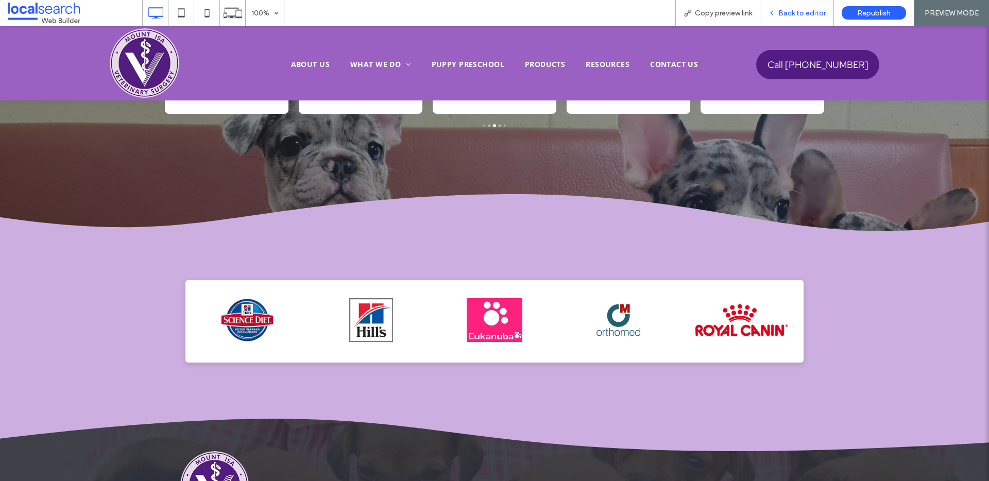
scroll to position [3065, 0]
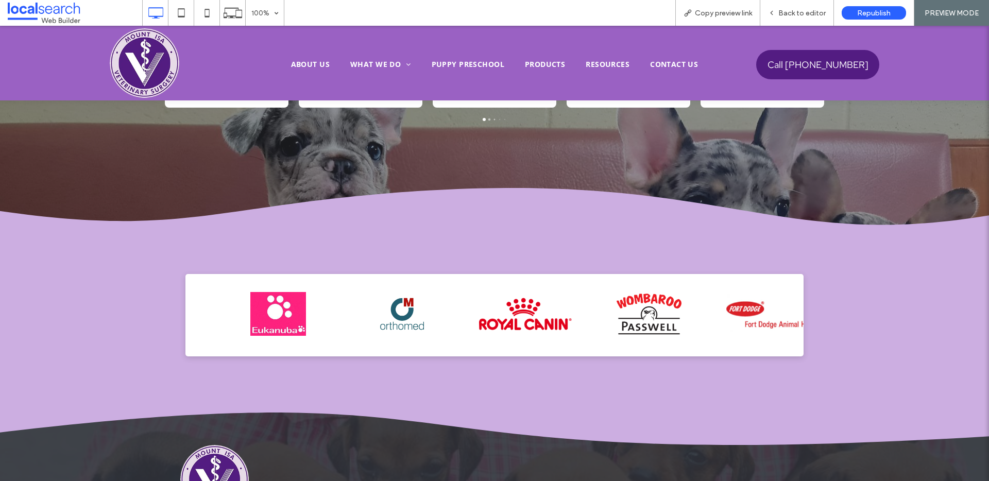
drag, startPoint x: 780, startPoint y: 321, endPoint x: 461, endPoint y: 331, distance: 319.1
click at [479, 329] on img at bounding box center [525, 314] width 93 height 44
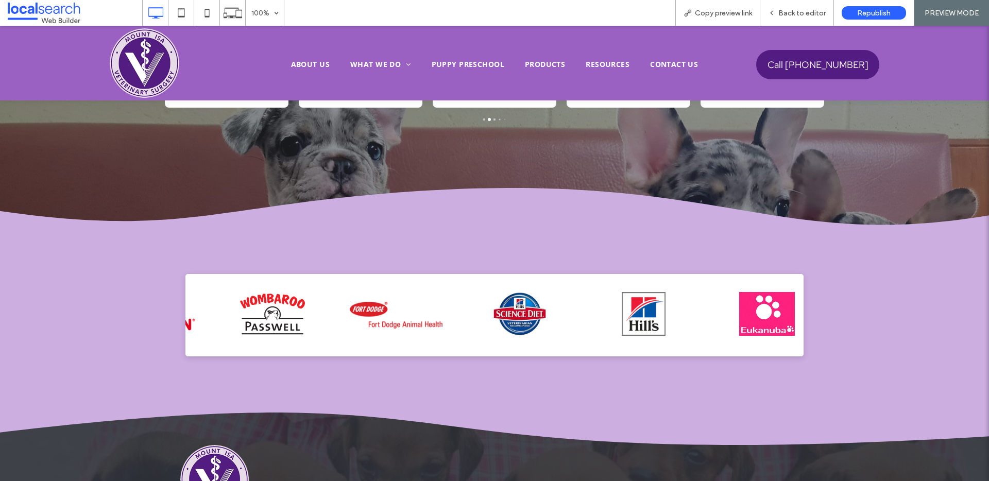
drag, startPoint x: 707, startPoint y: 328, endPoint x: 234, endPoint y: 330, distance: 473.0
click at [234, 330] on img at bounding box center [272, 314] width 93 height 44
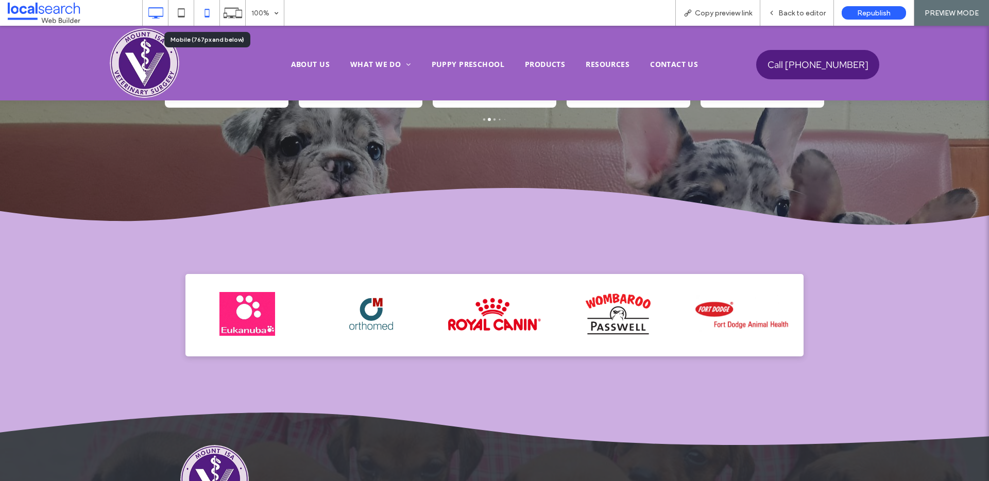
click at [211, 11] on icon at bounding box center [207, 13] width 21 height 21
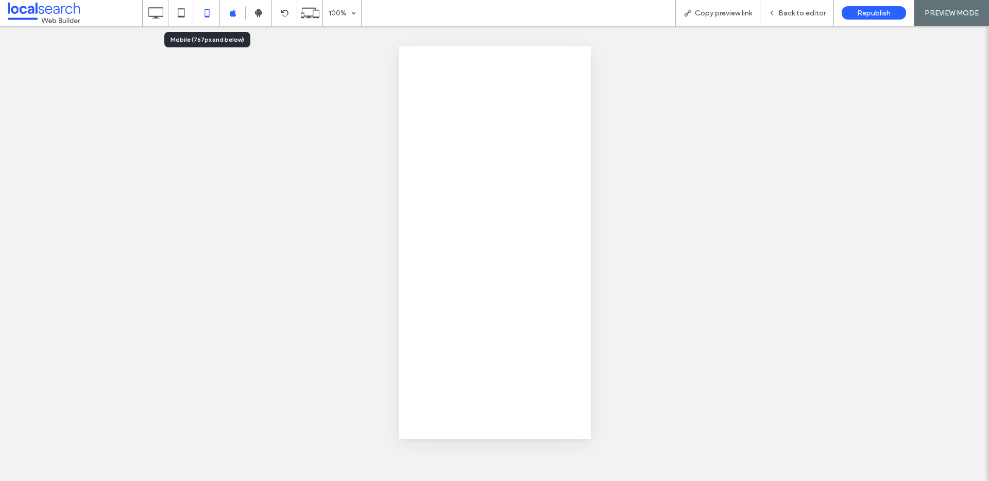
scroll to position [0, 0]
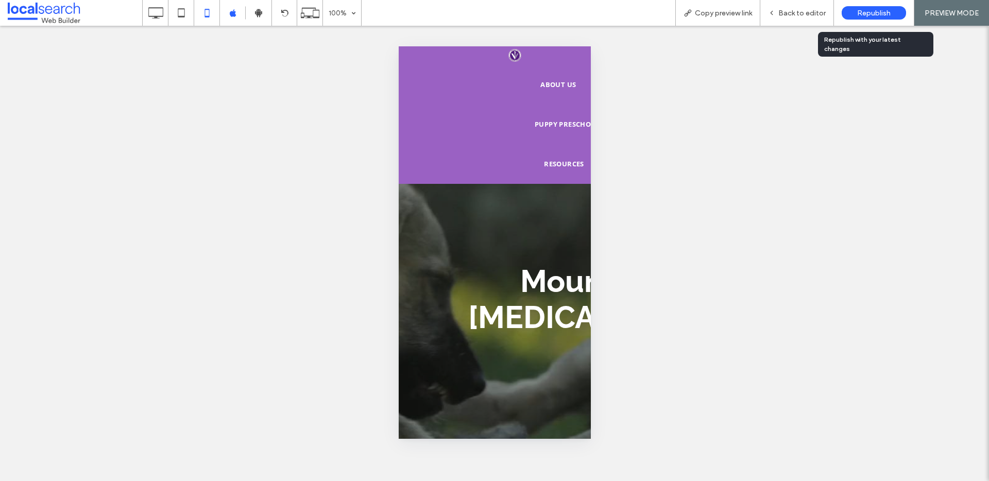
click at [885, 11] on span "Republish" at bounding box center [873, 13] width 33 height 9
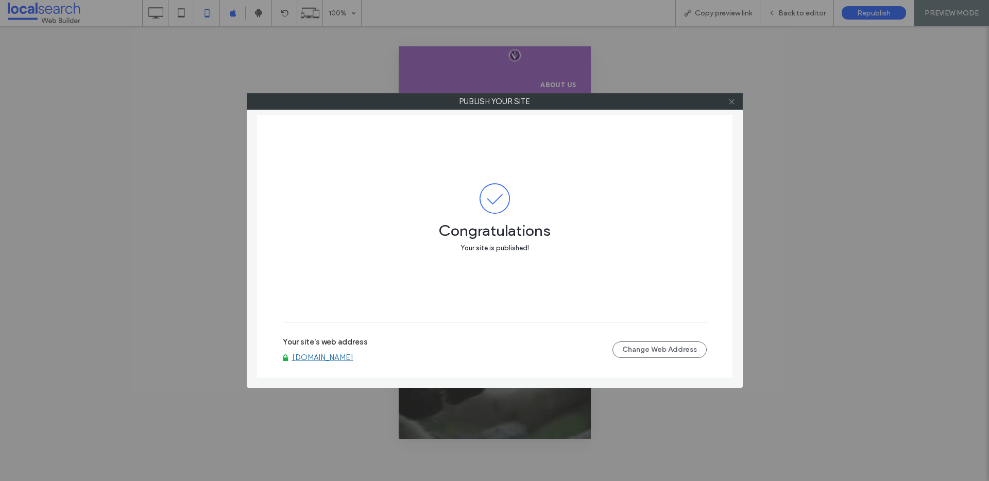
click at [733, 103] on use at bounding box center [731, 101] width 5 height 5
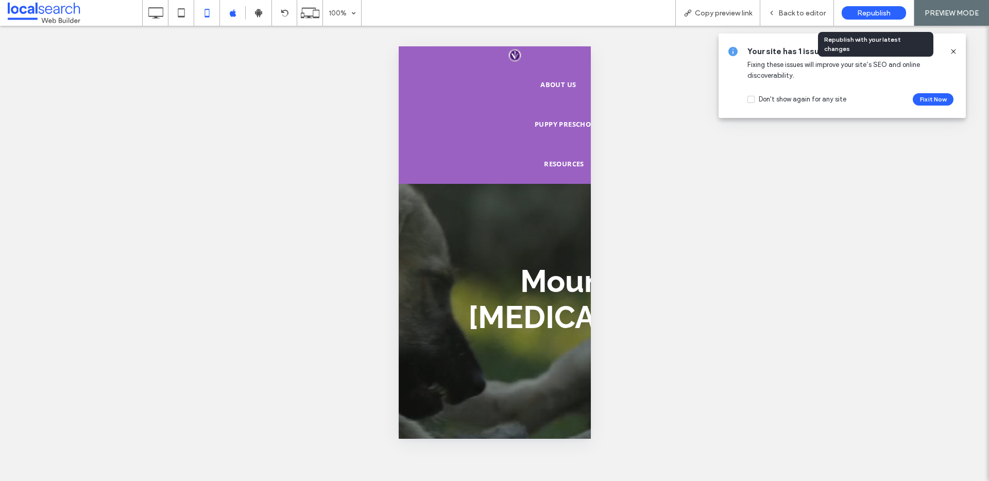
click at [869, 18] on div "Republish" at bounding box center [874, 12] width 64 height 13
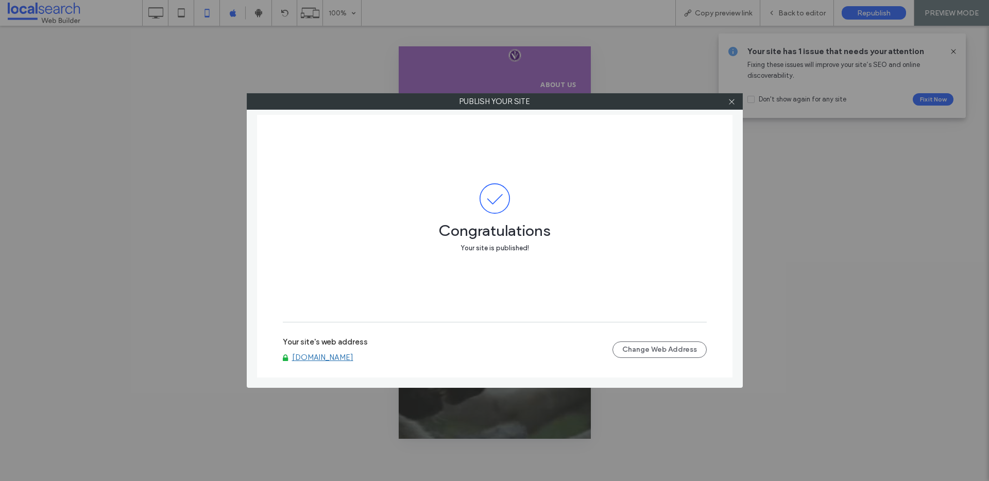
click at [347, 362] on link "[DOMAIN_NAME]" at bounding box center [322, 357] width 61 height 9
